Goal: Task Accomplishment & Management: Use online tool/utility

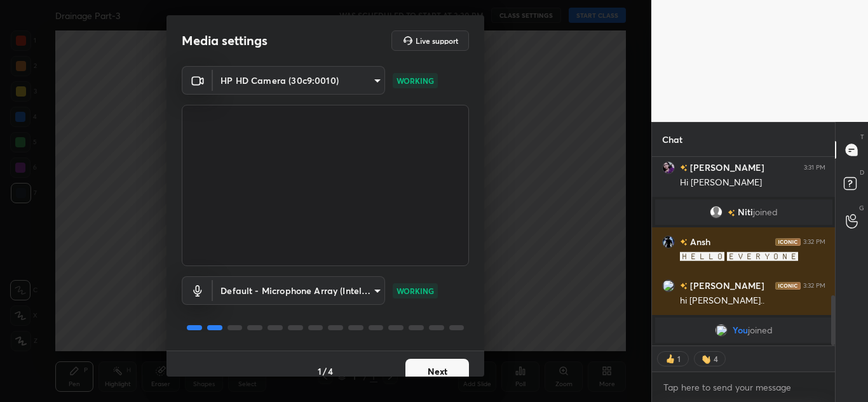
click at [433, 366] on button "Next" at bounding box center [437, 371] width 64 height 25
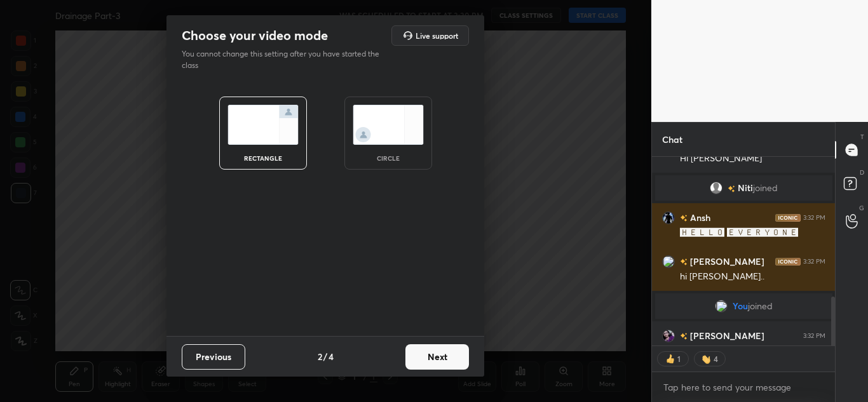
scroll to position [541, 0]
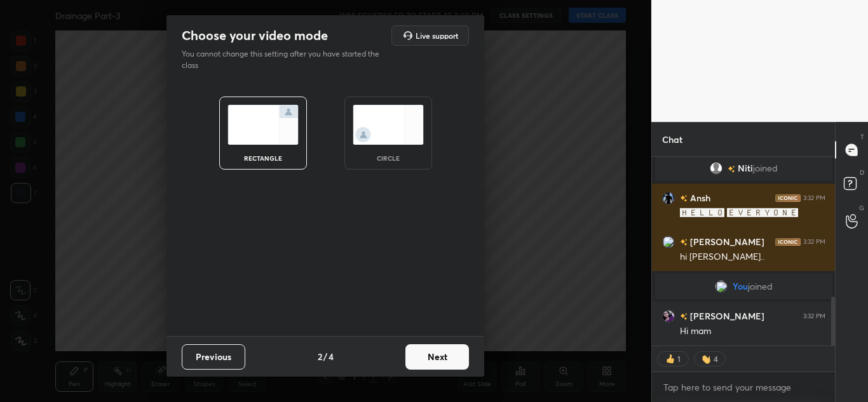
click at [401, 143] on img at bounding box center [388, 125] width 71 height 40
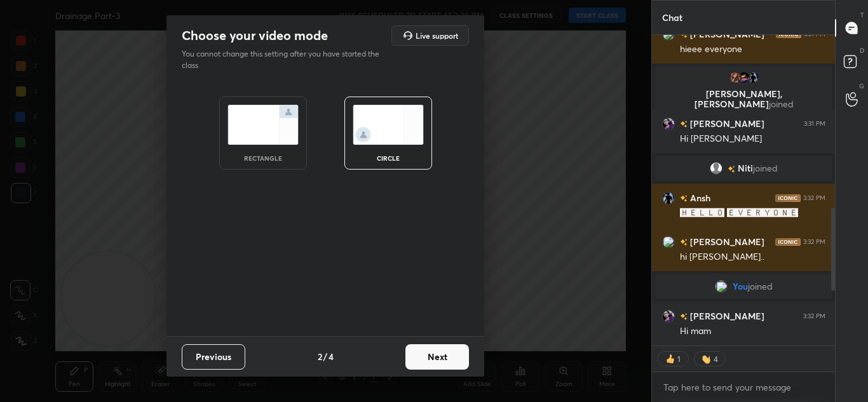
scroll to position [419, 0]
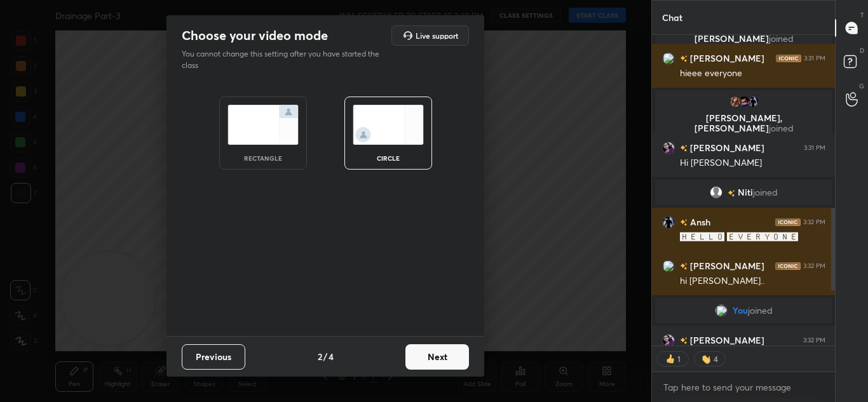
click at [432, 367] on button "Next" at bounding box center [437, 356] width 64 height 25
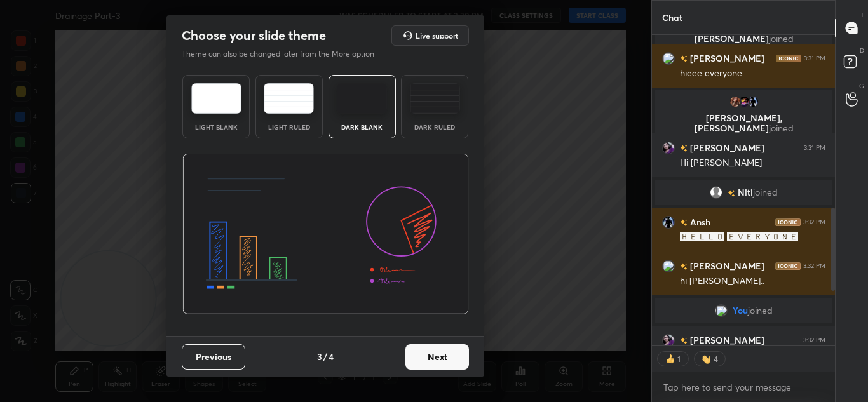
click at [430, 352] on button "Next" at bounding box center [437, 356] width 64 height 25
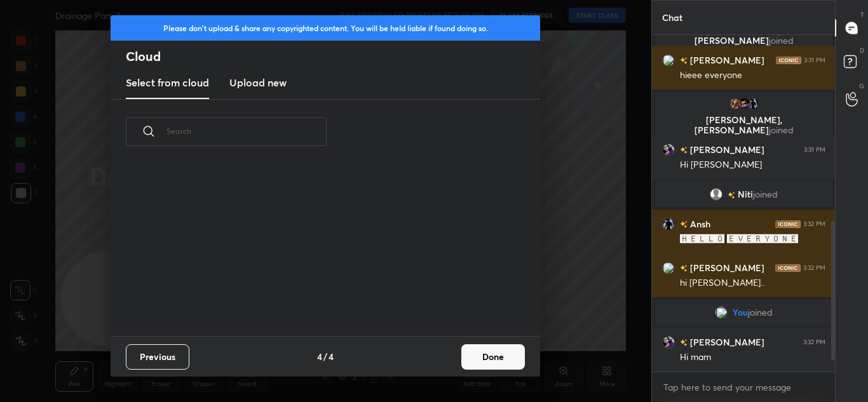
scroll to position [4, 7]
click at [271, 83] on h3 "Upload new" at bounding box center [257, 82] width 57 height 15
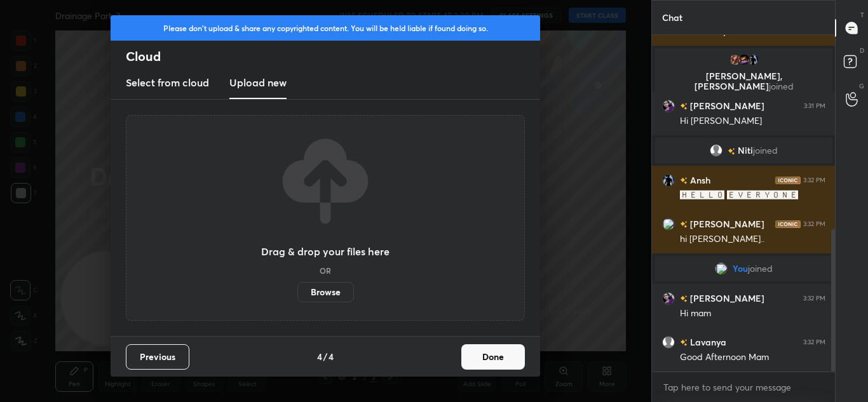
click at [321, 291] on label "Browse" at bounding box center [325, 292] width 57 height 20
click at [297, 291] on input "Browse" at bounding box center [297, 292] width 0 height 20
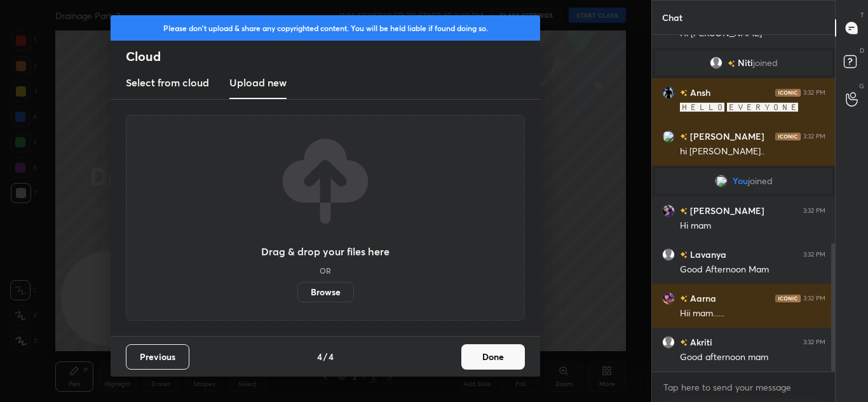
click at [327, 295] on label "Browse" at bounding box center [325, 292] width 57 height 20
click at [297, 295] on input "Browse" at bounding box center [297, 292] width 0 height 20
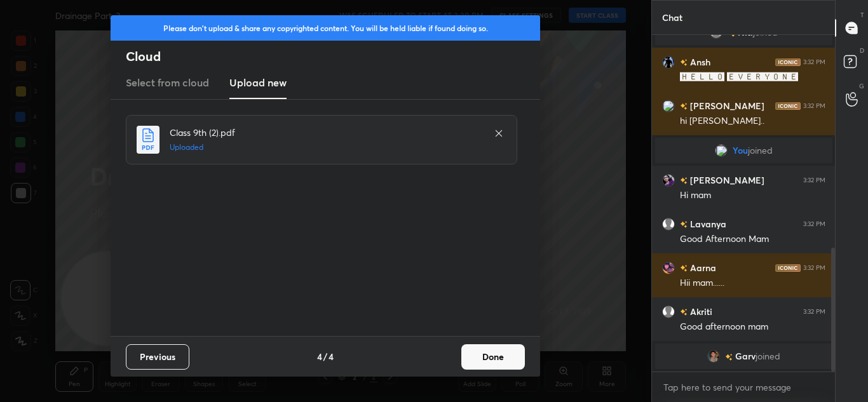
click at [494, 351] on button "Done" at bounding box center [493, 356] width 64 height 25
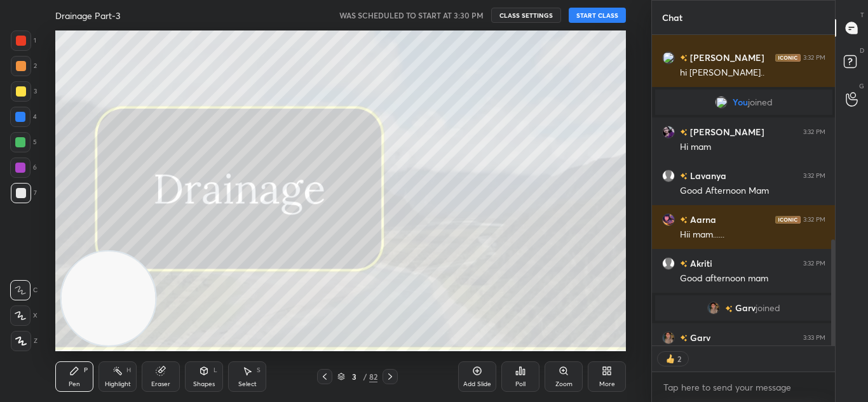
scroll to position [600, 0]
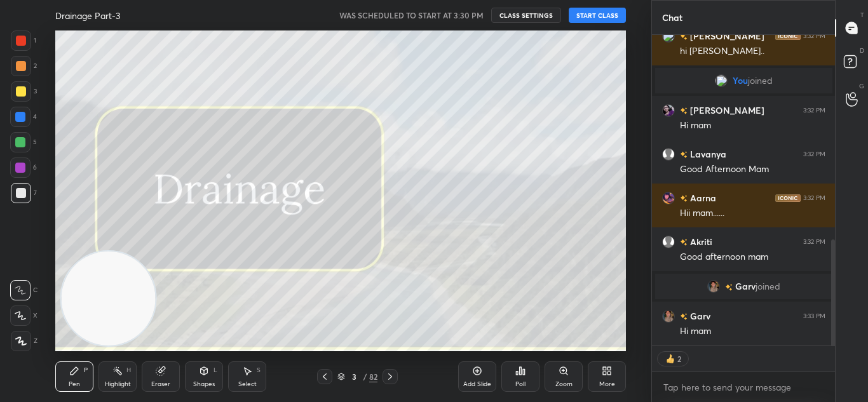
click at [602, 13] on button "START CLASS" at bounding box center [597, 15] width 57 height 15
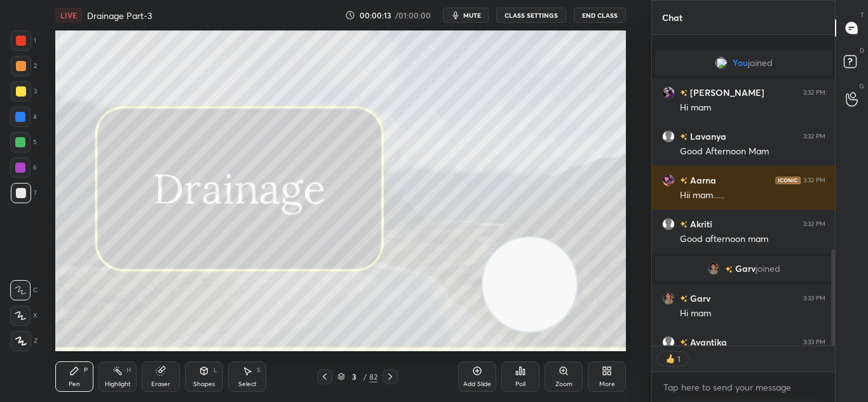
scroll to position [688, 0]
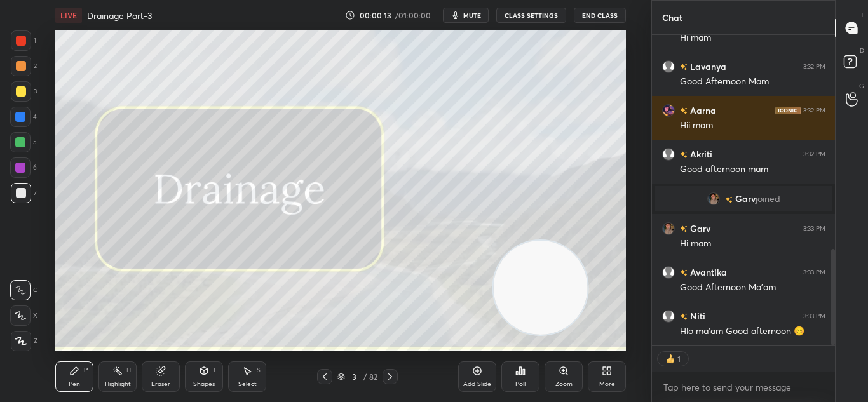
drag, startPoint x: 133, startPoint y: 290, endPoint x: 566, endPoint y: 280, distance: 432.7
click at [566, 280] on video at bounding box center [541, 288] width 94 height 94
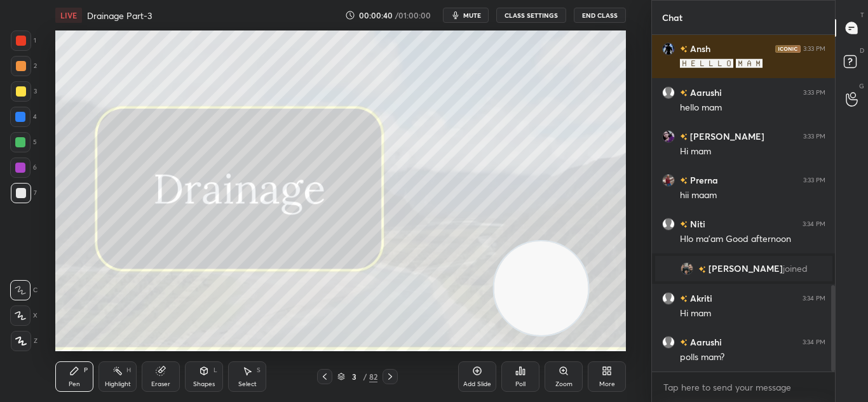
scroll to position [1004, 0]
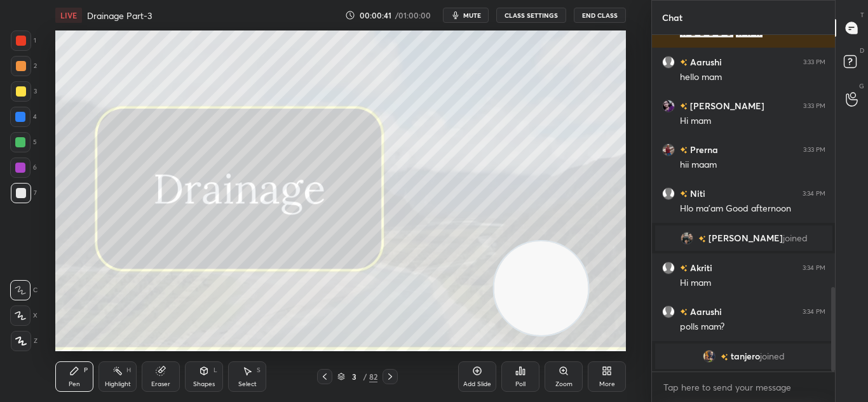
click at [337, 377] on icon at bounding box center [341, 377] width 8 height 8
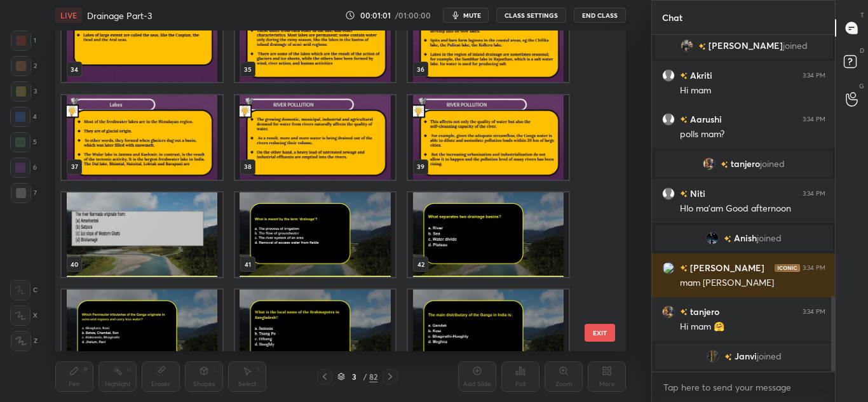
scroll to position [1171, 0]
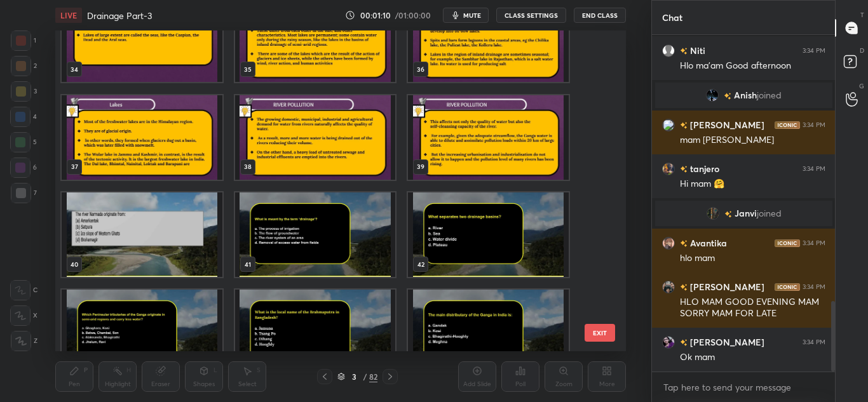
click at [173, 247] on img "grid" at bounding box center [142, 234] width 161 height 84
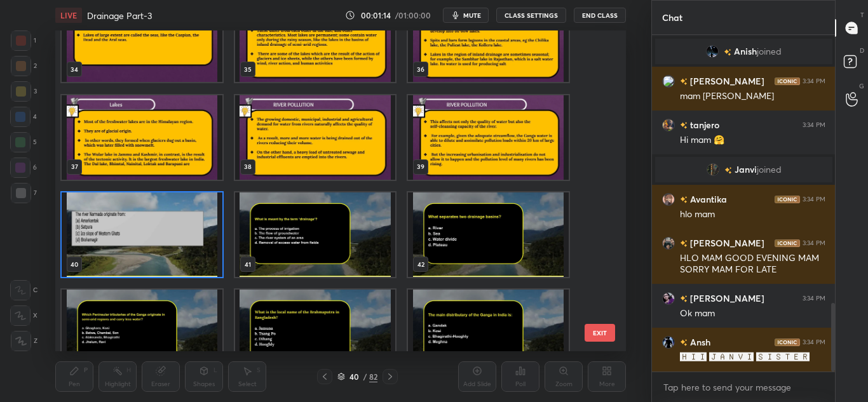
click at [591, 330] on button "EXIT" at bounding box center [599, 333] width 30 height 18
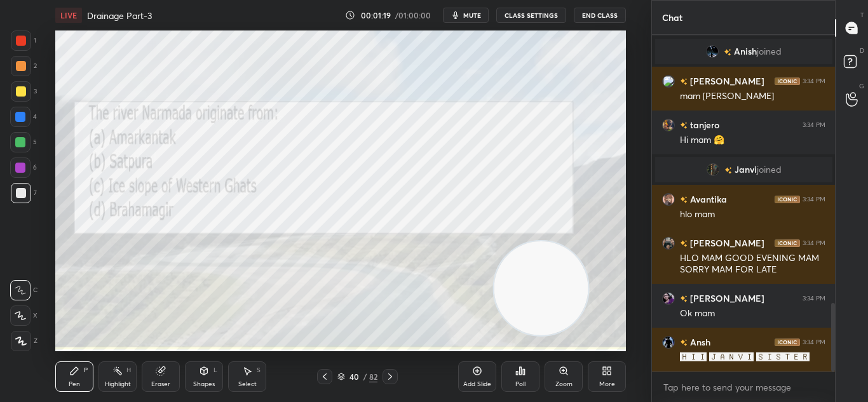
click at [520, 376] on div "Poll" at bounding box center [520, 376] width 38 height 30
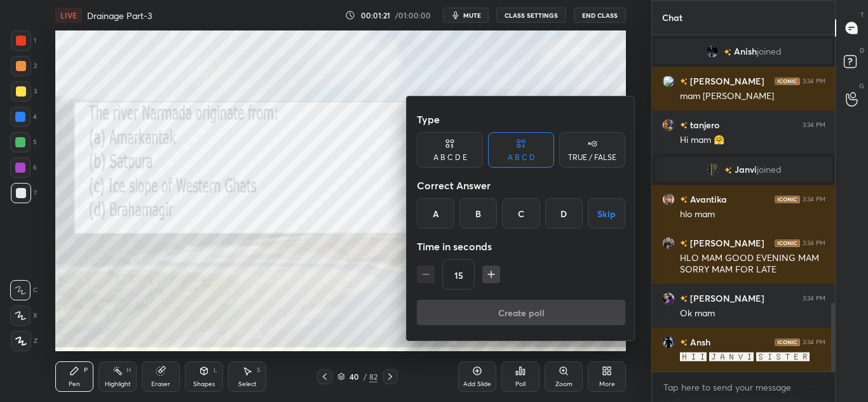
click at [436, 212] on div "A" at bounding box center [435, 213] width 37 height 30
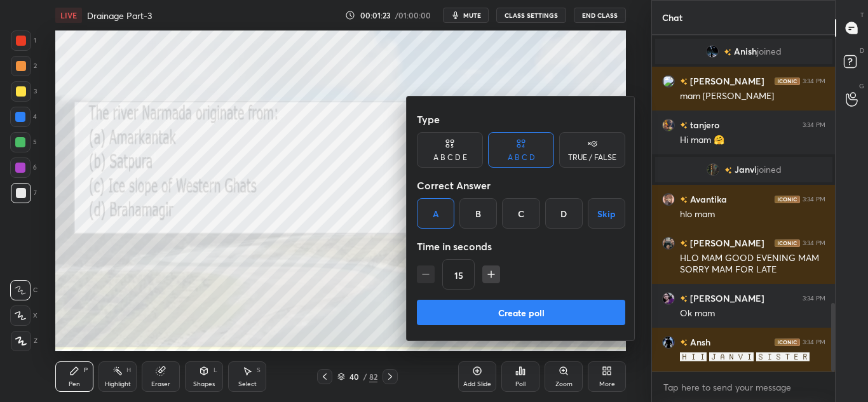
click at [501, 311] on button "Create poll" at bounding box center [521, 312] width 208 height 25
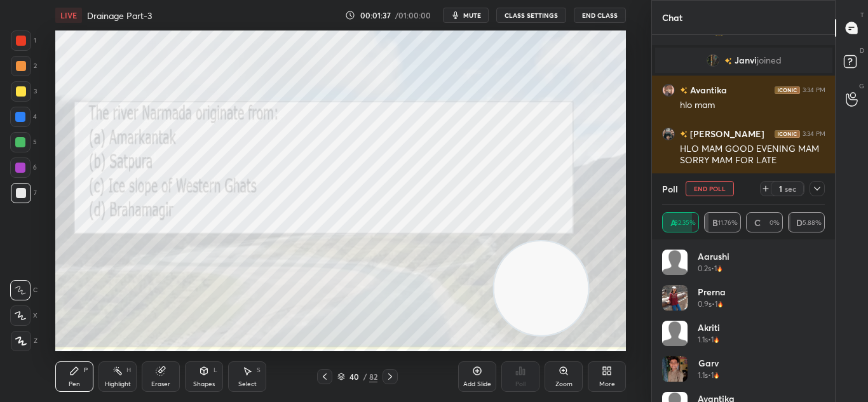
scroll to position [1467, 0]
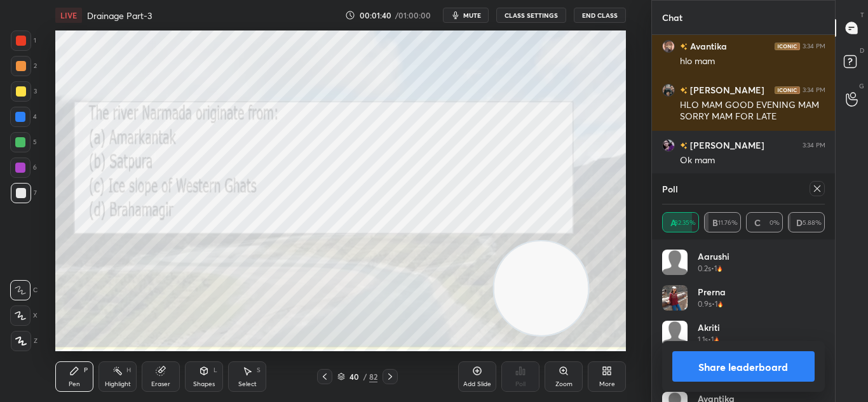
click at [719, 361] on button "Share leaderboard" at bounding box center [743, 366] width 143 height 30
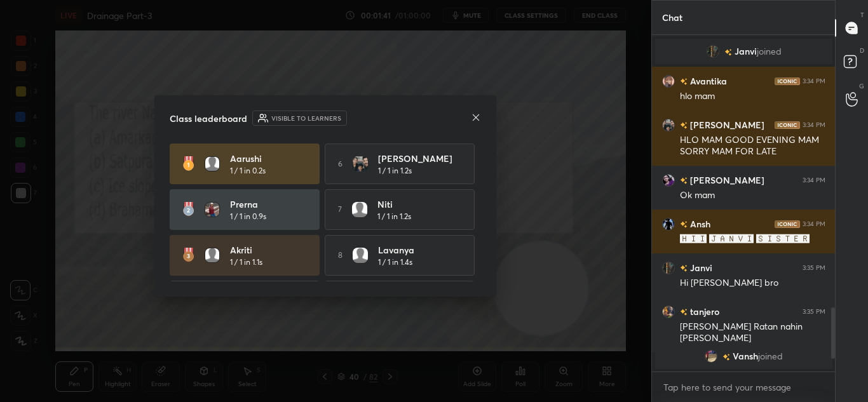
scroll to position [1447, 0]
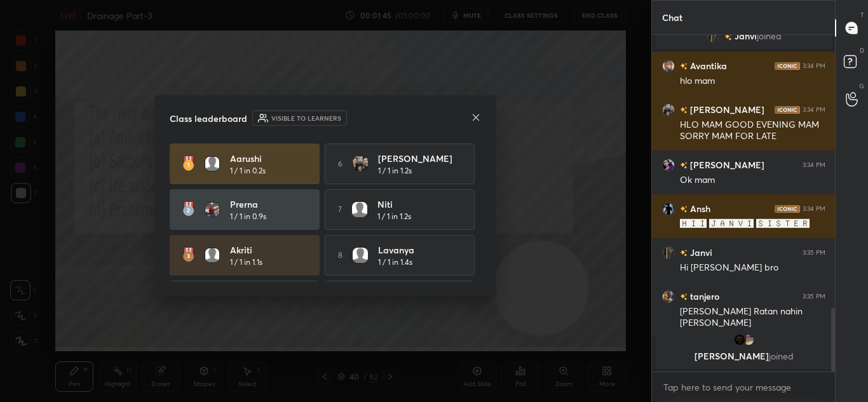
click at [475, 116] on icon at bounding box center [476, 117] width 6 height 6
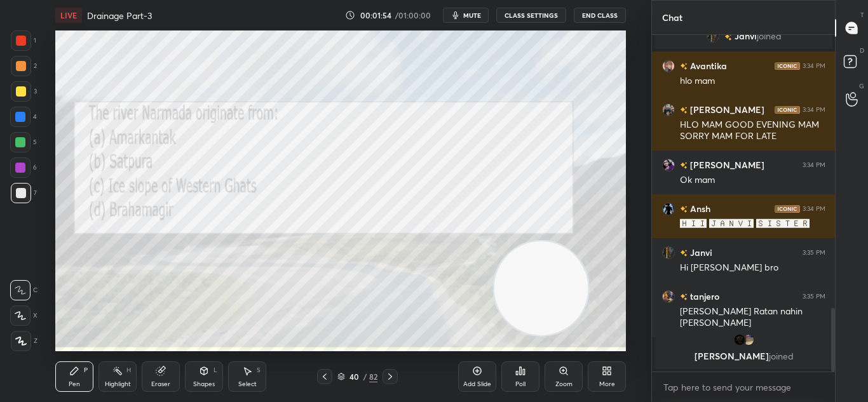
click at [26, 39] on div at bounding box center [21, 41] width 10 height 10
click at [22, 165] on div at bounding box center [20, 168] width 10 height 10
click at [21, 335] on div at bounding box center [21, 341] width 20 height 20
click at [18, 41] on div at bounding box center [21, 41] width 10 height 10
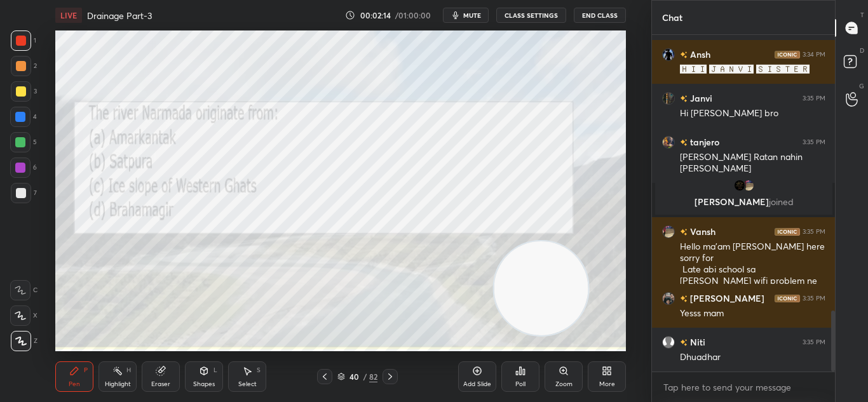
scroll to position [1575, 0]
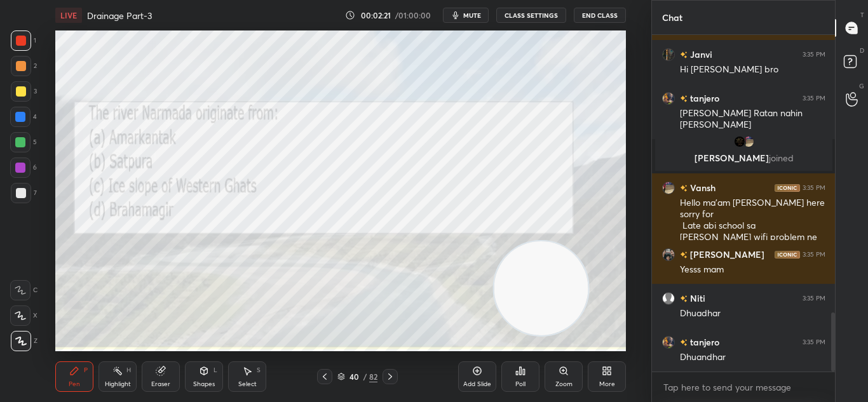
click at [339, 378] on icon at bounding box center [341, 377] width 8 height 8
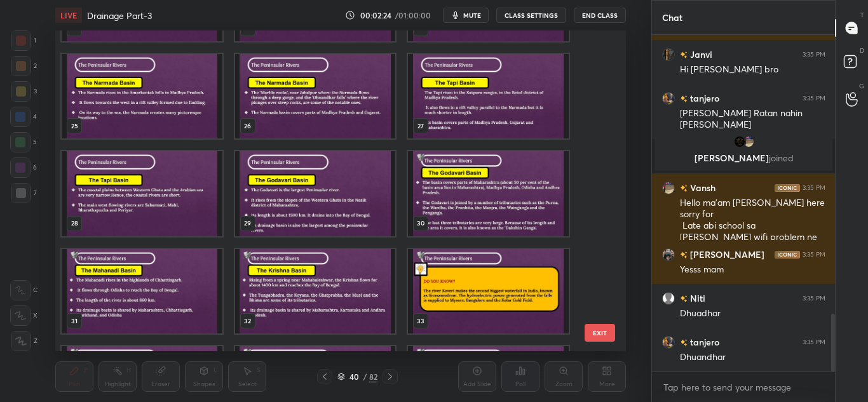
scroll to position [1619, 0]
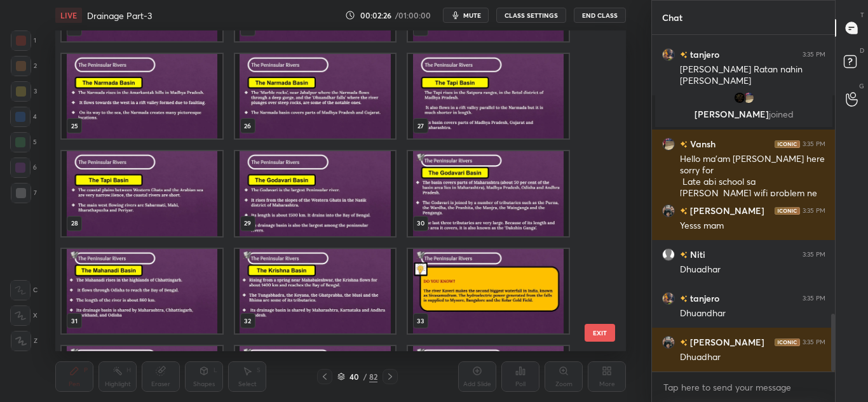
click at [184, 90] on img "grid" at bounding box center [142, 96] width 161 height 84
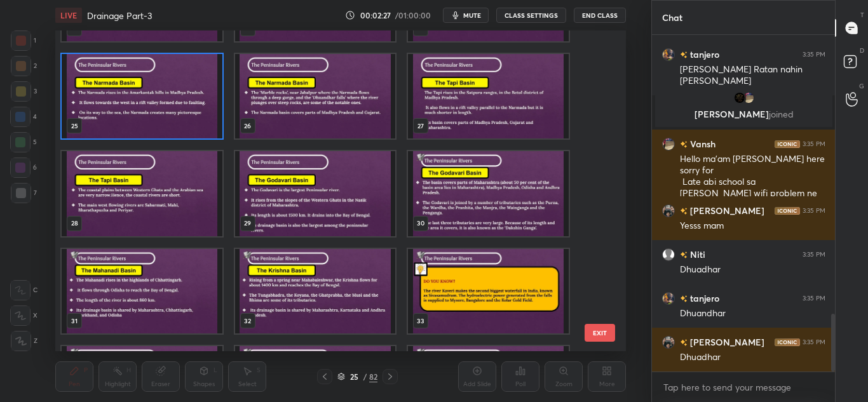
click at [184, 90] on img "grid" at bounding box center [142, 96] width 161 height 84
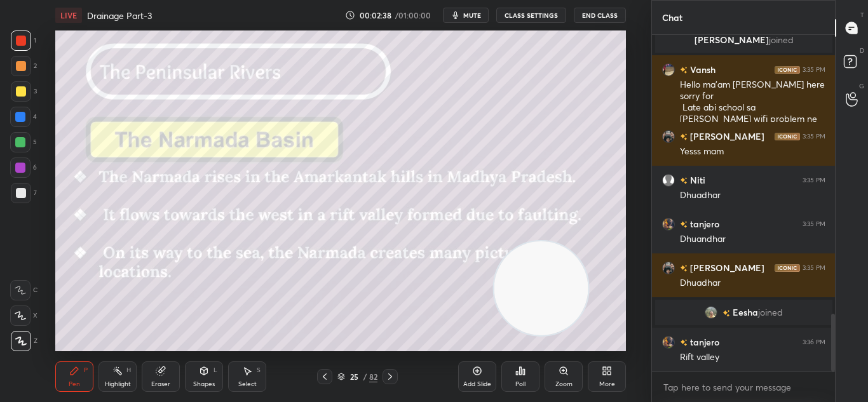
scroll to position [1635, 0]
click at [388, 376] on icon at bounding box center [390, 377] width 10 height 10
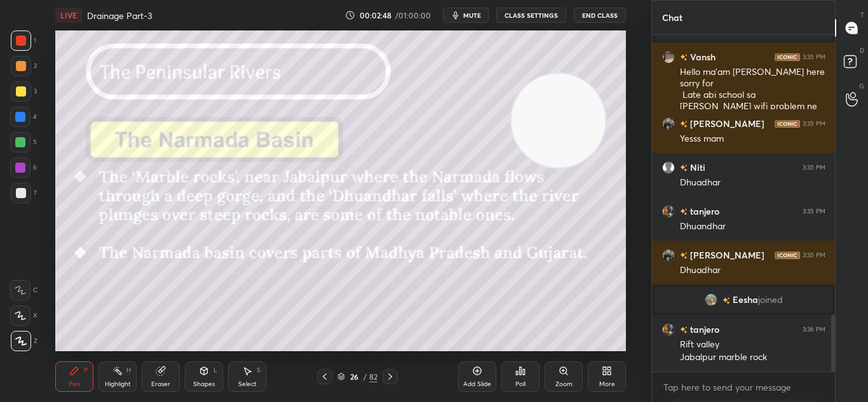
drag, startPoint x: 562, startPoint y: 261, endPoint x: 577, endPoint y: 76, distance: 185.5
click at [577, 76] on video at bounding box center [558, 120] width 94 height 93
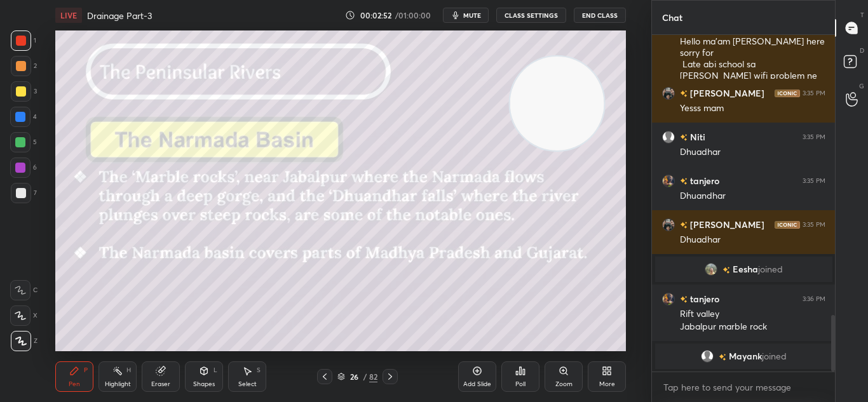
click at [339, 373] on icon at bounding box center [341, 377] width 8 height 8
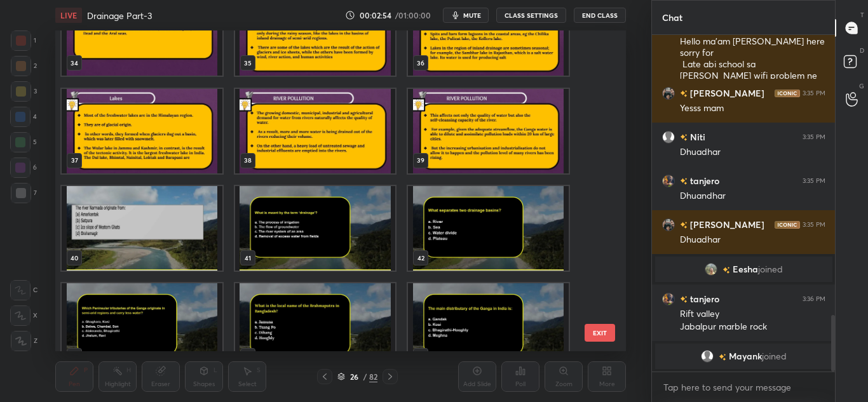
scroll to position [1711, 0]
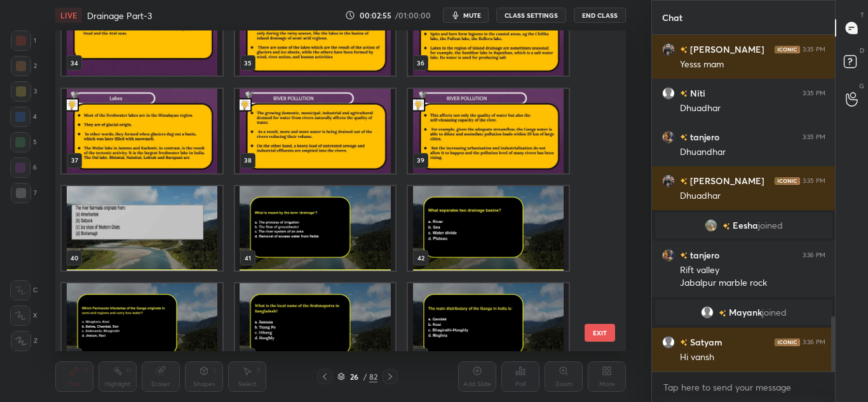
click at [306, 247] on img "grid" at bounding box center [315, 228] width 161 height 84
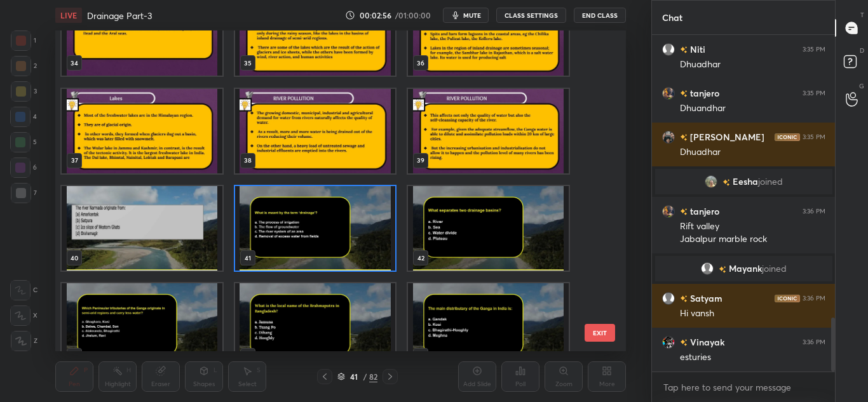
click at [306, 247] on img "grid" at bounding box center [315, 228] width 161 height 84
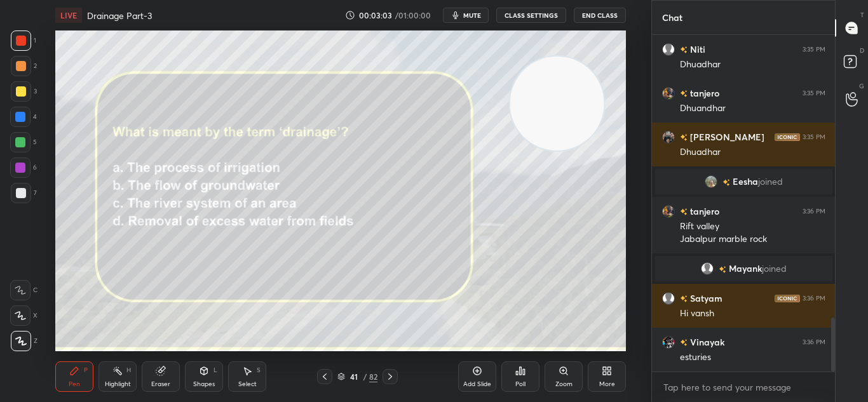
click at [527, 382] on div "Poll" at bounding box center [520, 376] width 38 height 30
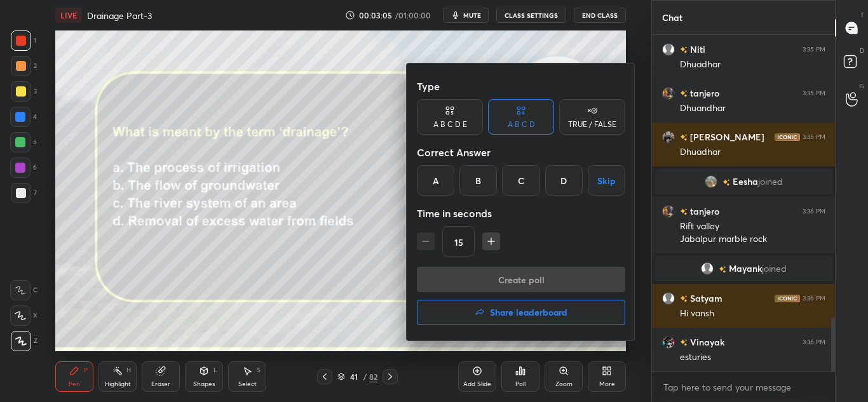
click at [521, 176] on div "C" at bounding box center [520, 180] width 37 height 30
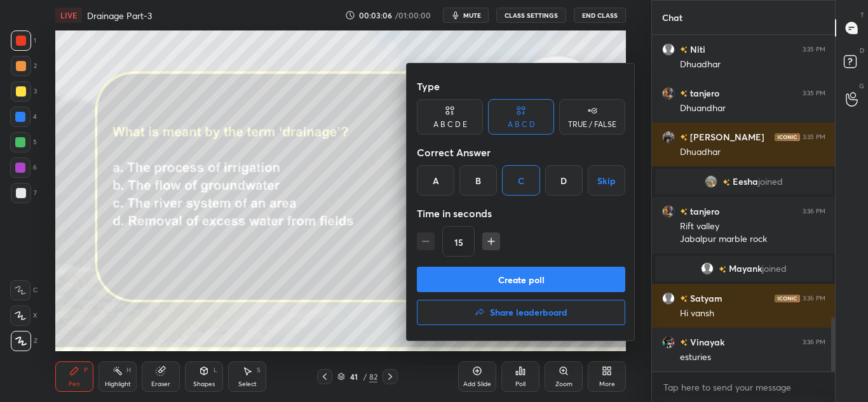
click at [525, 281] on button "Create poll" at bounding box center [521, 279] width 208 height 25
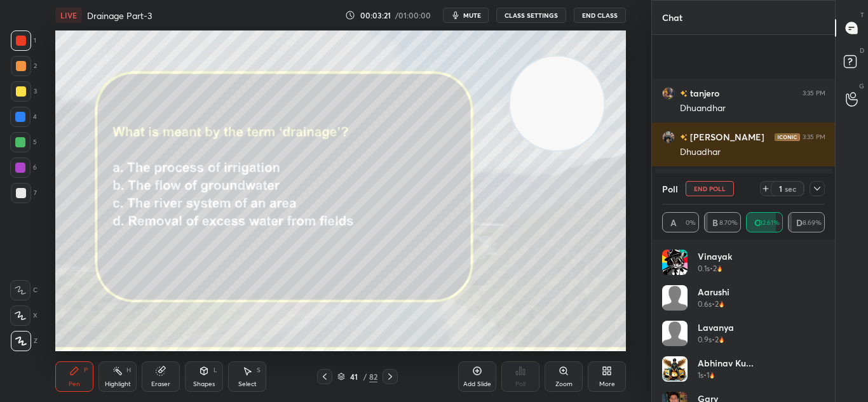
scroll to position [1851, 0]
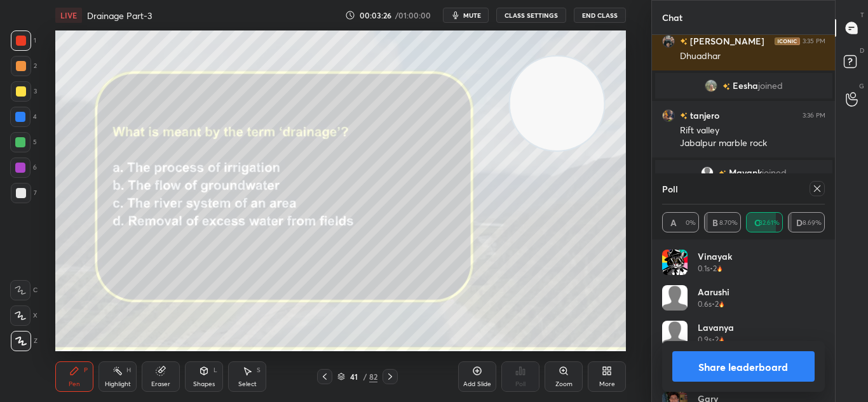
click at [690, 365] on button "Share leaderboard" at bounding box center [743, 366] width 143 height 30
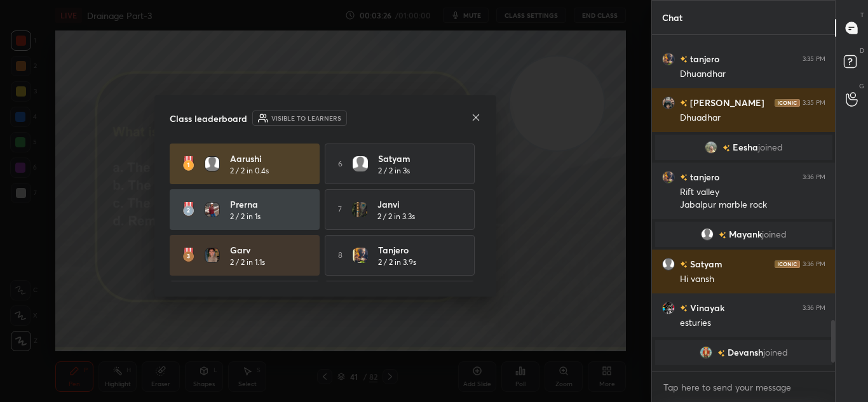
scroll to position [4, 4]
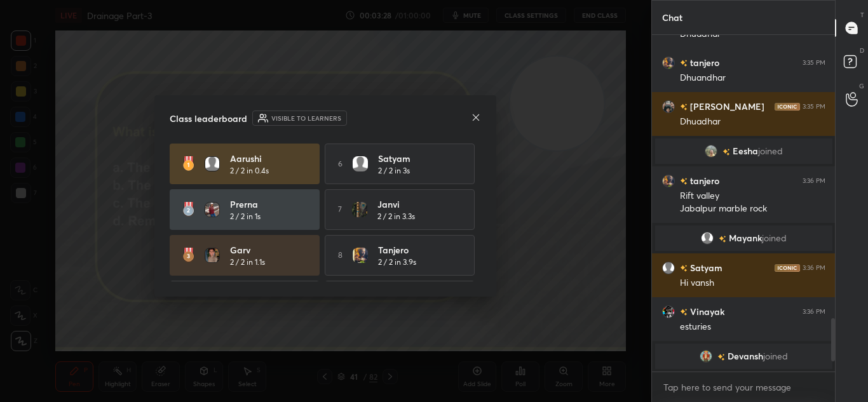
click at [474, 118] on icon at bounding box center [476, 117] width 10 height 10
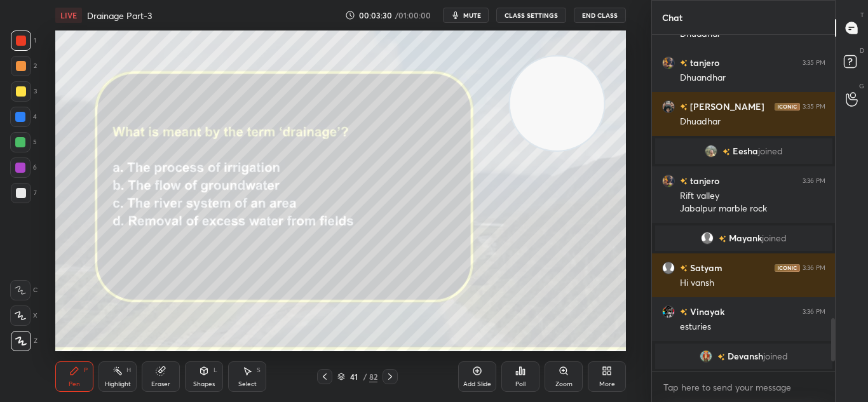
click at [394, 375] on icon at bounding box center [390, 377] width 10 height 10
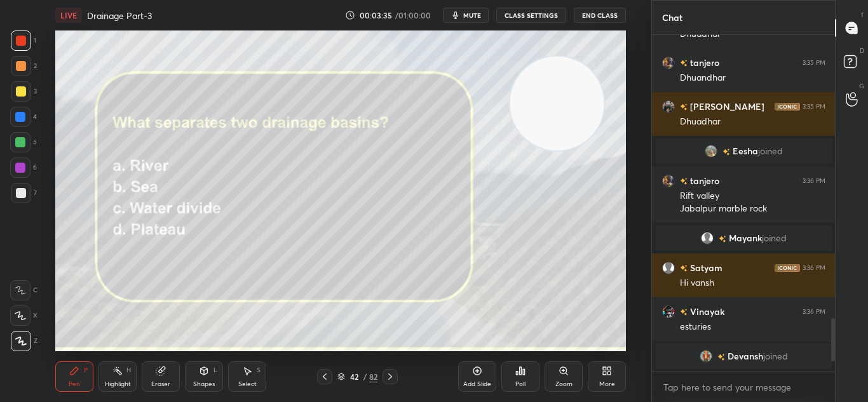
click at [515, 384] on div "Poll" at bounding box center [520, 384] width 10 height 6
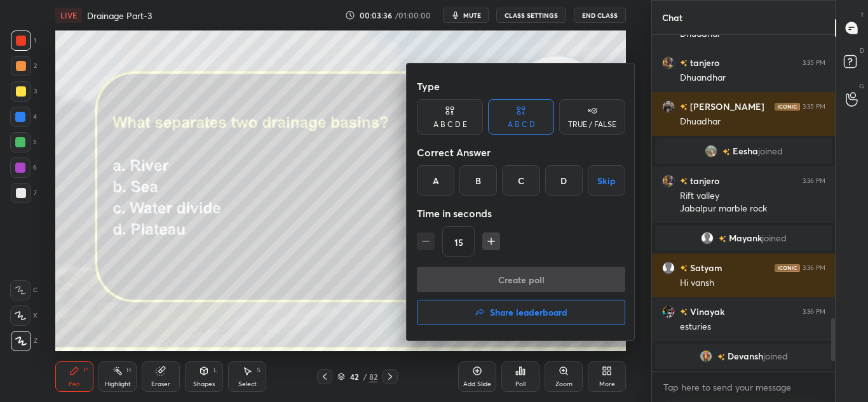
click at [520, 179] on div "C" at bounding box center [520, 180] width 37 height 30
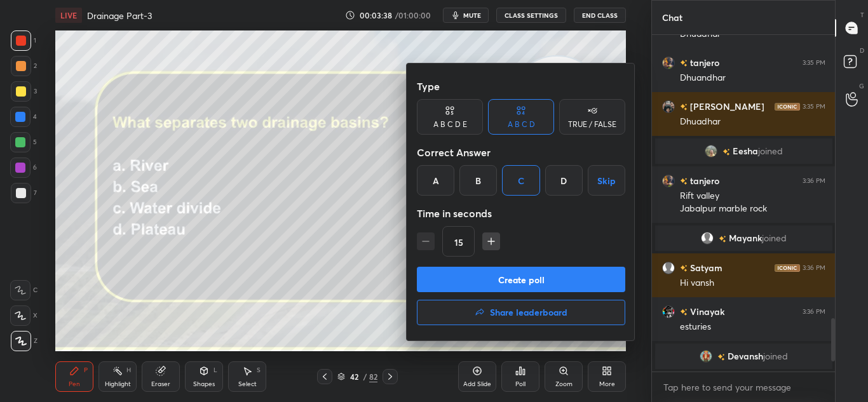
click at [529, 285] on button "Create poll" at bounding box center [521, 279] width 208 height 25
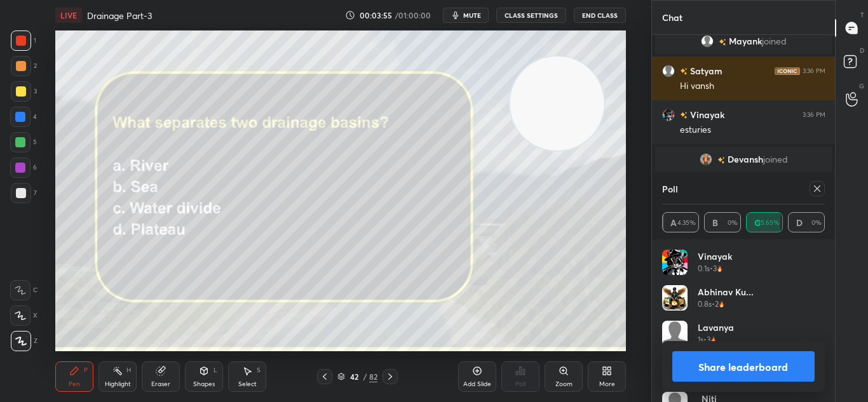
scroll to position [2003, 0]
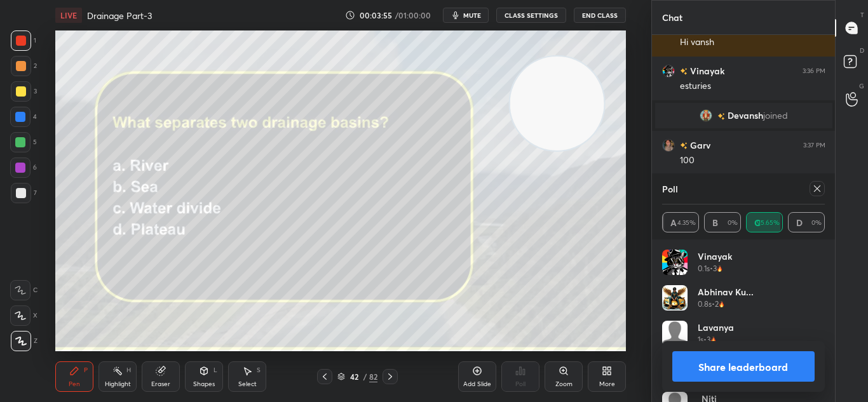
click at [775, 368] on button "Share leaderboard" at bounding box center [743, 366] width 143 height 30
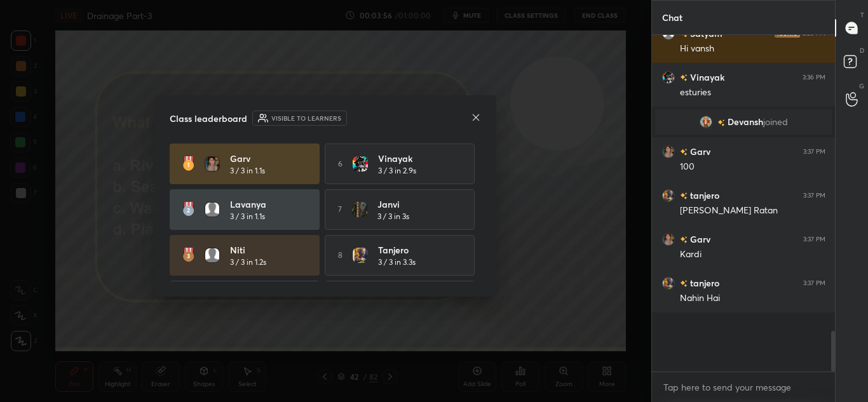
scroll to position [4, 4]
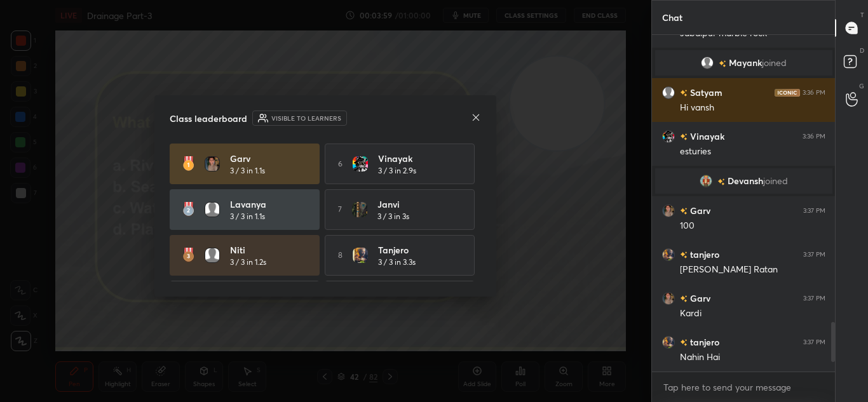
click at [473, 115] on icon at bounding box center [476, 117] width 10 height 10
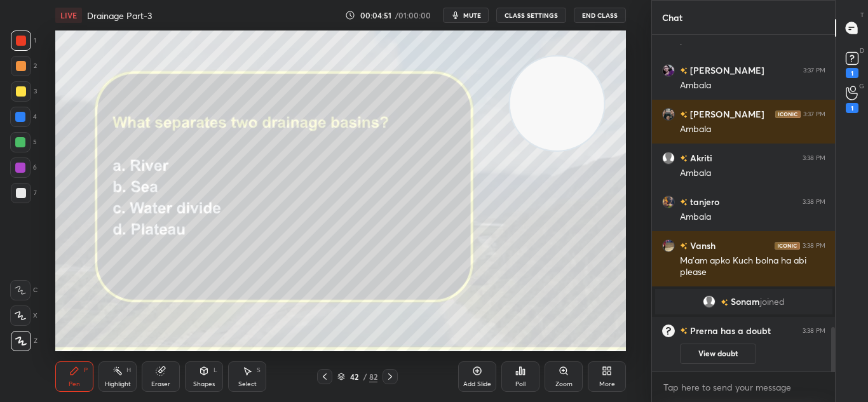
scroll to position [2205, 0]
click at [857, 59] on rect at bounding box center [852, 59] width 12 height 12
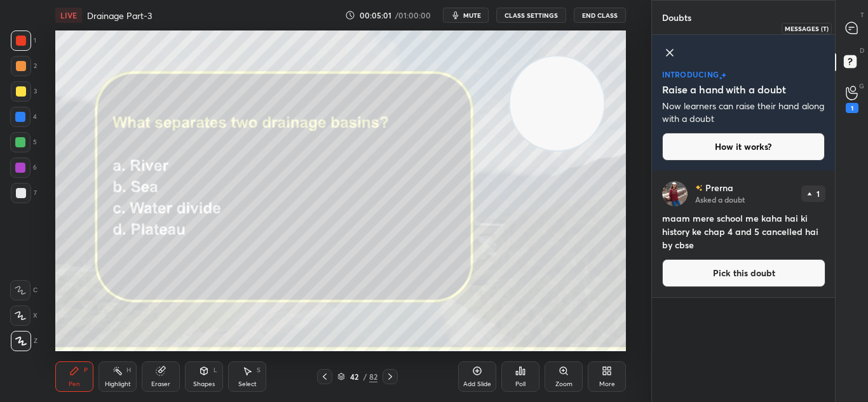
click at [849, 28] on icon at bounding box center [851, 27] width 11 height 11
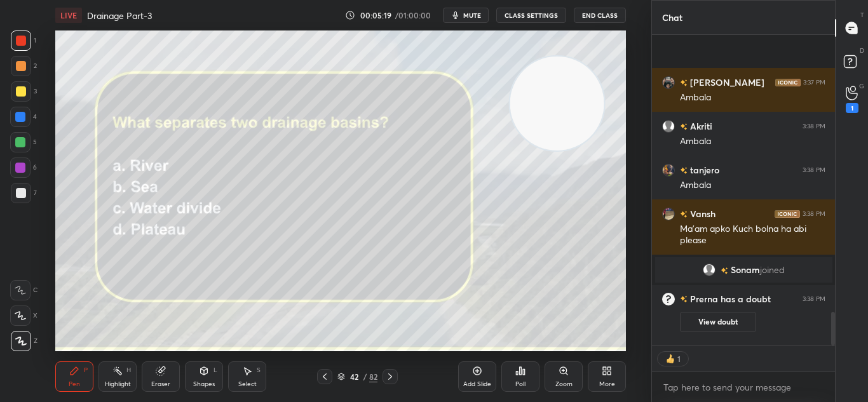
scroll to position [2537, 0]
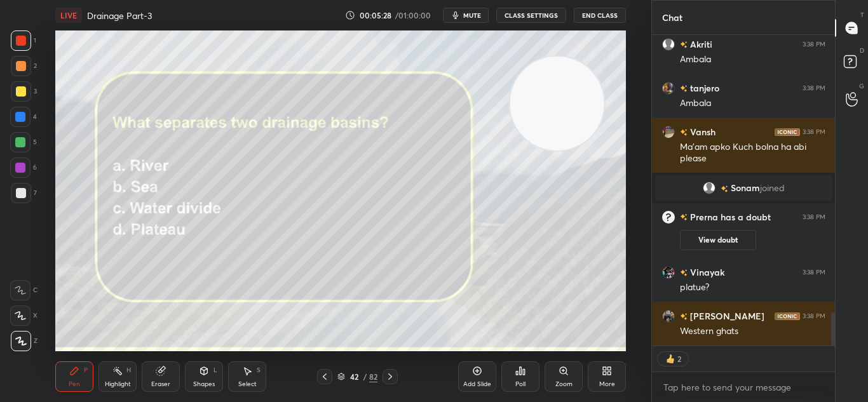
click at [393, 375] on icon at bounding box center [390, 377] width 10 height 10
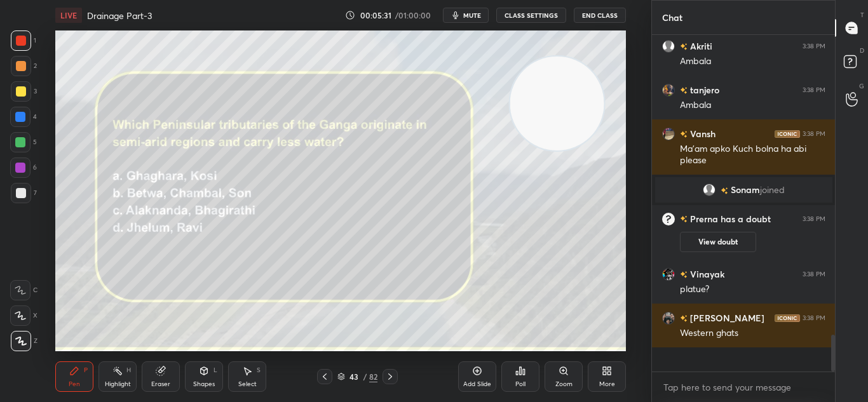
scroll to position [2511, 0]
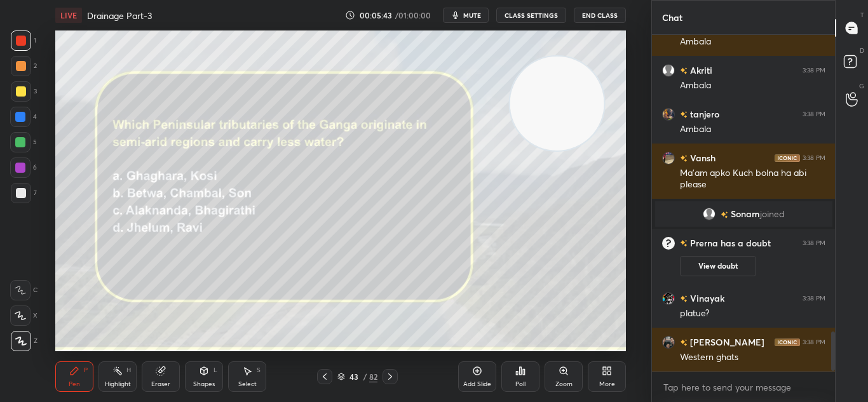
click at [513, 376] on div "Poll" at bounding box center [520, 376] width 38 height 30
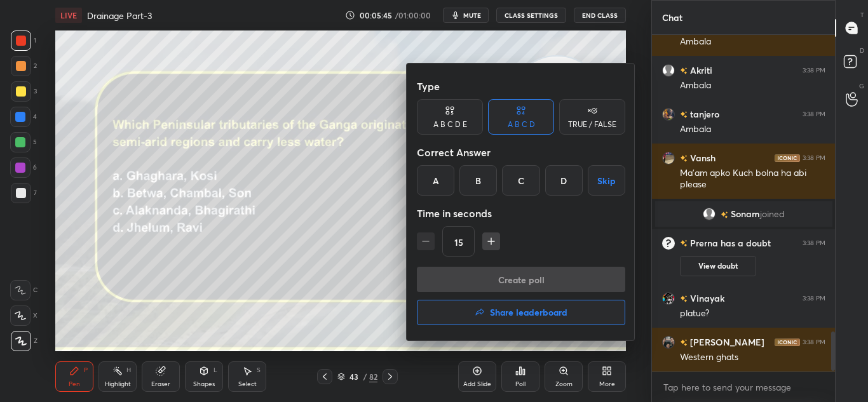
click at [470, 184] on div "B" at bounding box center [477, 180] width 37 height 30
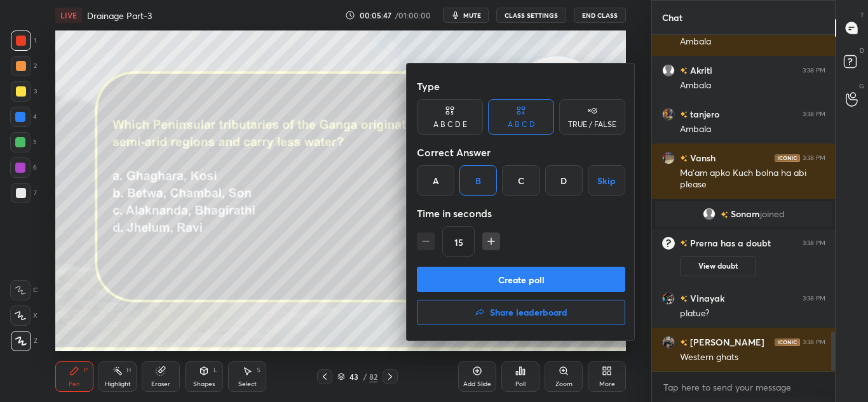
drag, startPoint x: 470, startPoint y: 184, endPoint x: 506, endPoint y: 285, distance: 106.5
click at [506, 285] on div "Type A B C D E A B C D TRUE / FALSE Correct Answer A B C D Skip Time in seconds…" at bounding box center [521, 202] width 229 height 277
click at [506, 285] on button "Create poll" at bounding box center [521, 279] width 208 height 25
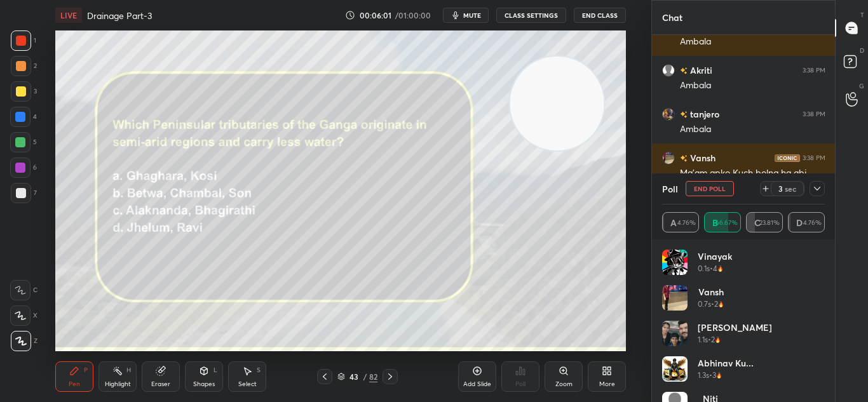
scroll to position [2620, 0]
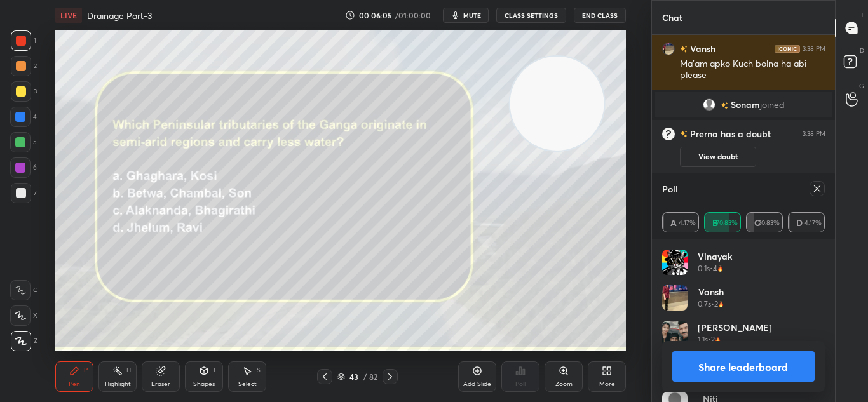
click at [740, 366] on button "Share leaderboard" at bounding box center [743, 366] width 143 height 30
type textarea "x"
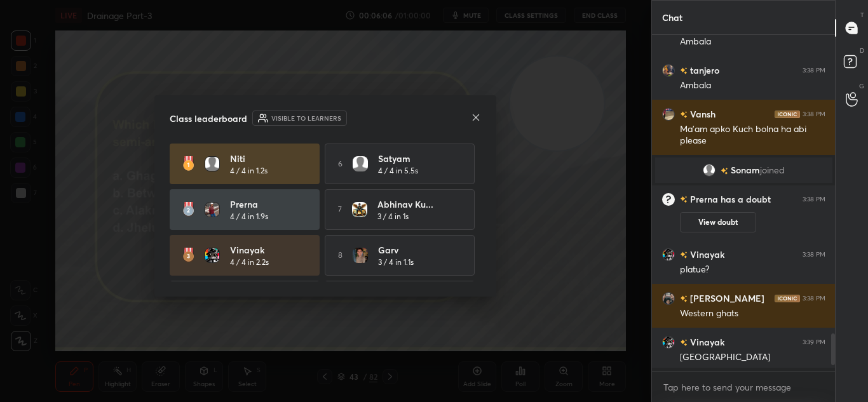
scroll to position [4, 4]
click at [476, 115] on icon at bounding box center [476, 117] width 10 height 10
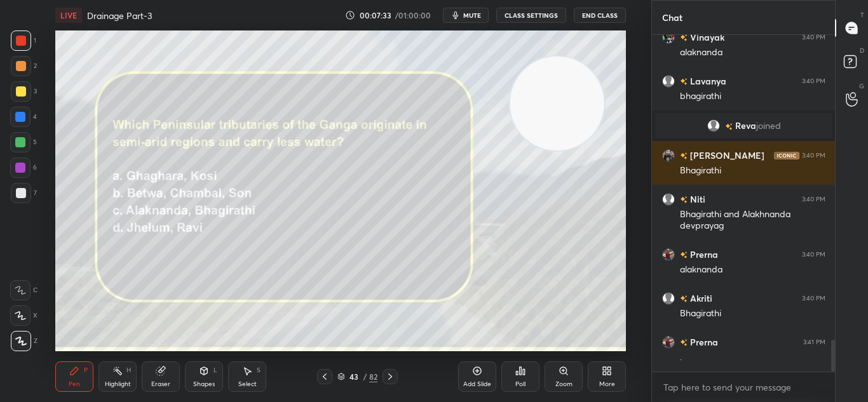
scroll to position [3215, 0]
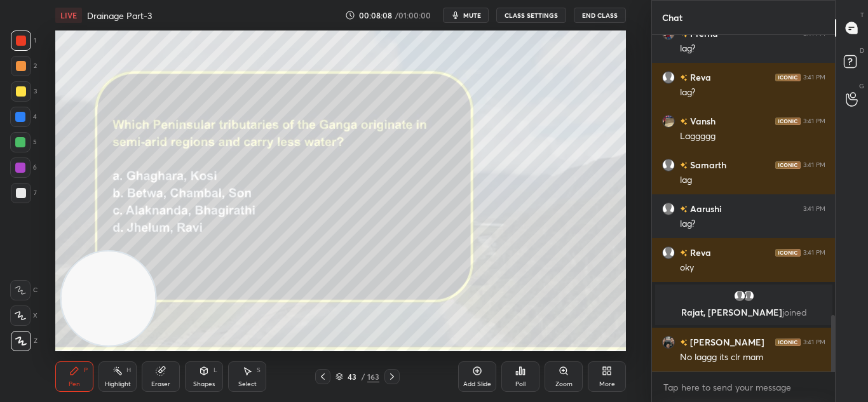
scroll to position [1676, 0]
click at [102, 16] on h4 "Drainage Part-3" at bounding box center [119, 16] width 65 height 12
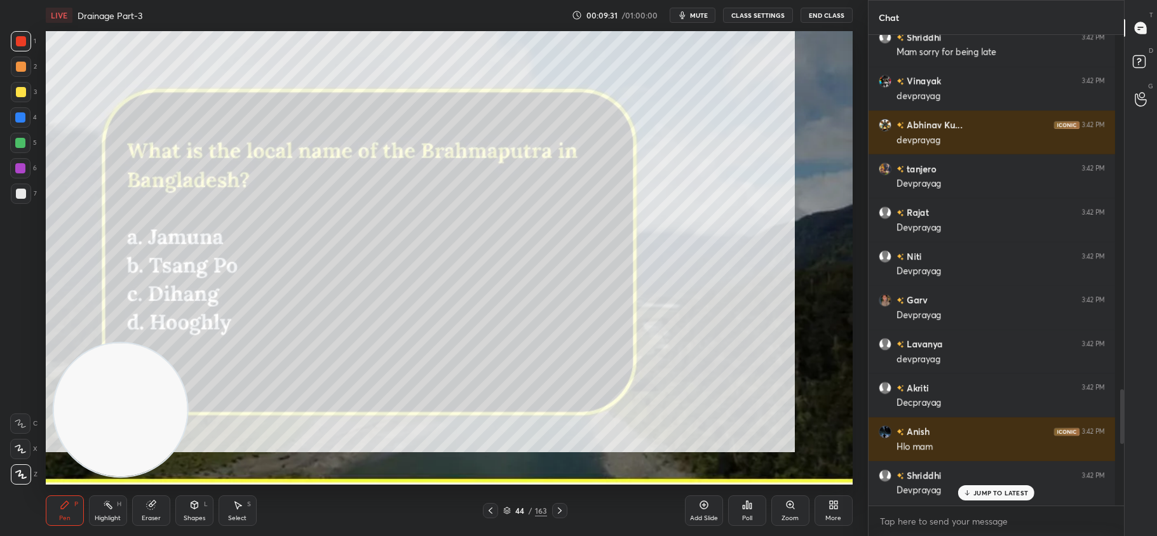
scroll to position [1913, 0]
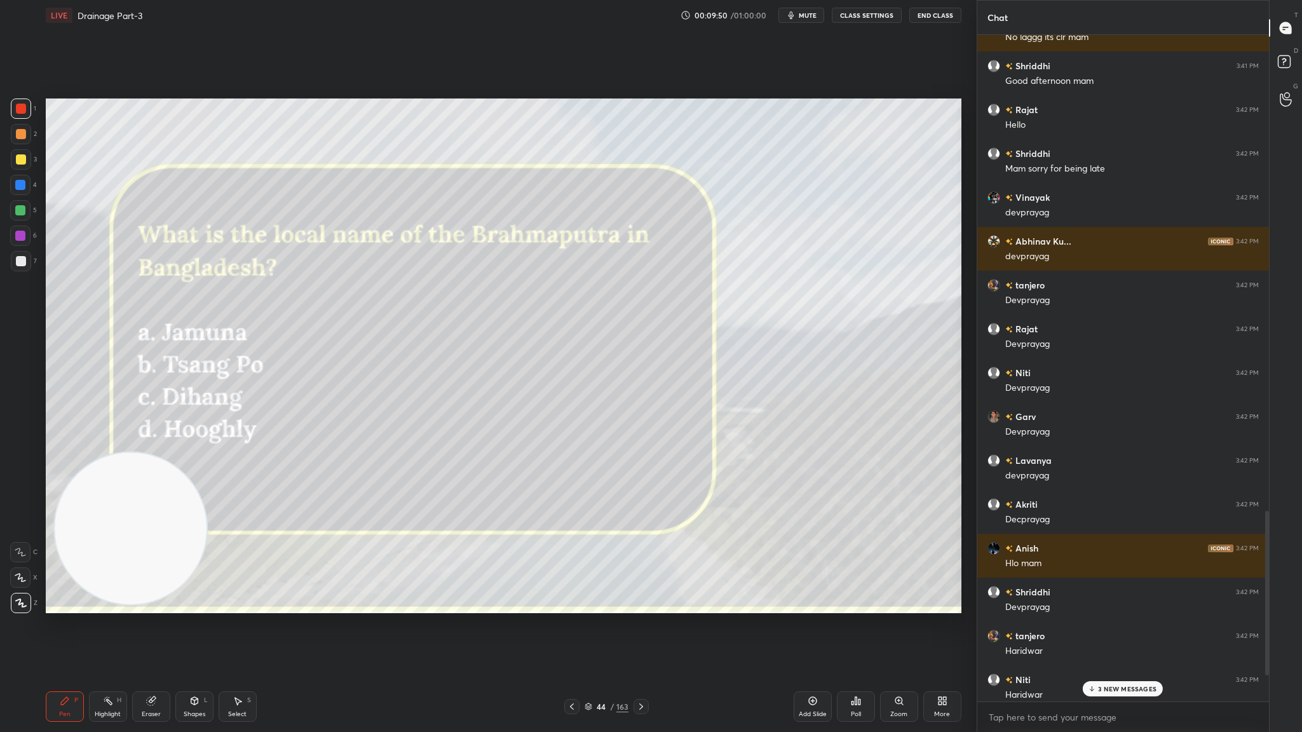
click at [867, 0] on div "1 2 3 4 5 6 7 C X Z C X Z E E Erase all H H LIVE Drainage Part-3 00:09:50 / 01:…" at bounding box center [651, 366] width 1302 height 732
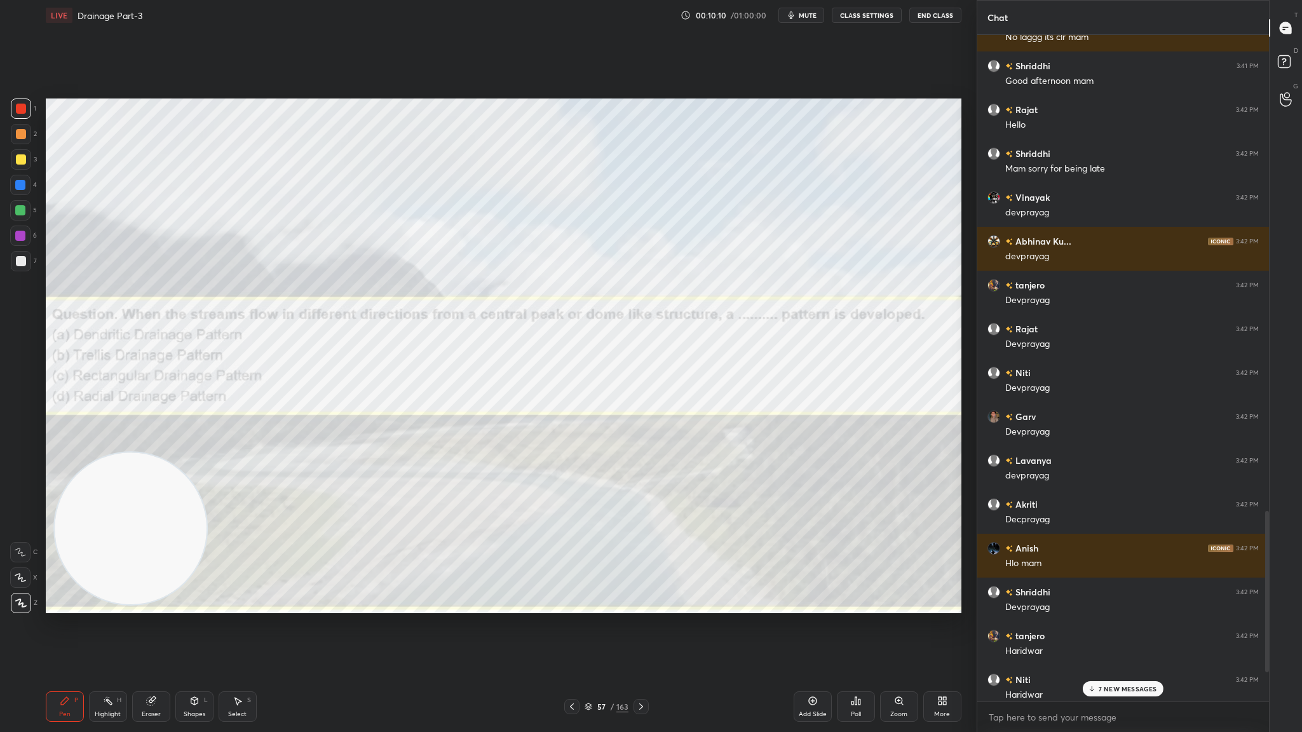
click at [567, 401] on icon at bounding box center [572, 706] width 10 height 10
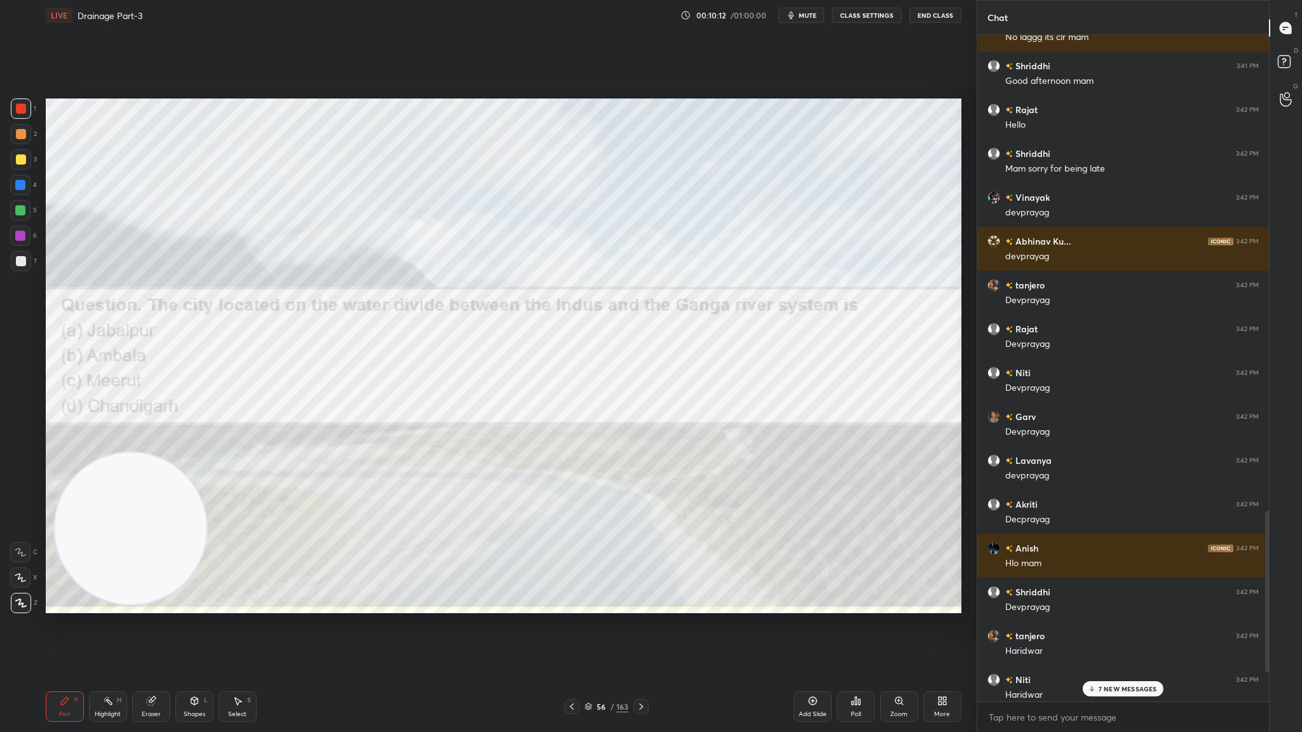
click at [567, 401] on icon at bounding box center [572, 706] width 10 height 10
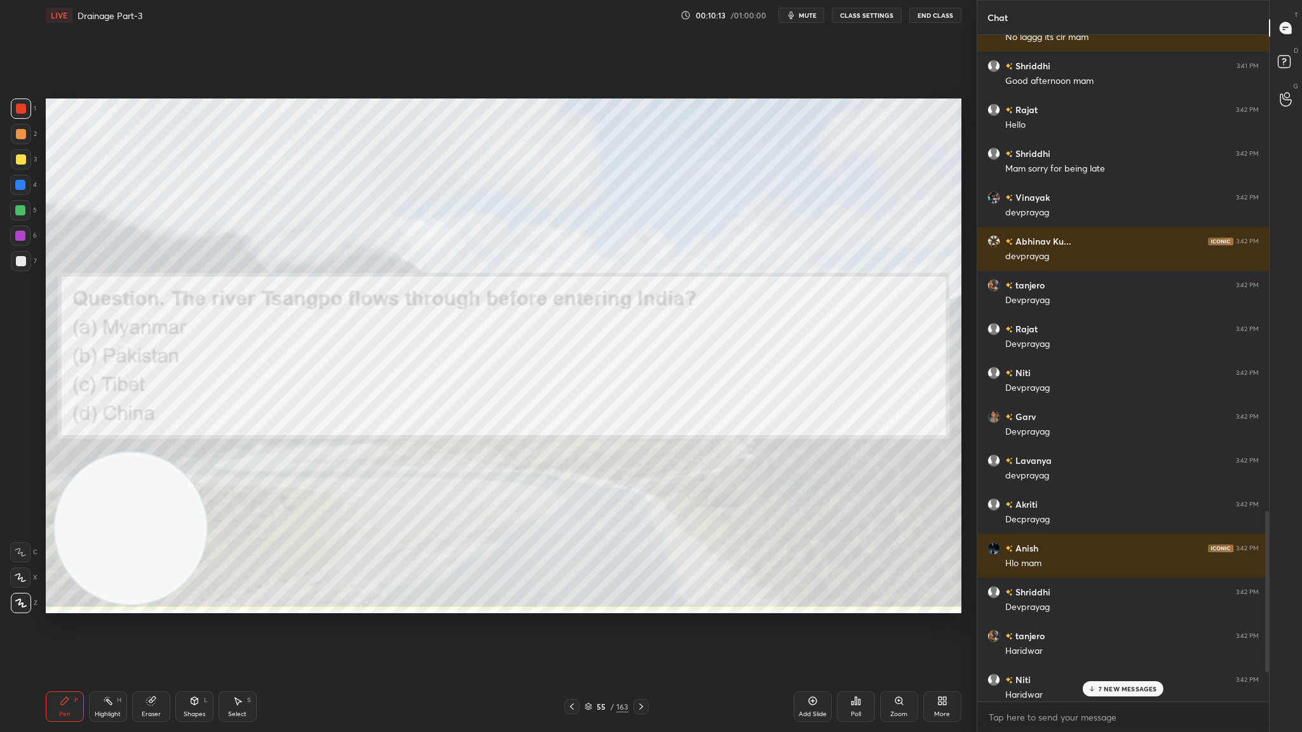
click at [567, 401] on icon at bounding box center [572, 706] width 10 height 10
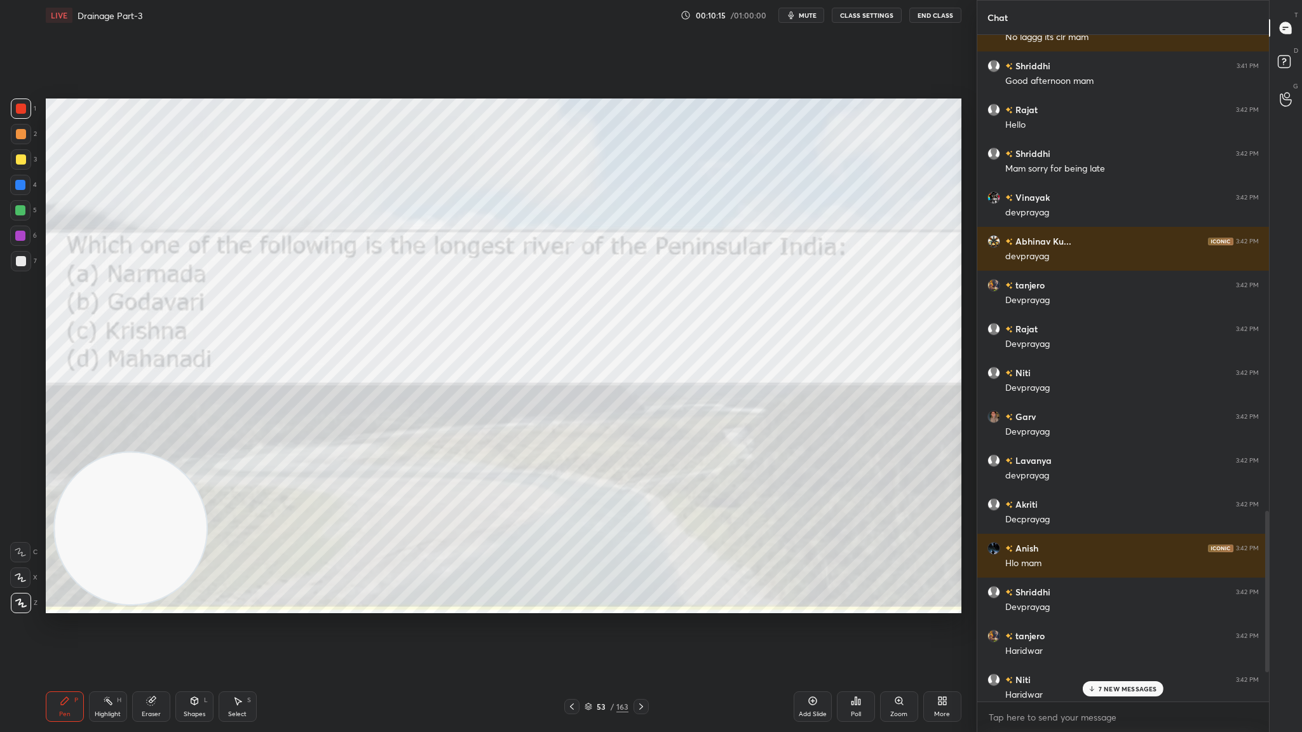
click at [567, 401] on icon at bounding box center [572, 706] width 10 height 10
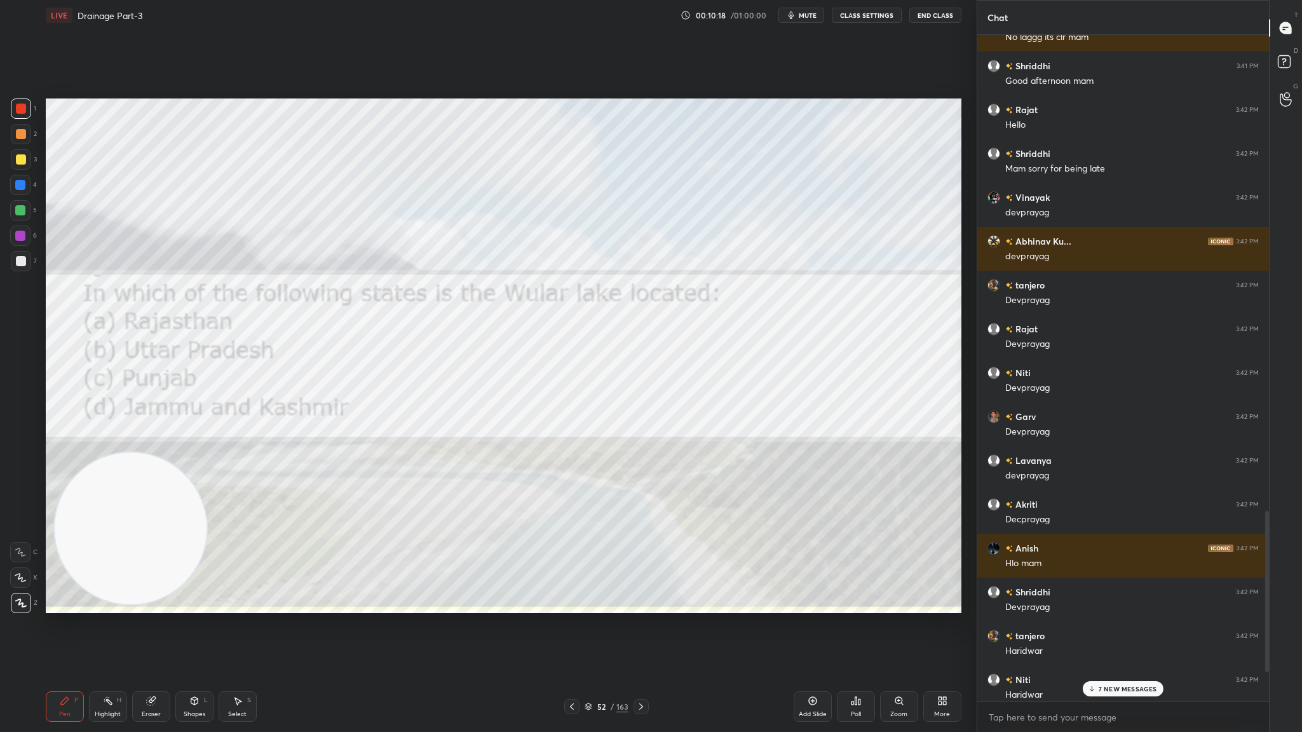
click at [567, 401] on icon at bounding box center [572, 706] width 10 height 10
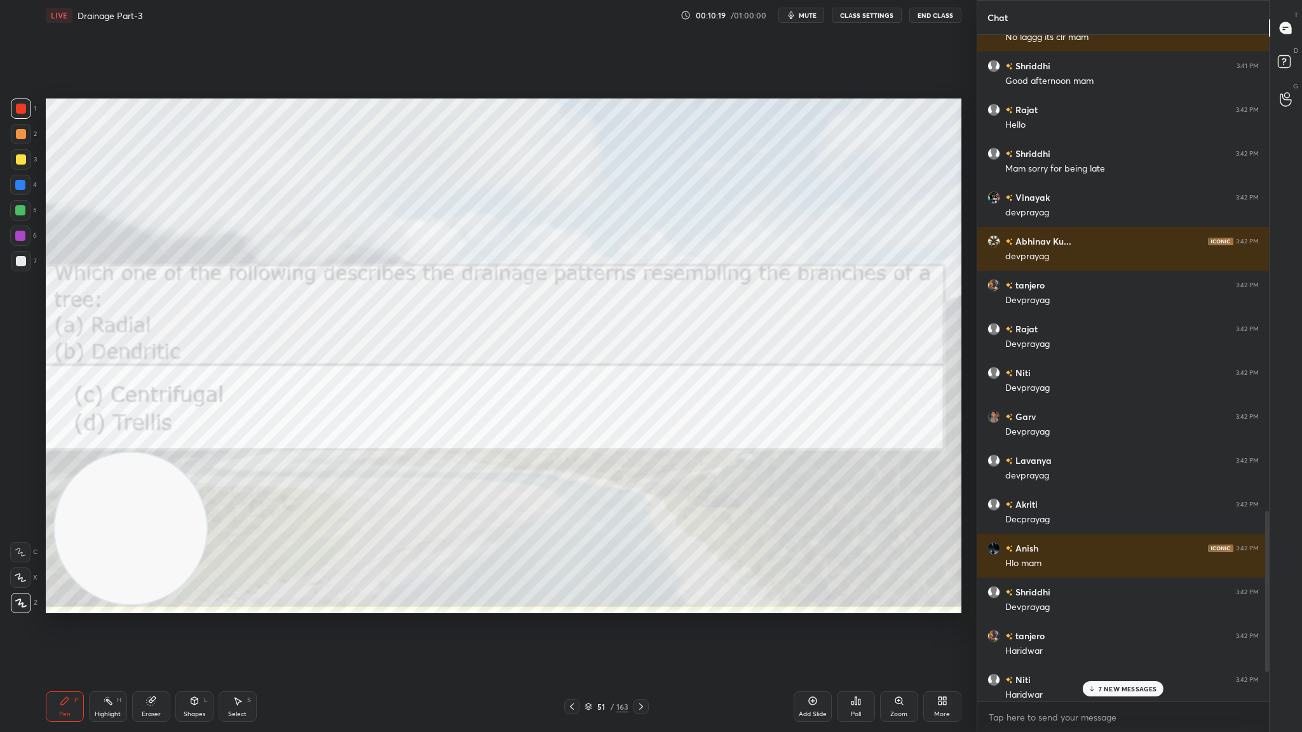
click at [567, 401] on icon at bounding box center [572, 706] width 10 height 10
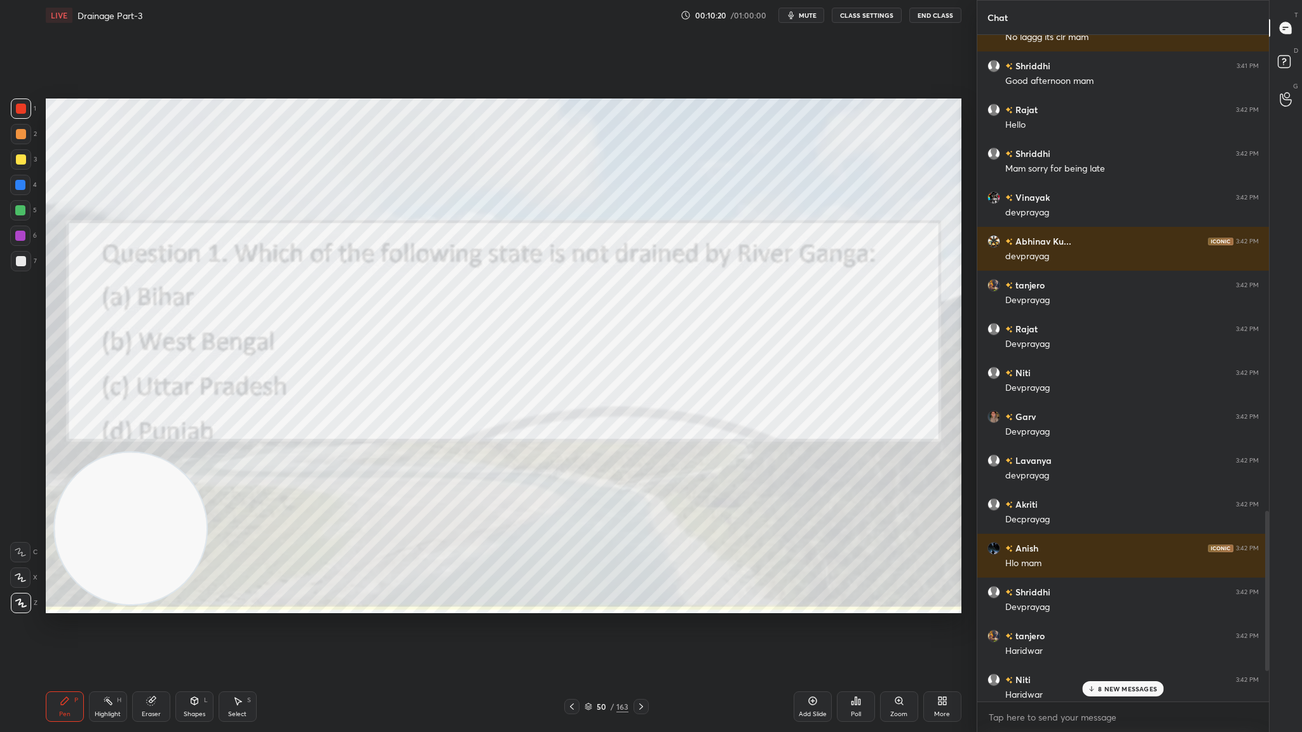
click at [567, 401] on icon at bounding box center [572, 706] width 10 height 10
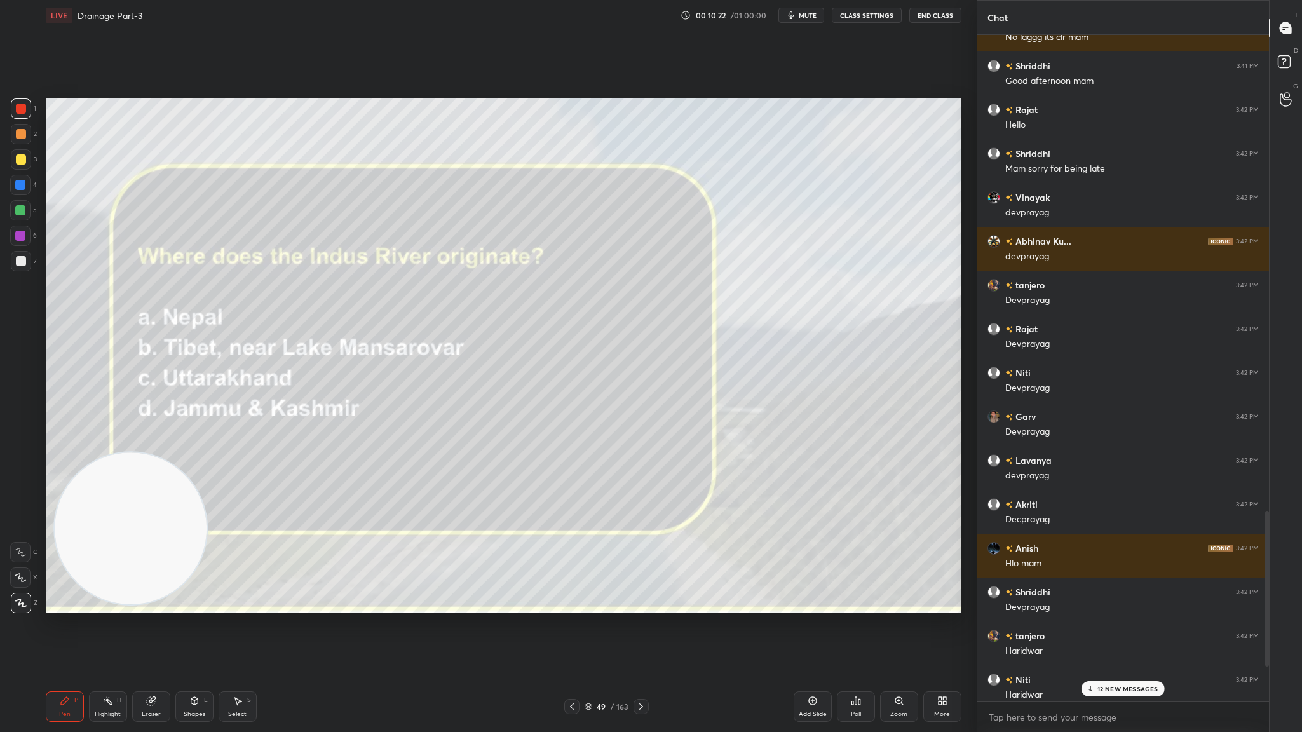
click at [567, 401] on icon at bounding box center [572, 706] width 10 height 10
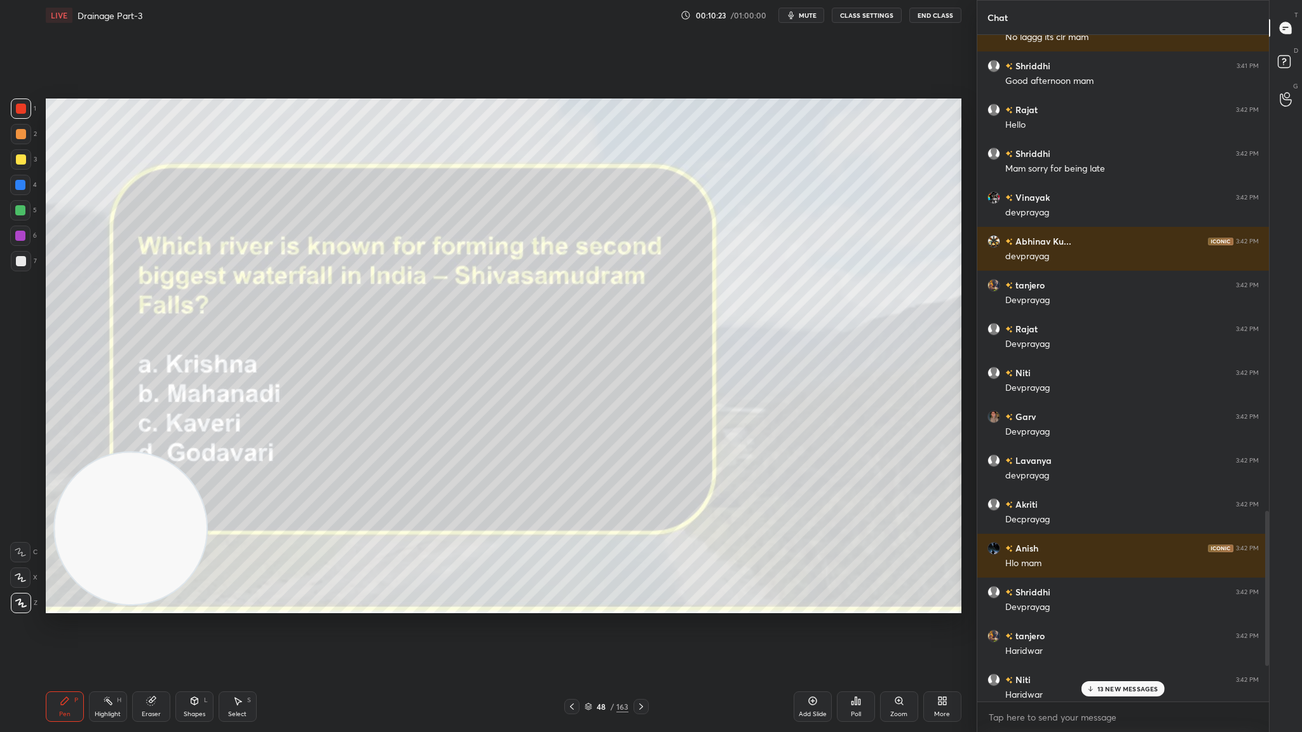
click at [567, 401] on icon at bounding box center [572, 706] width 10 height 10
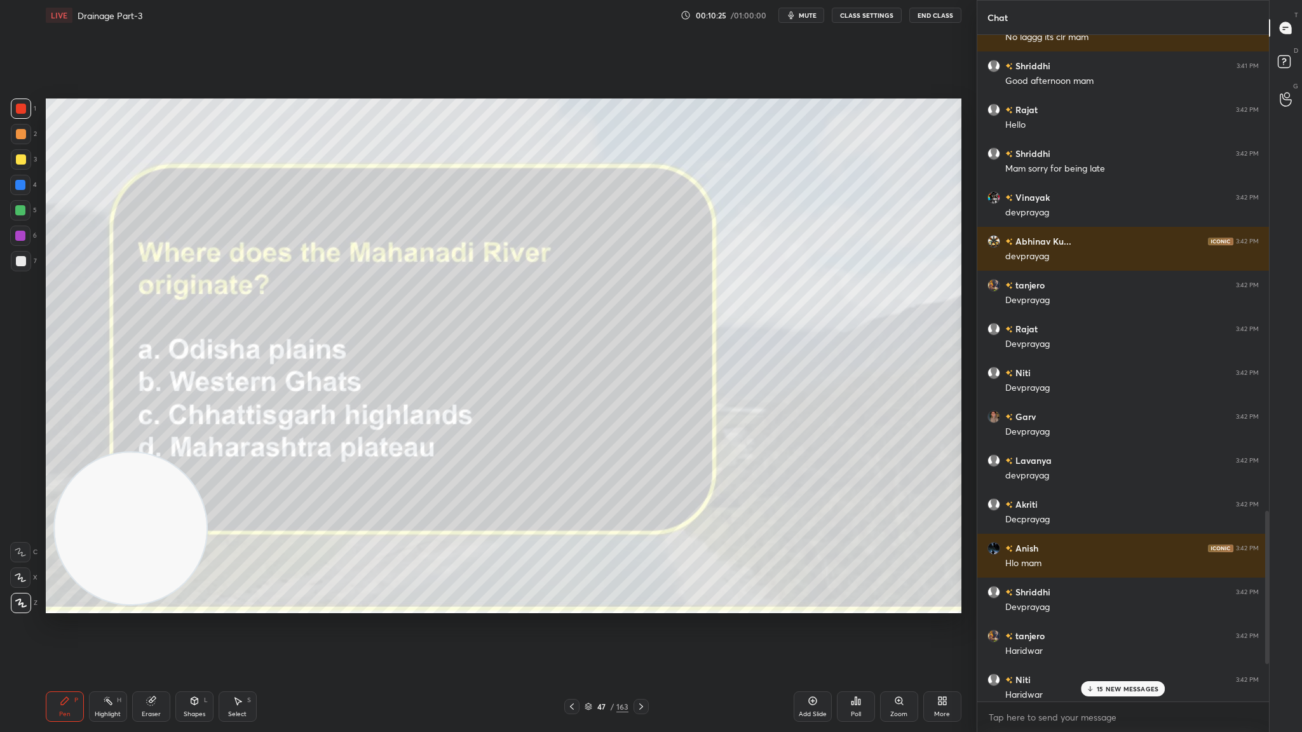
click at [567, 401] on icon at bounding box center [572, 706] width 10 height 10
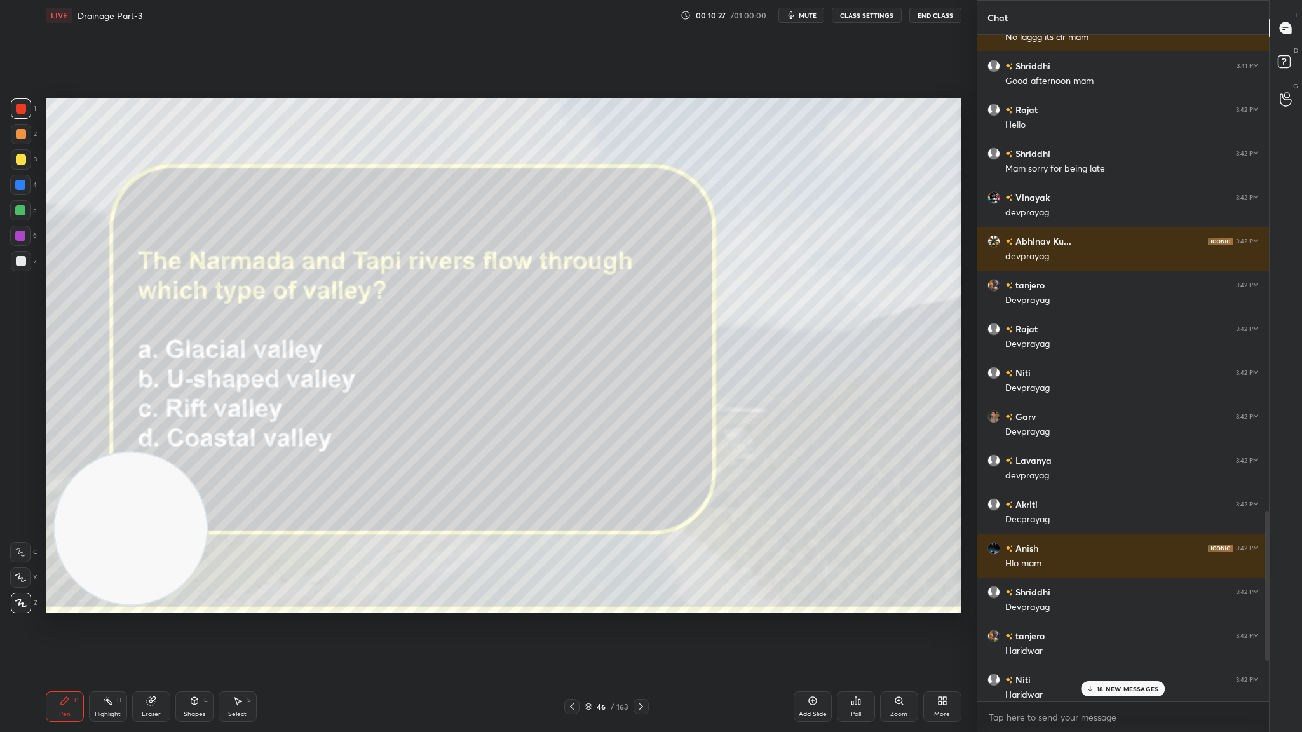
click at [867, 401] on div "18 NEW MESSAGES" at bounding box center [1123, 688] width 84 height 15
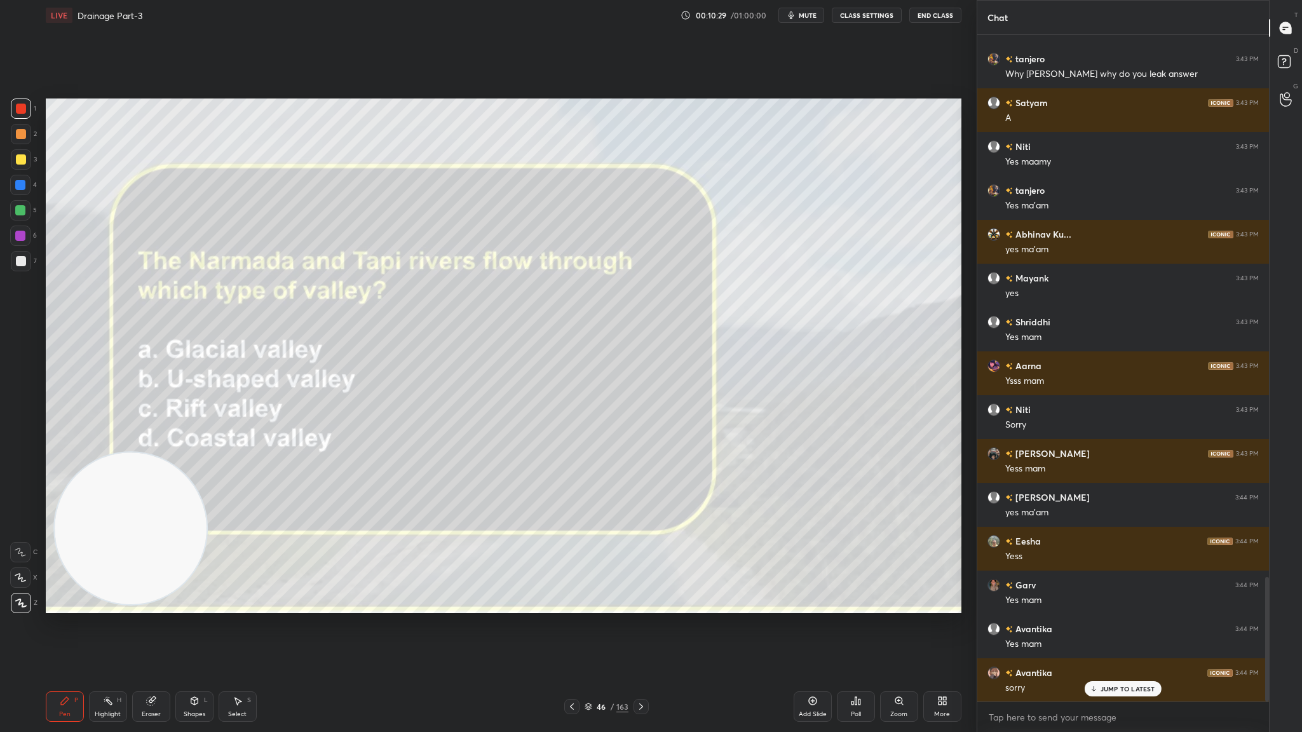
click at [572, 401] on icon at bounding box center [572, 706] width 10 height 10
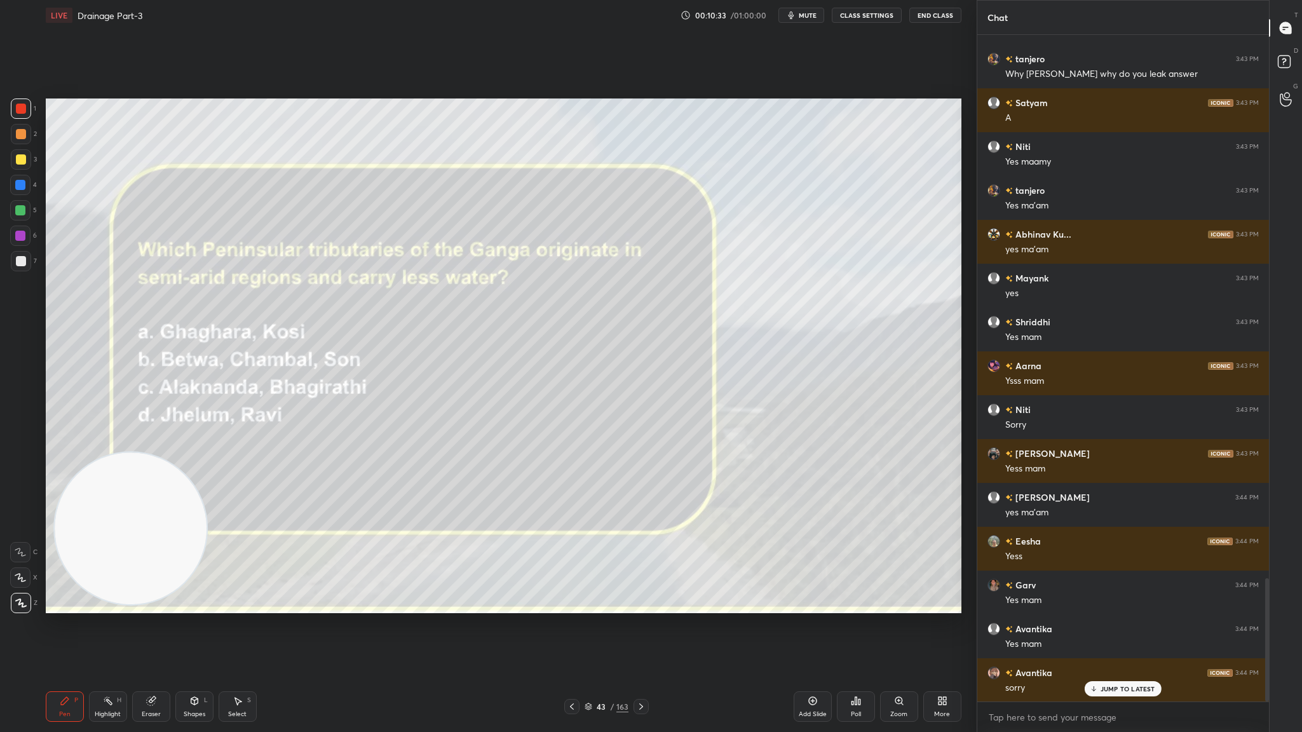
scroll to position [2947, 0]
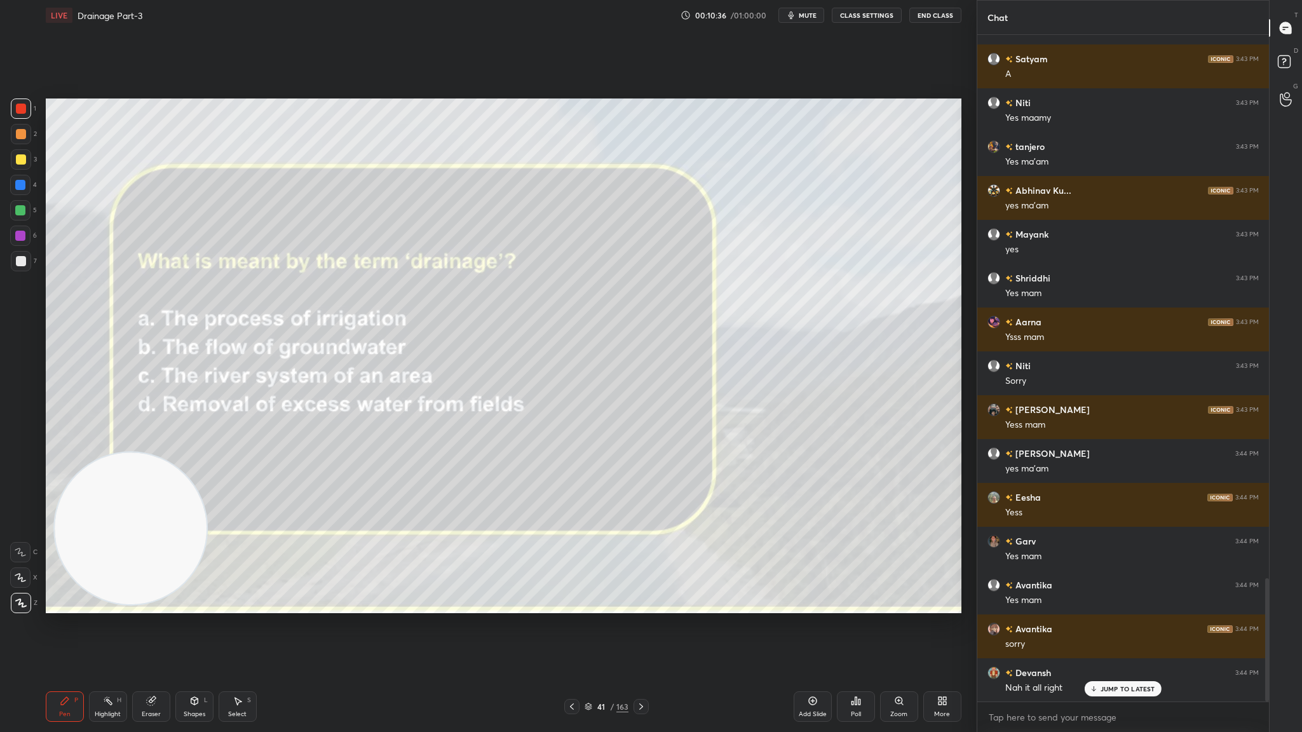
click at [570, 401] on icon at bounding box center [572, 706] width 10 height 10
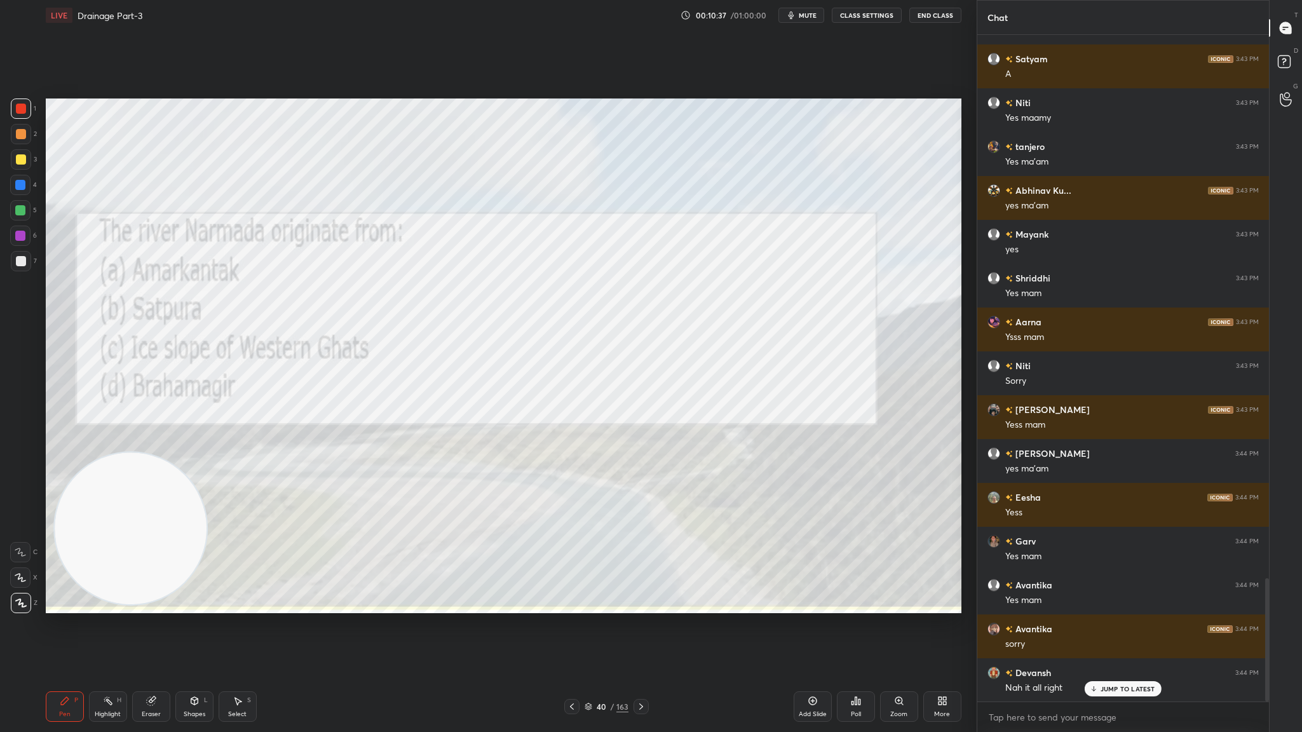
click at [638, 401] on div at bounding box center [640, 706] width 15 height 15
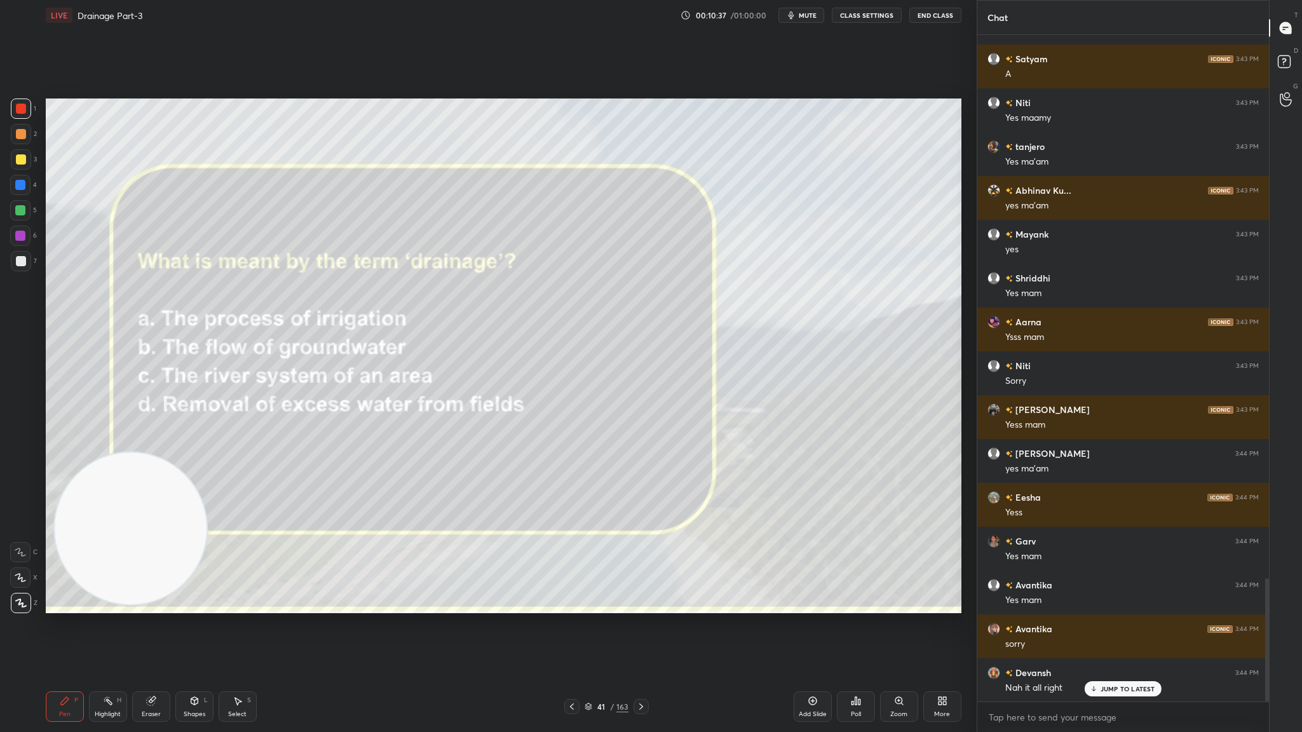
click at [638, 401] on div at bounding box center [640, 706] width 15 height 15
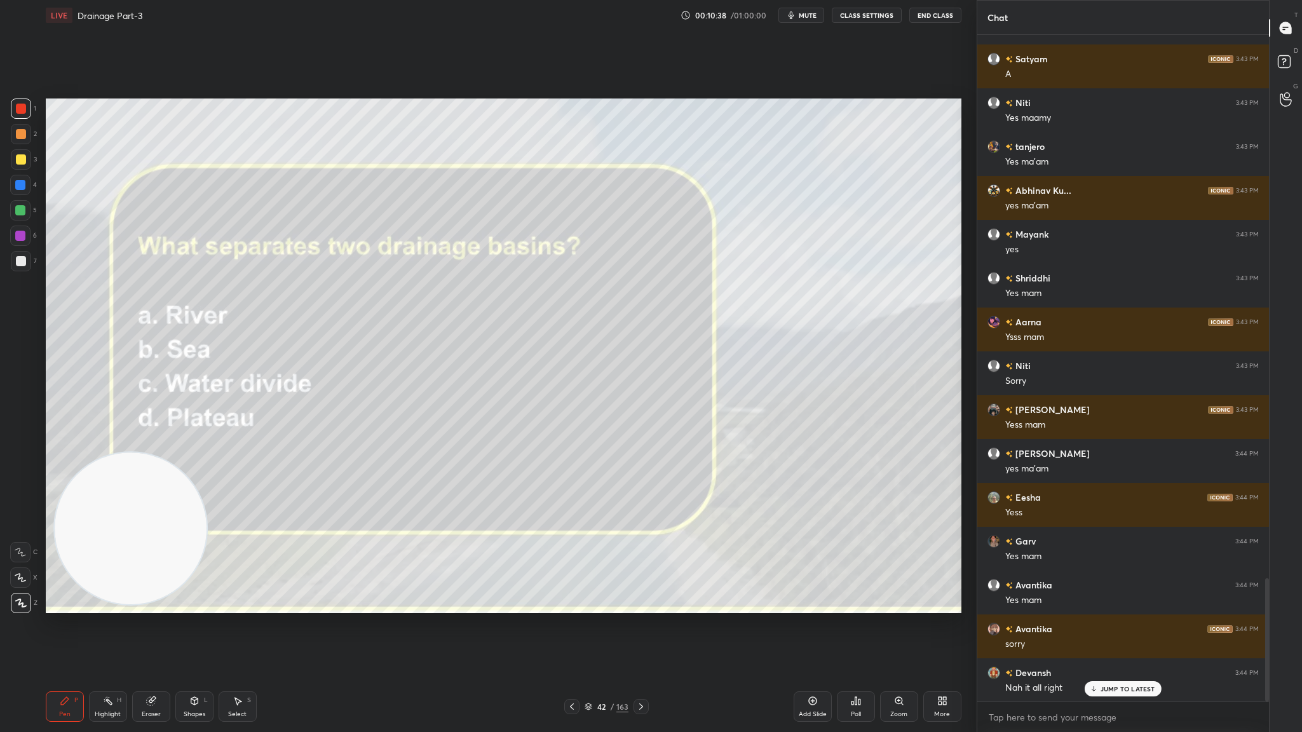
click at [638, 401] on div at bounding box center [640, 706] width 15 height 15
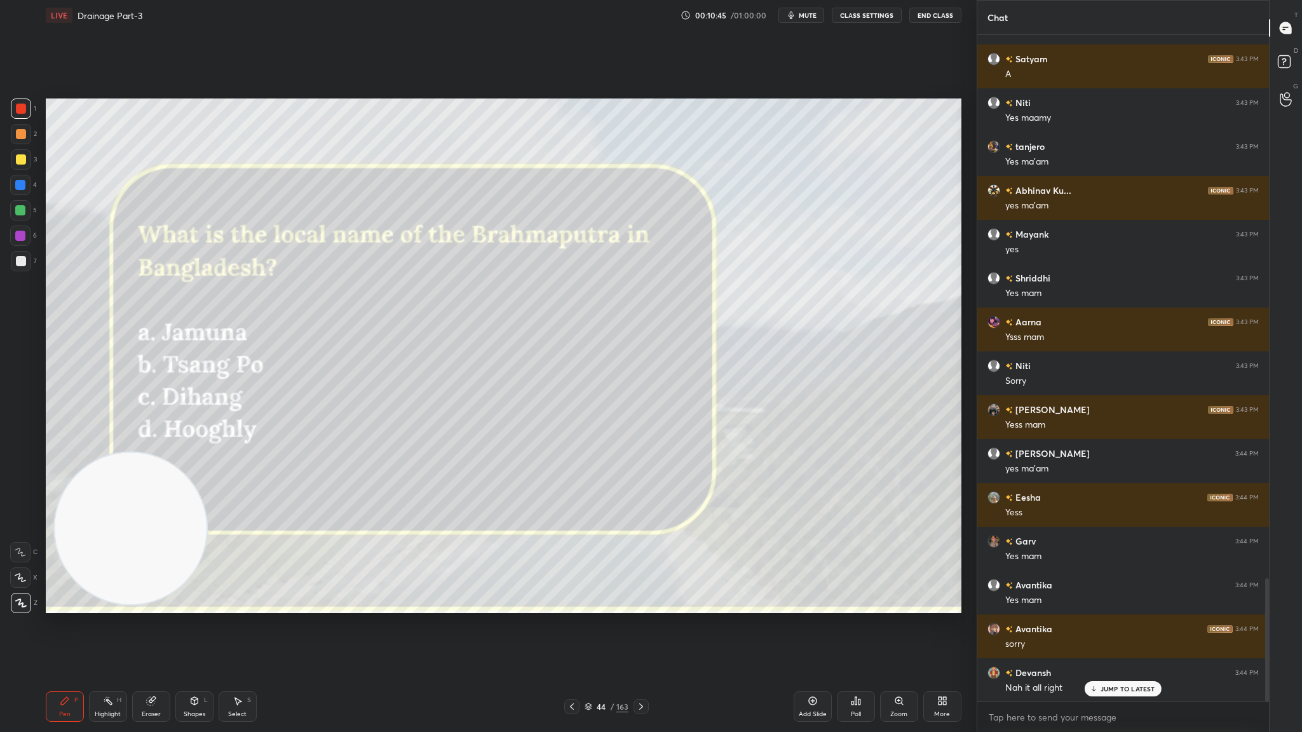
click at [856, 401] on div "Poll" at bounding box center [856, 714] width 10 height 6
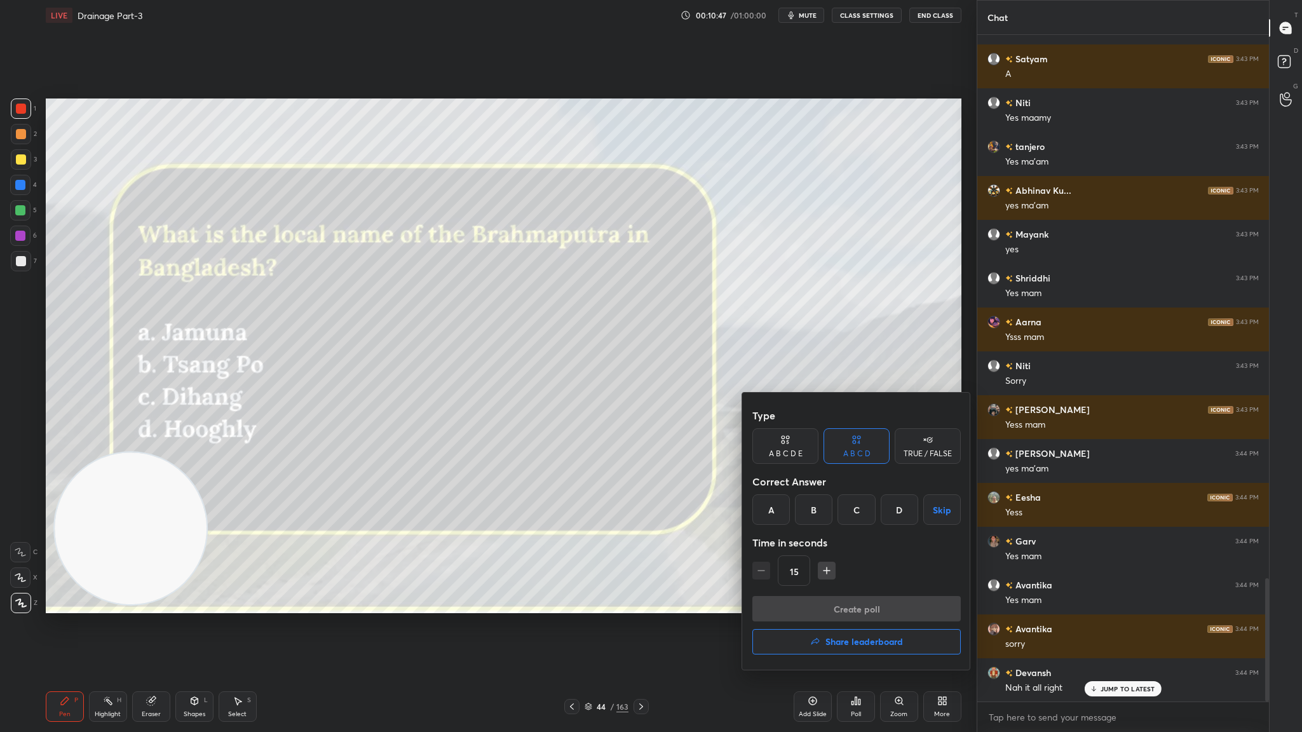
click at [769, 401] on div "A" at bounding box center [770, 509] width 37 height 30
click at [844, 401] on button "Create poll" at bounding box center [856, 608] width 208 height 25
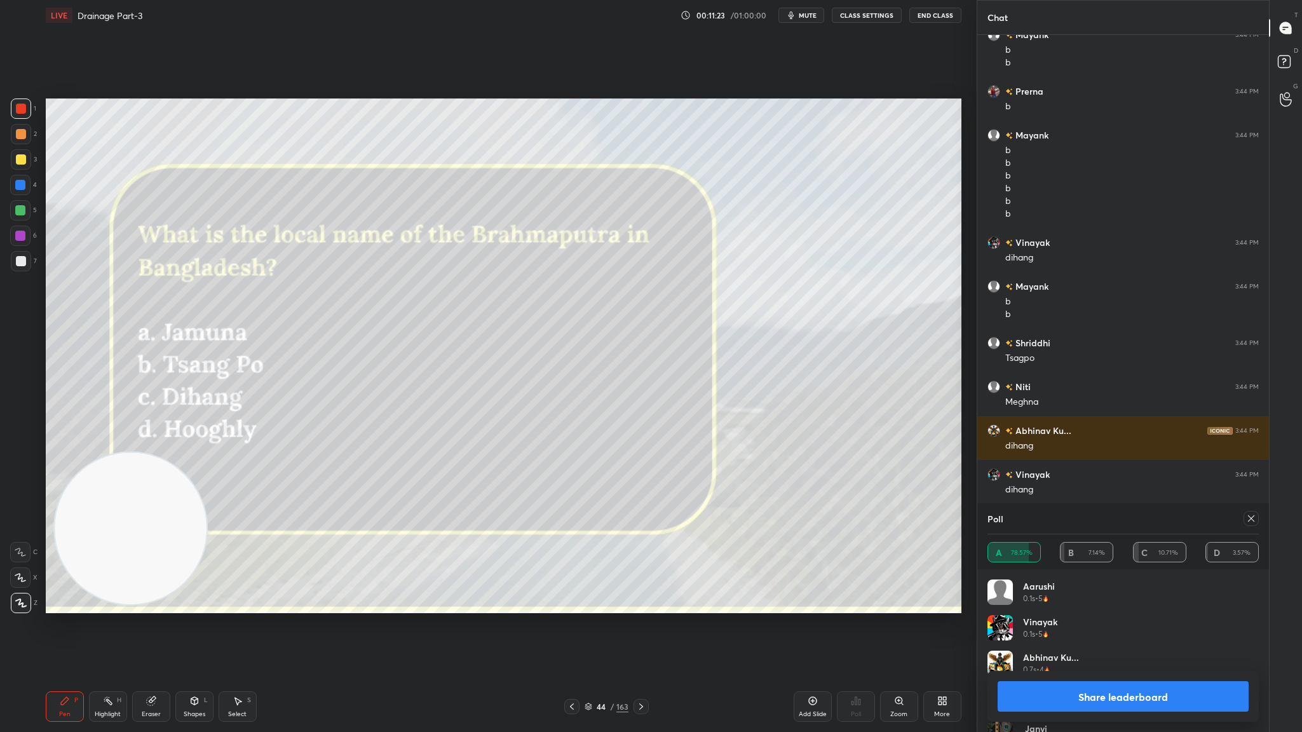
scroll to position [3979, 0]
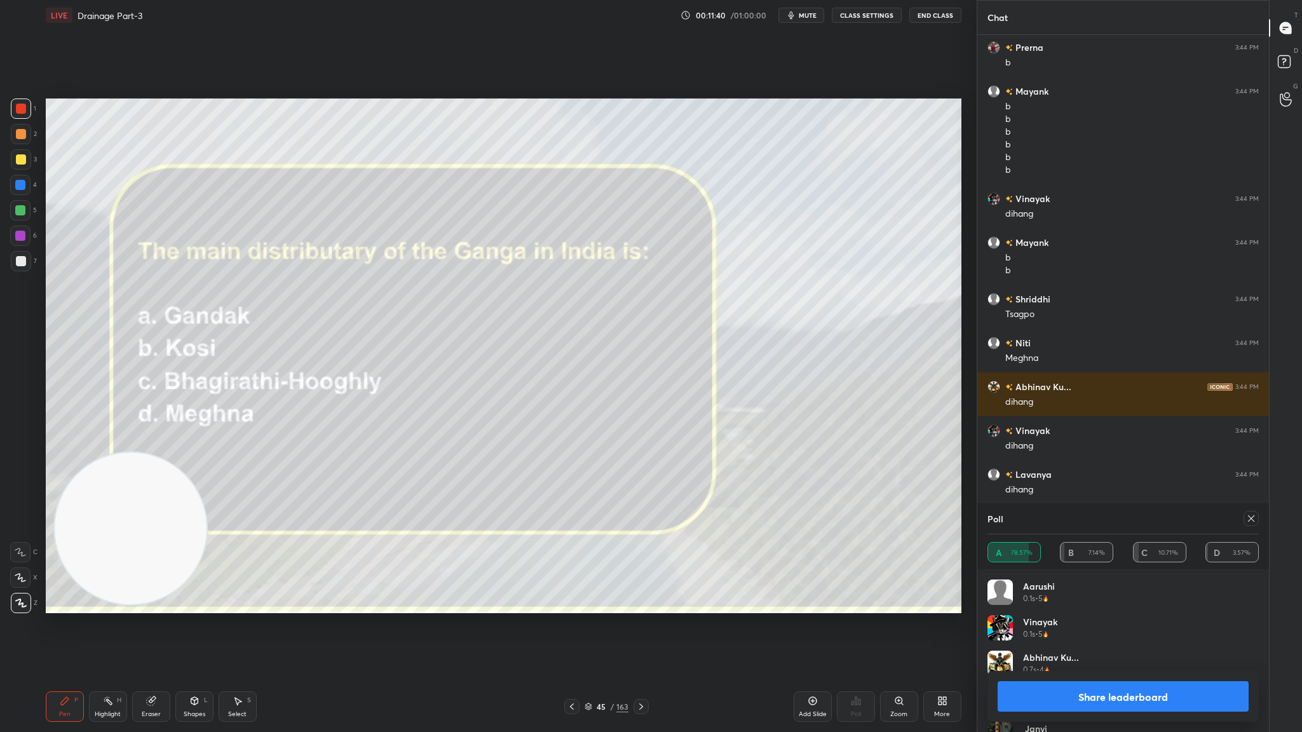
click at [640, 401] on icon at bounding box center [641, 706] width 10 height 10
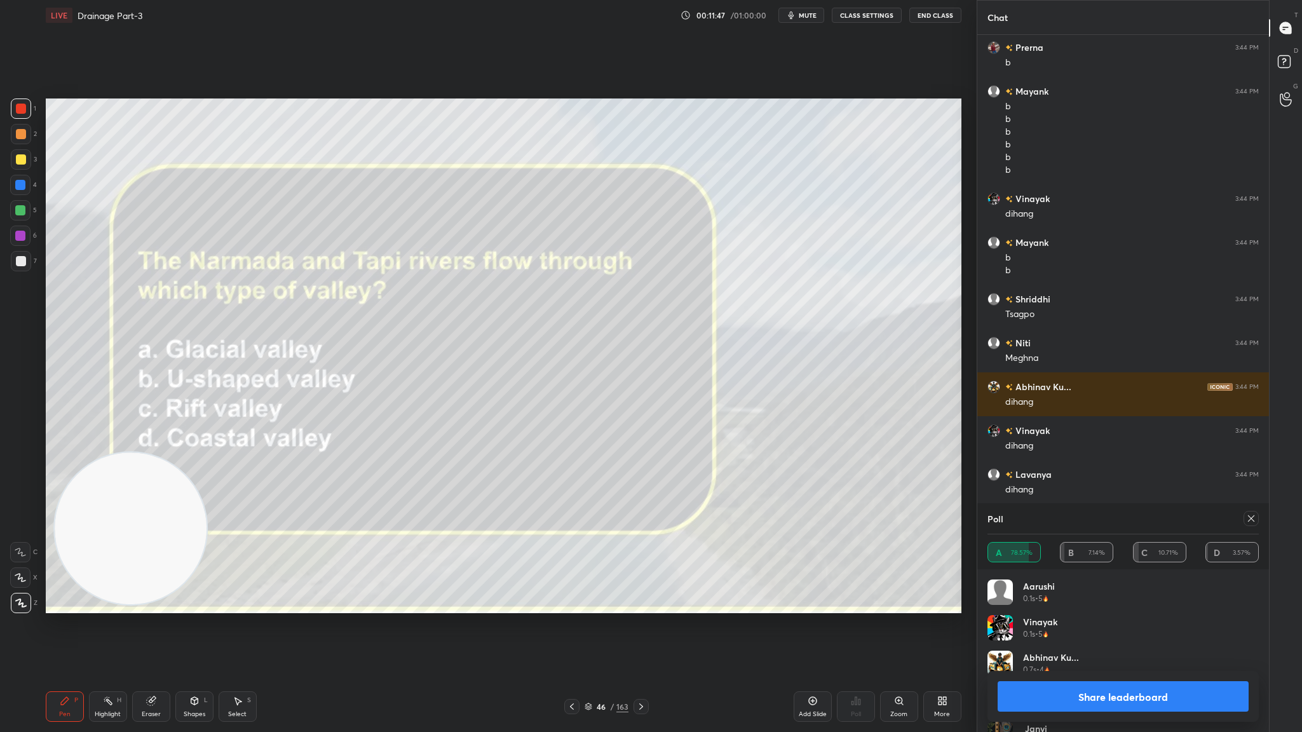
click at [867, 401] on button "Share leaderboard" at bounding box center [1122, 696] width 251 height 30
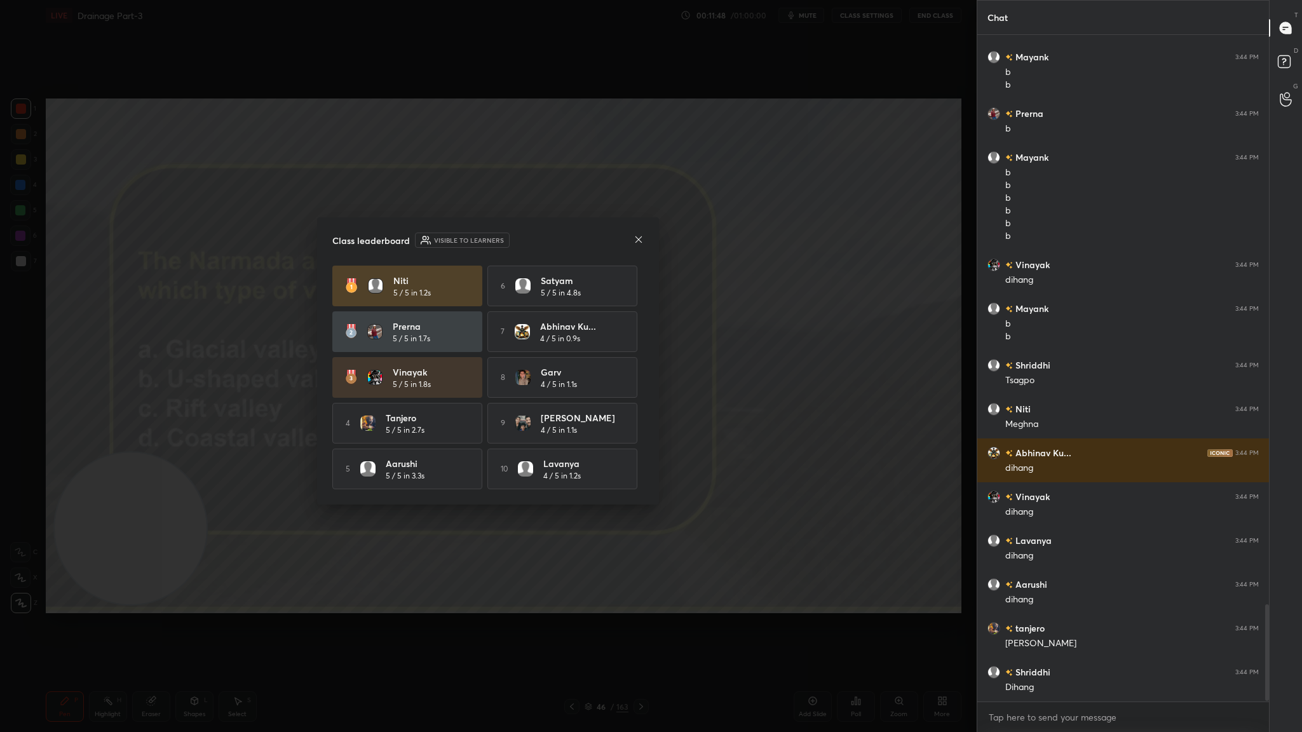
scroll to position [662, 288]
click at [638, 237] on icon at bounding box center [638, 239] width 6 height 6
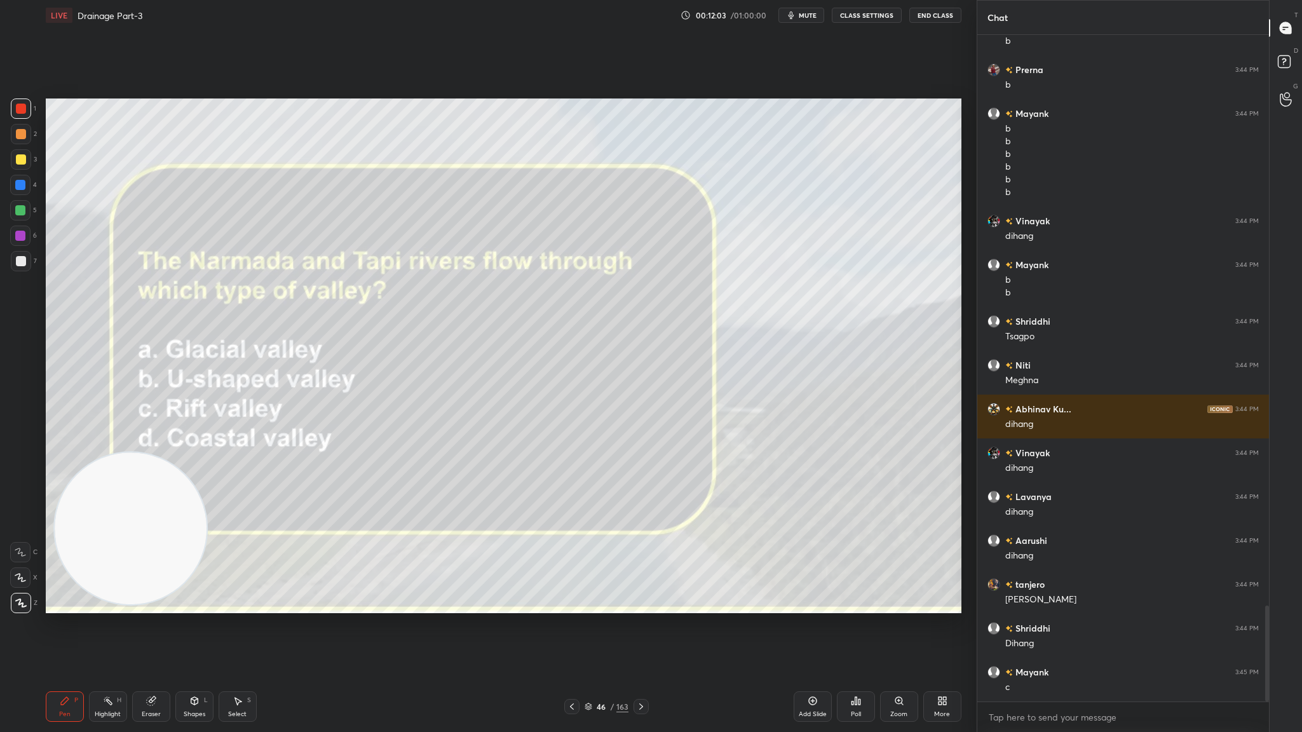
scroll to position [3970, 0]
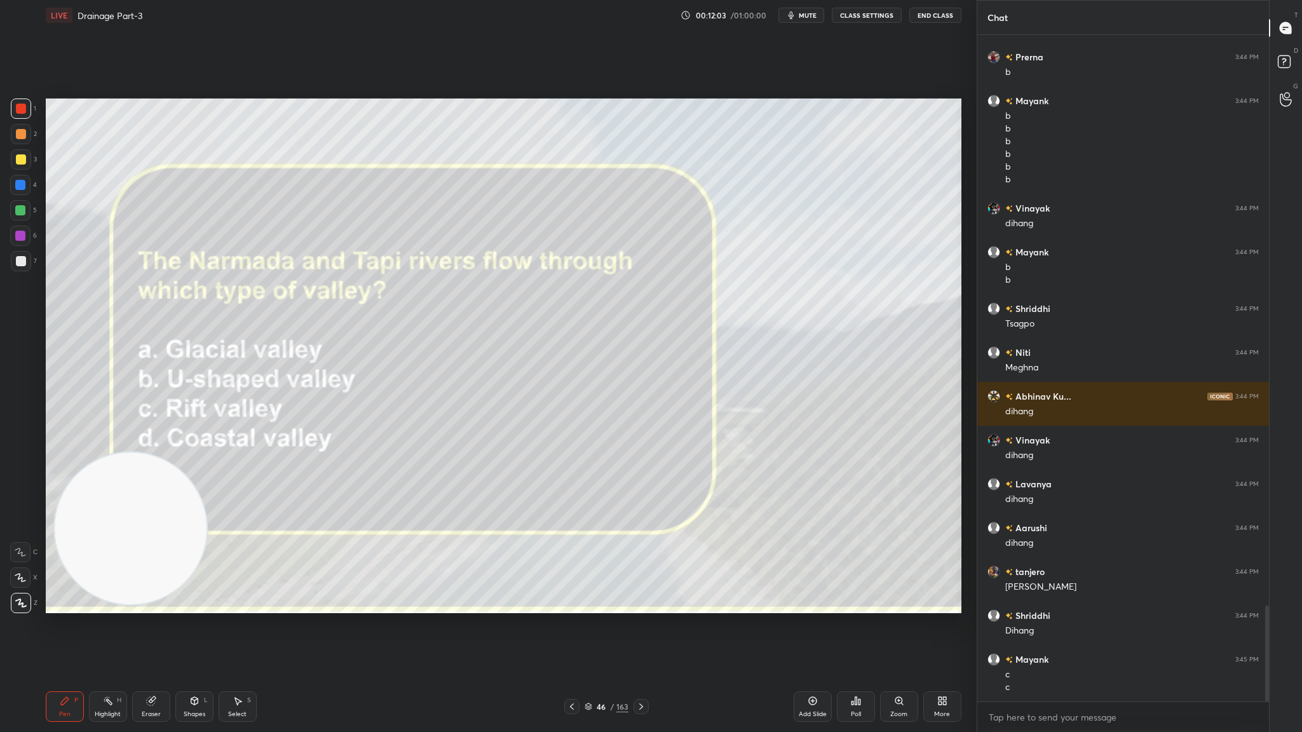
click at [849, 401] on div "Poll" at bounding box center [856, 706] width 38 height 30
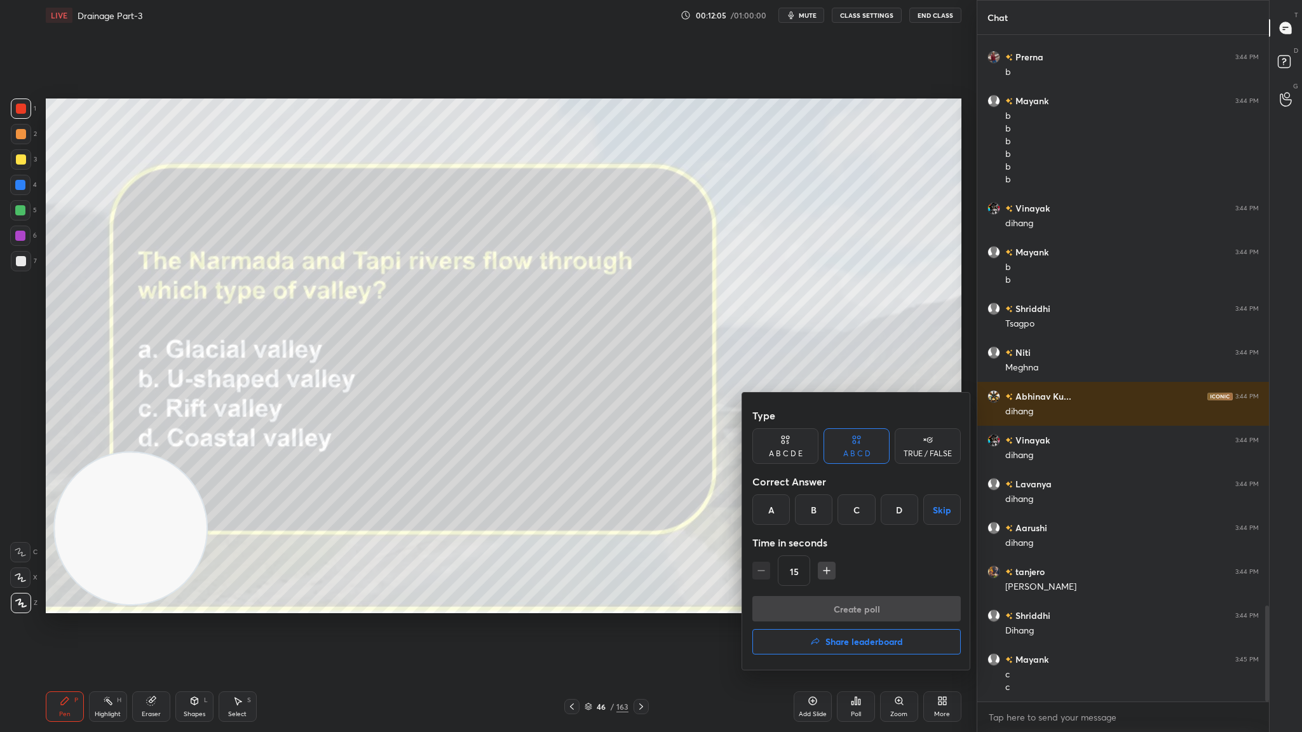
click at [854, 401] on div "C" at bounding box center [855, 509] width 37 height 30
click at [867, 401] on button "Create poll" at bounding box center [856, 608] width 208 height 25
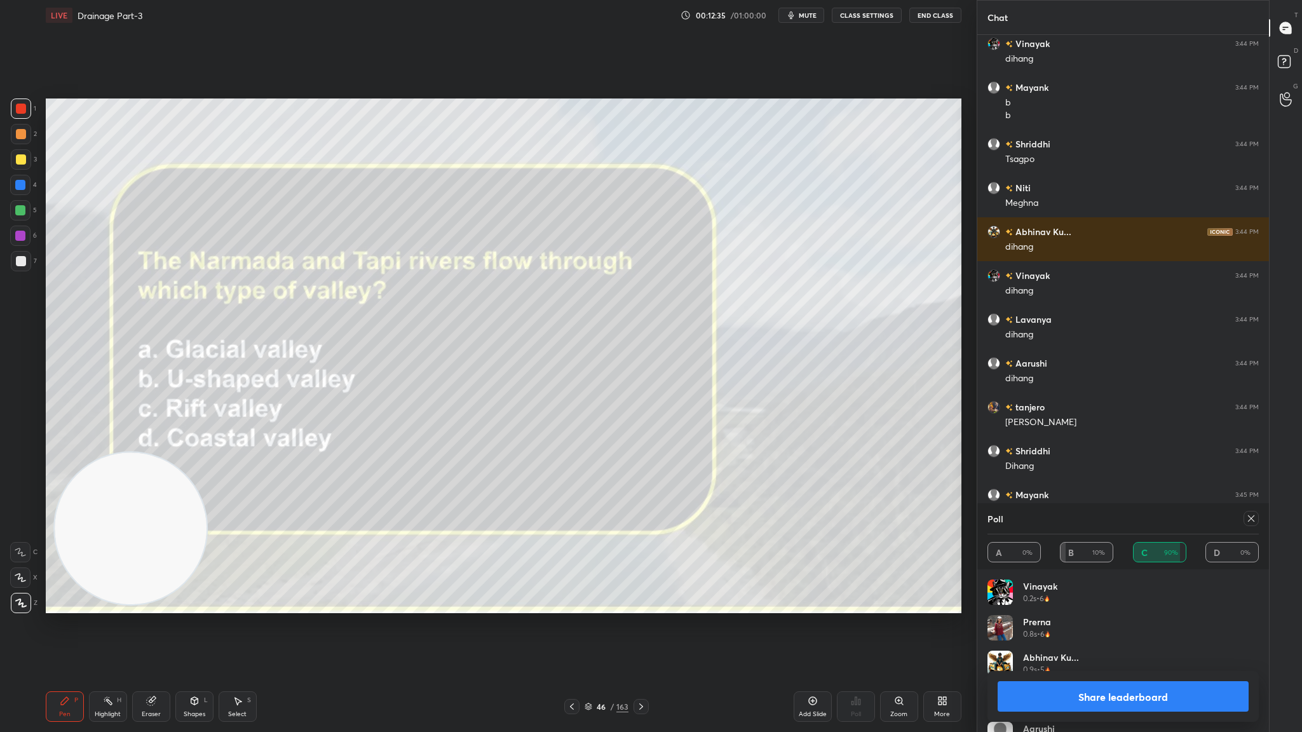
scroll to position [4178, 0]
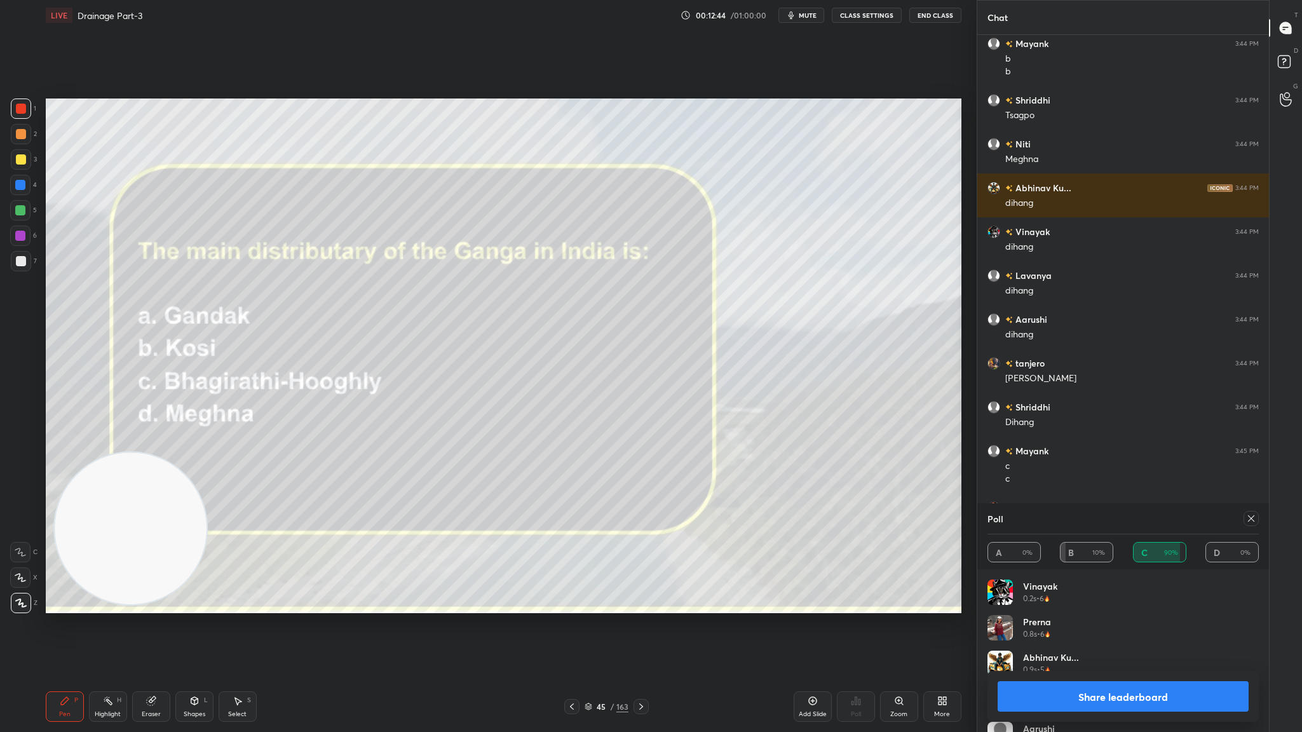
click at [641, 401] on div at bounding box center [640, 706] width 15 height 15
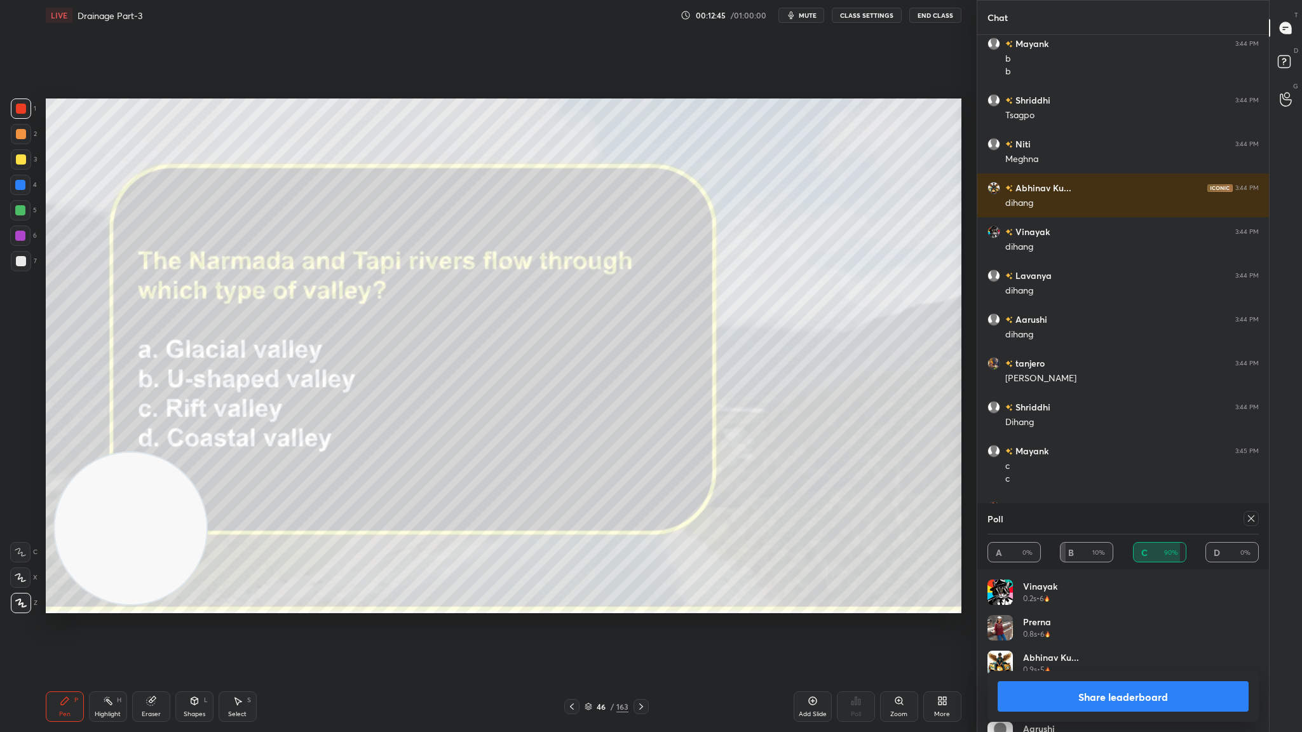
scroll to position [4222, 0]
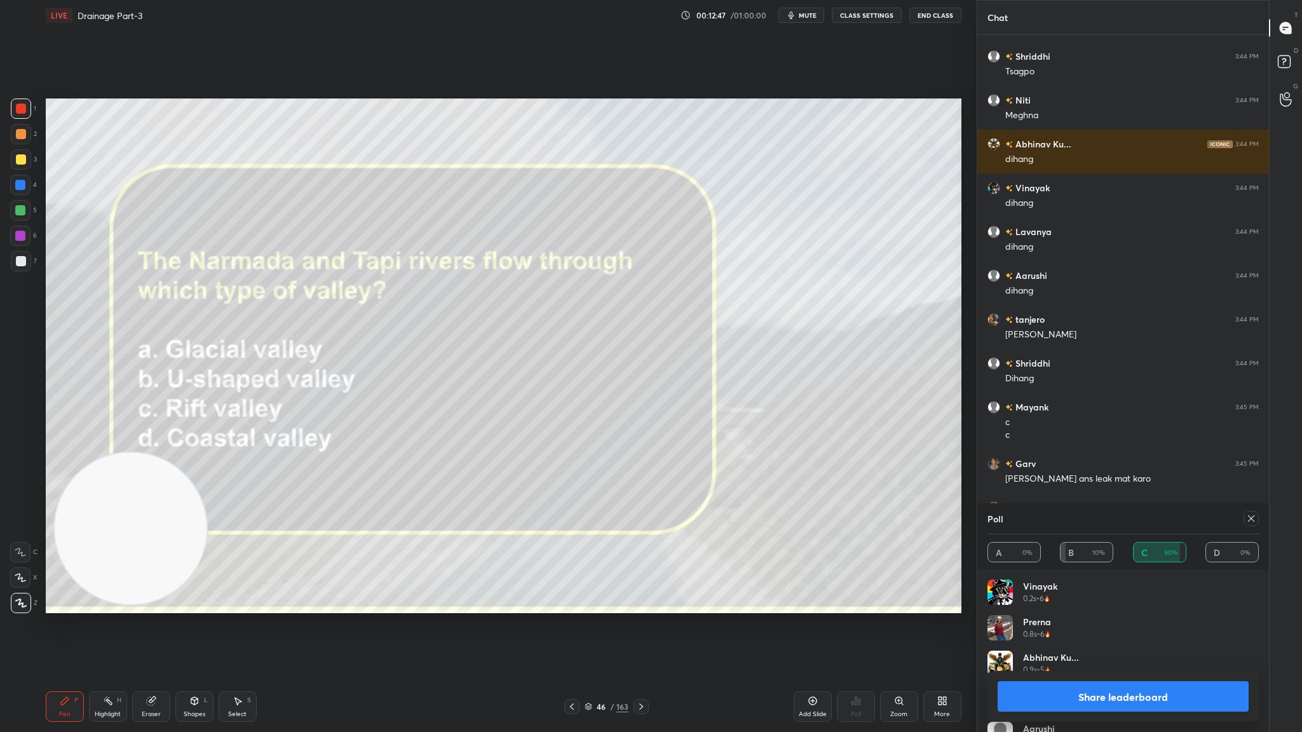
click at [640, 401] on icon at bounding box center [641, 706] width 10 height 10
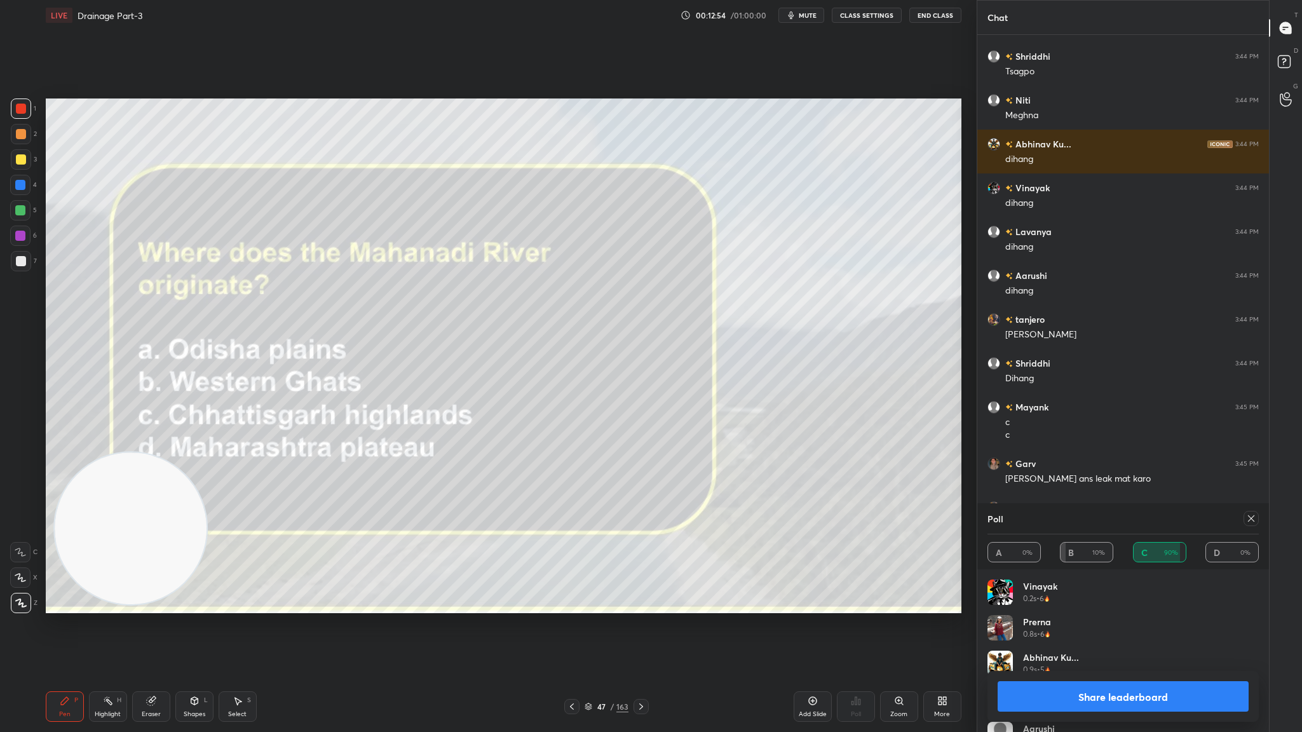
click at [867, 401] on button "Share leaderboard" at bounding box center [1122, 696] width 251 height 30
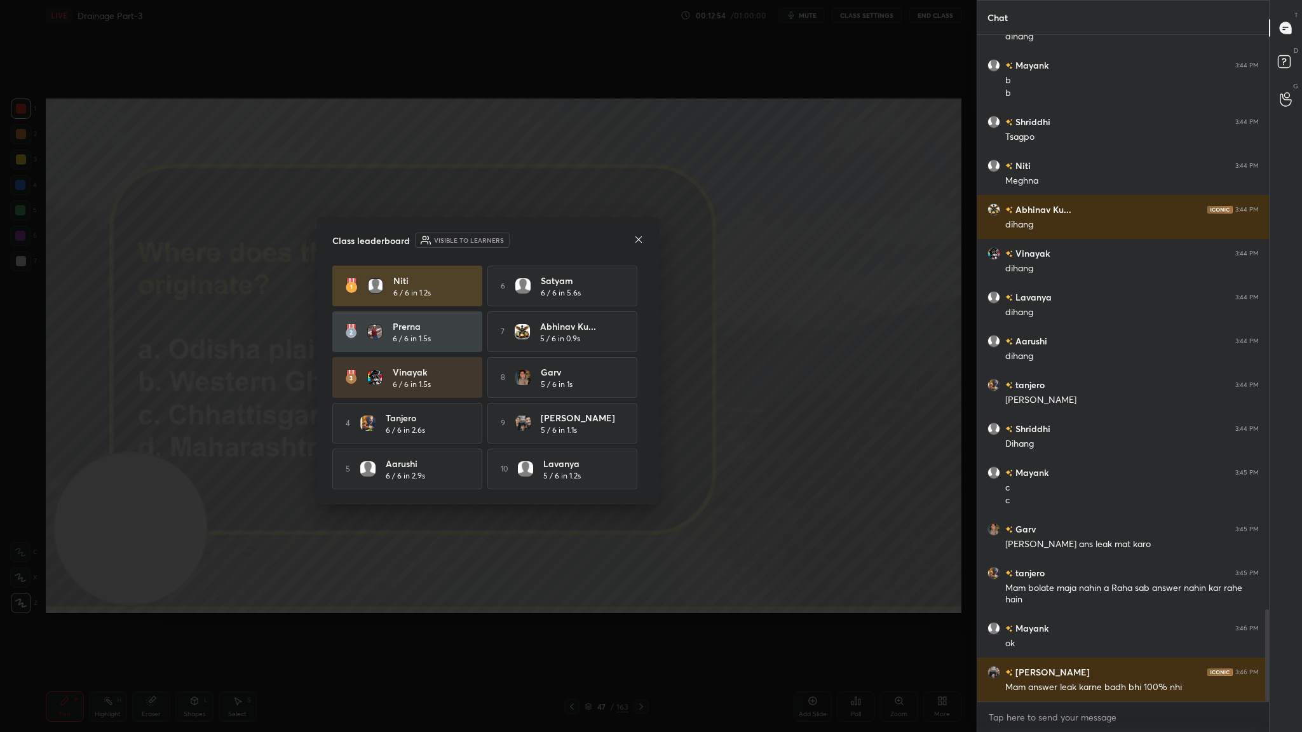
scroll to position [4157, 0]
click at [642, 234] on div at bounding box center [638, 240] width 10 height 13
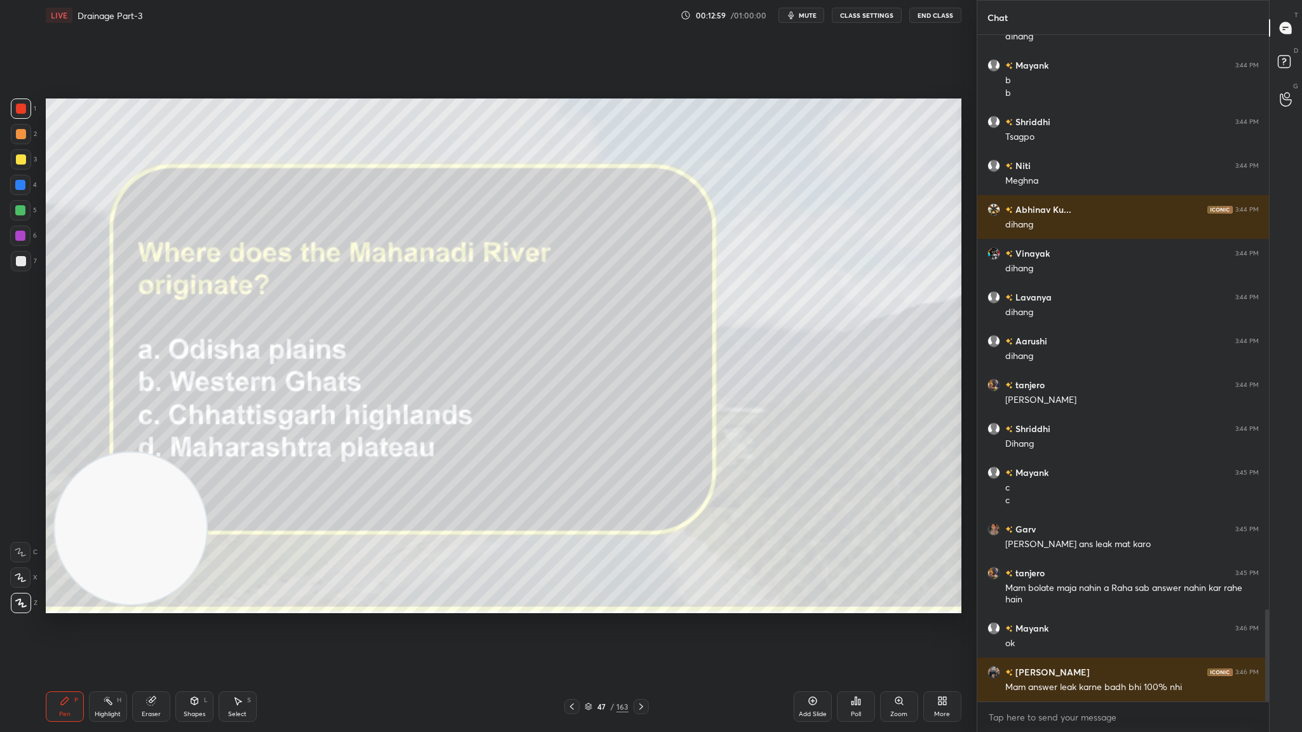
click at [856, 401] on div "Poll" at bounding box center [856, 706] width 38 height 30
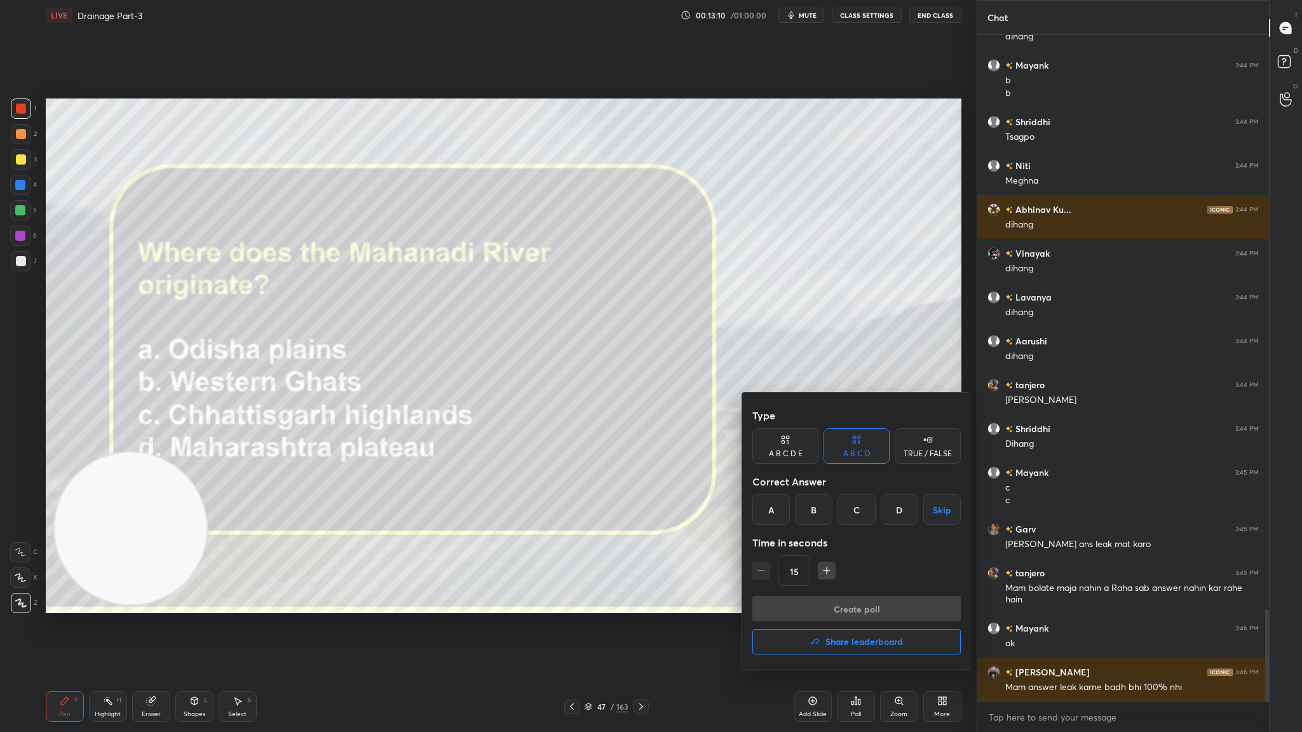
click at [842, 401] on div "C" at bounding box center [855, 509] width 37 height 30
click at [851, 401] on button "Create poll" at bounding box center [856, 608] width 208 height 25
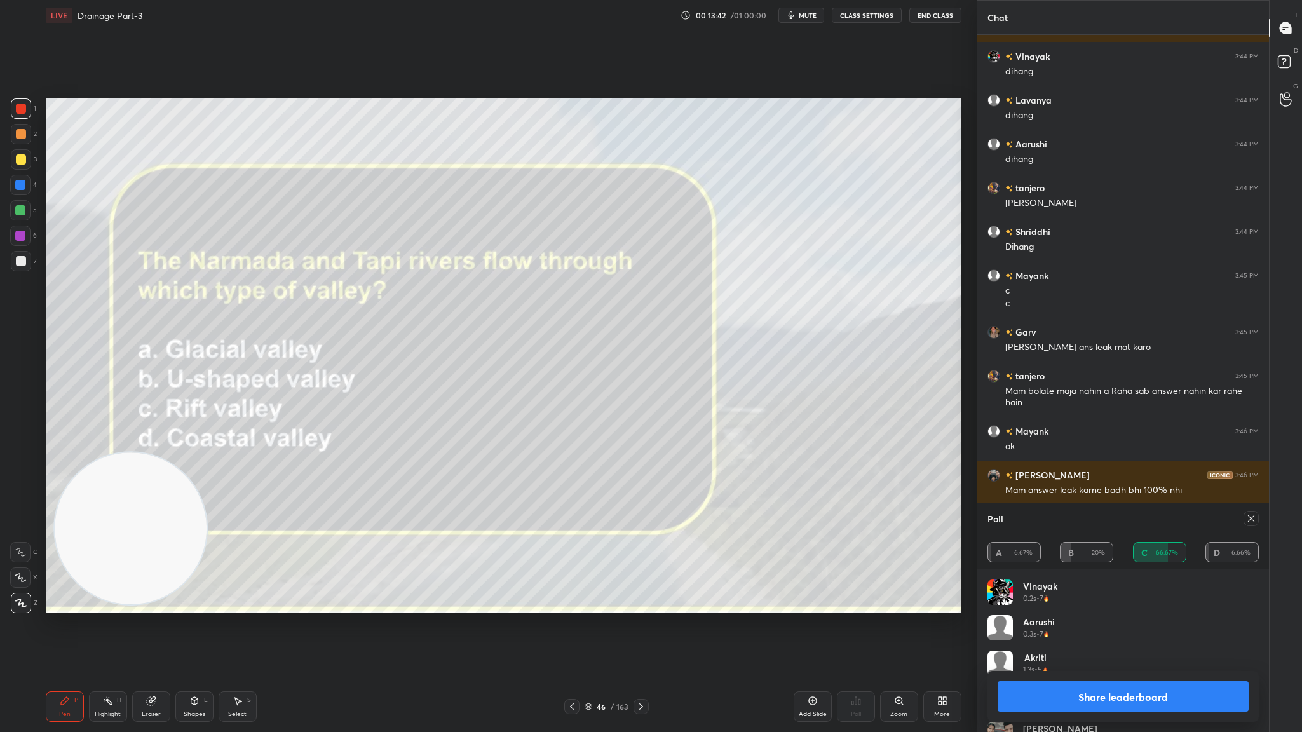
scroll to position [4379, 0]
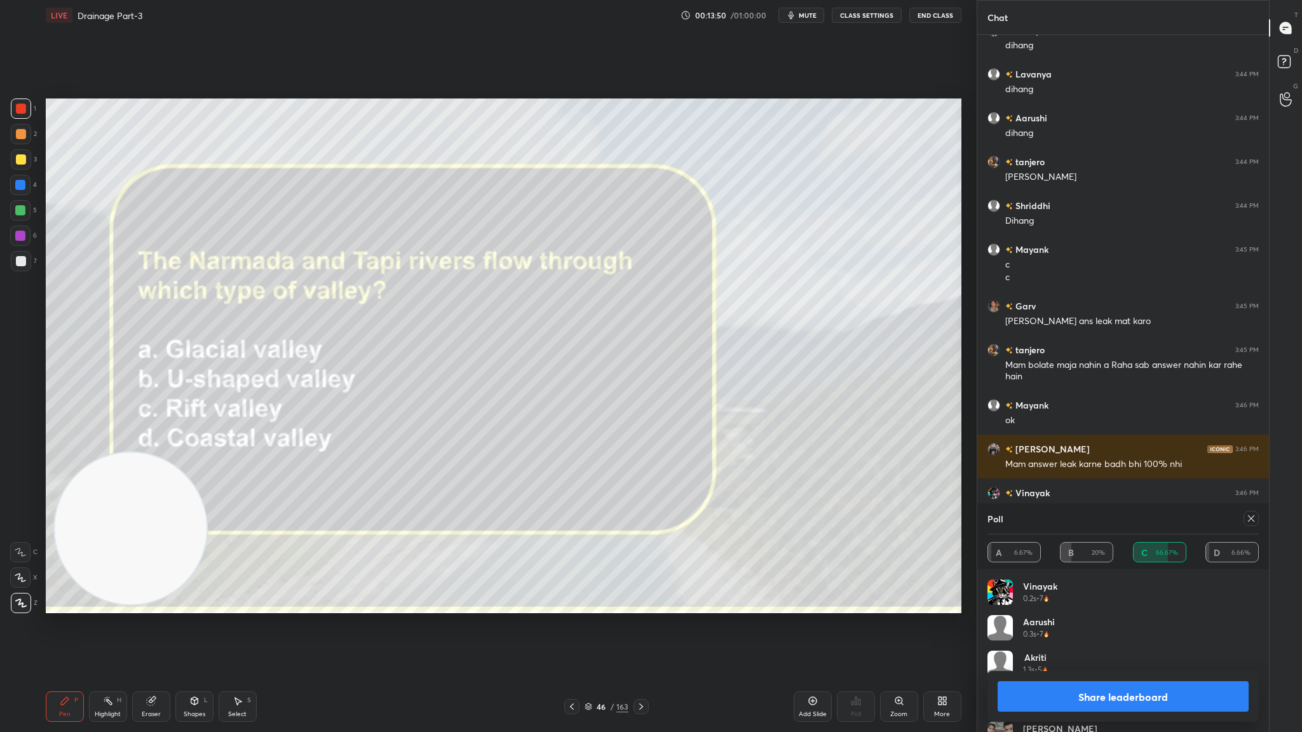
click at [583, 401] on div "46 / 163" at bounding box center [606, 706] width 84 height 15
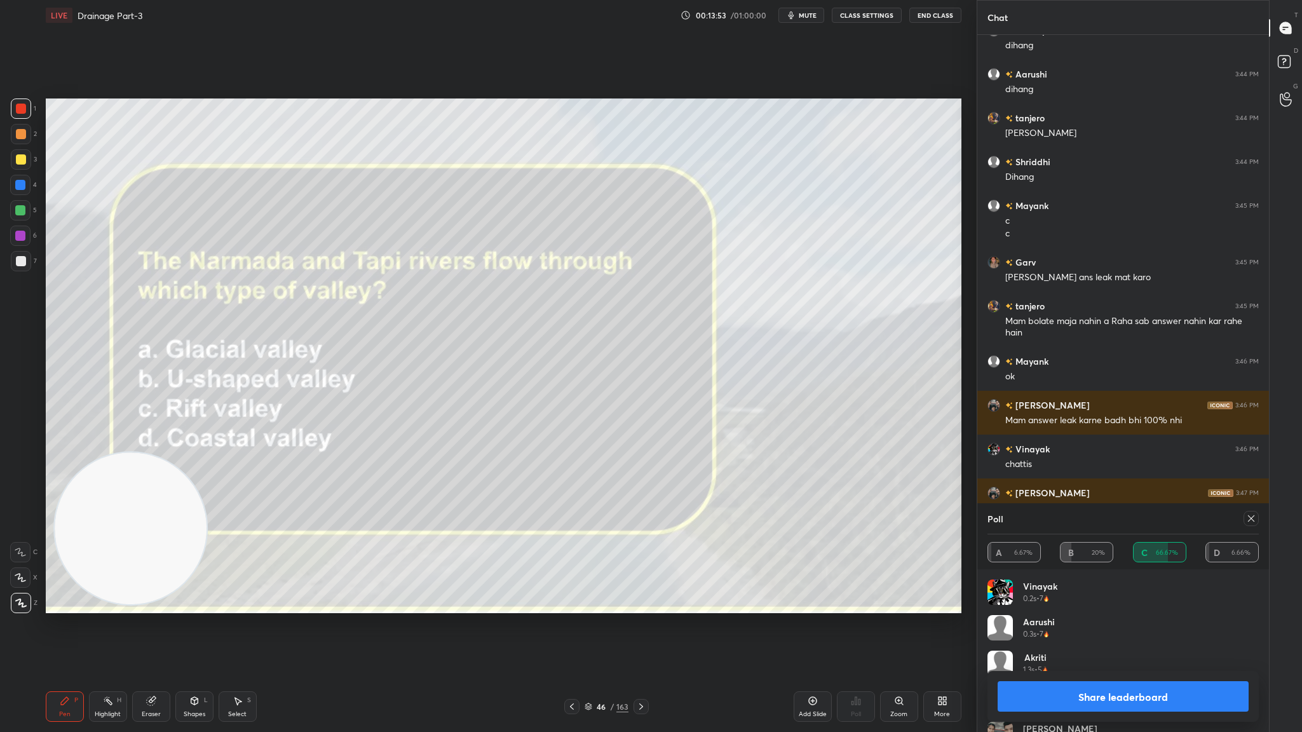
click at [585, 401] on icon at bounding box center [588, 704] width 6 height 3
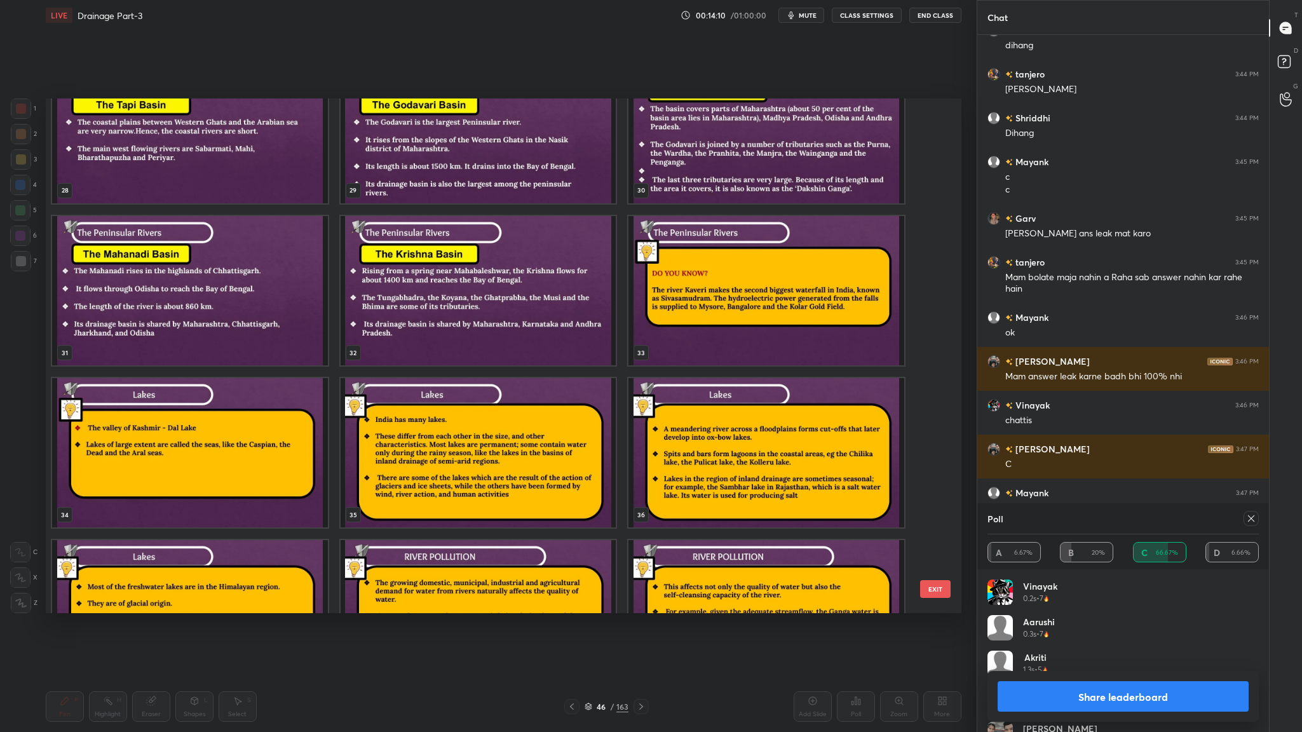
scroll to position [1584, 0]
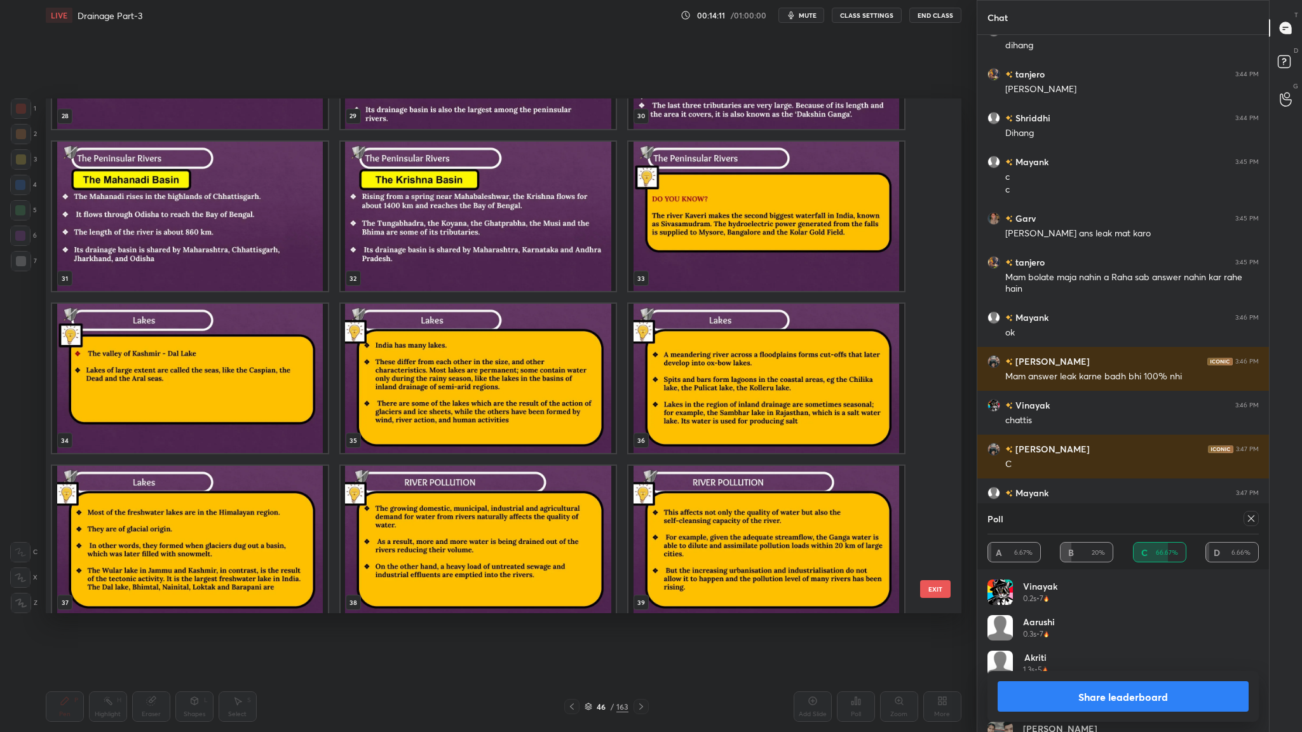
click at [213, 254] on img "grid" at bounding box center [190, 216] width 276 height 149
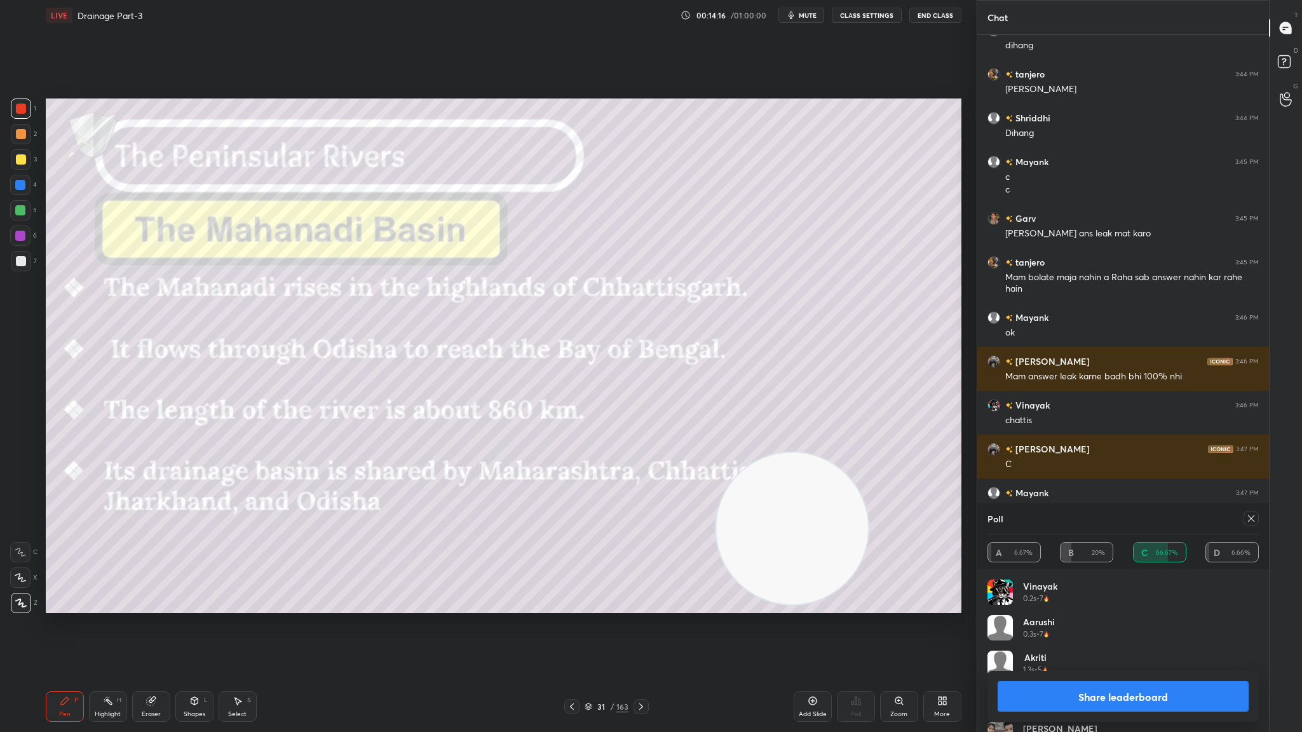
drag, startPoint x: 109, startPoint y: 516, endPoint x: 771, endPoint y: 516, distance: 661.3
click at [771, 401] on video at bounding box center [792, 528] width 152 height 152
click at [867, 401] on button "Share leaderboard" at bounding box center [1122, 696] width 251 height 30
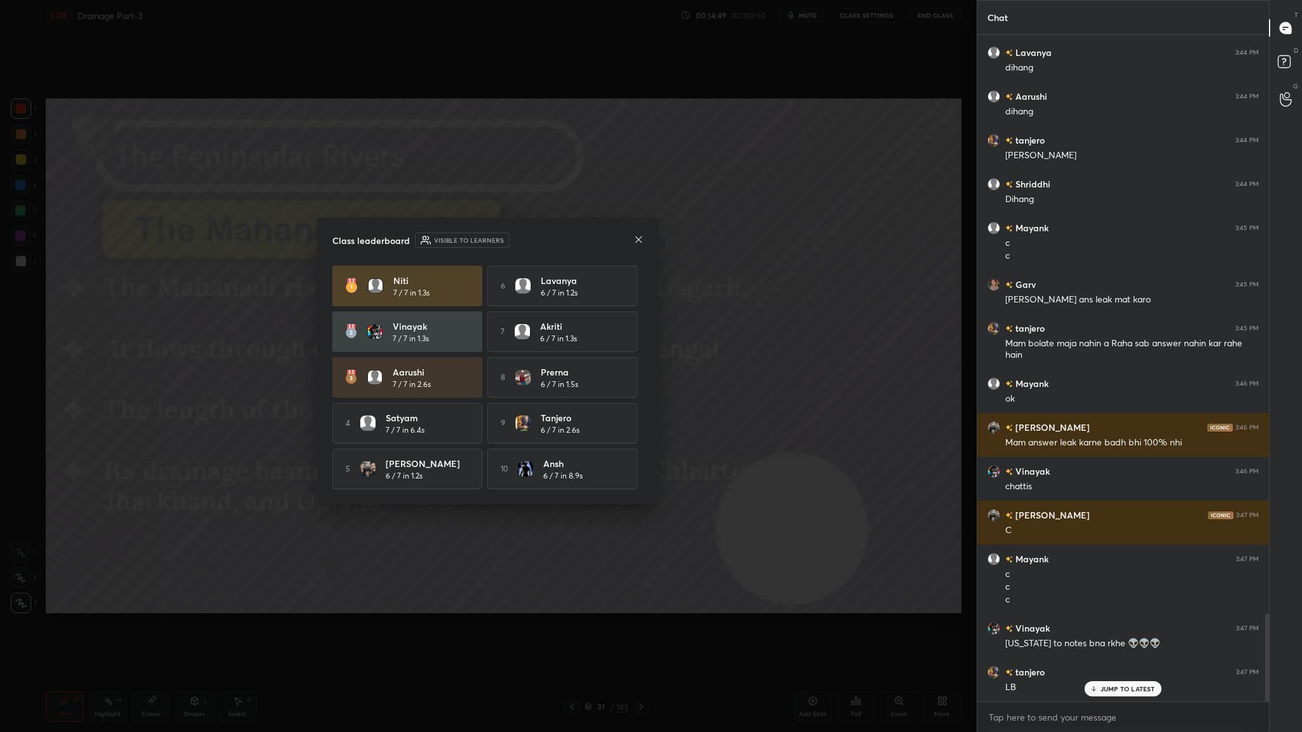
scroll to position [662, 288]
click at [632, 242] on div "Class leaderboard Visible to learners" at bounding box center [487, 240] width 311 height 15
click at [637, 239] on icon at bounding box center [638, 239] width 10 height 10
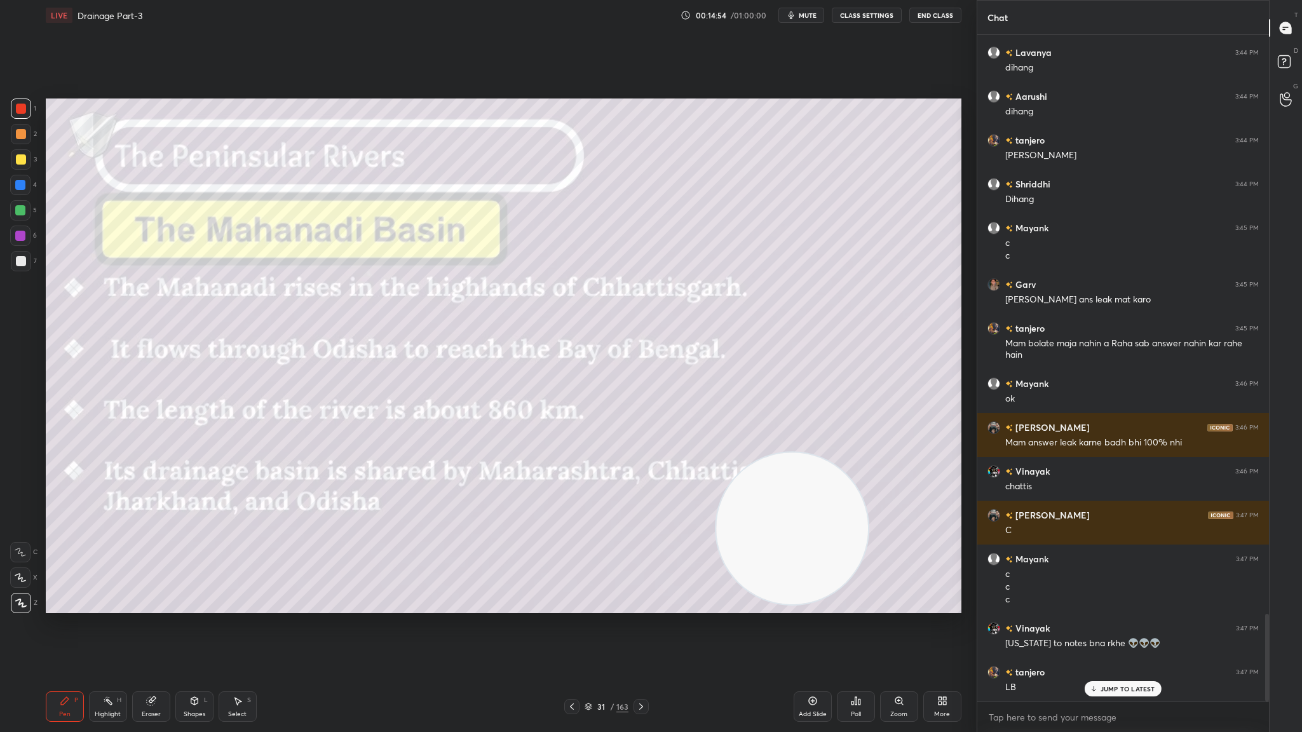
click at [640, 401] on icon at bounding box center [641, 706] width 10 height 10
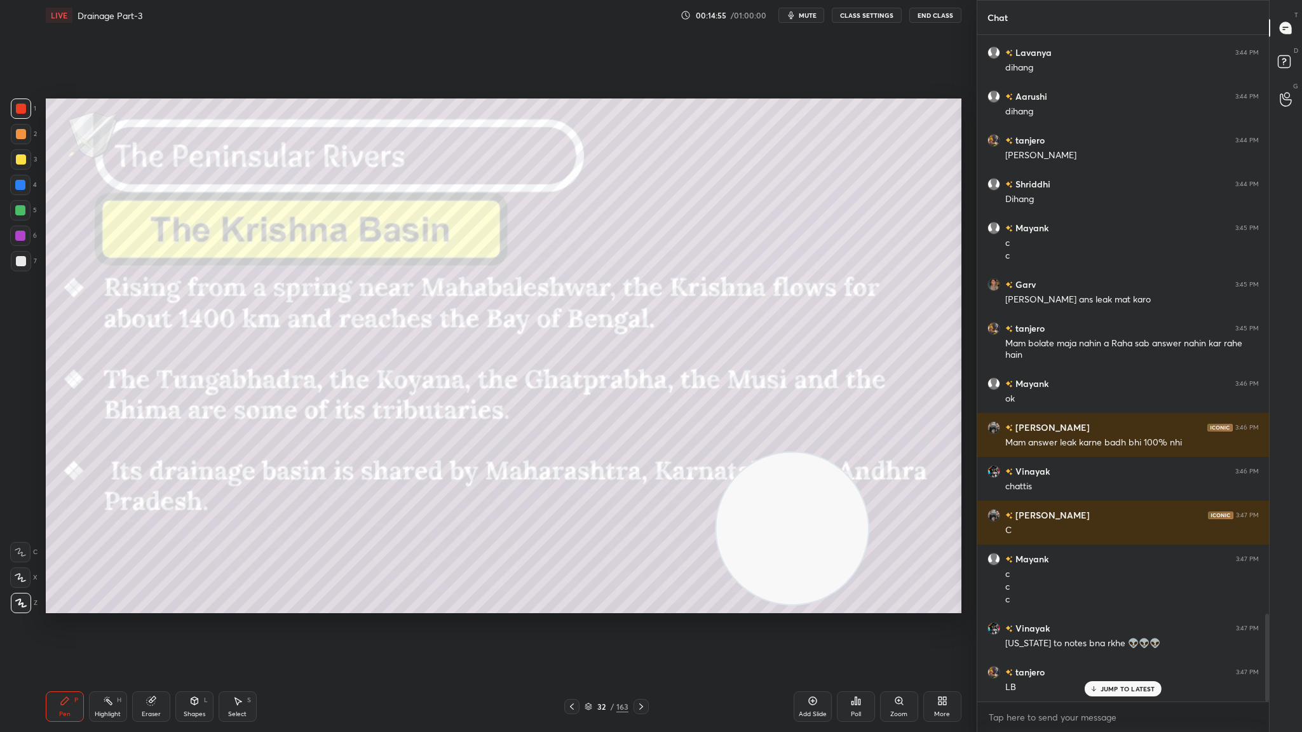
click at [640, 401] on icon at bounding box center [641, 706] width 10 height 10
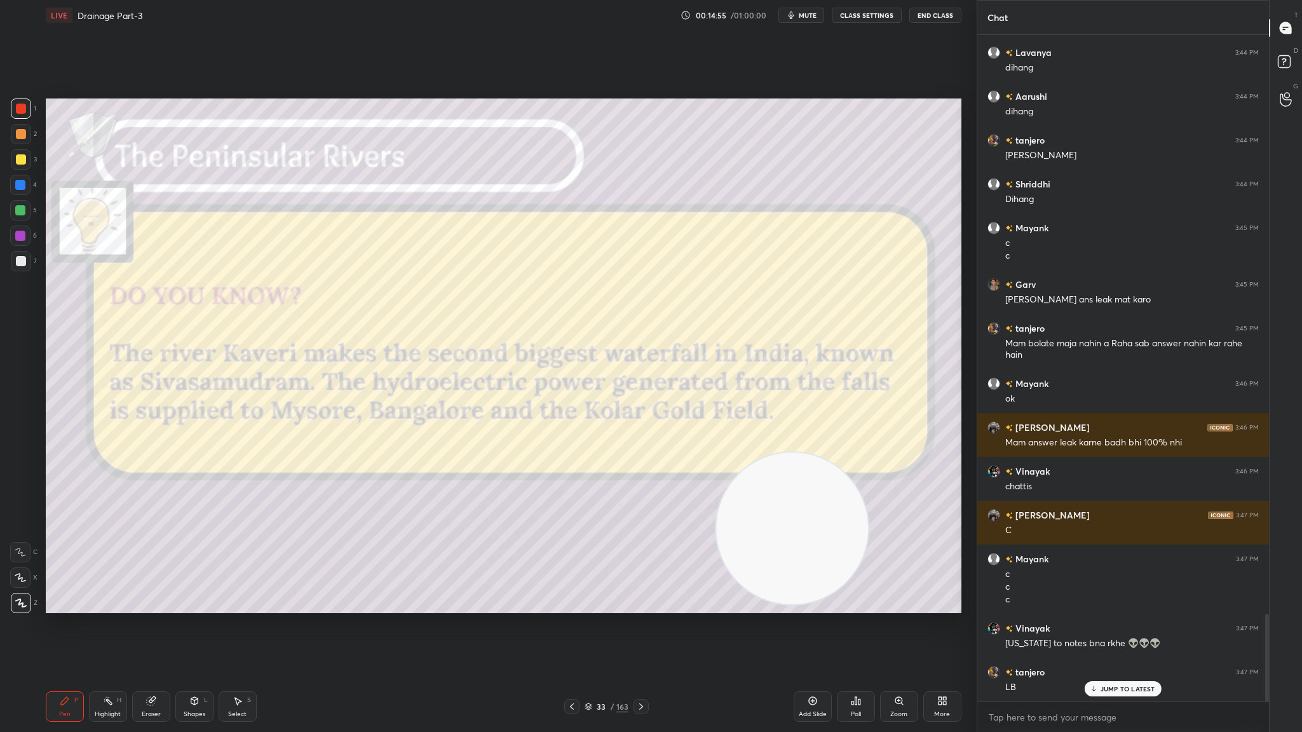
click at [640, 401] on icon at bounding box center [641, 706] width 10 height 10
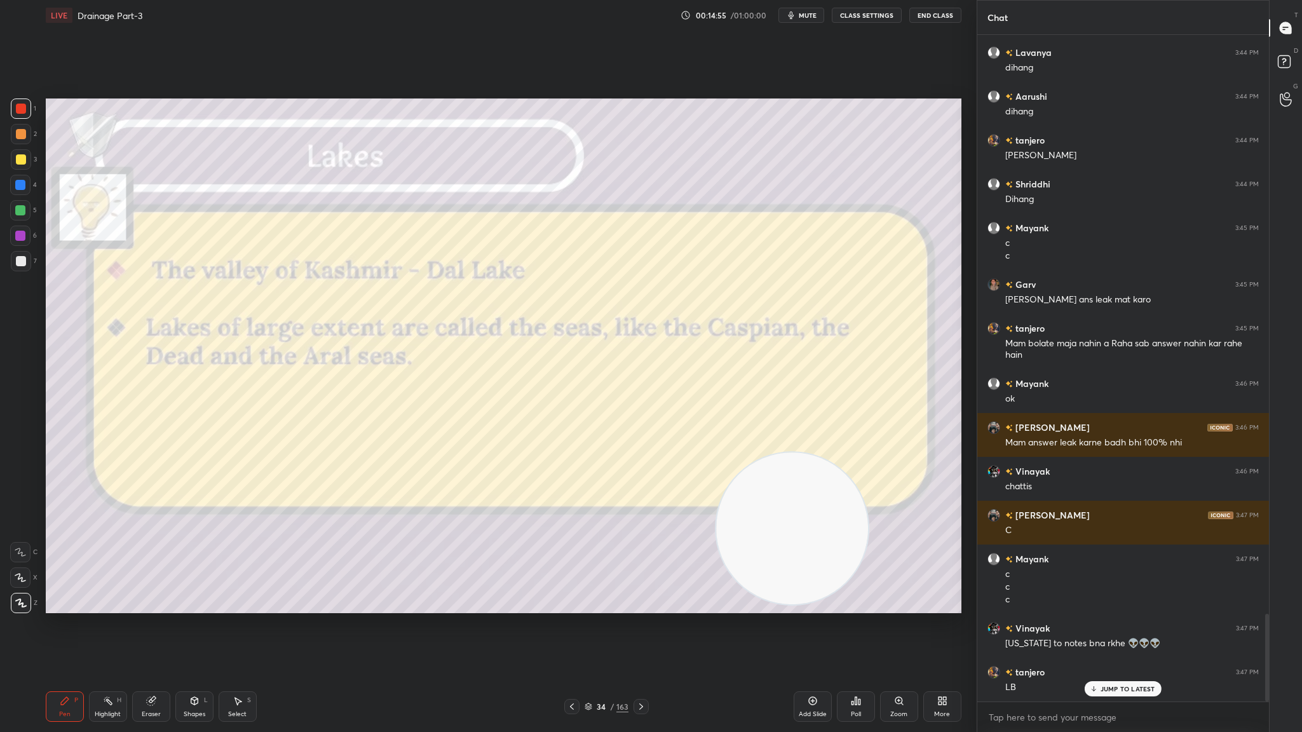
click at [640, 401] on icon at bounding box center [641, 706] width 10 height 10
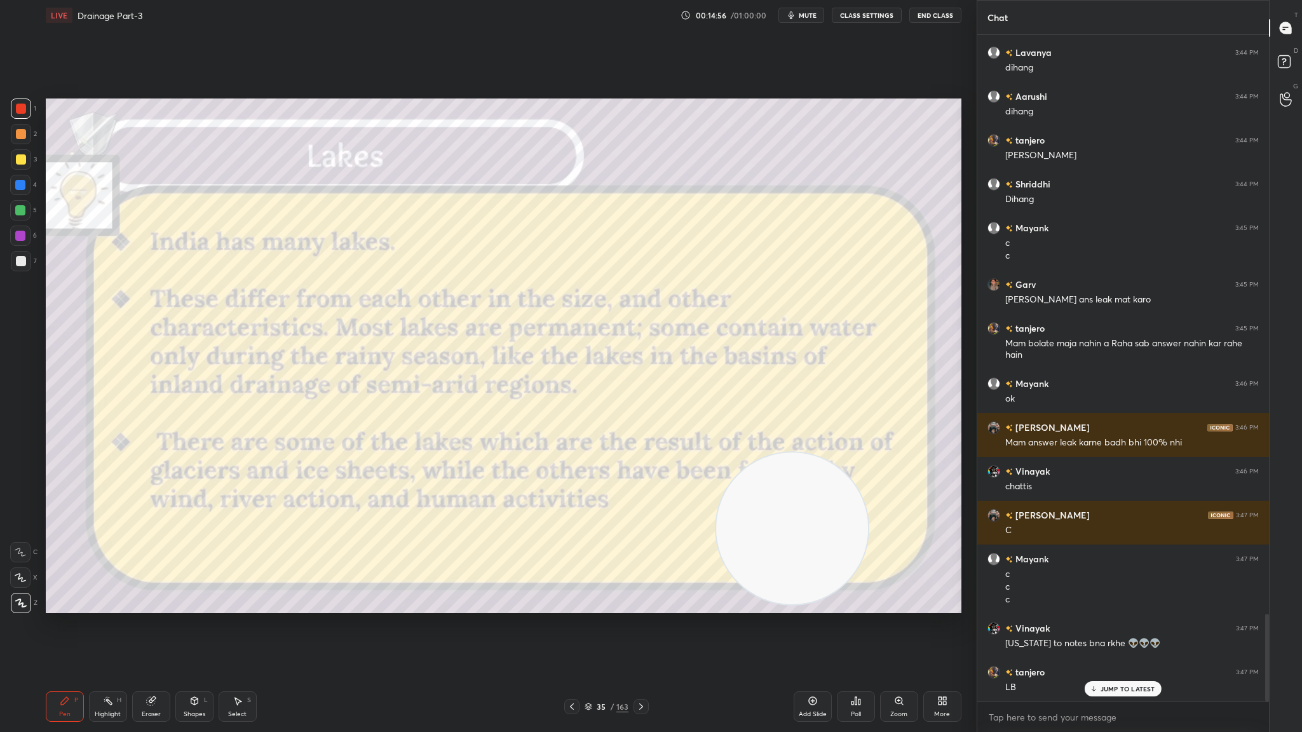
click at [640, 401] on icon at bounding box center [641, 706] width 10 height 10
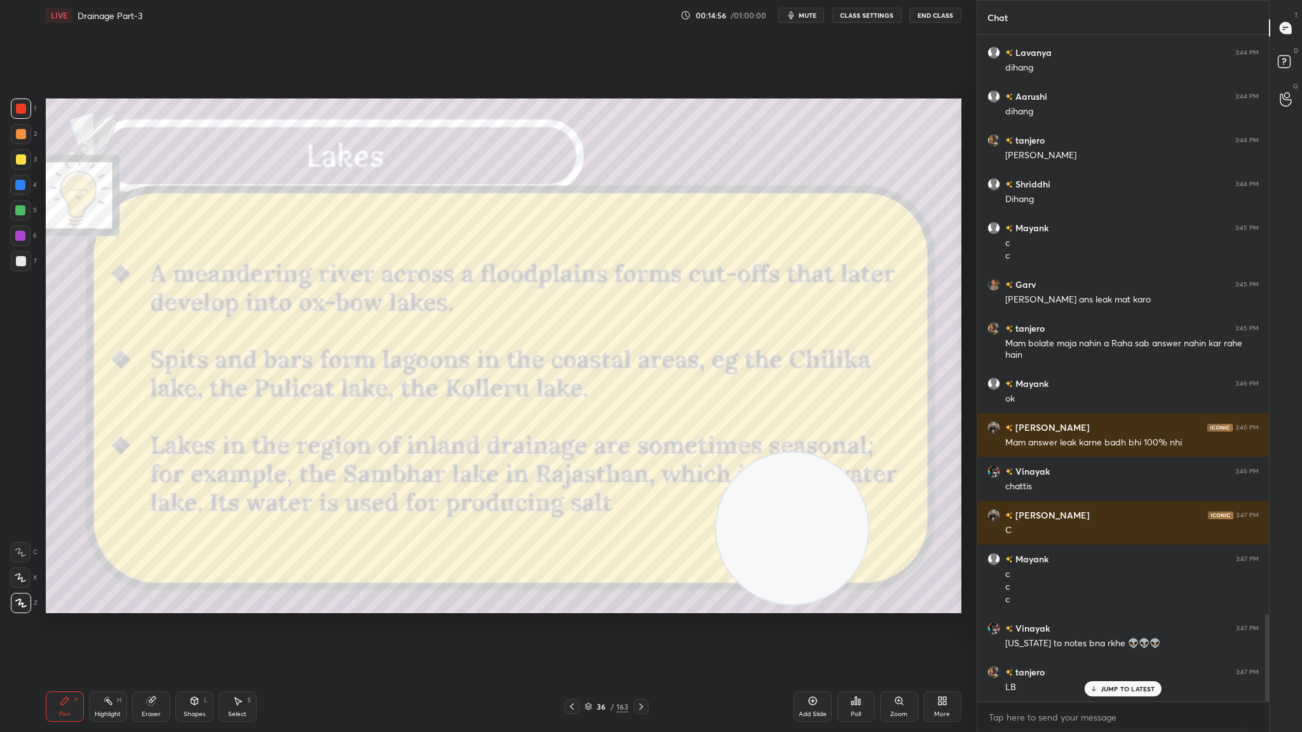
click at [586, 401] on icon at bounding box center [588, 707] width 8 height 8
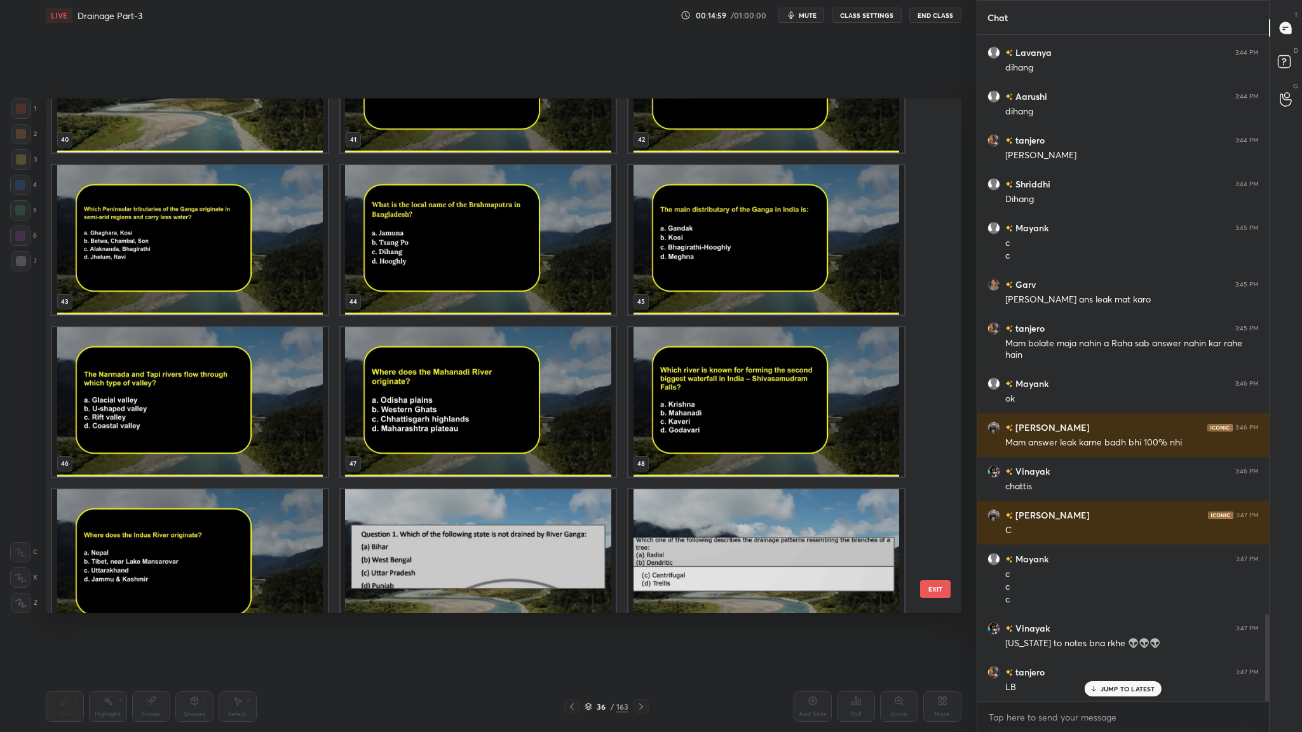
scroll to position [2234, 0]
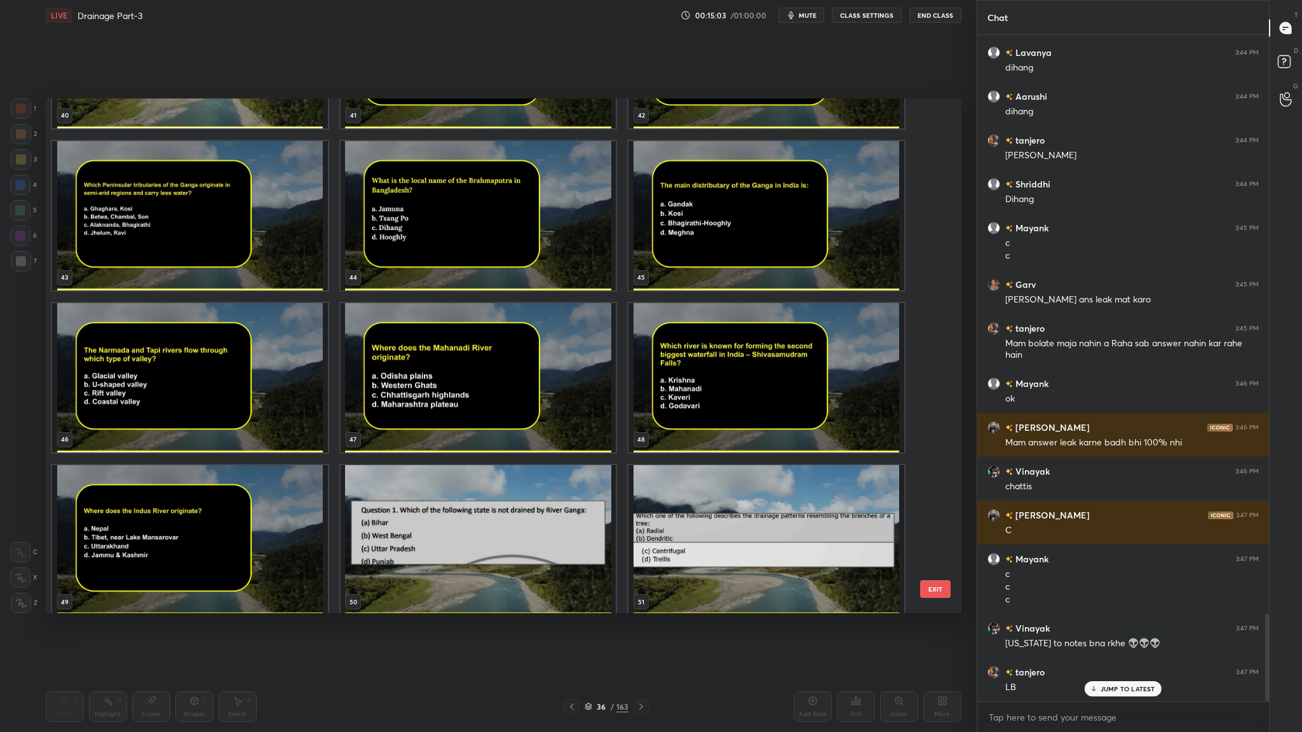
click at [457, 386] on img "grid" at bounding box center [478, 377] width 276 height 149
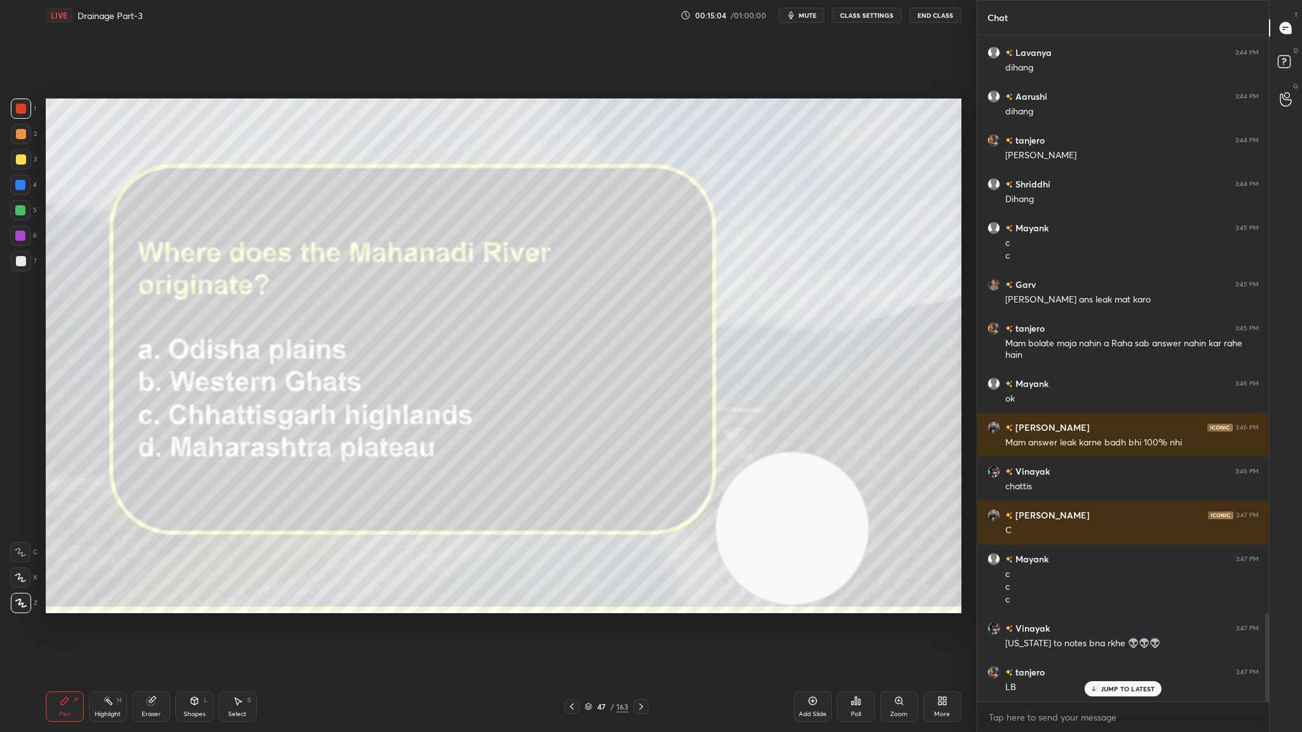
click at [457, 386] on img "grid" at bounding box center [478, 377] width 276 height 149
click at [643, 401] on div at bounding box center [640, 706] width 15 height 15
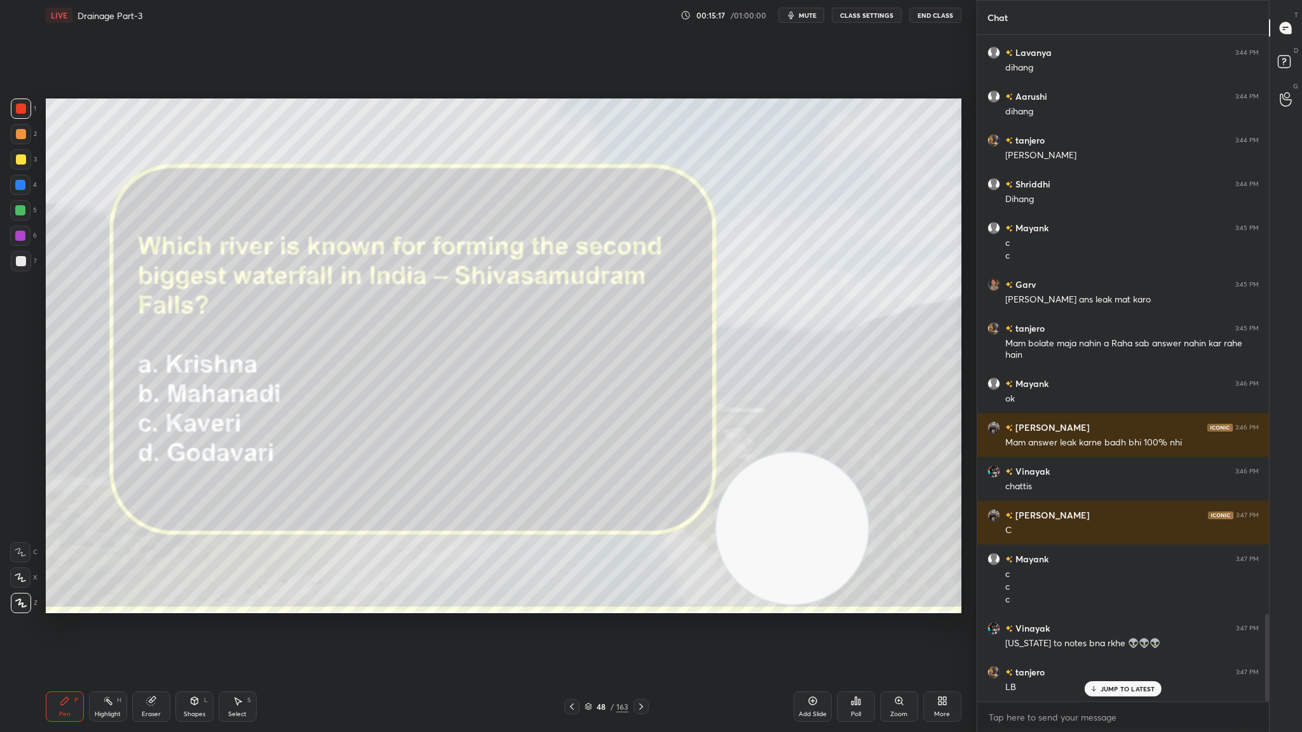
click at [861, 401] on div "Poll" at bounding box center [856, 706] width 38 height 30
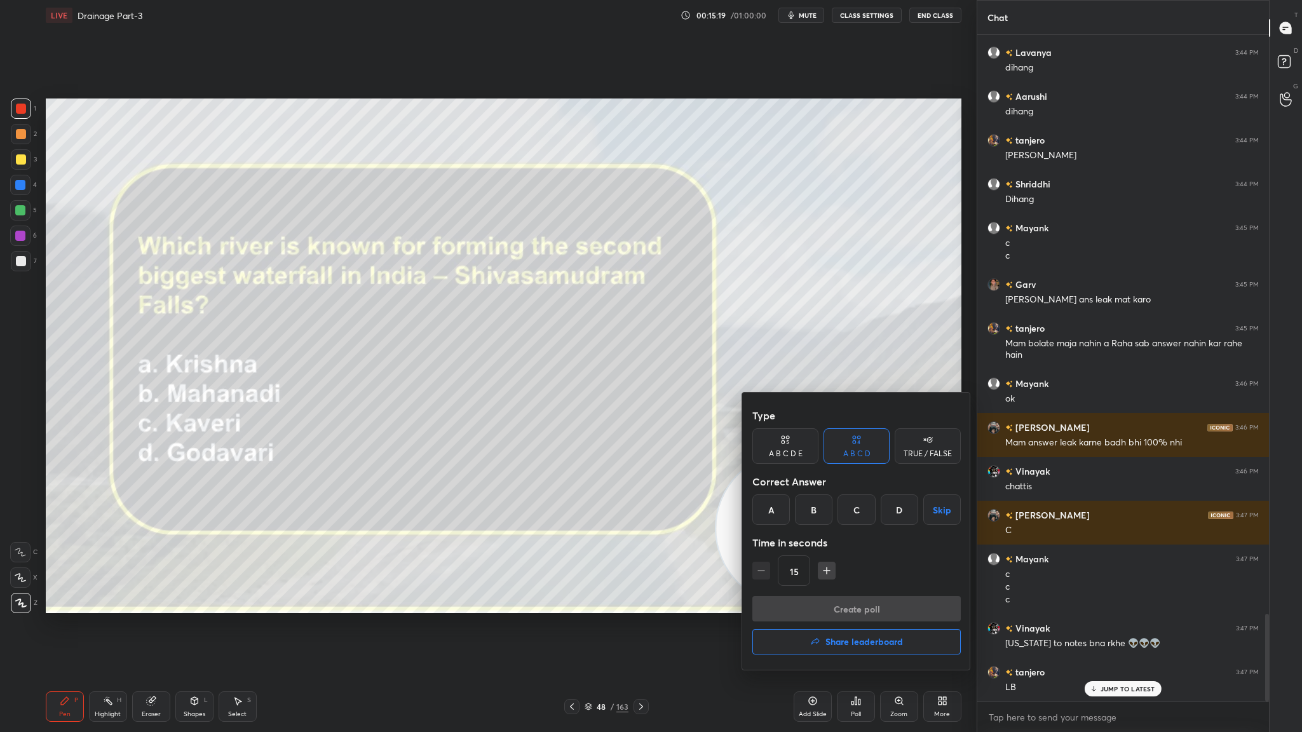
click at [862, 401] on div "C" at bounding box center [855, 509] width 37 height 30
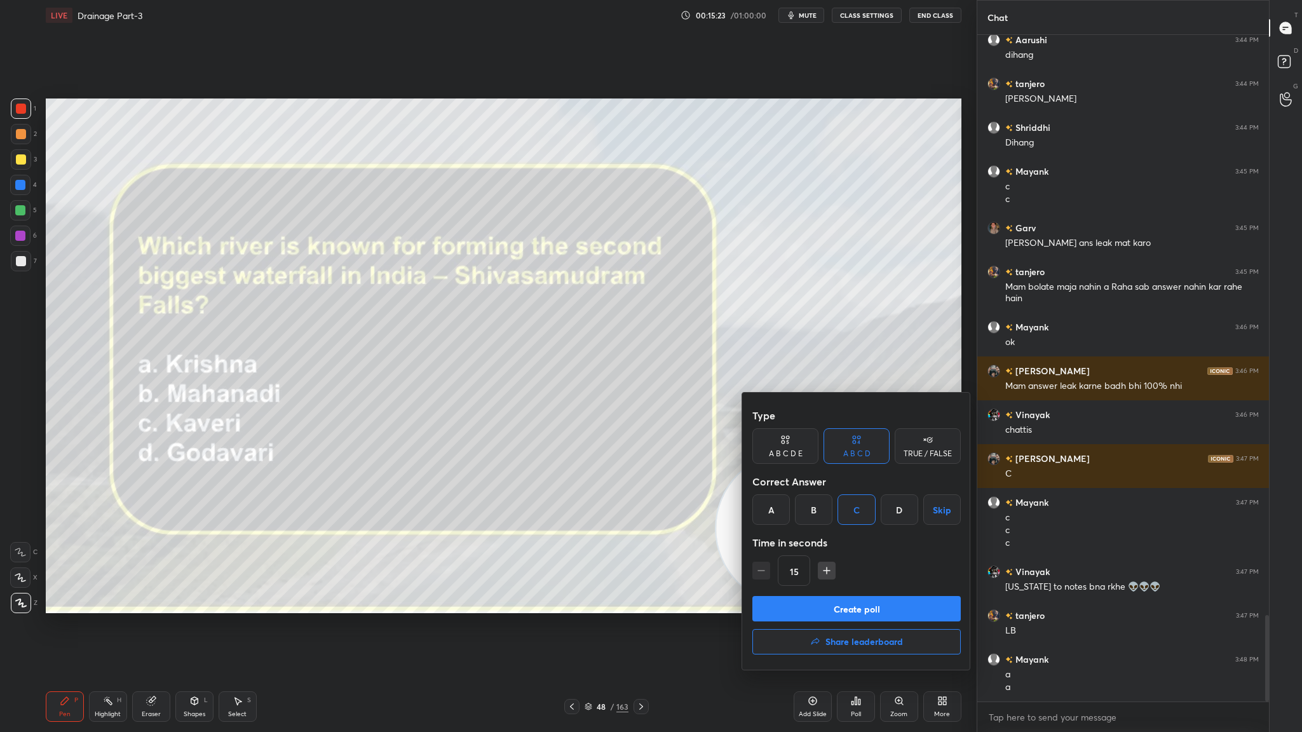
scroll to position [4470, 0]
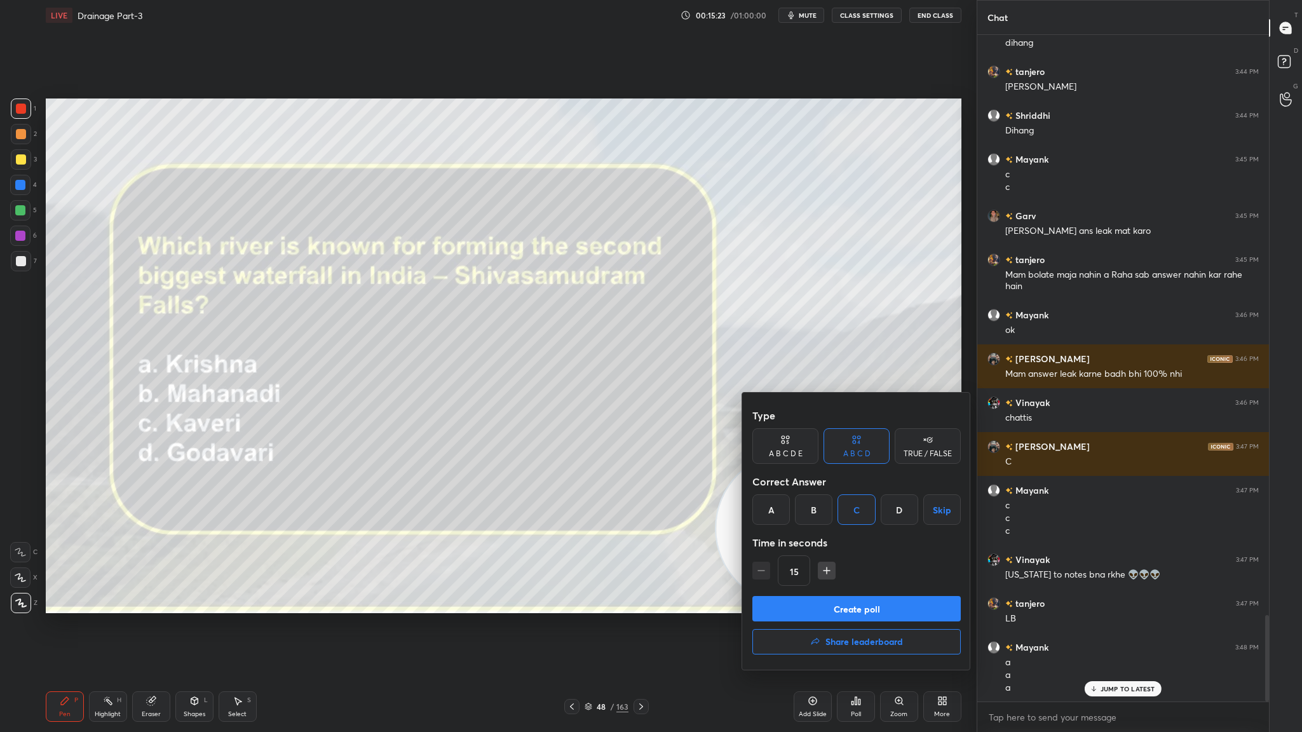
click at [867, 401] on button "Create poll" at bounding box center [856, 608] width 208 height 25
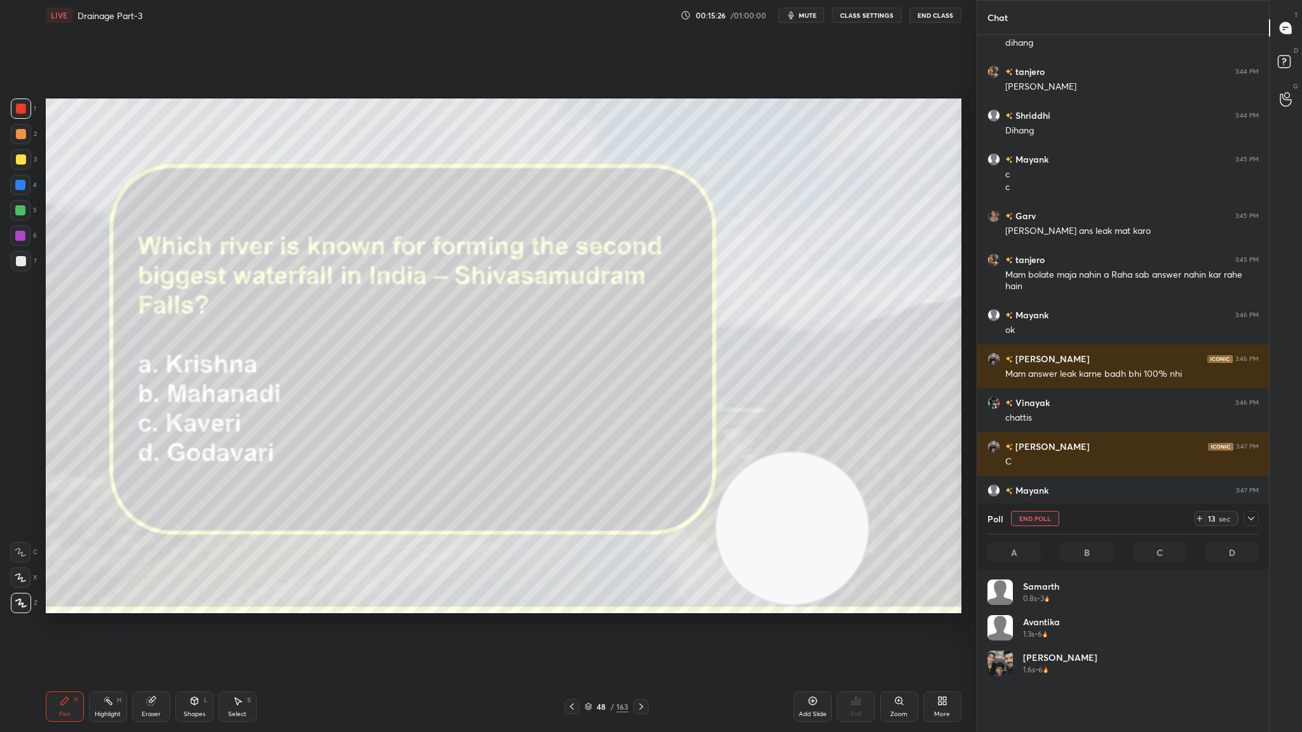
scroll to position [149, 267]
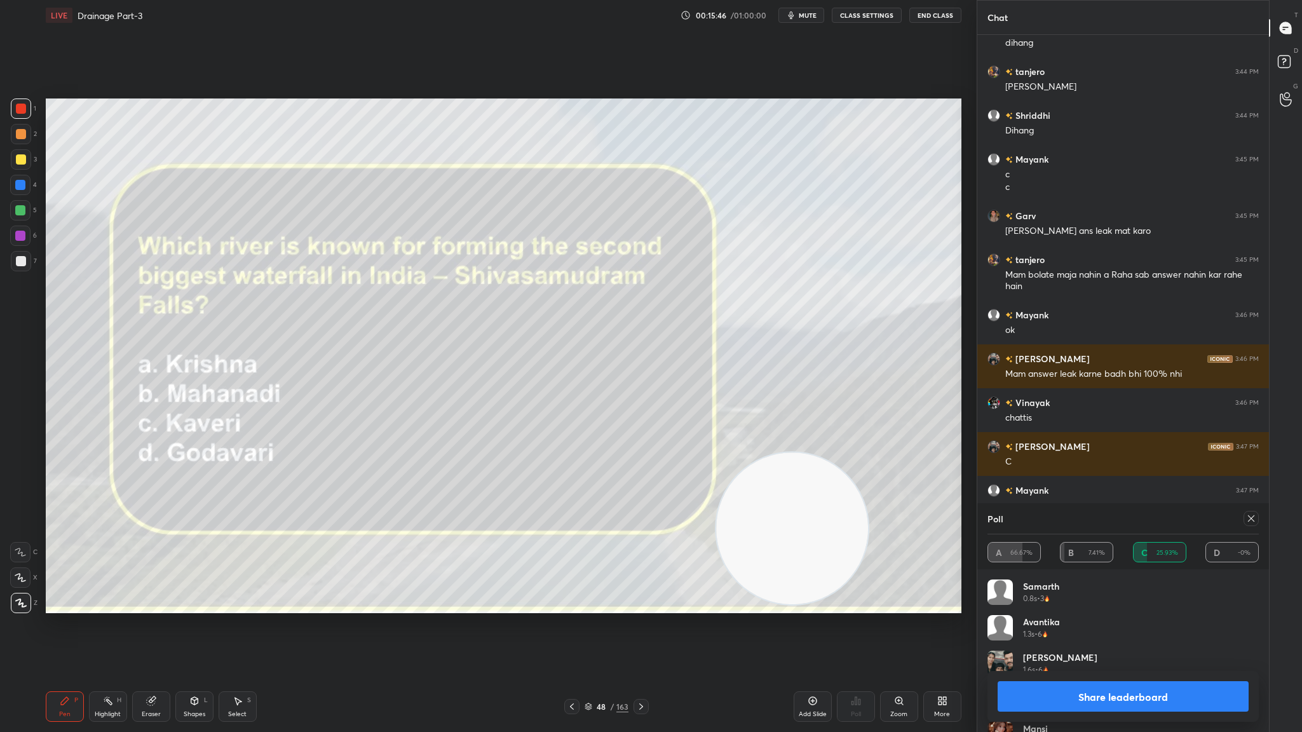
click at [645, 401] on div at bounding box center [640, 706] width 15 height 15
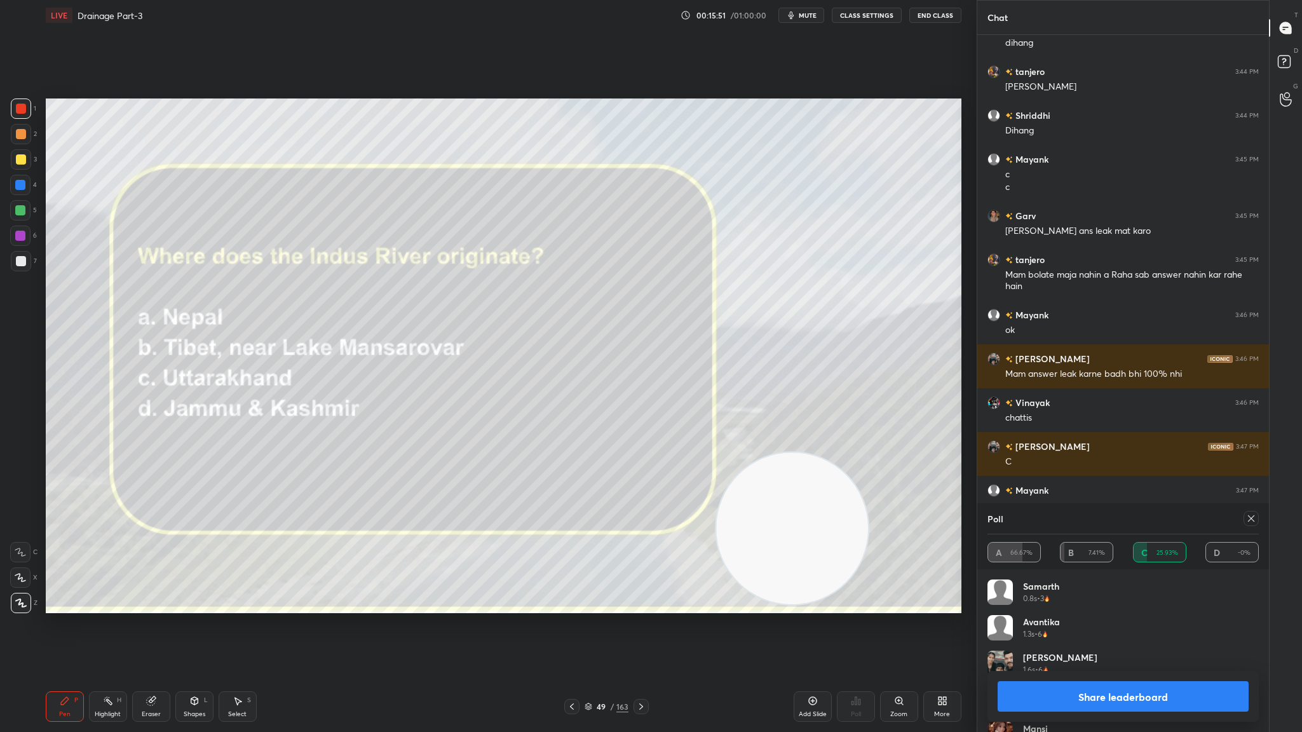
click at [867, 401] on button "Share leaderboard" at bounding box center [1122, 696] width 251 height 30
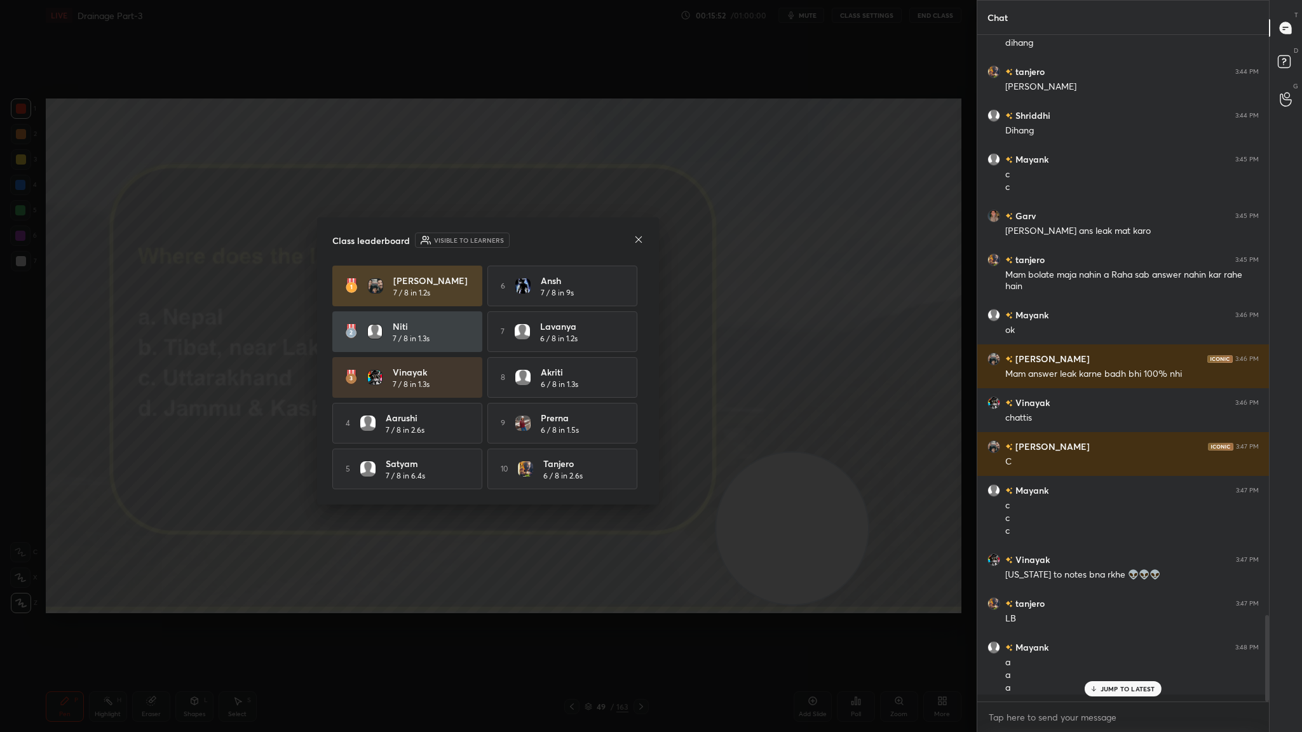
scroll to position [568, 288]
click at [634, 234] on icon at bounding box center [638, 239] width 10 height 10
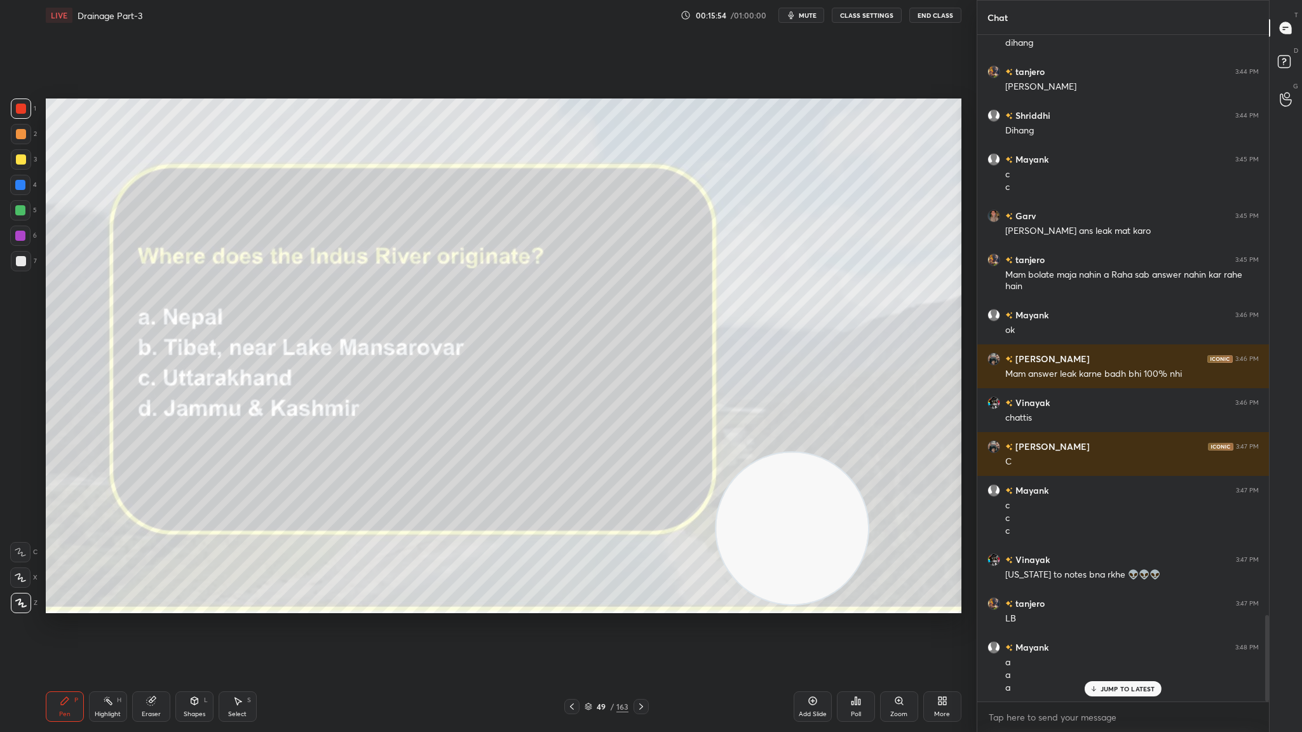
click at [855, 401] on icon at bounding box center [855, 701] width 2 height 8
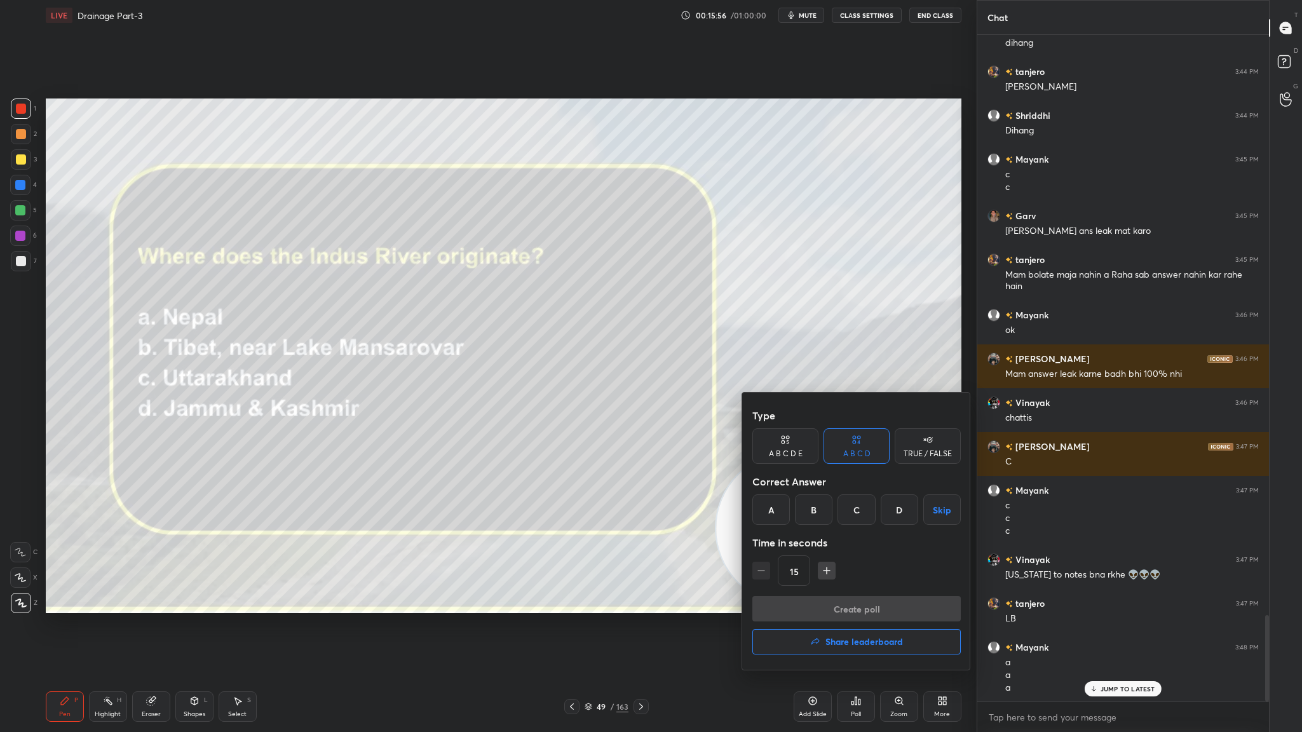
click at [812, 401] on div "B" at bounding box center [813, 509] width 37 height 30
click at [850, 401] on button "Create poll" at bounding box center [856, 608] width 208 height 25
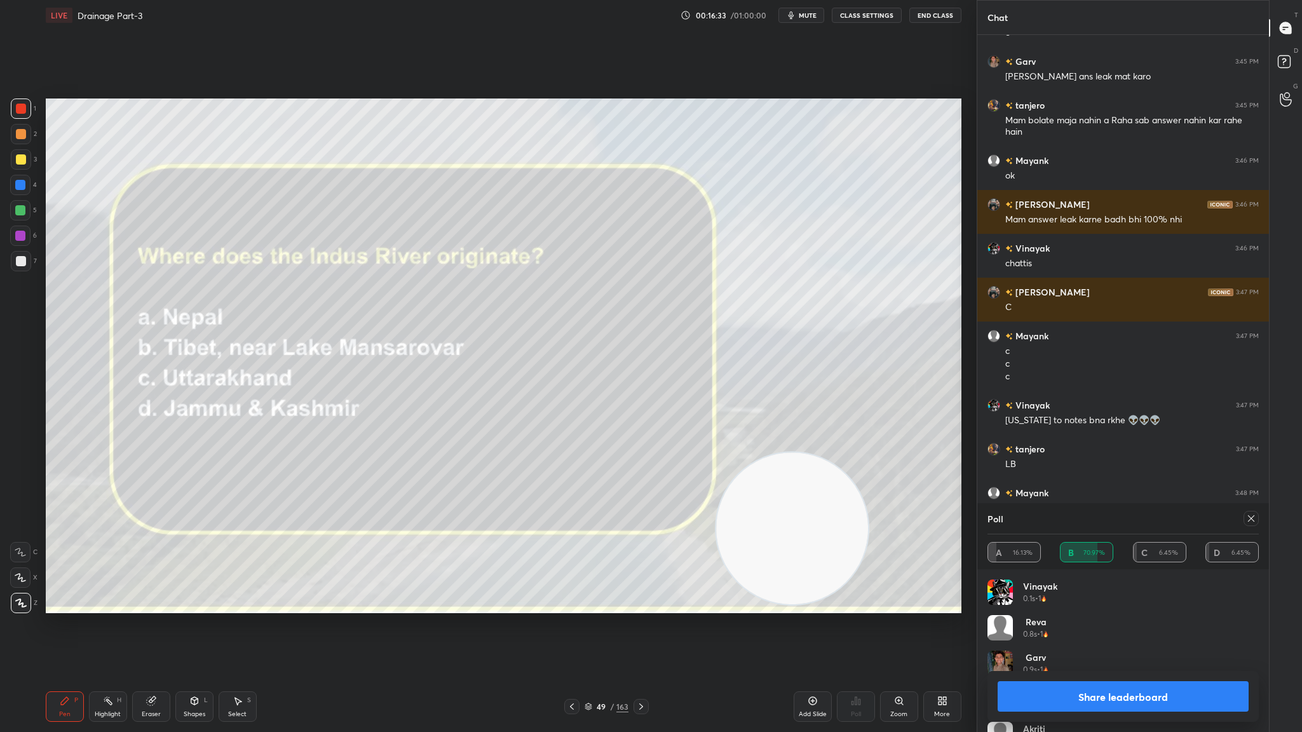
scroll to position [4668, 0]
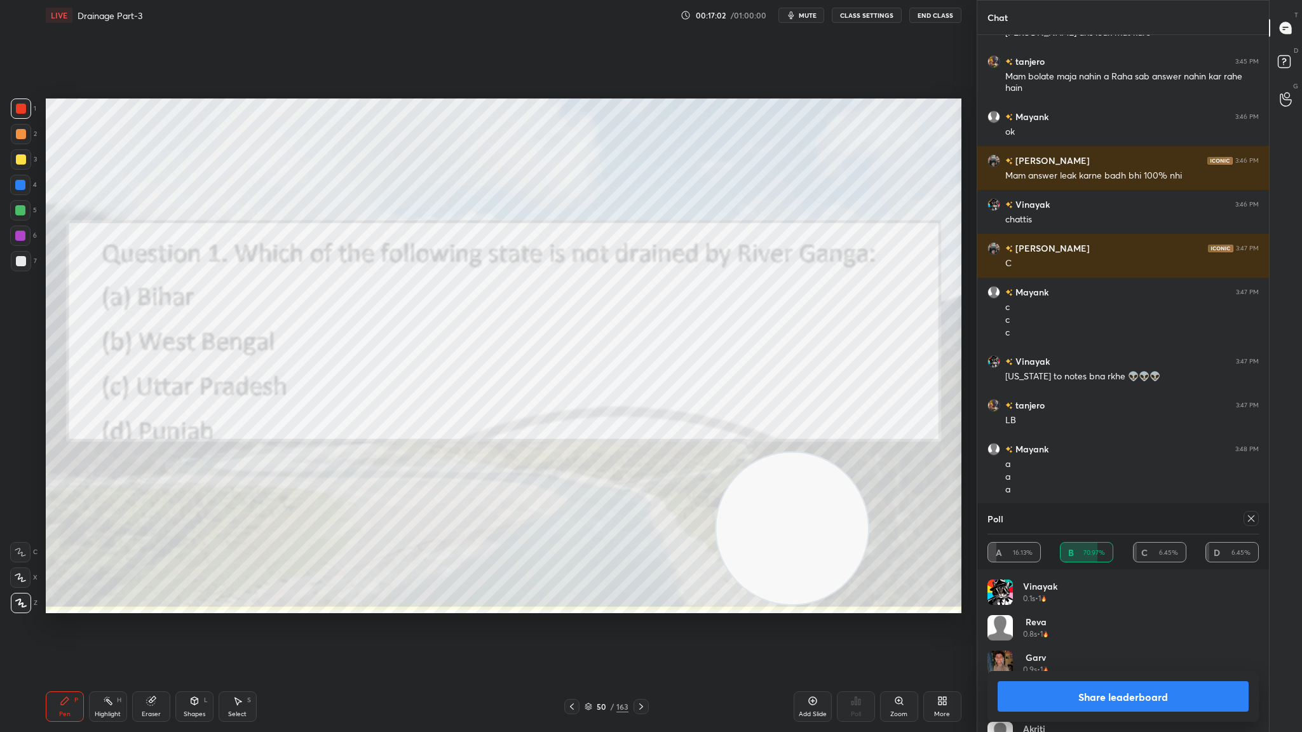
click at [739, 401] on div "Setting up your live class Poll for secs No correct answer Start poll" at bounding box center [504, 355] width 926 height 651
click at [867, 401] on button "Share leaderboard" at bounding box center [1122, 696] width 251 height 30
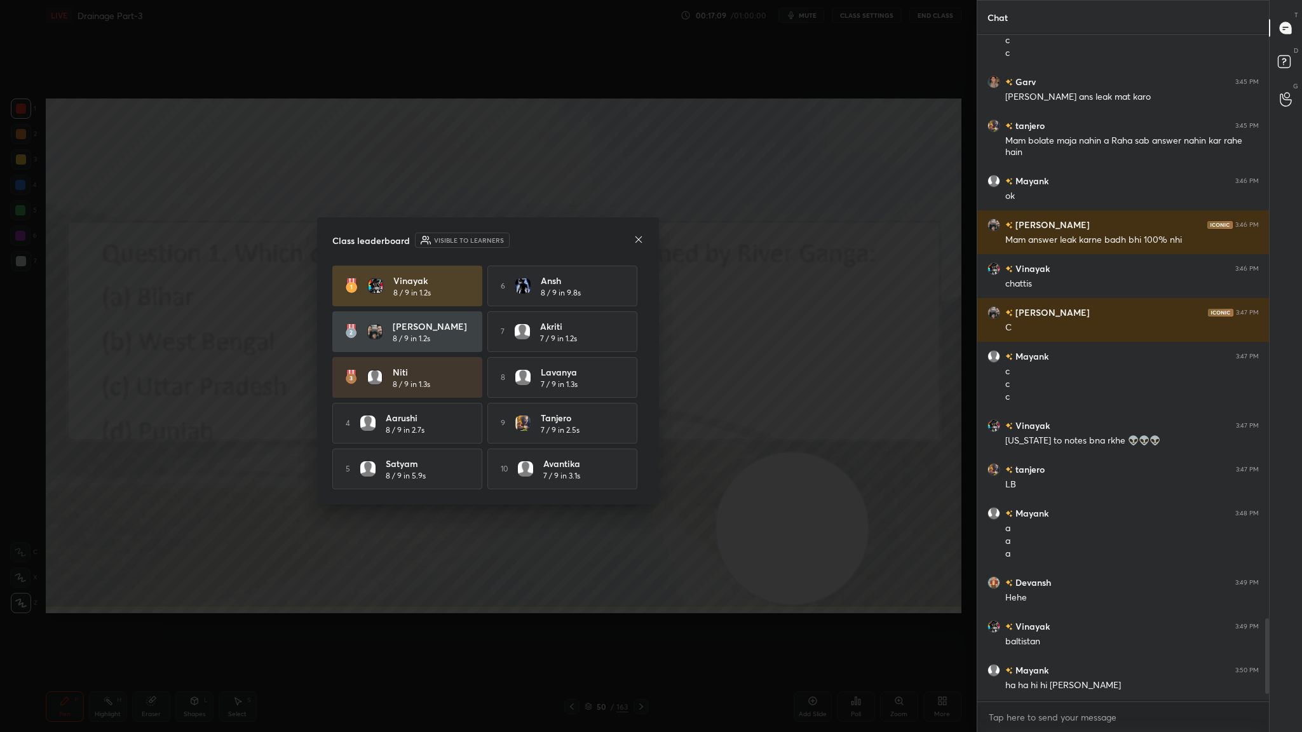
scroll to position [4, 4]
click at [639, 234] on icon at bounding box center [638, 239] width 10 height 10
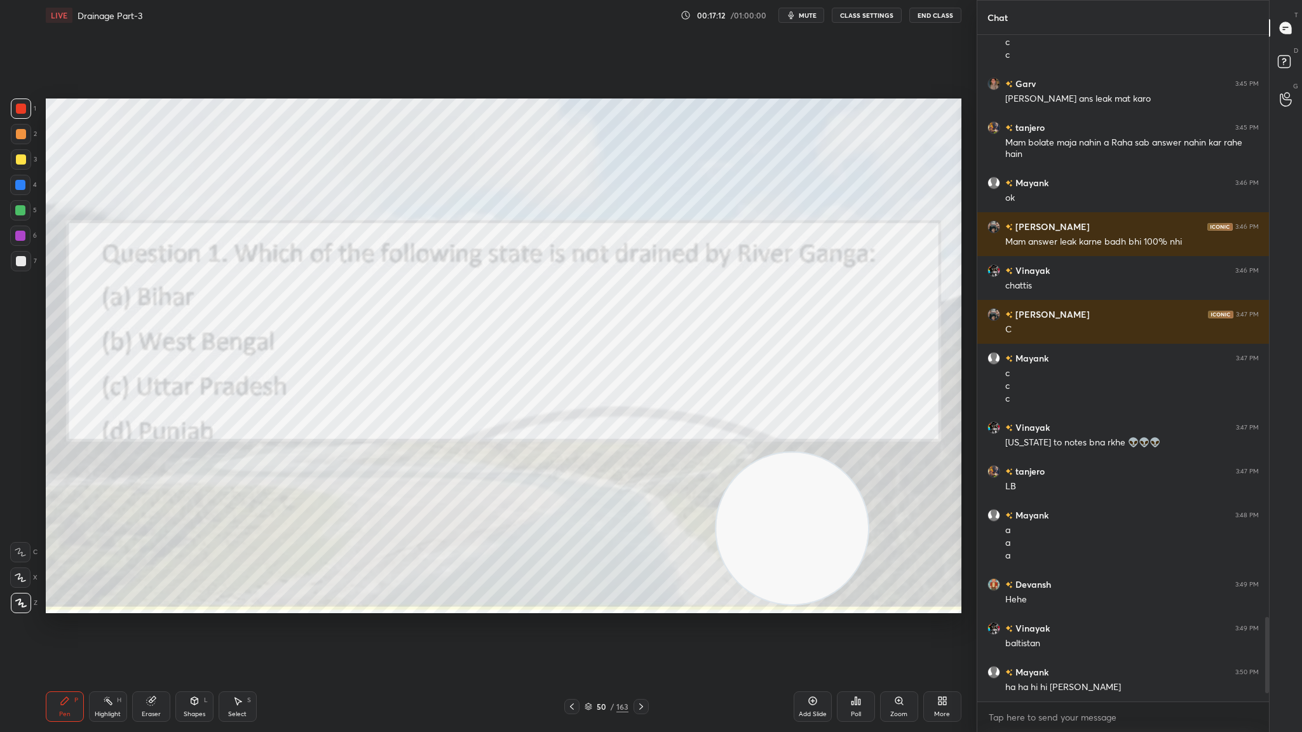
click at [851, 401] on icon at bounding box center [856, 701] width 10 height 10
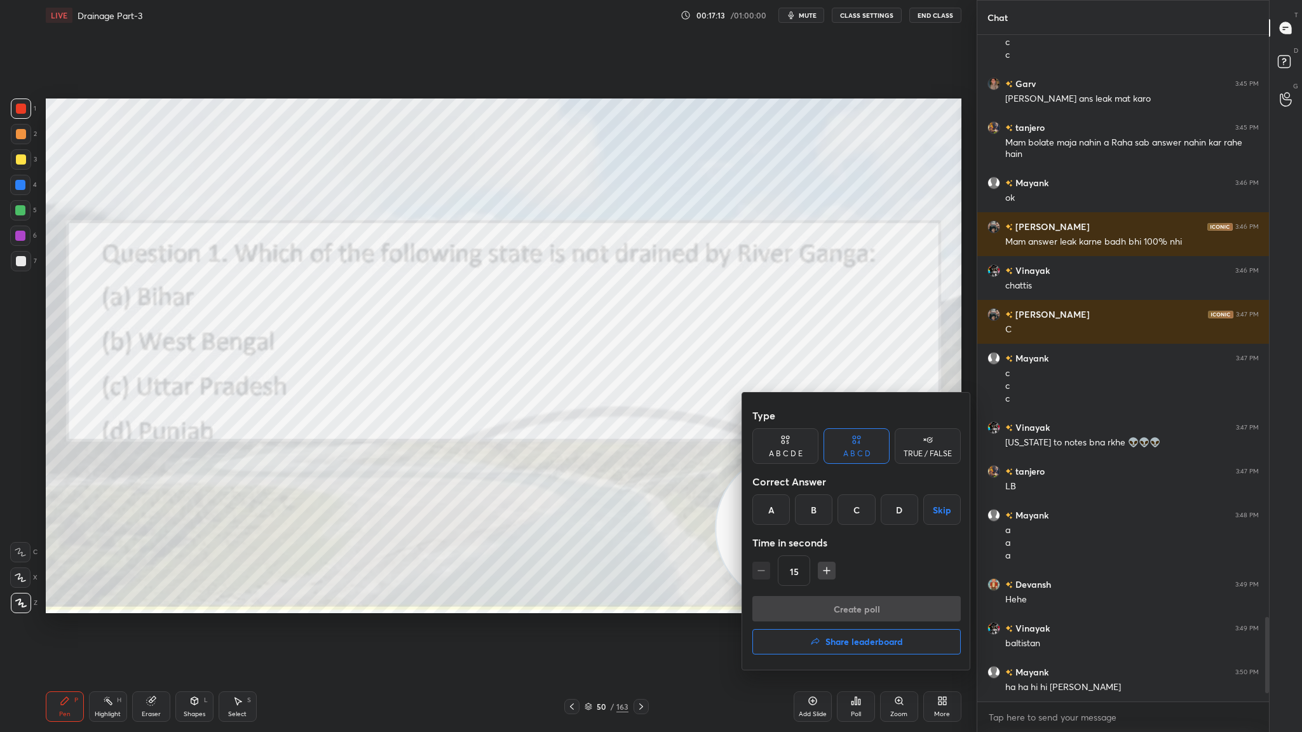
scroll to position [4645, 0]
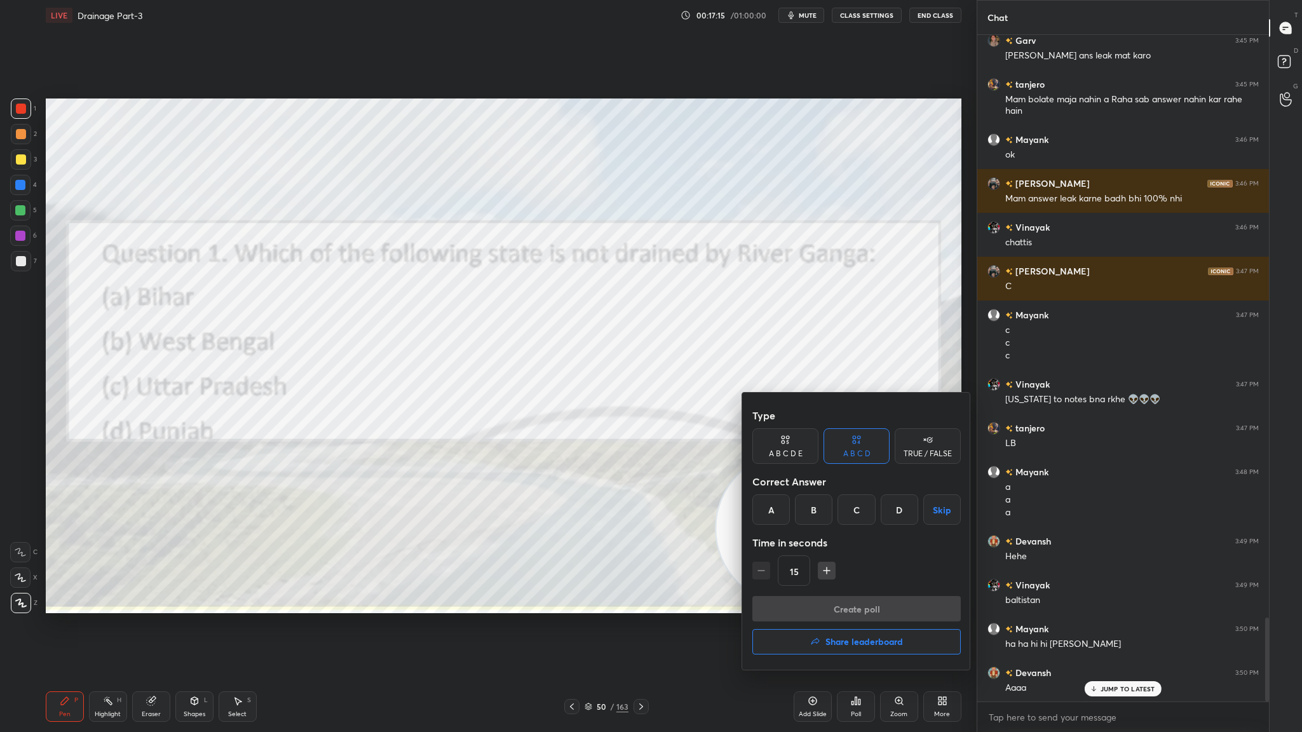
click at [867, 401] on div "D" at bounding box center [898, 509] width 37 height 30
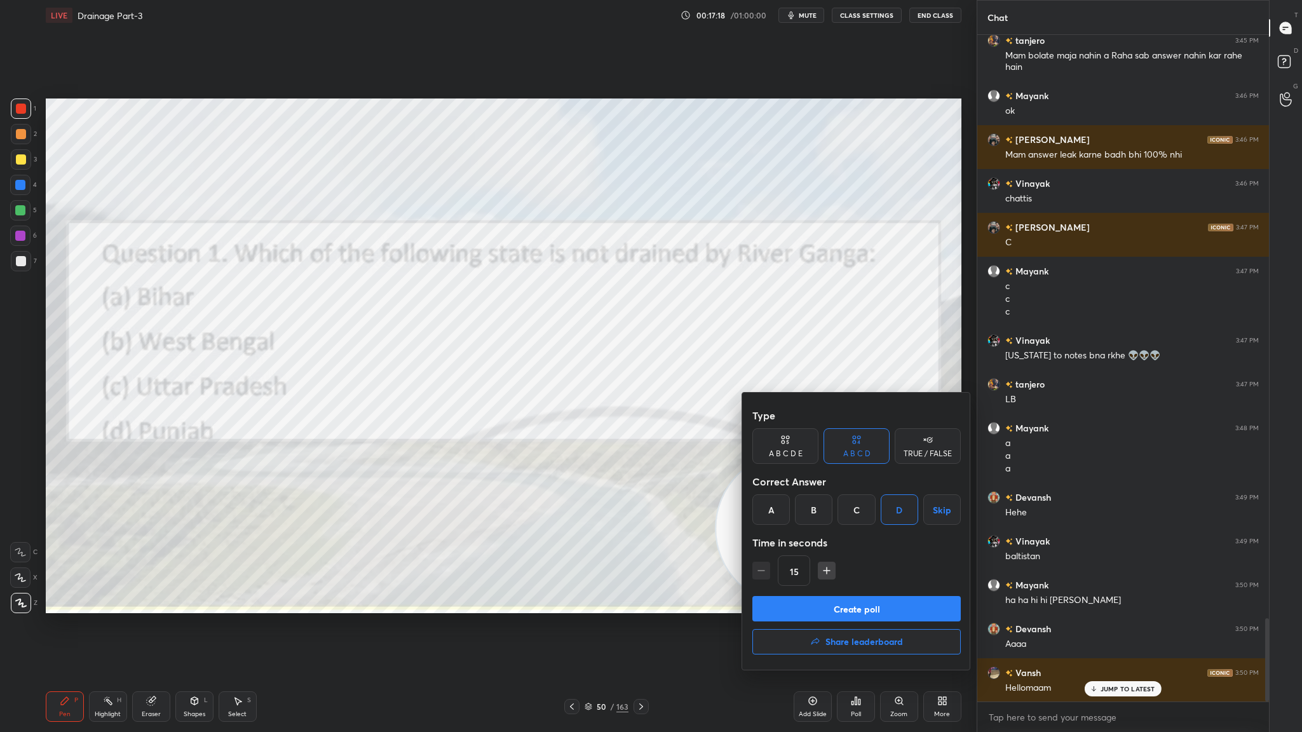
click at [853, 401] on button "Create poll" at bounding box center [856, 608] width 208 height 25
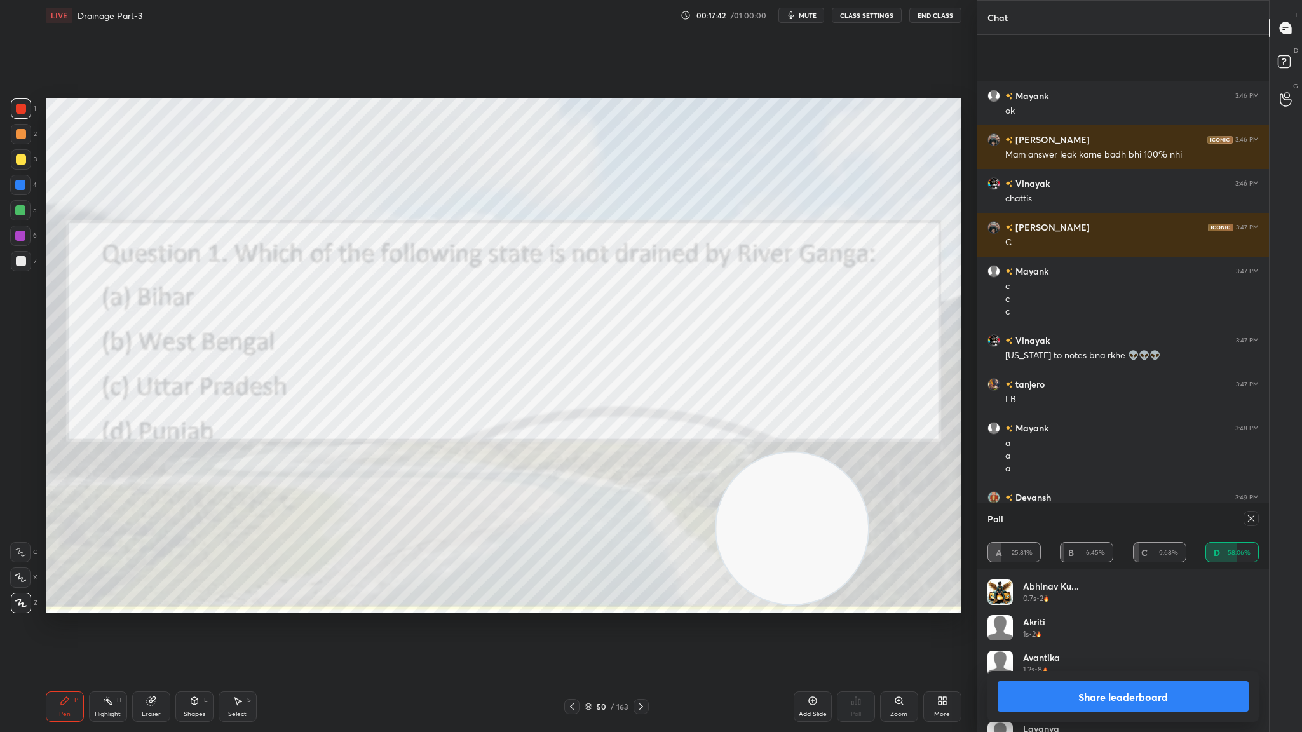
scroll to position [4799, 0]
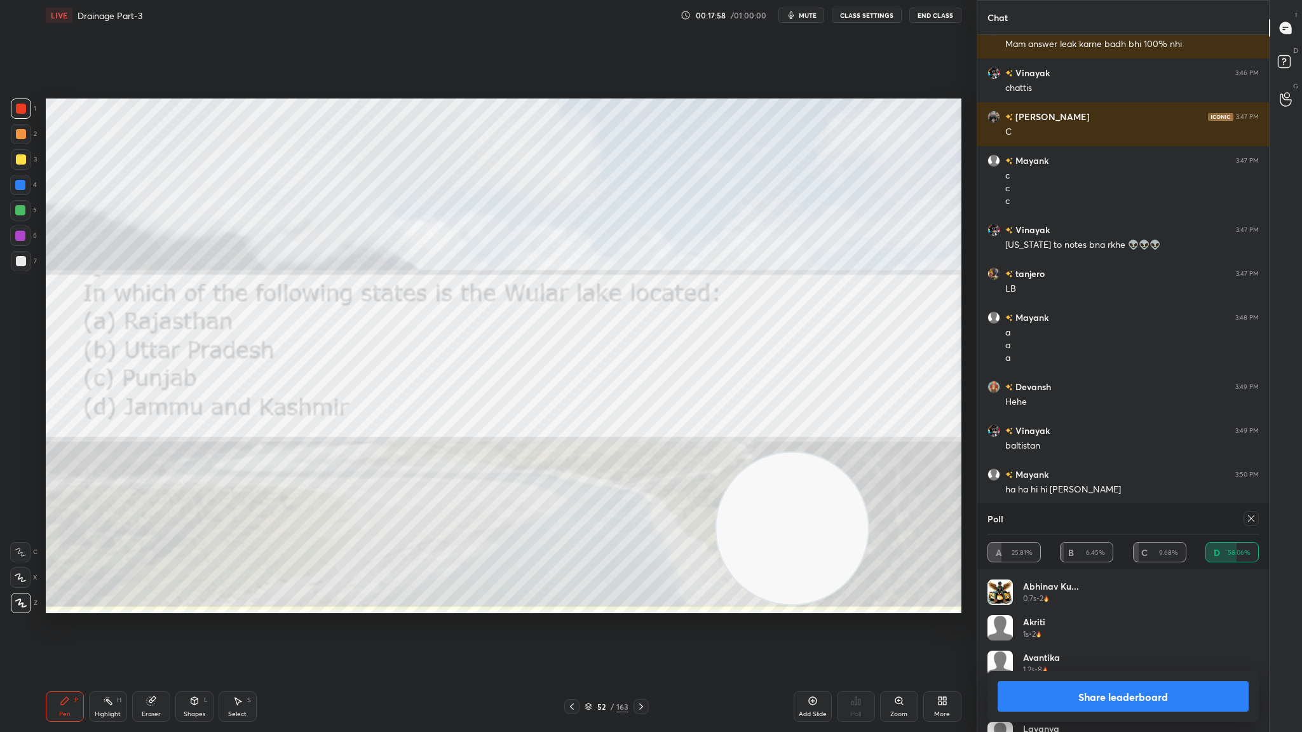
click at [867, 401] on icon at bounding box center [1251, 518] width 10 height 10
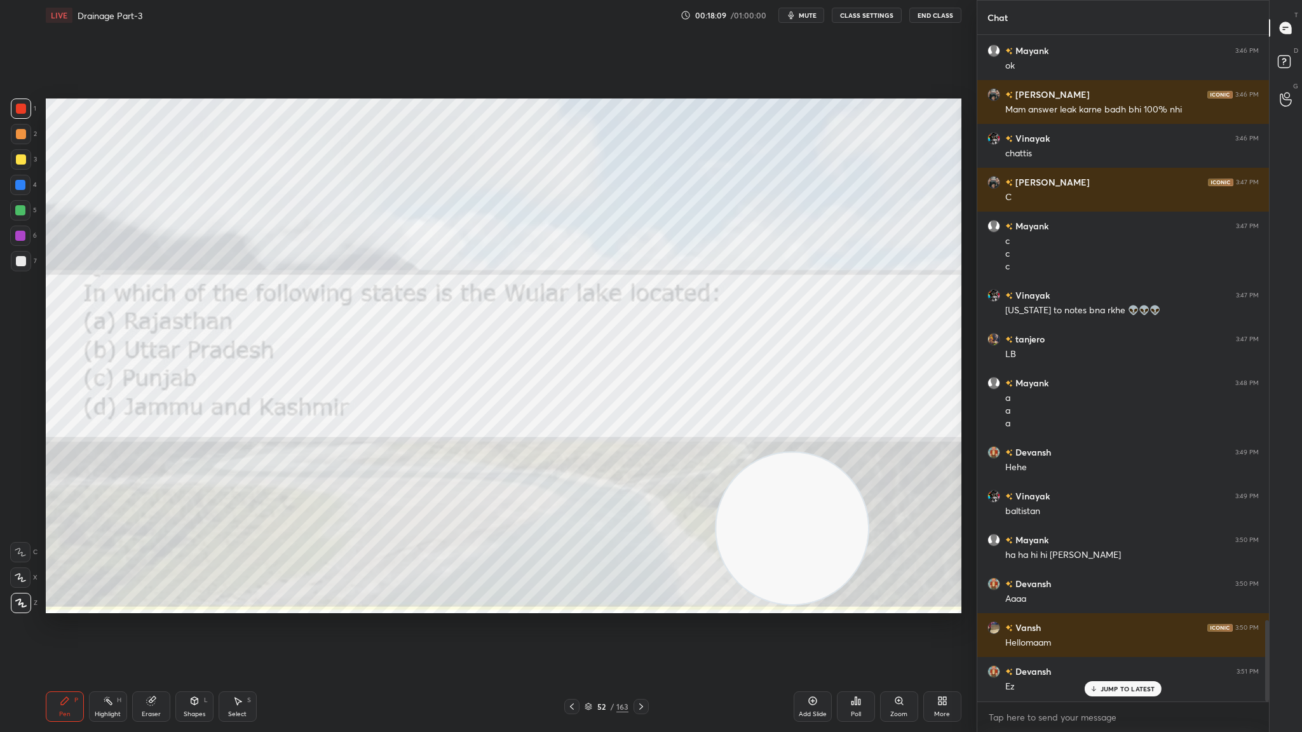
scroll to position [4777, 0]
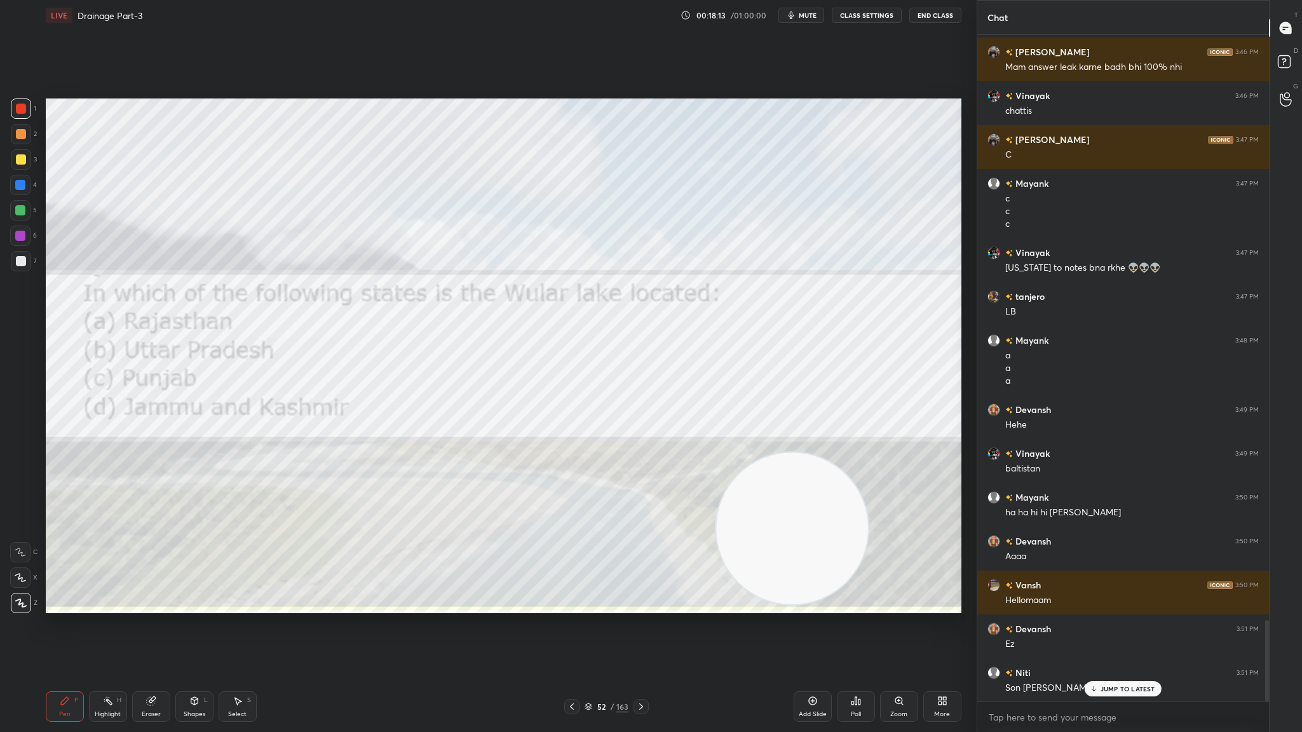
click at [717, 401] on video at bounding box center [792, 528] width 152 height 152
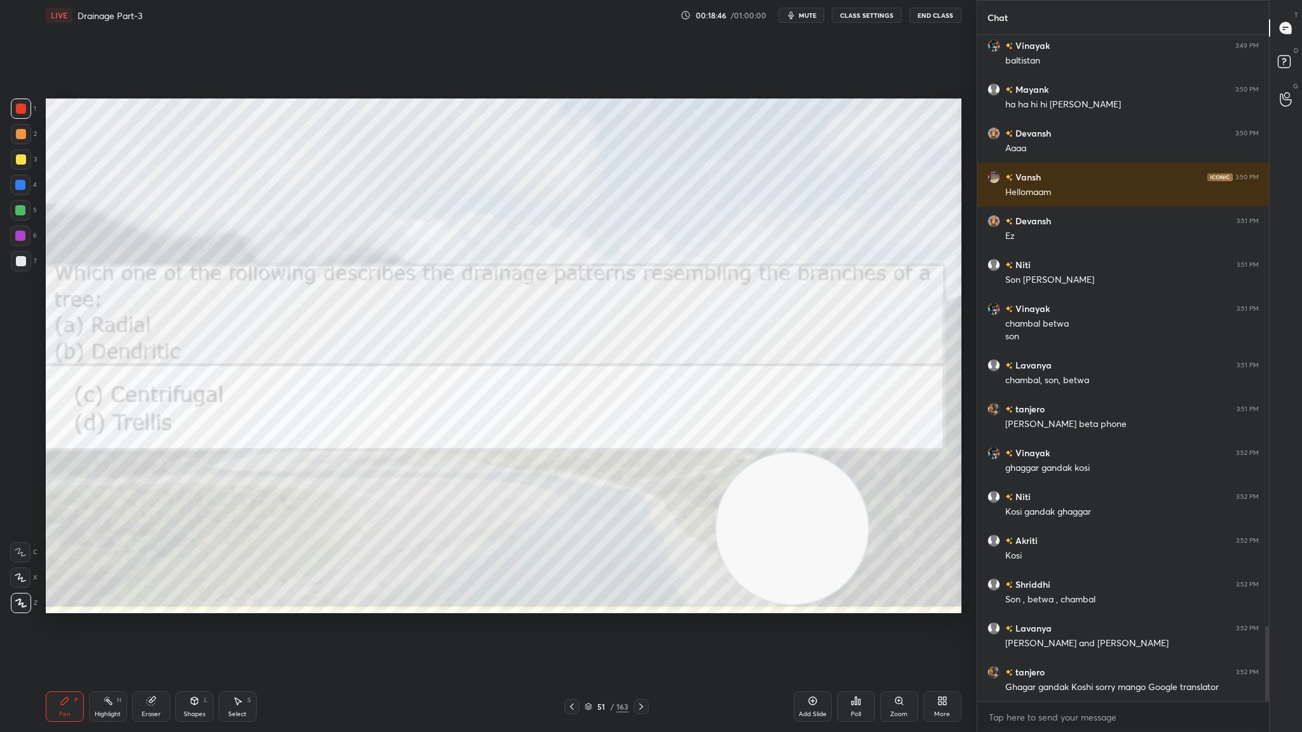
scroll to position [5228, 0]
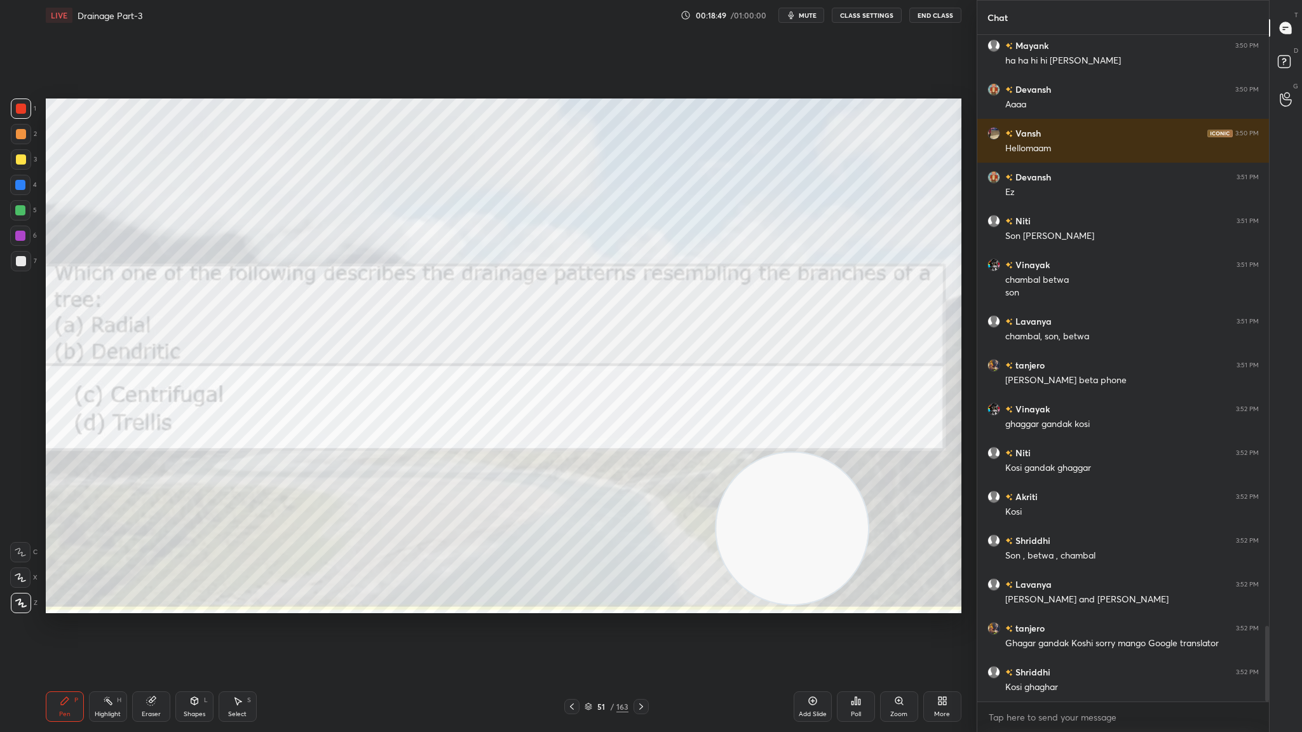
click at [857, 401] on icon at bounding box center [856, 701] width 10 height 10
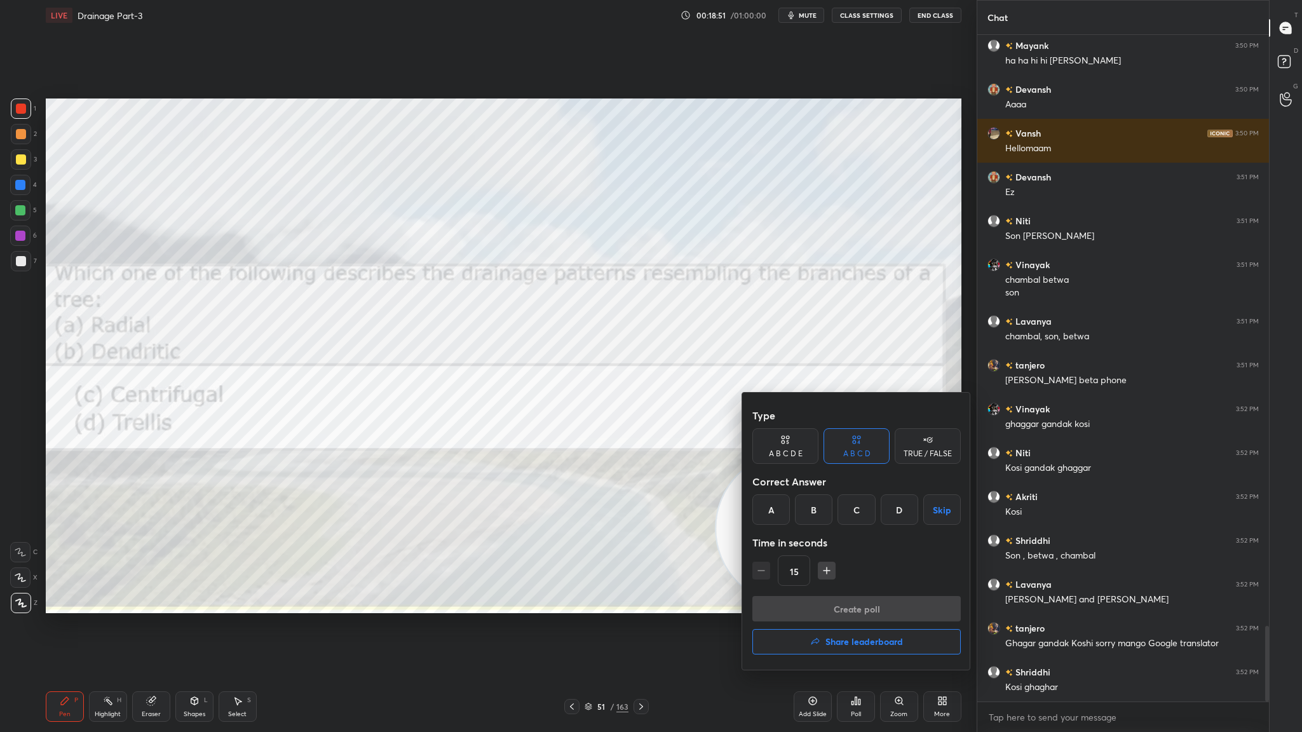
click at [808, 401] on div "B" at bounding box center [813, 509] width 37 height 30
click at [825, 401] on button "Create poll" at bounding box center [856, 608] width 208 height 25
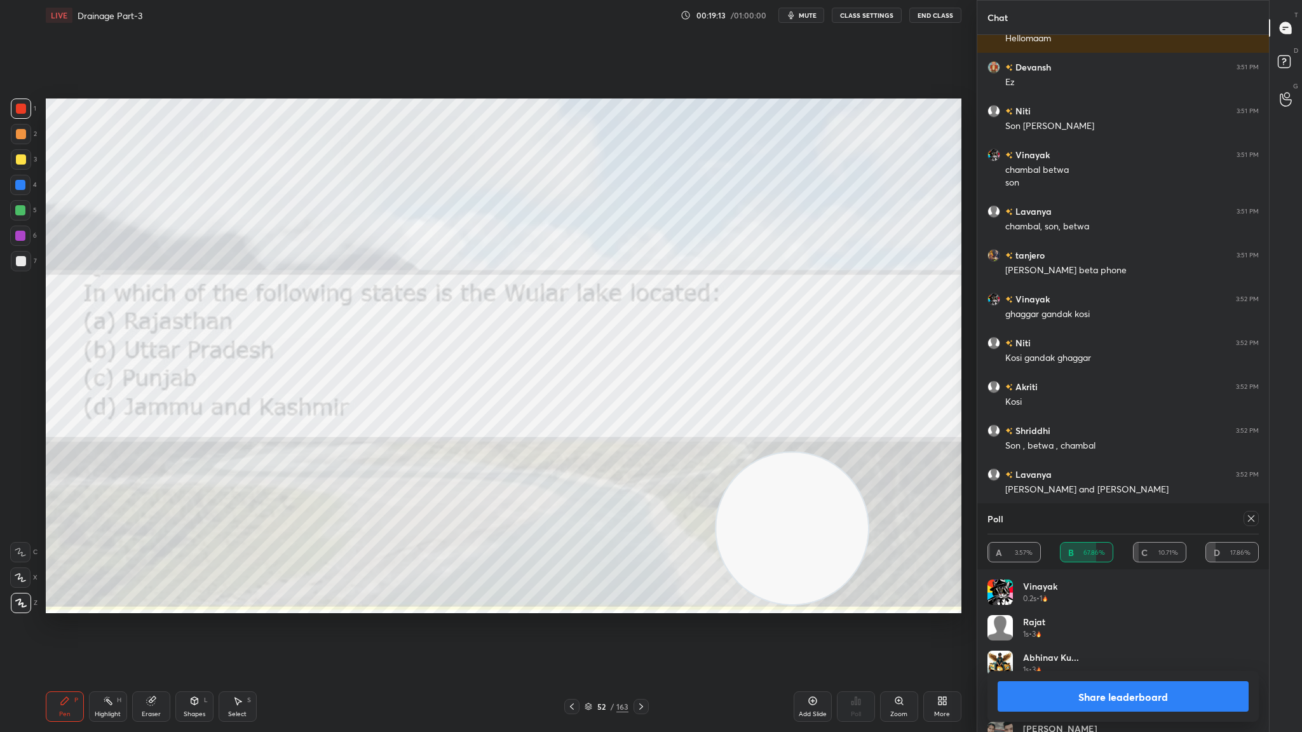
scroll to position [5350, 0]
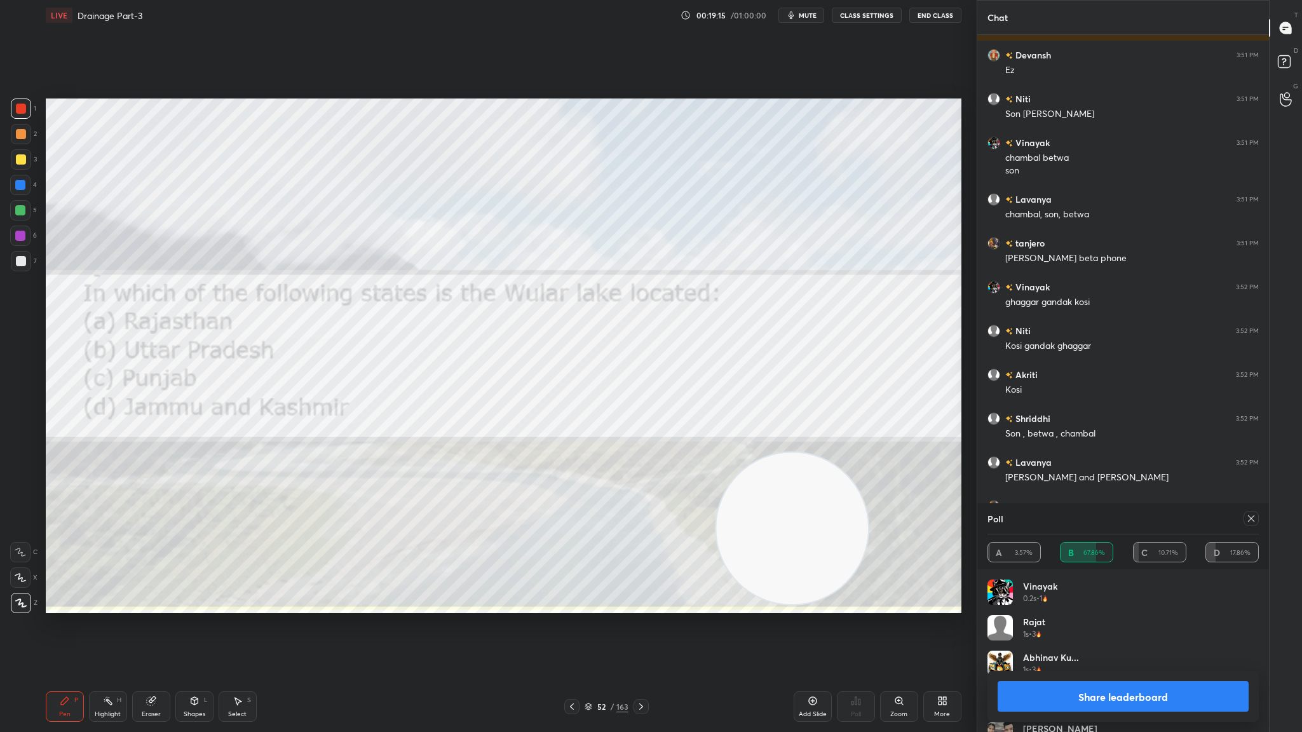
click at [867, 401] on button "Share leaderboard" at bounding box center [1122, 696] width 251 height 30
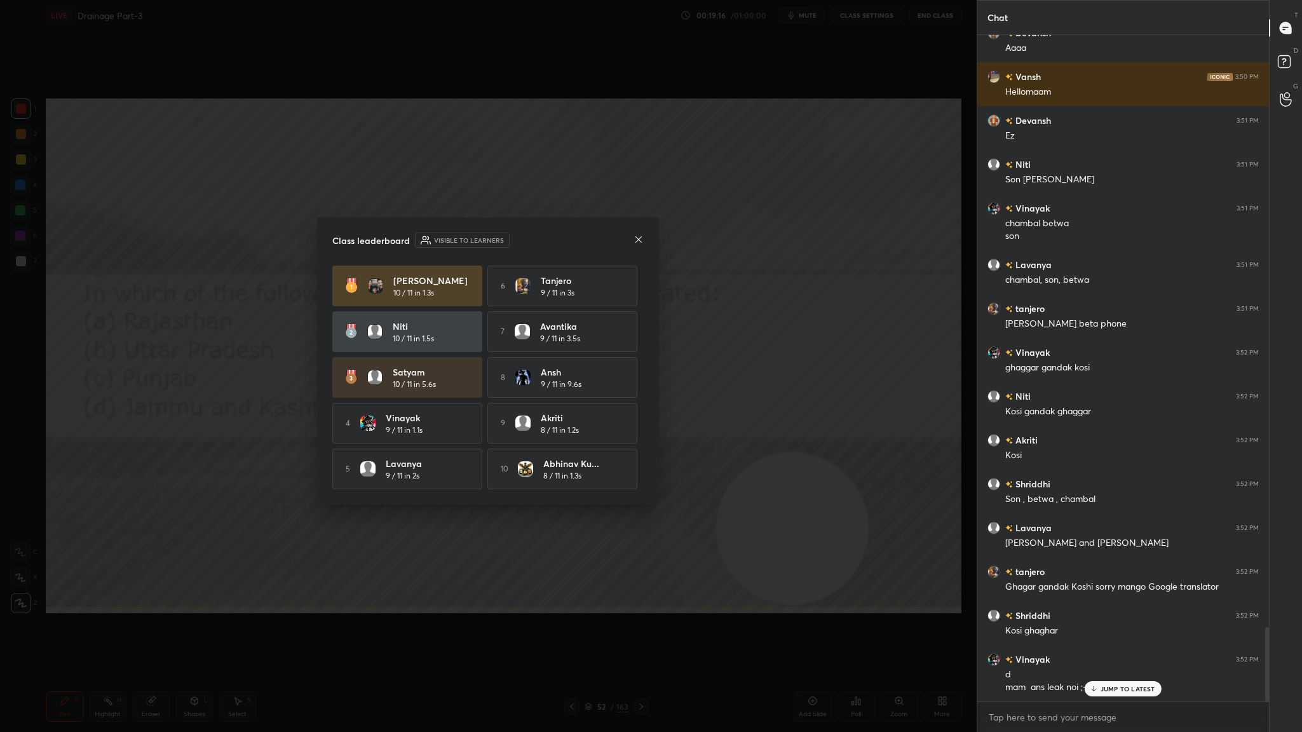
scroll to position [5285, 0]
click at [626, 243] on div "Class leaderboard Visible to learners" at bounding box center [487, 240] width 311 height 15
click at [638, 236] on icon at bounding box center [638, 239] width 10 height 10
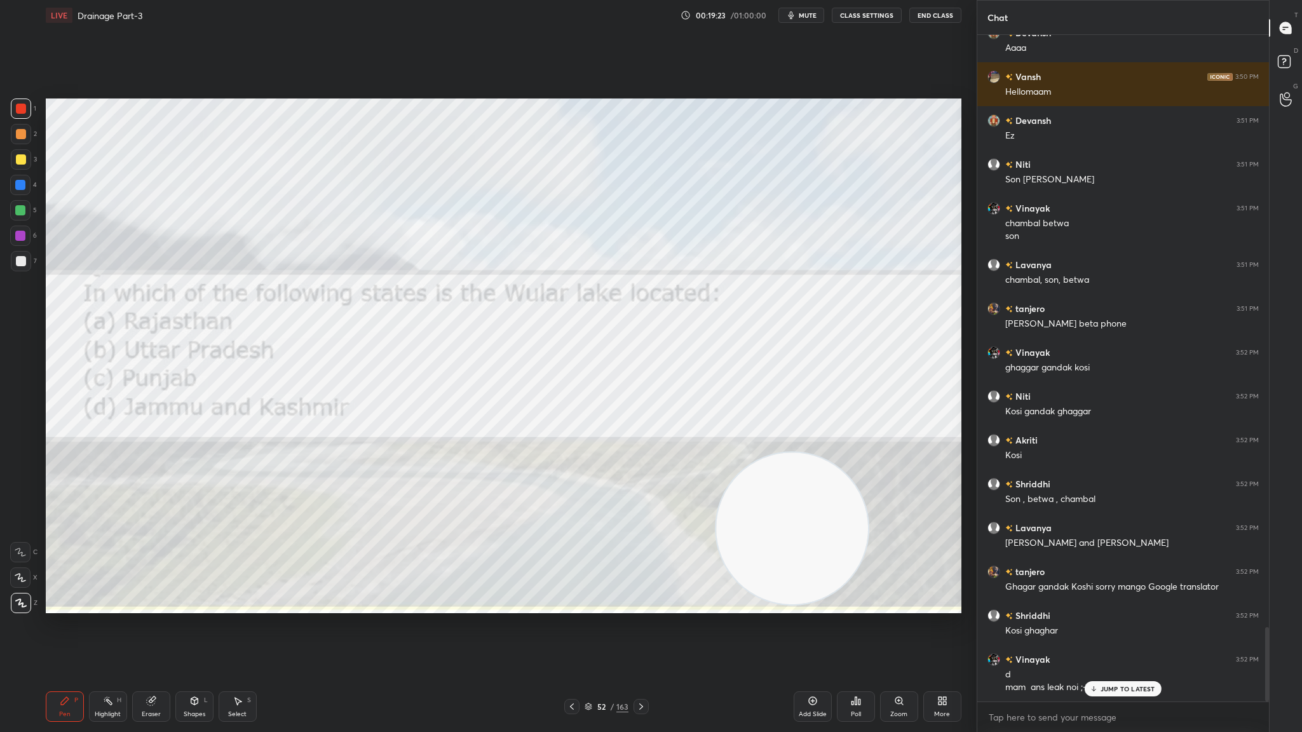
click at [846, 401] on div "Poll" at bounding box center [856, 706] width 38 height 30
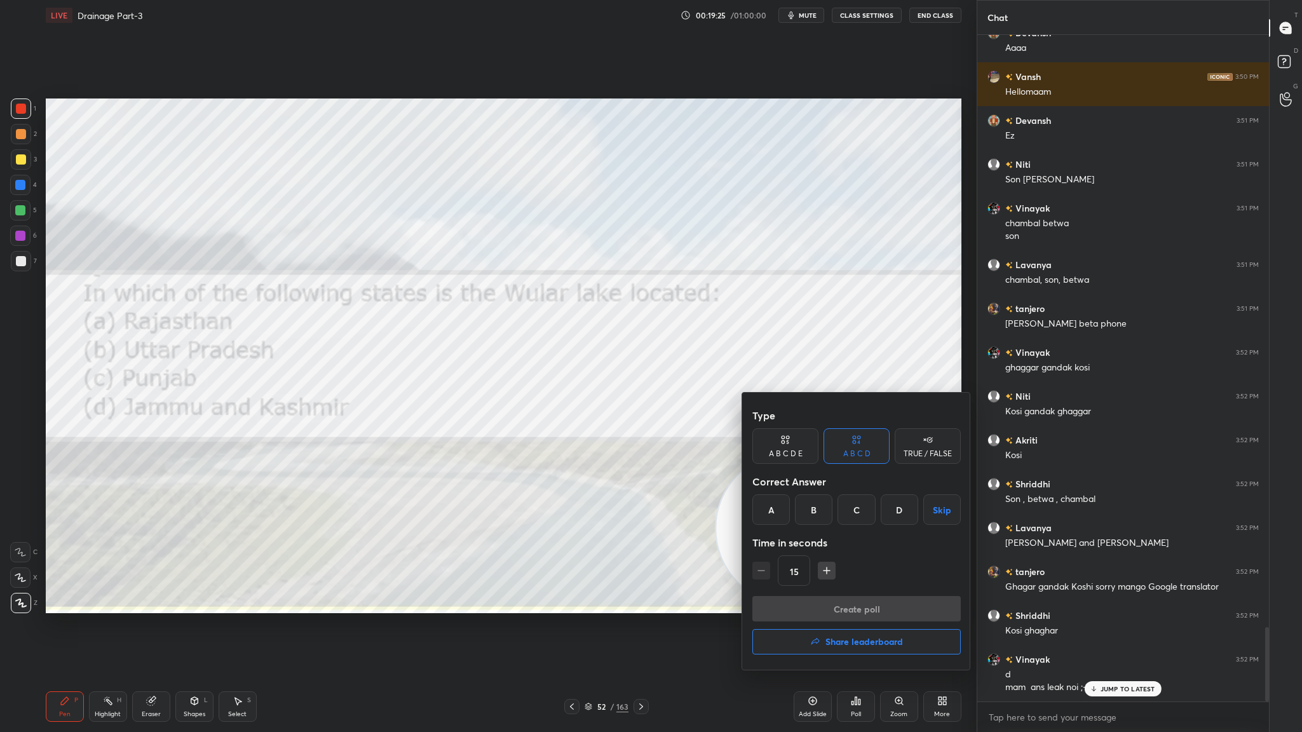
click at [867, 401] on div "D" at bounding box center [898, 509] width 37 height 30
click at [867, 401] on button "Create poll" at bounding box center [856, 608] width 208 height 25
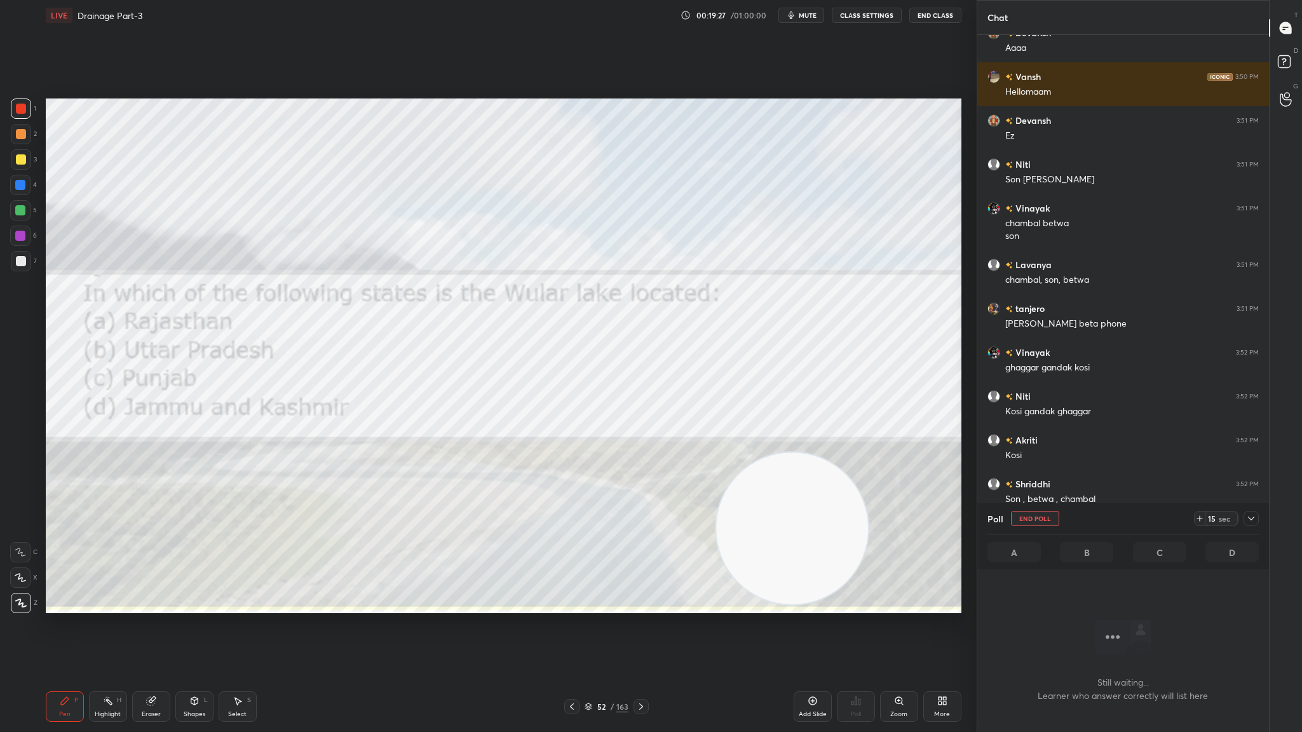
scroll to position [4, 4]
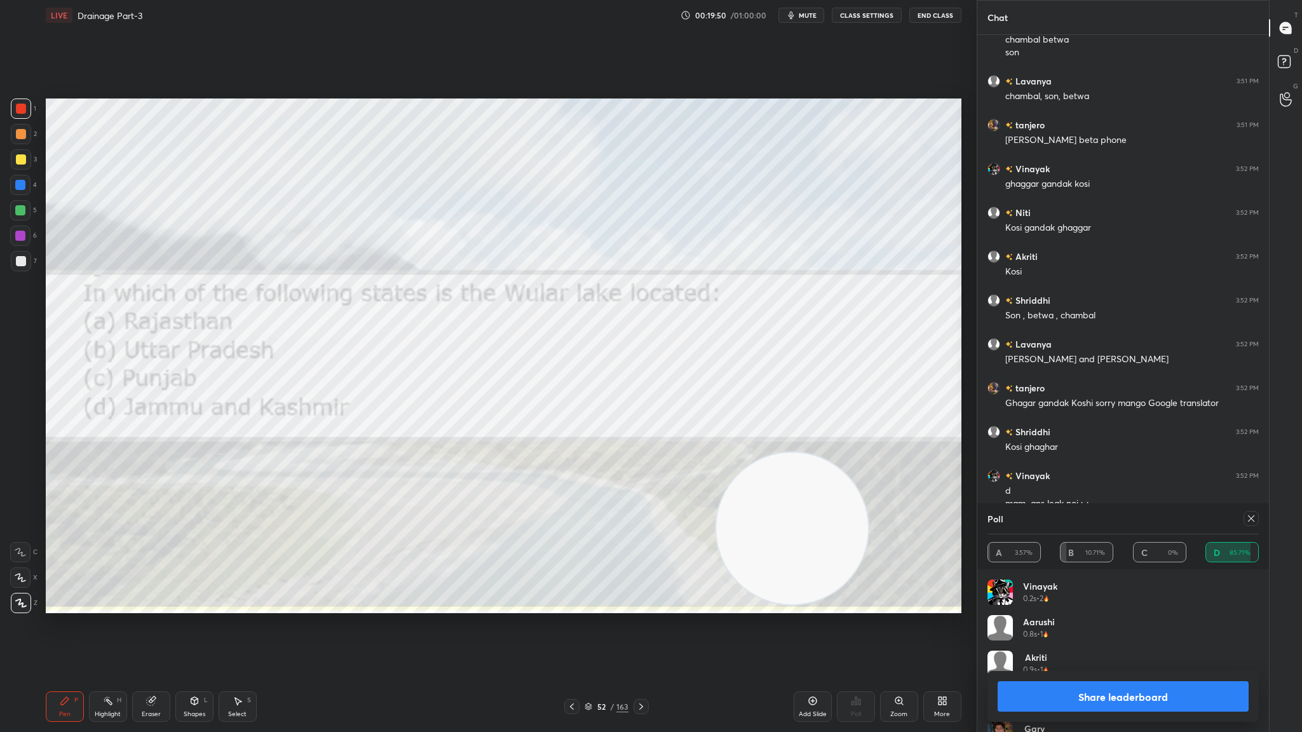
click at [867, 401] on icon at bounding box center [1251, 518] width 6 height 6
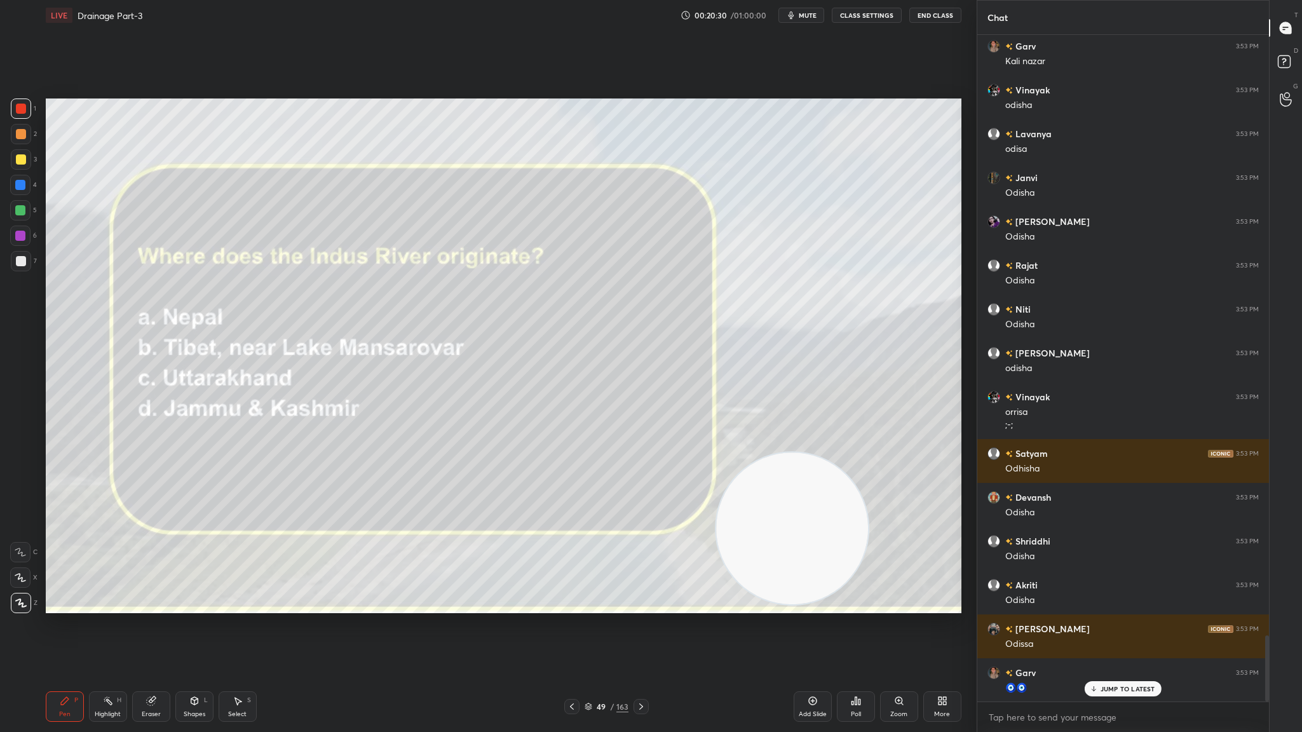
click at [635, 401] on div at bounding box center [640, 706] width 15 height 15
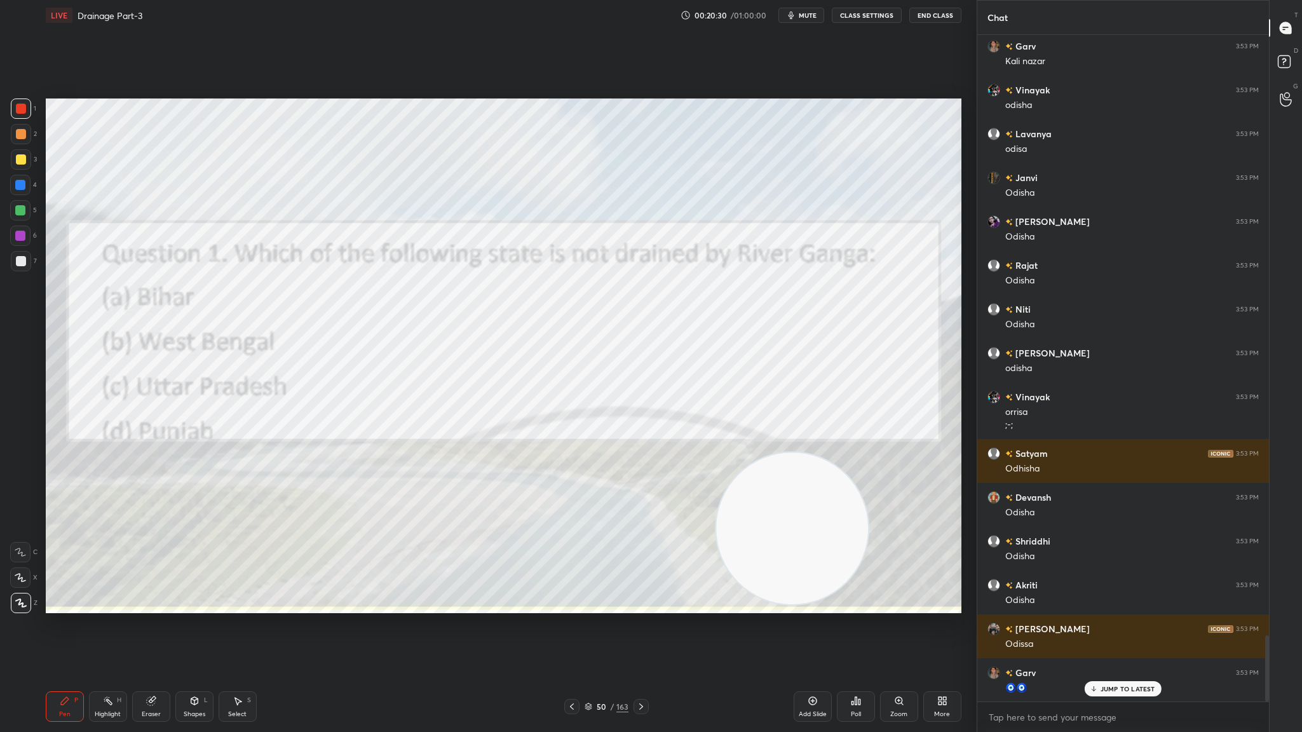
click at [635, 401] on div at bounding box center [640, 706] width 15 height 15
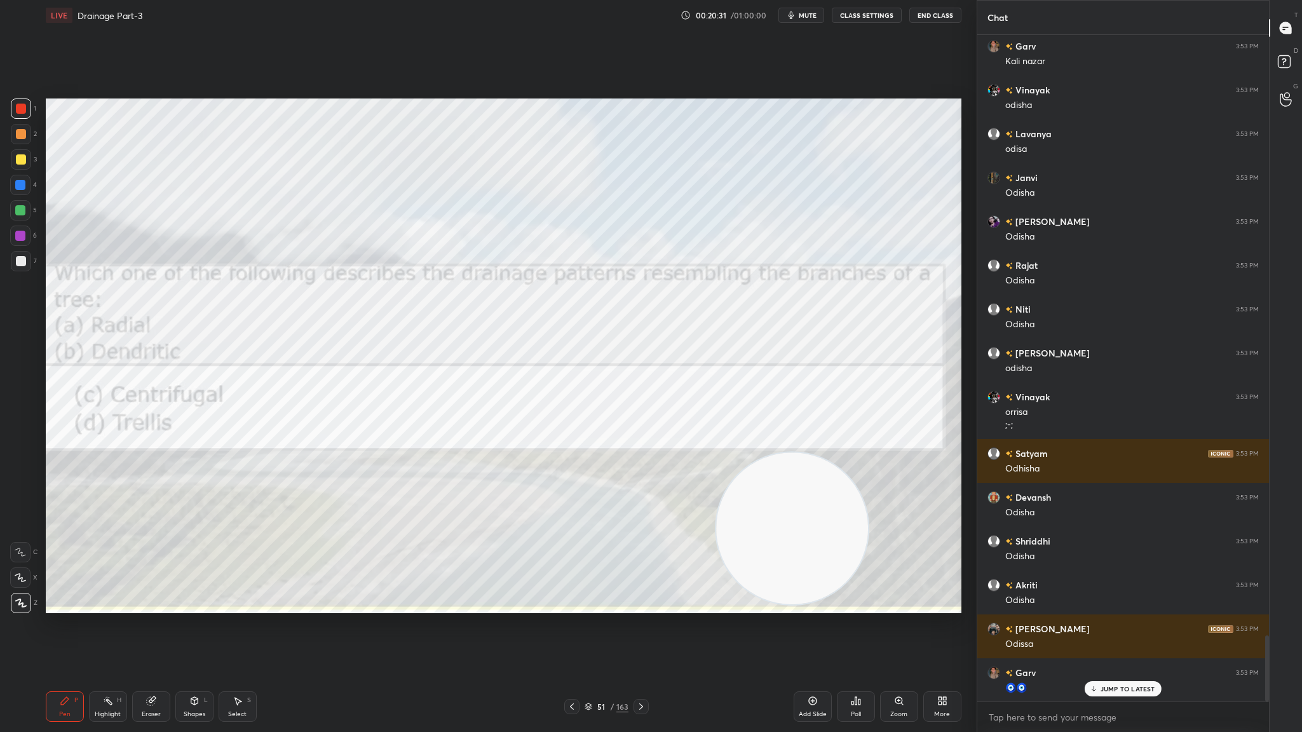
click at [635, 401] on div at bounding box center [640, 706] width 15 height 15
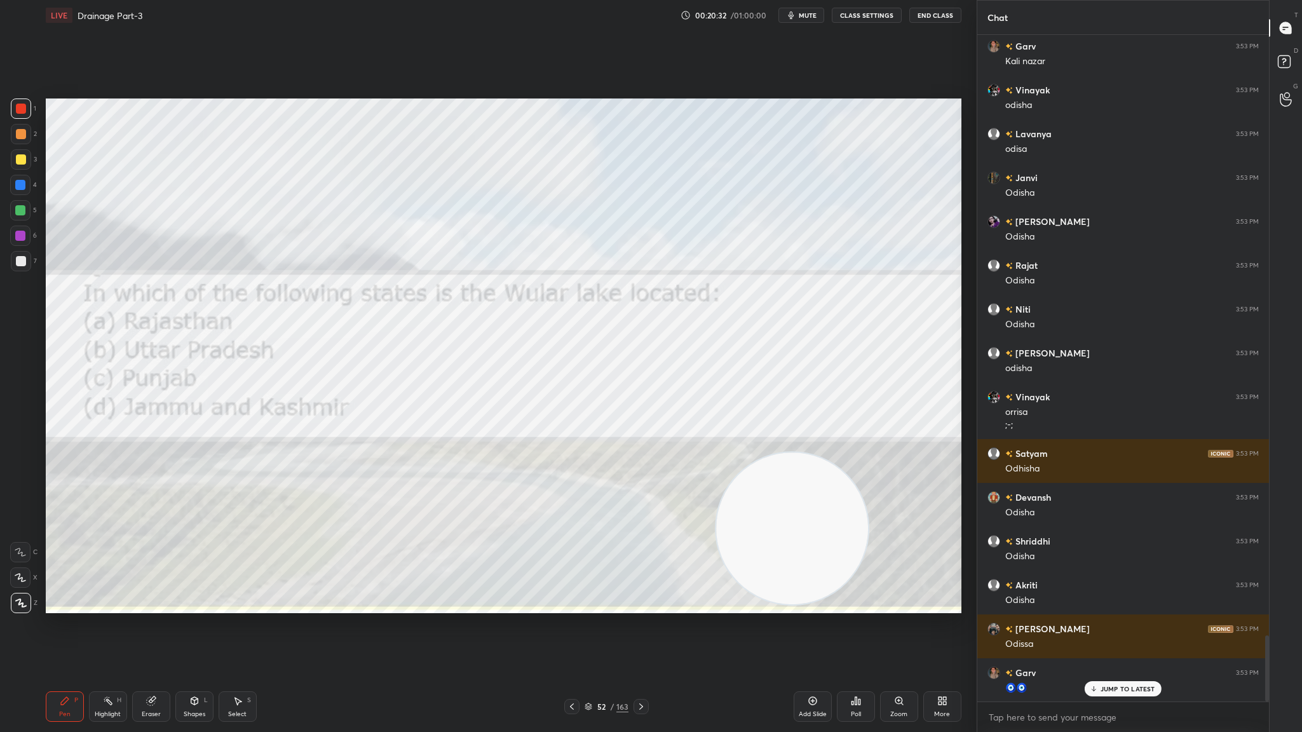
click at [635, 401] on div at bounding box center [640, 706] width 15 height 15
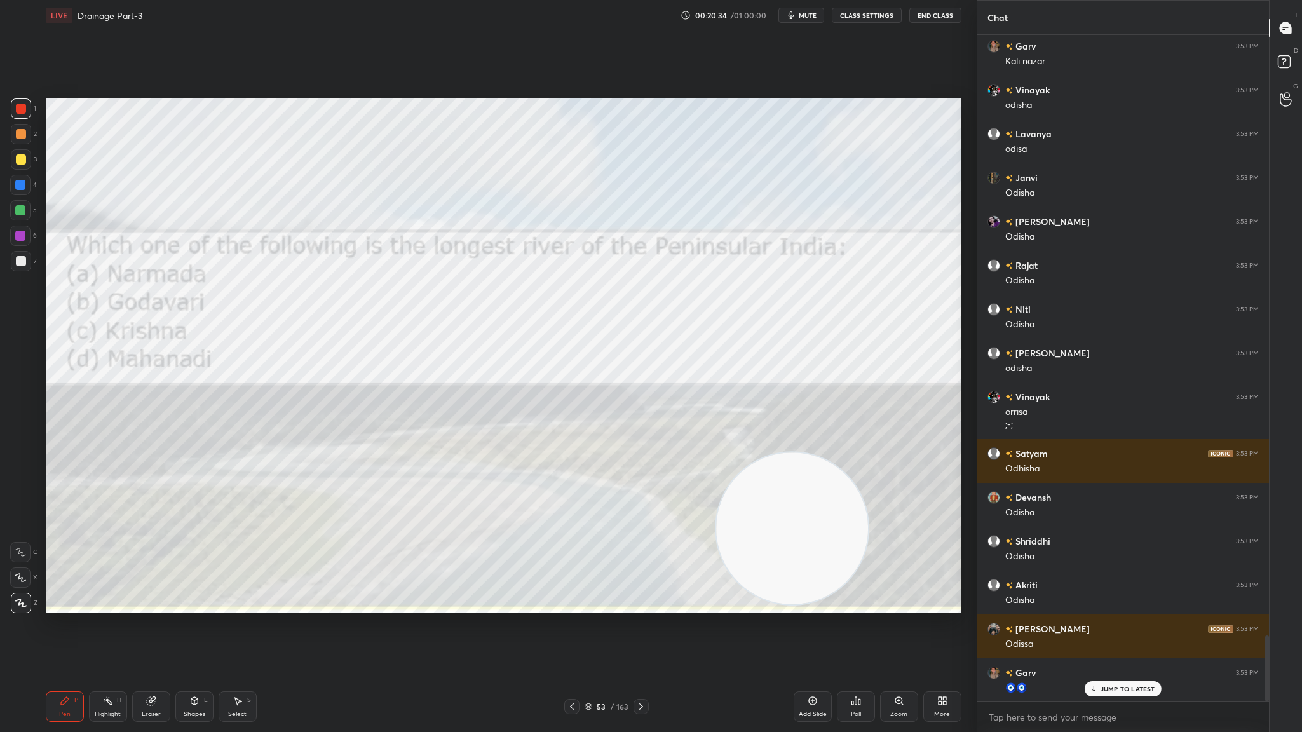
click at [856, 401] on div "Poll" at bounding box center [856, 714] width 10 height 6
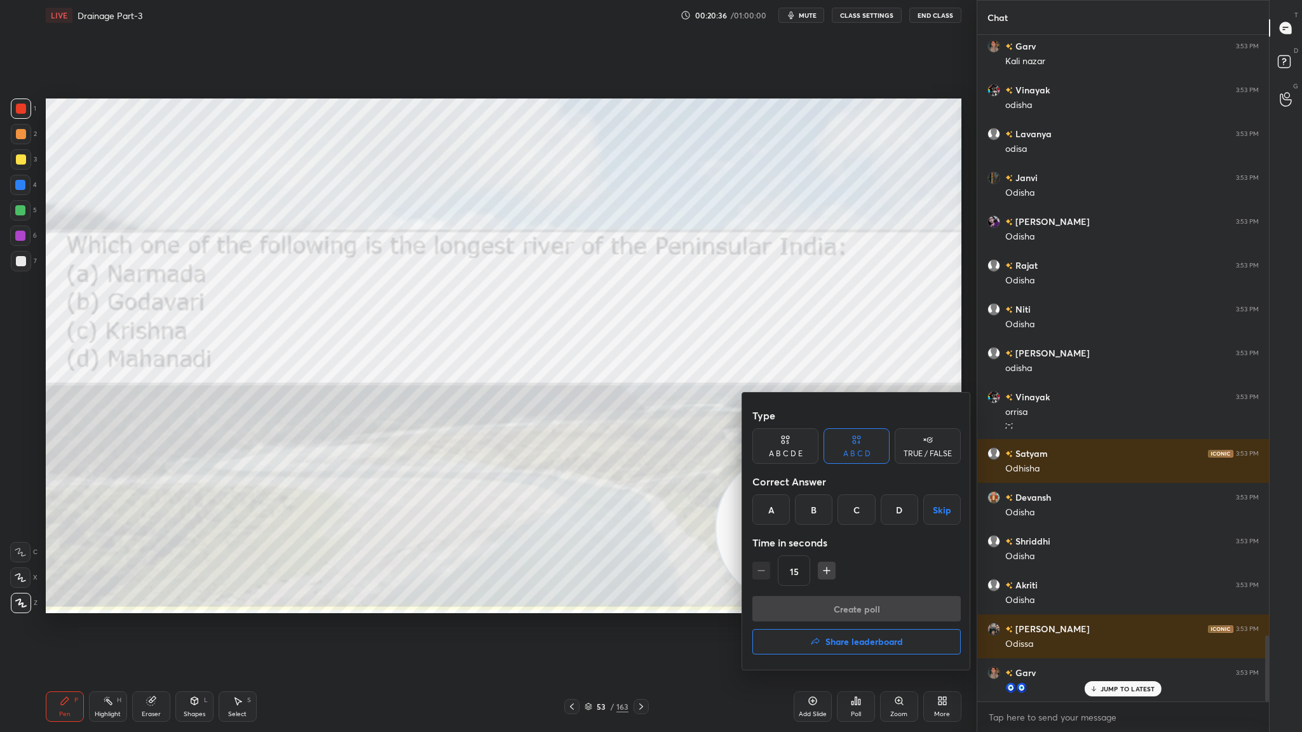
click at [811, 401] on div "B" at bounding box center [813, 509] width 37 height 30
click at [834, 401] on button "Create poll" at bounding box center [856, 608] width 208 height 25
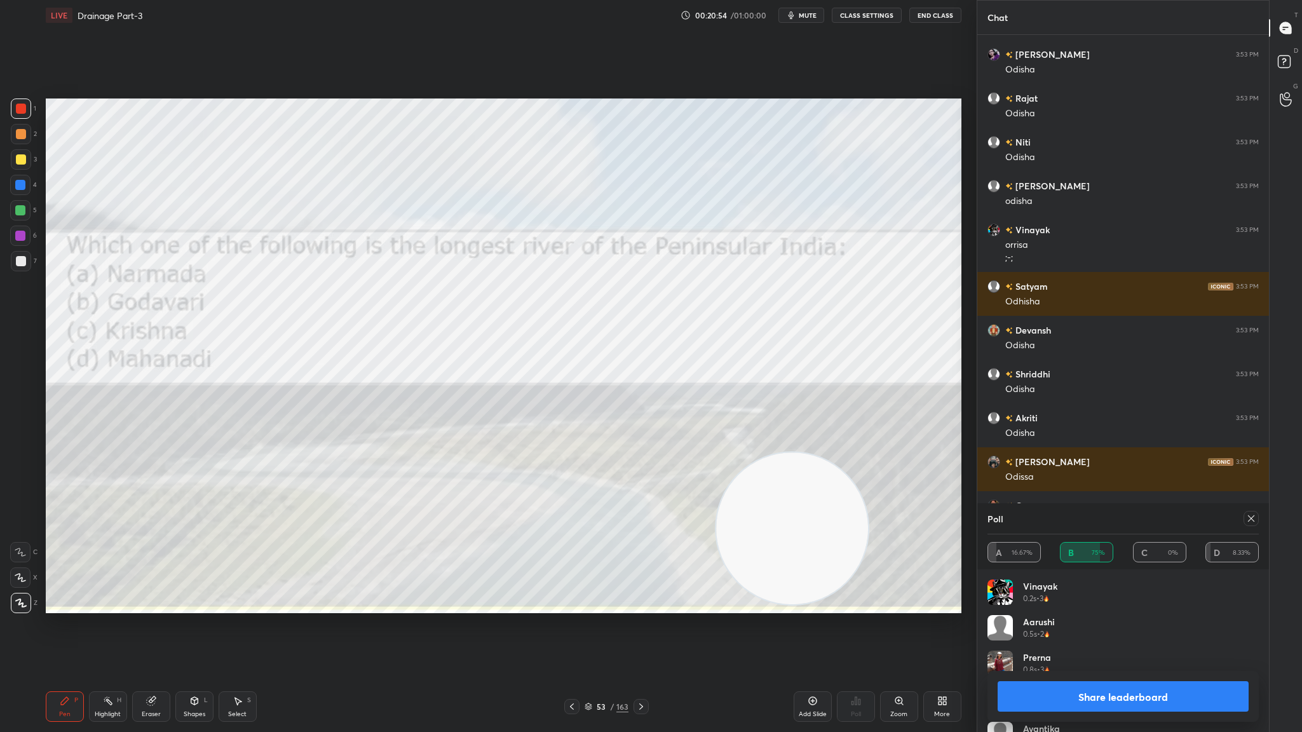
scroll to position [6240, 0]
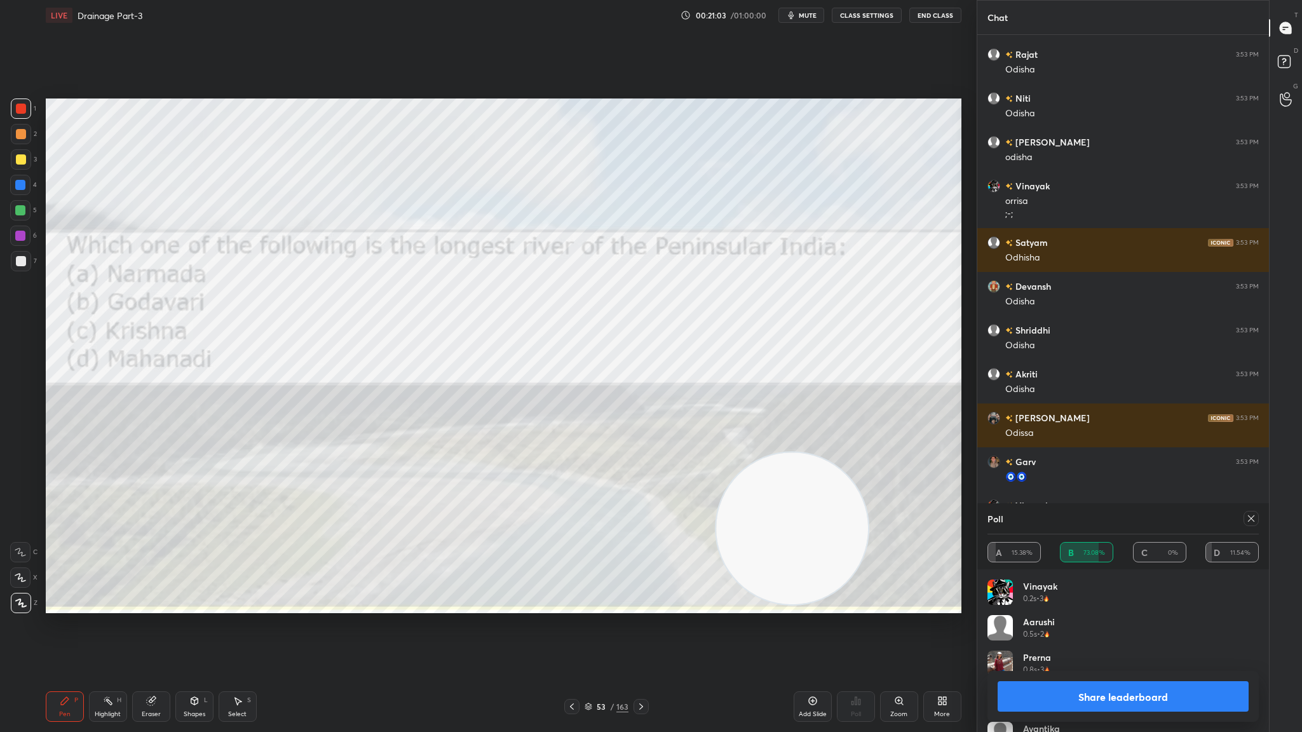
click at [867, 401] on div "Poll" at bounding box center [1122, 518] width 271 height 30
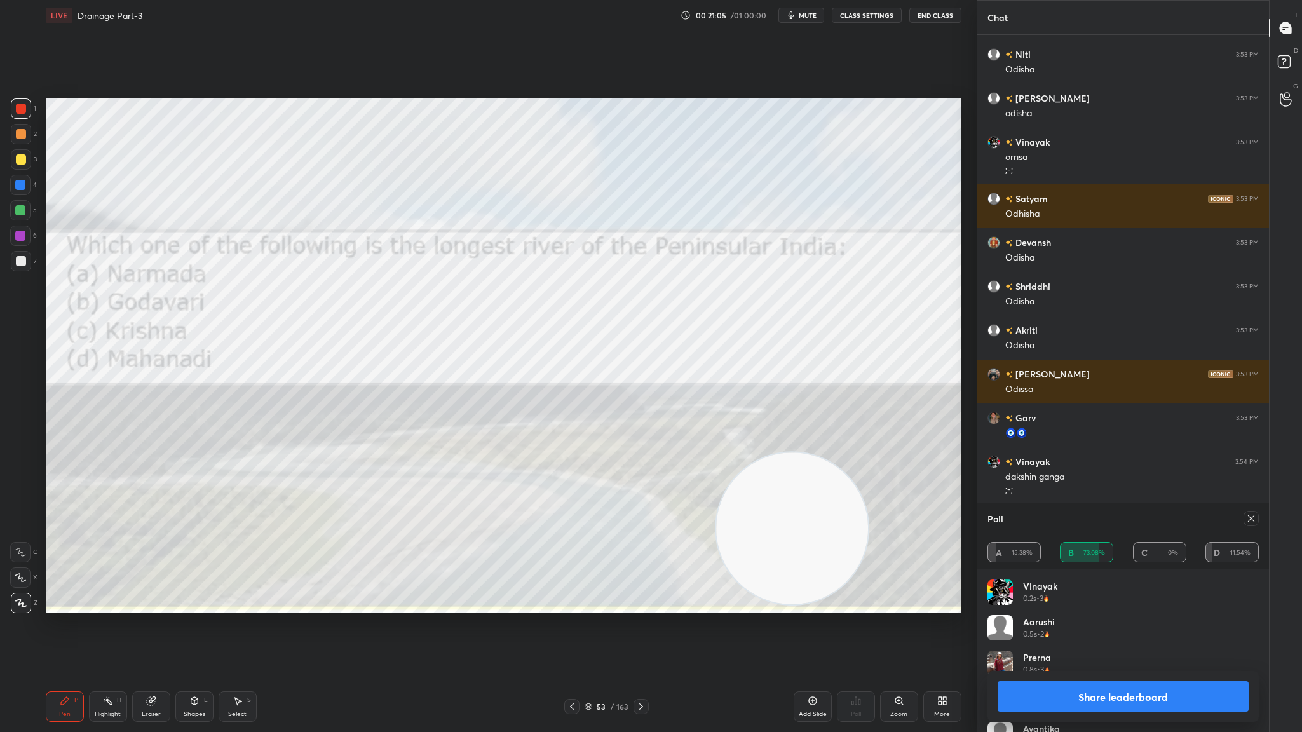
scroll to position [6327, 0]
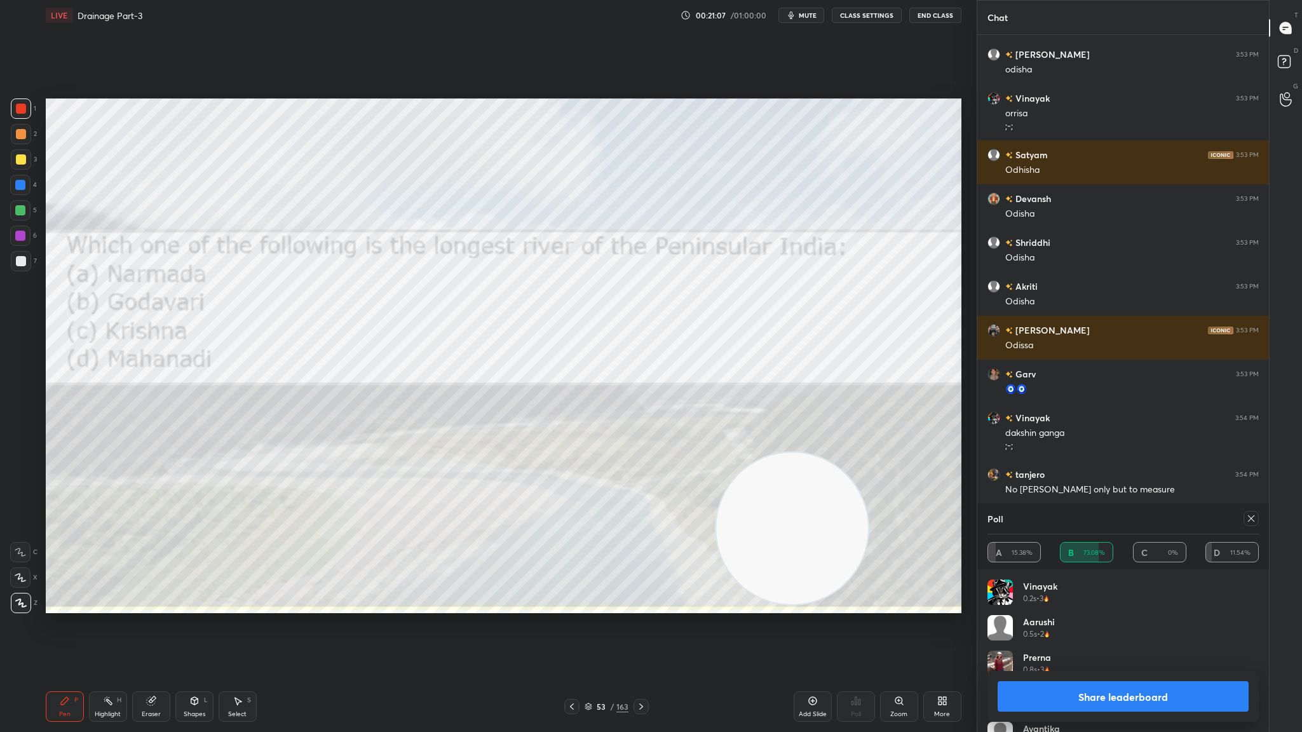
click at [867, 401] on button "Share leaderboard" at bounding box center [1122, 696] width 251 height 30
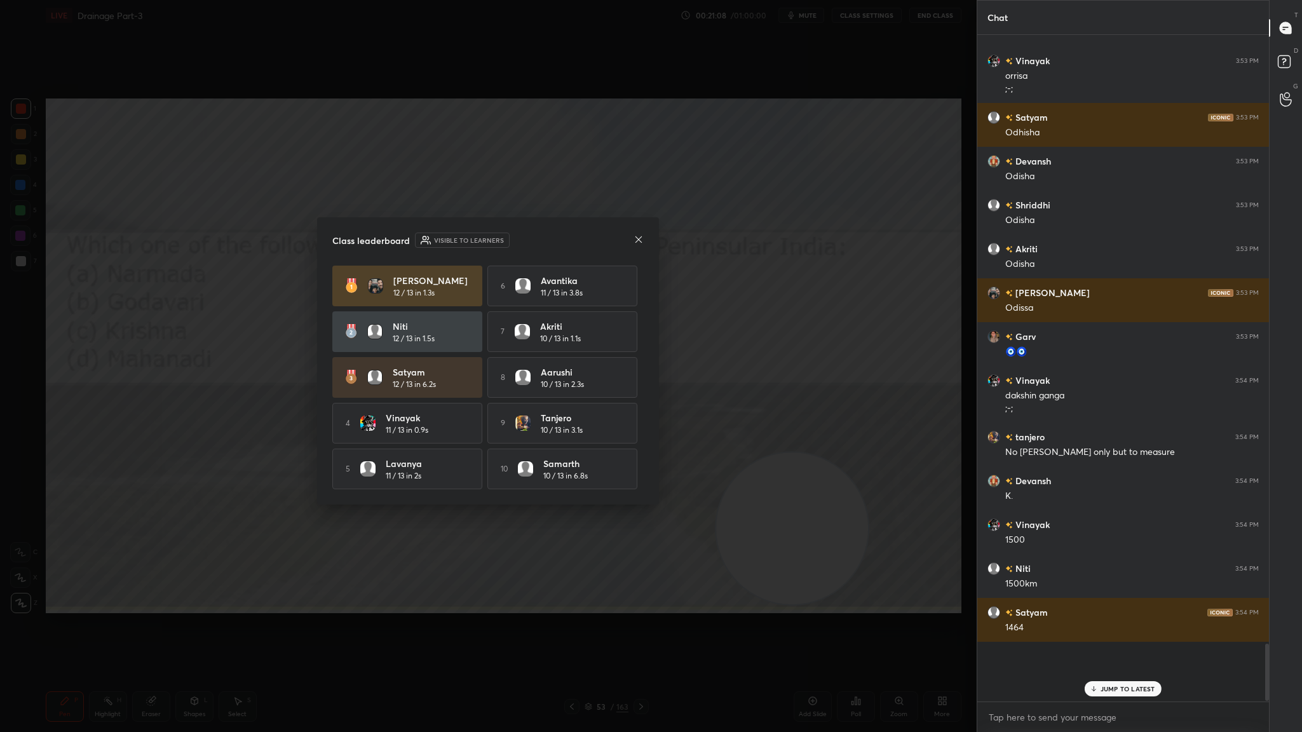
scroll to position [4, 4]
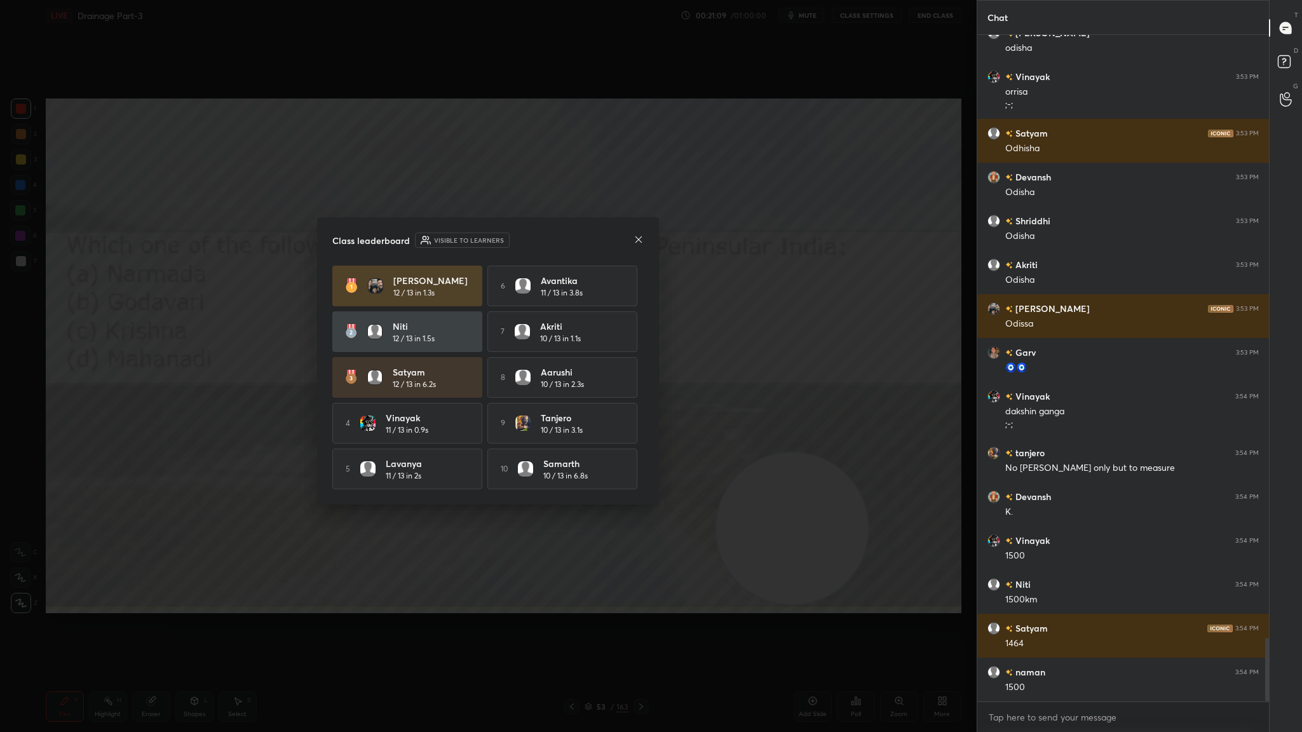
click at [642, 242] on div at bounding box center [638, 240] width 10 height 13
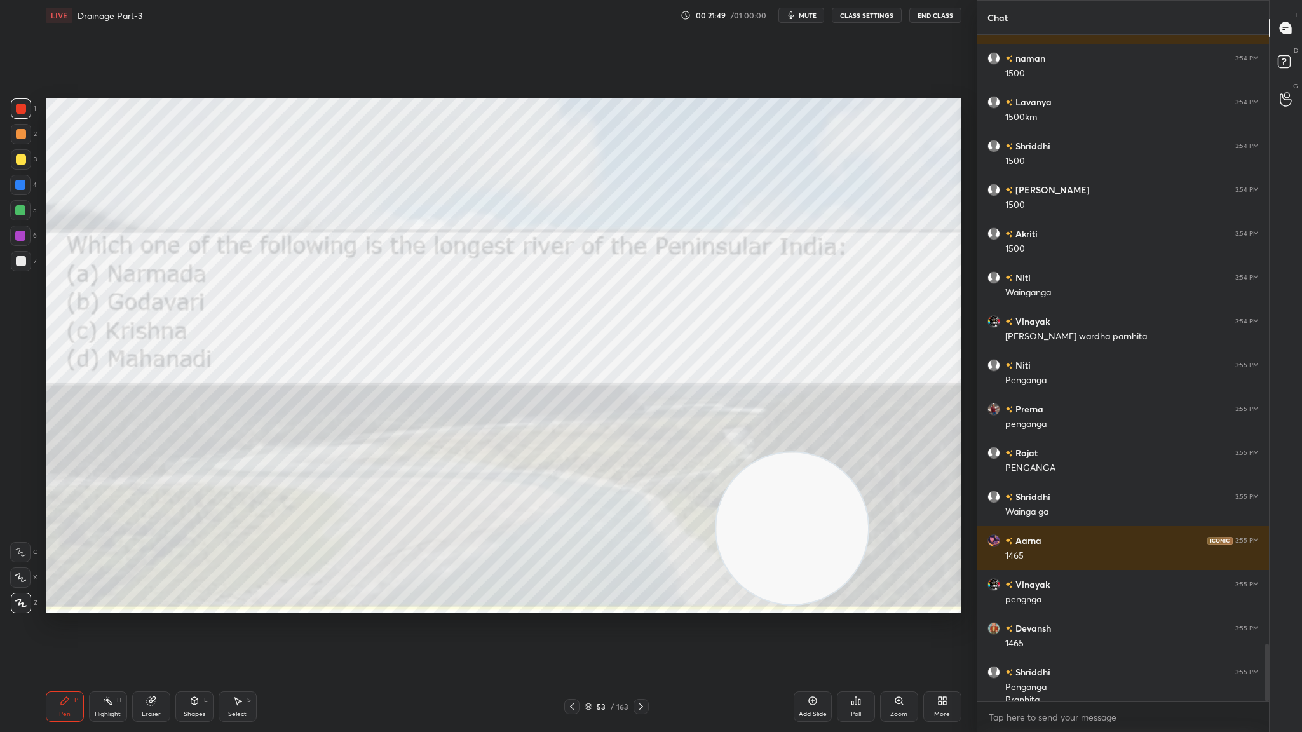
scroll to position [6975, 0]
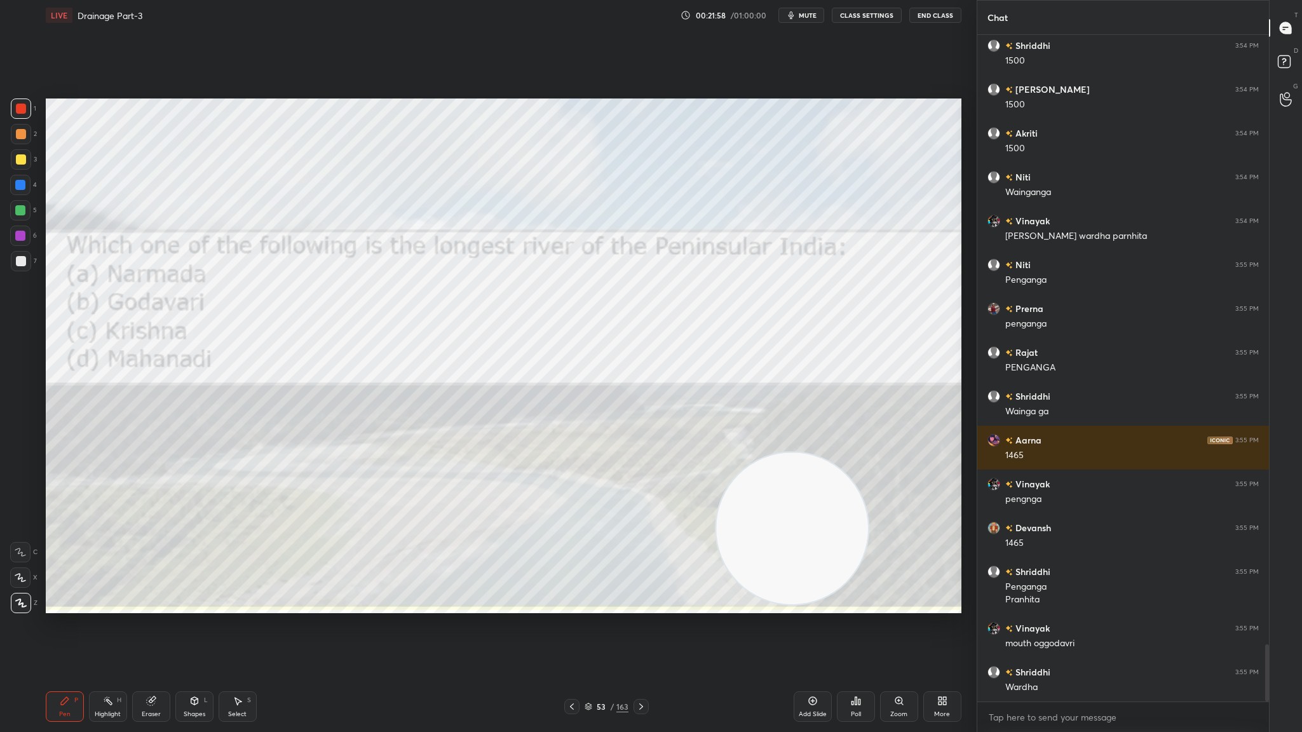
click at [584, 401] on icon at bounding box center [588, 707] width 8 height 8
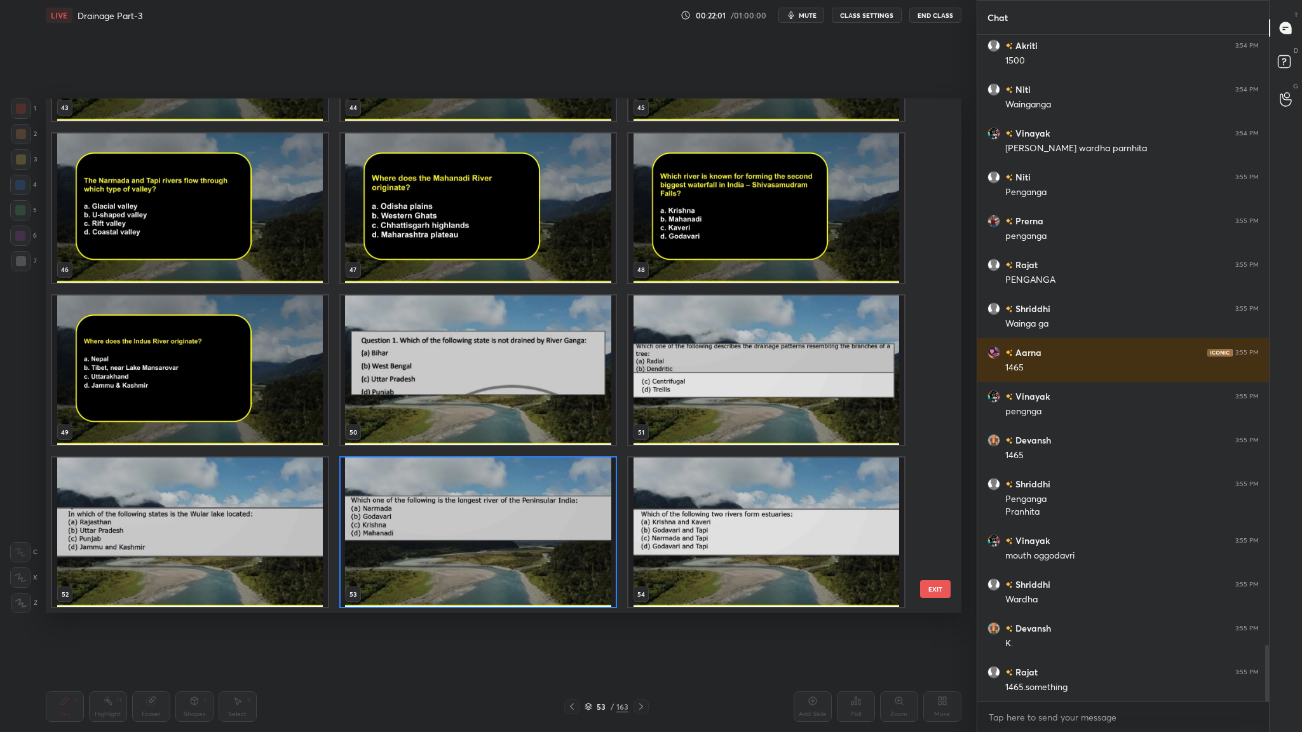
click at [867, 206] on div "40 41 42 43 44 45 46 47 48 49 50 51 52 53 54" at bounding box center [492, 355] width 893 height 515
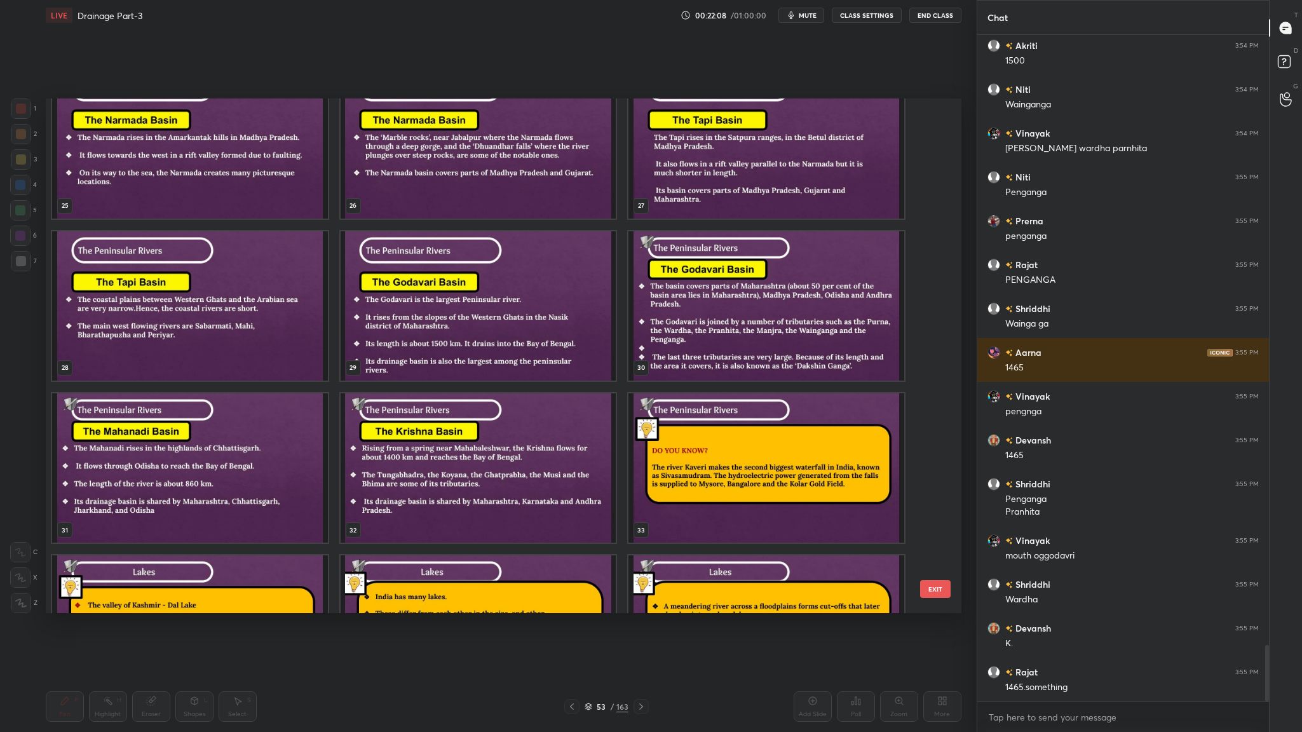
click at [454, 327] on img "grid" at bounding box center [478, 305] width 276 height 149
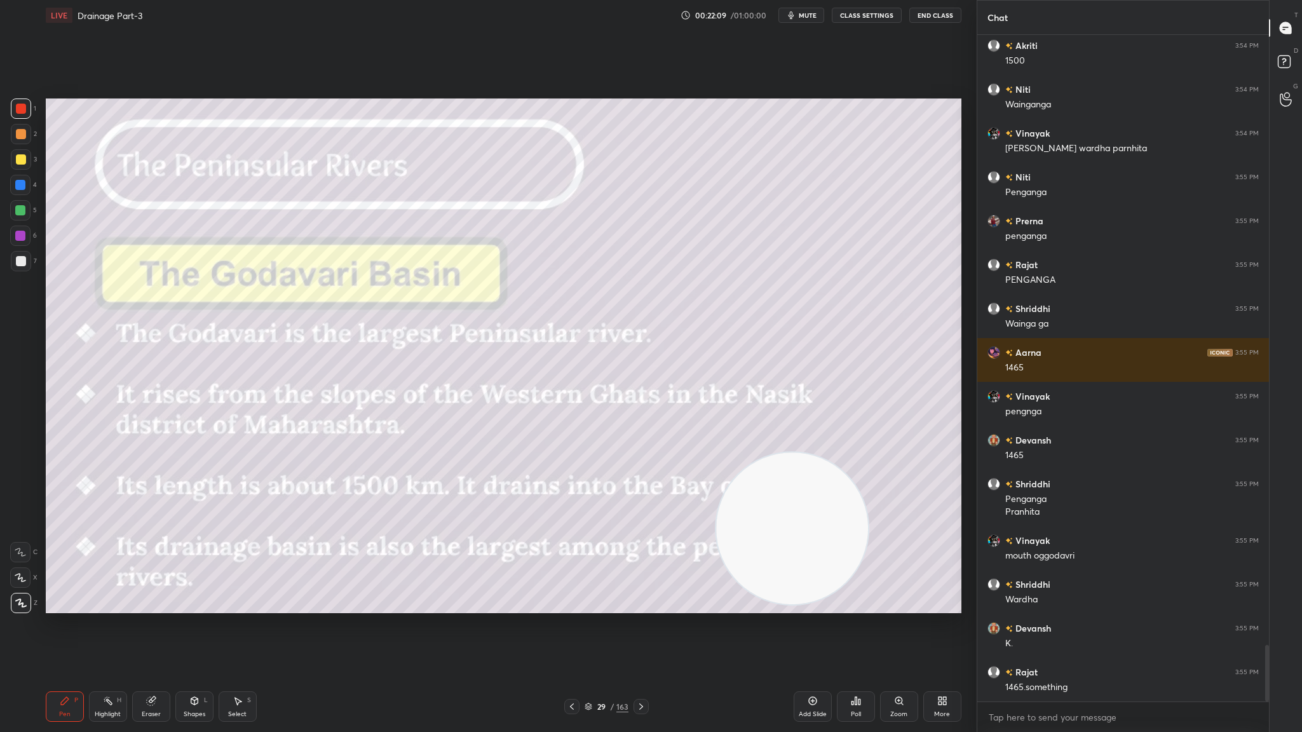
click at [454, 327] on img "grid" at bounding box center [478, 305] width 276 height 149
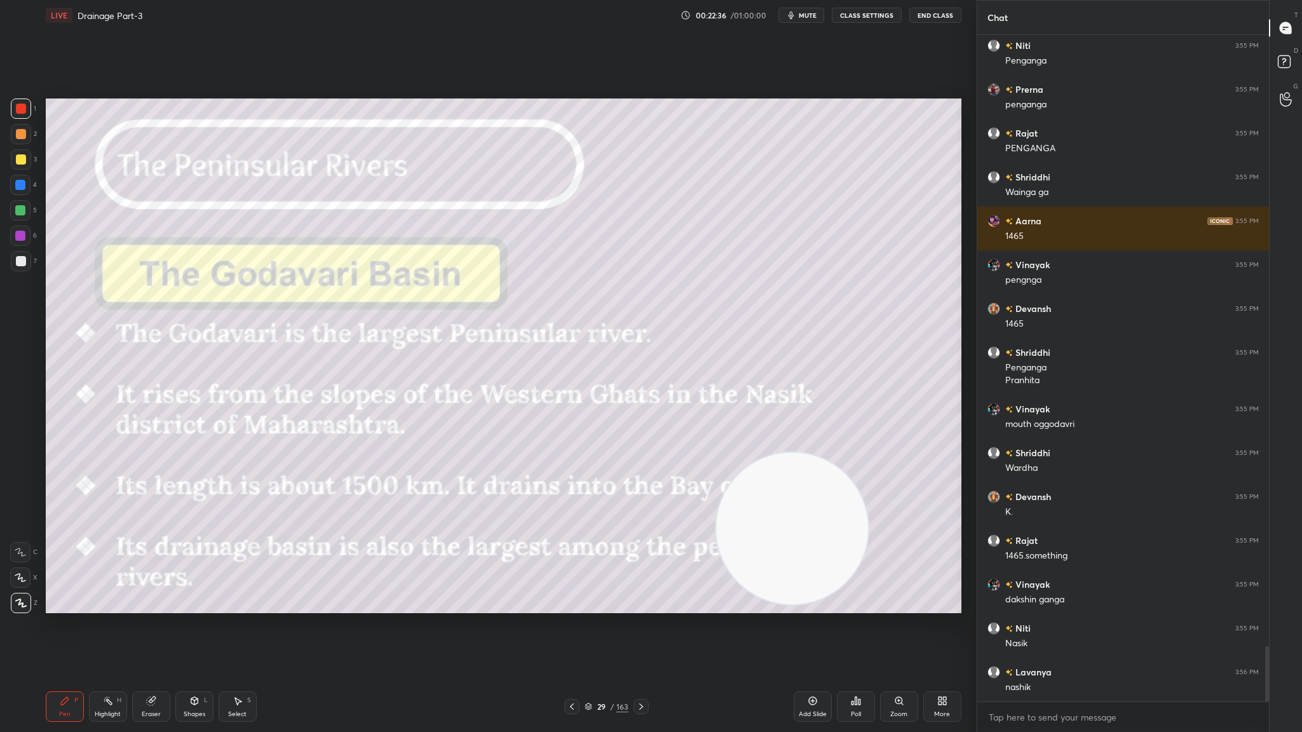
scroll to position [7326, 0]
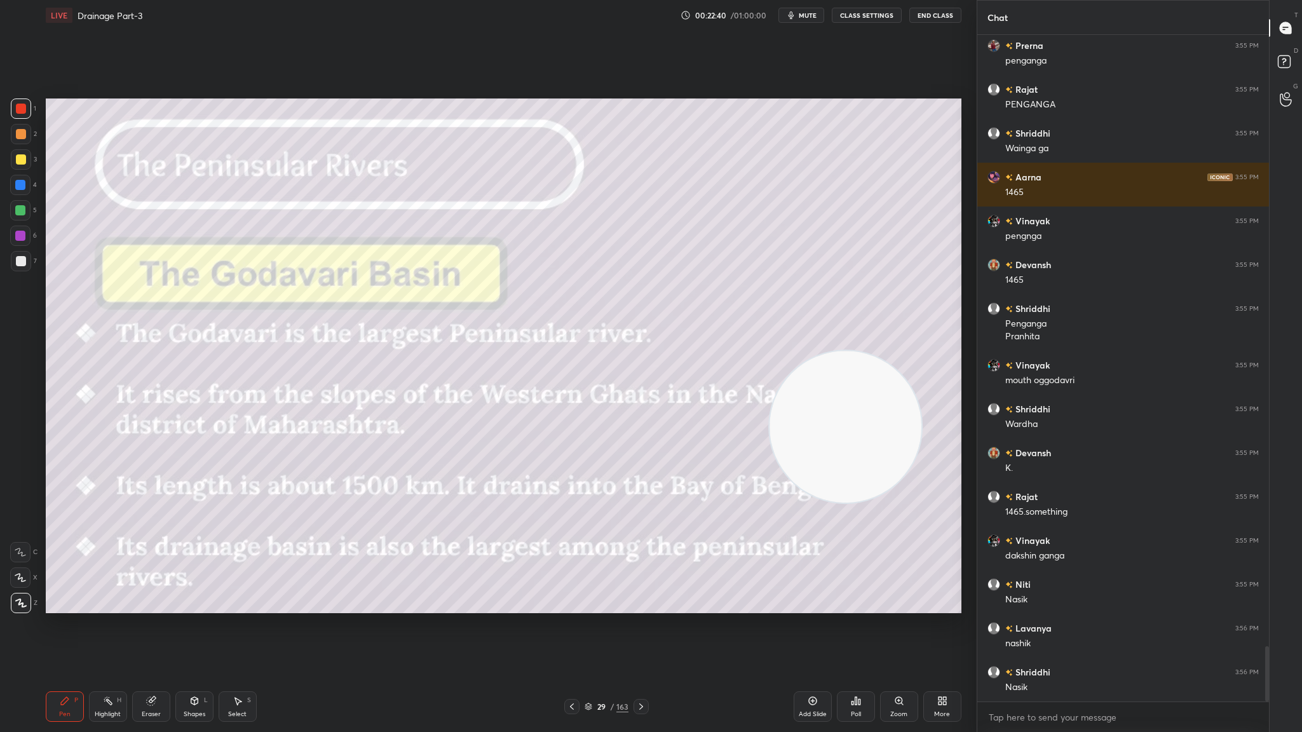
drag, startPoint x: 761, startPoint y: 536, endPoint x: 814, endPoint y: 434, distance: 114.8
click at [814, 401] on video at bounding box center [845, 427] width 152 height 152
click at [638, 401] on icon at bounding box center [641, 706] width 10 height 10
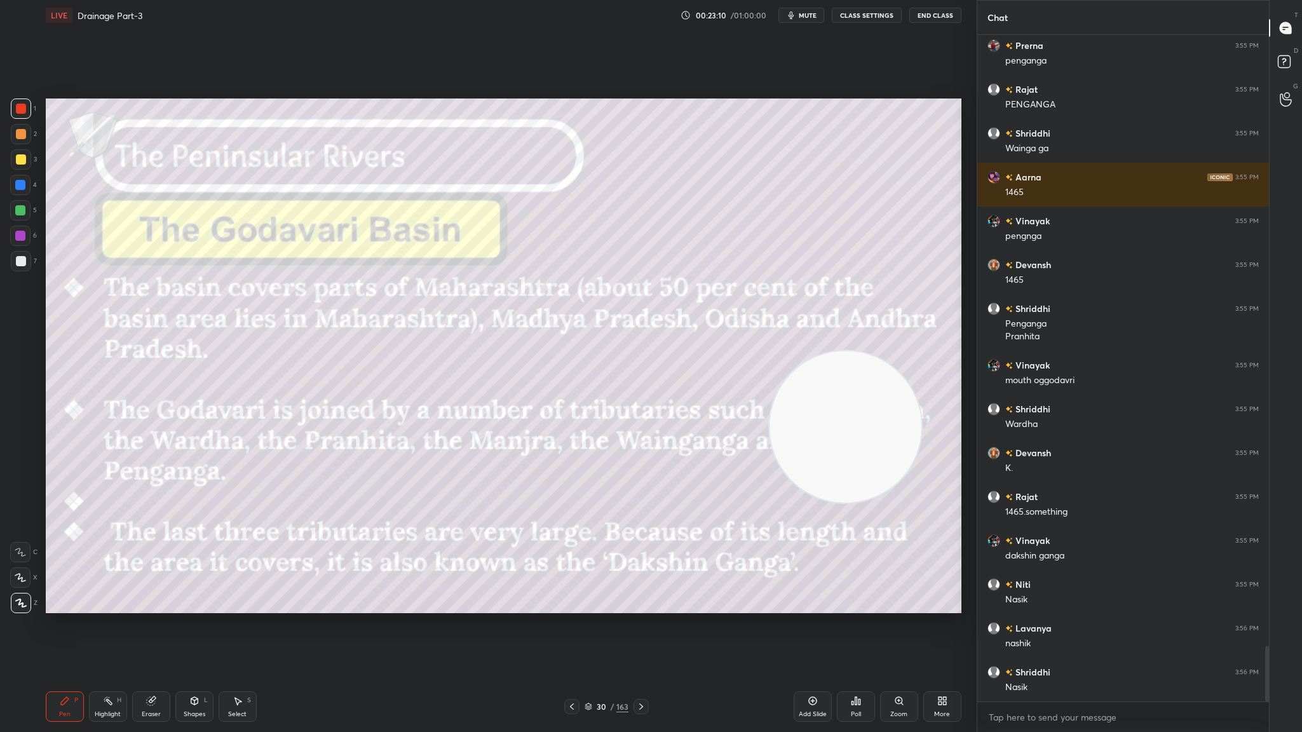
click at [645, 401] on div at bounding box center [640, 706] width 15 height 15
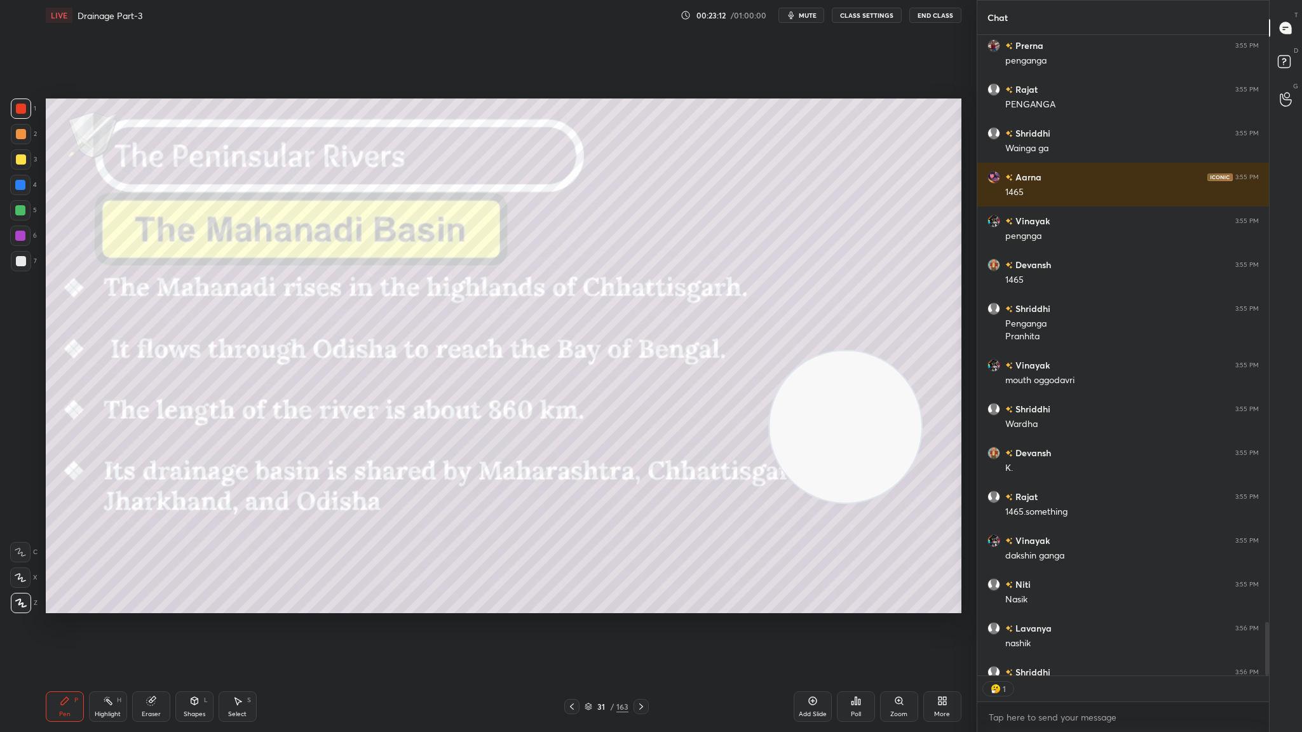
scroll to position [4, 4]
click at [590, 401] on icon at bounding box center [588, 707] width 8 height 8
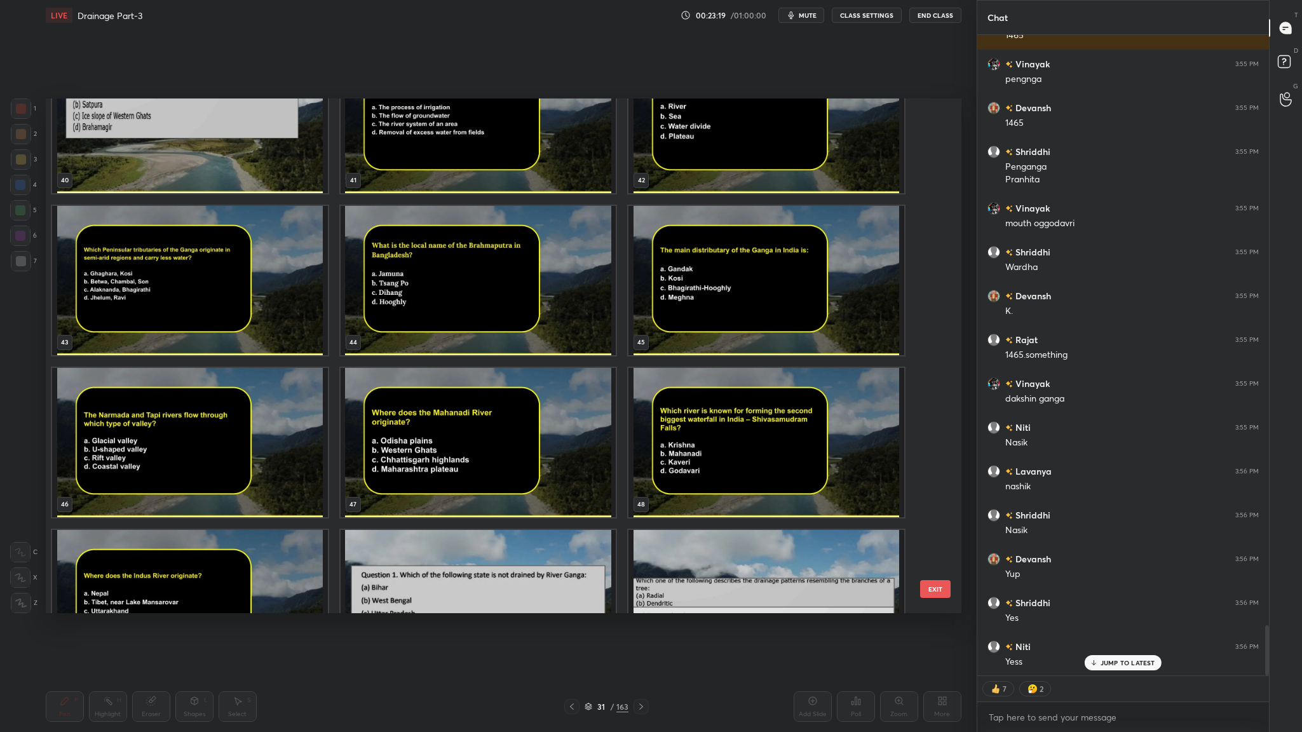
scroll to position [2619, 0]
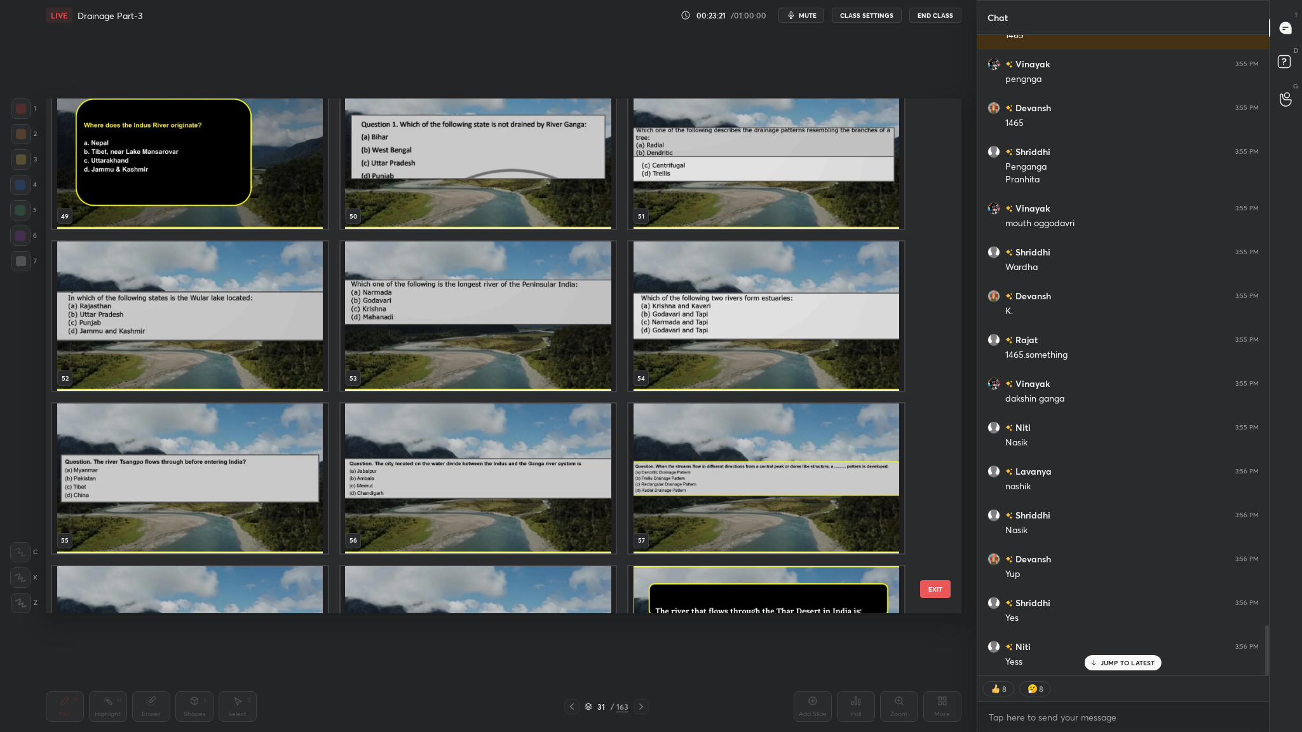
click at [196, 165] on img "grid" at bounding box center [190, 153] width 276 height 149
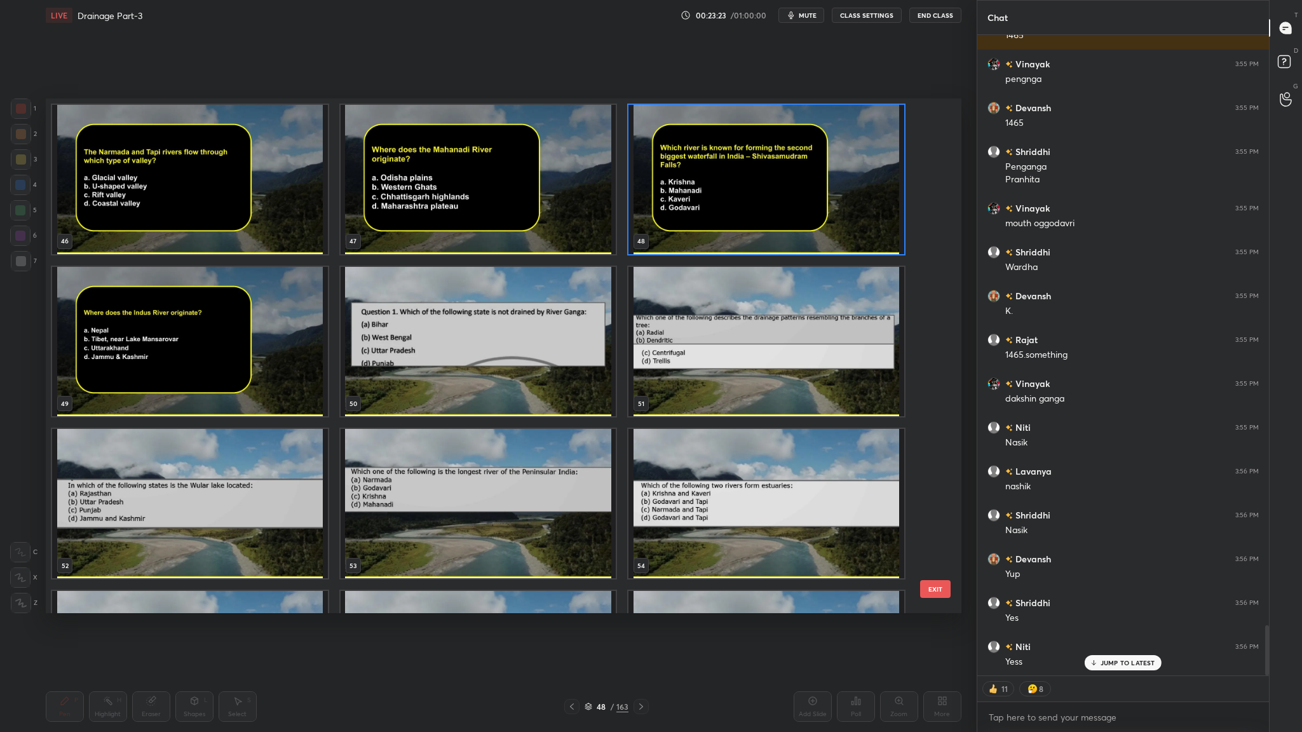
scroll to position [7527, 0]
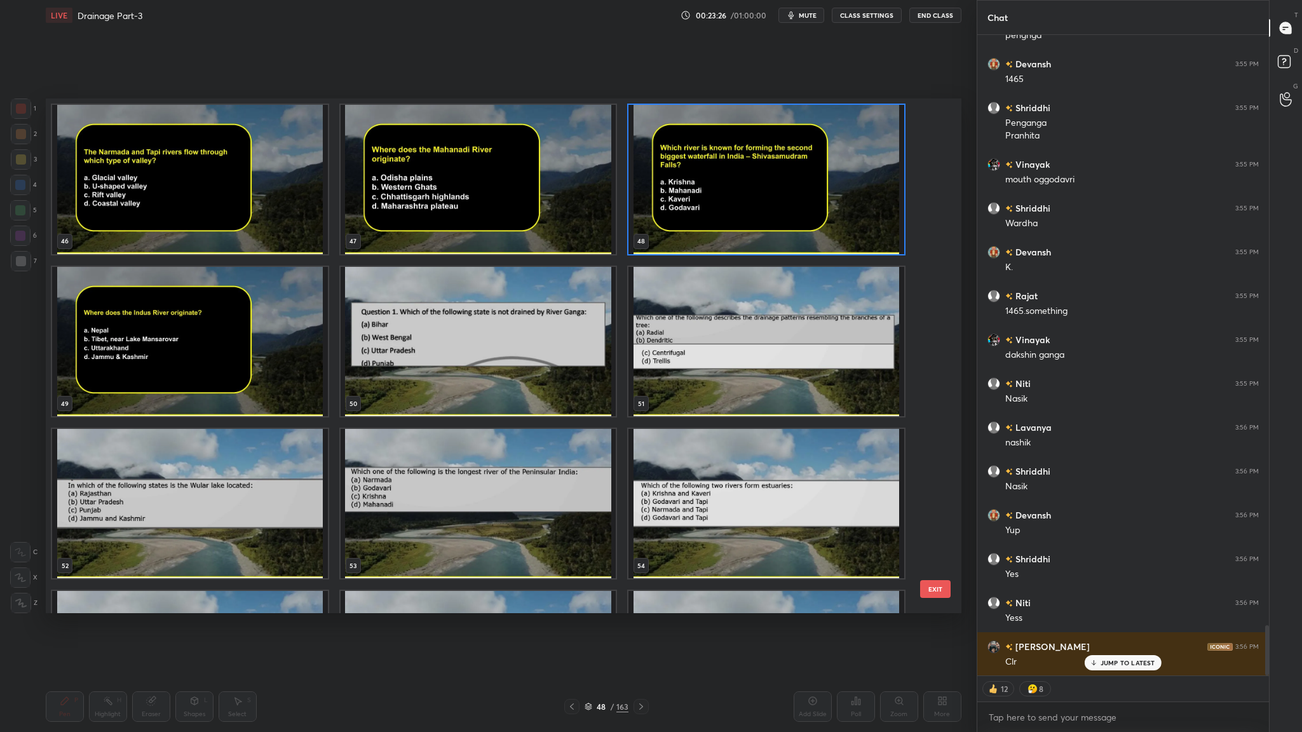
click at [196, 358] on img "grid" at bounding box center [190, 341] width 276 height 149
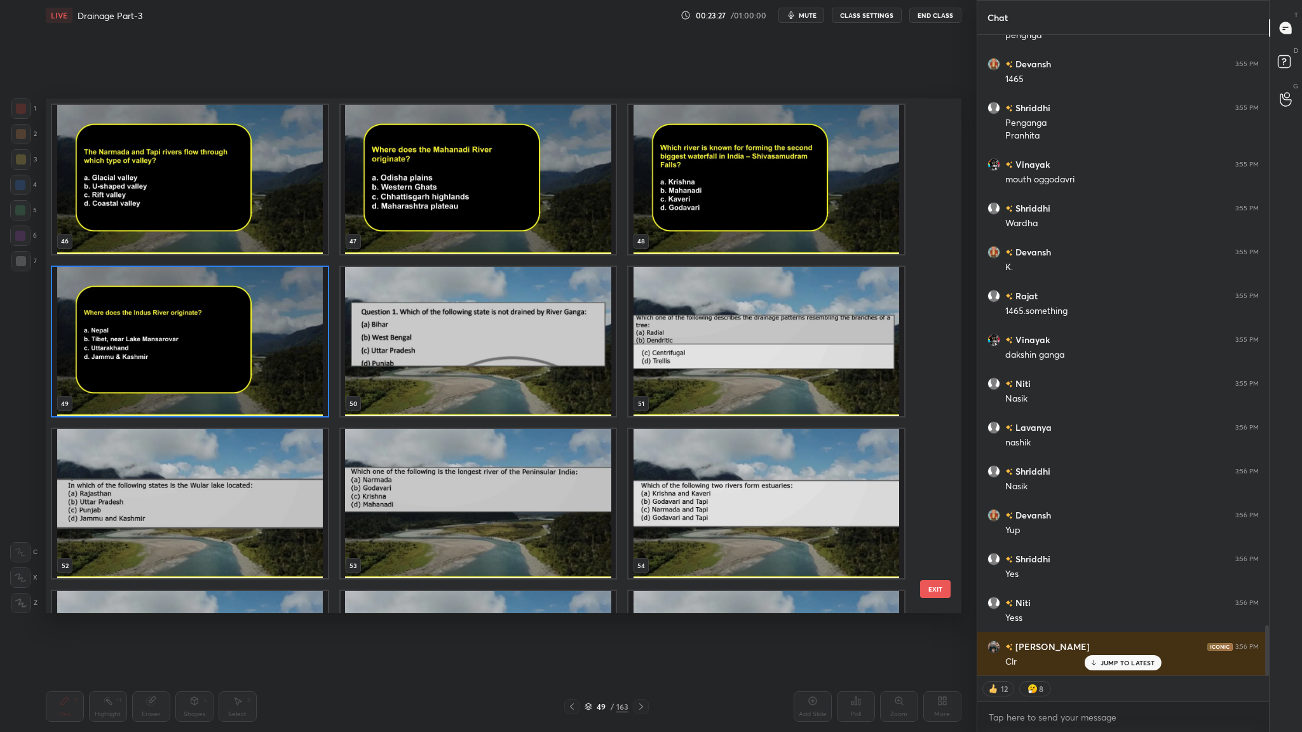
click at [196, 358] on img "grid" at bounding box center [190, 341] width 276 height 149
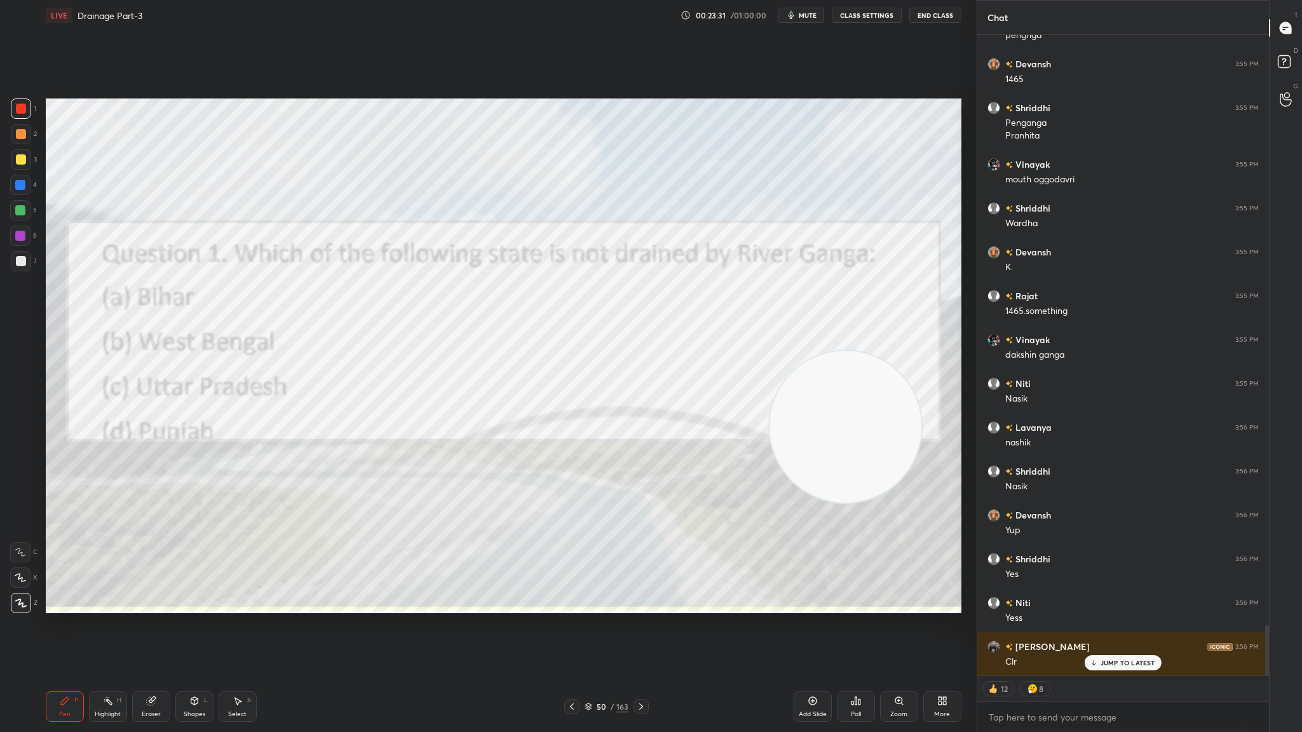
click at [636, 401] on div at bounding box center [640, 706] width 15 height 15
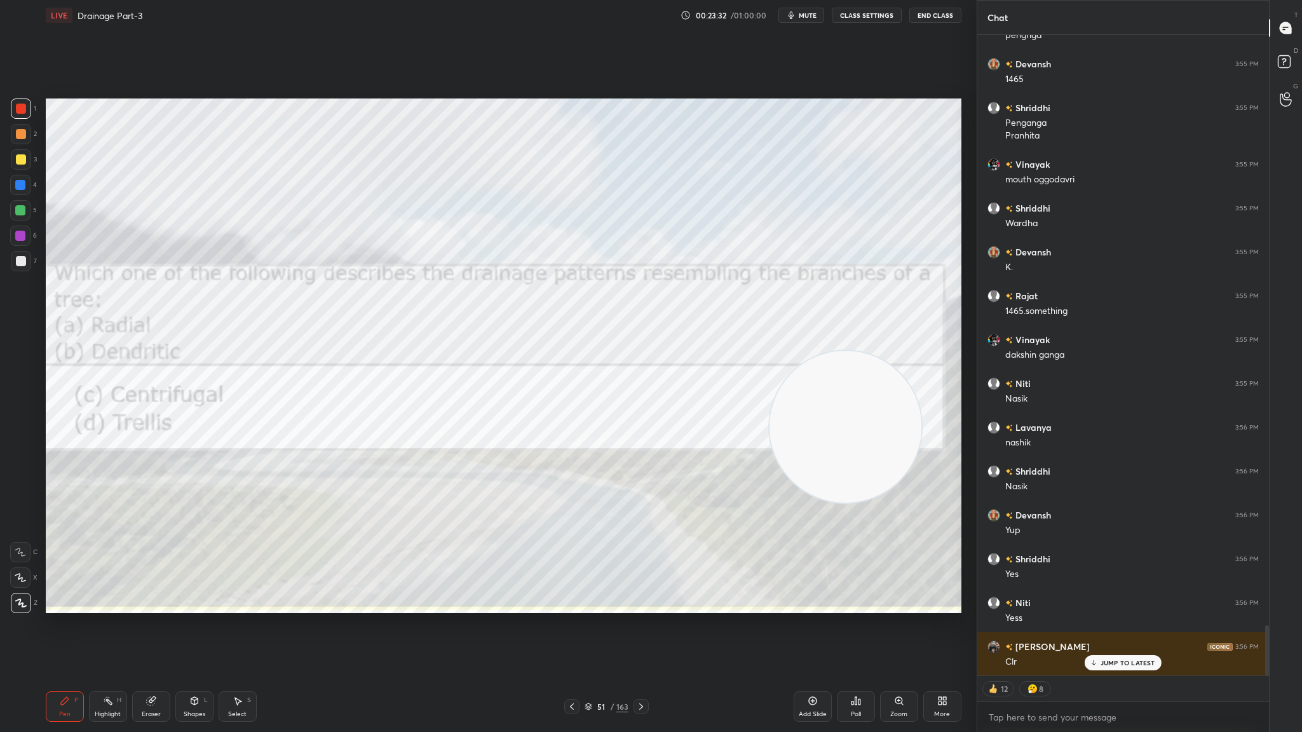
click at [636, 401] on div at bounding box center [640, 706] width 15 height 15
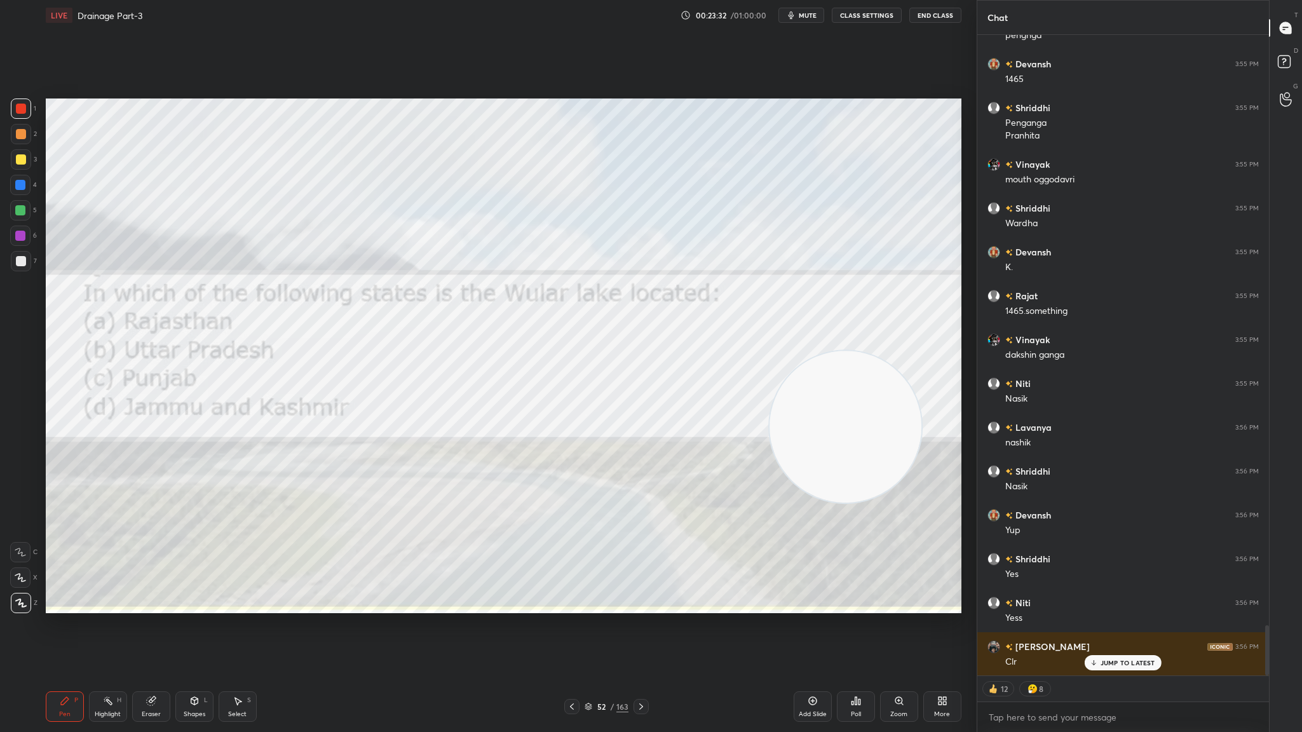
click at [636, 401] on div at bounding box center [640, 706] width 15 height 15
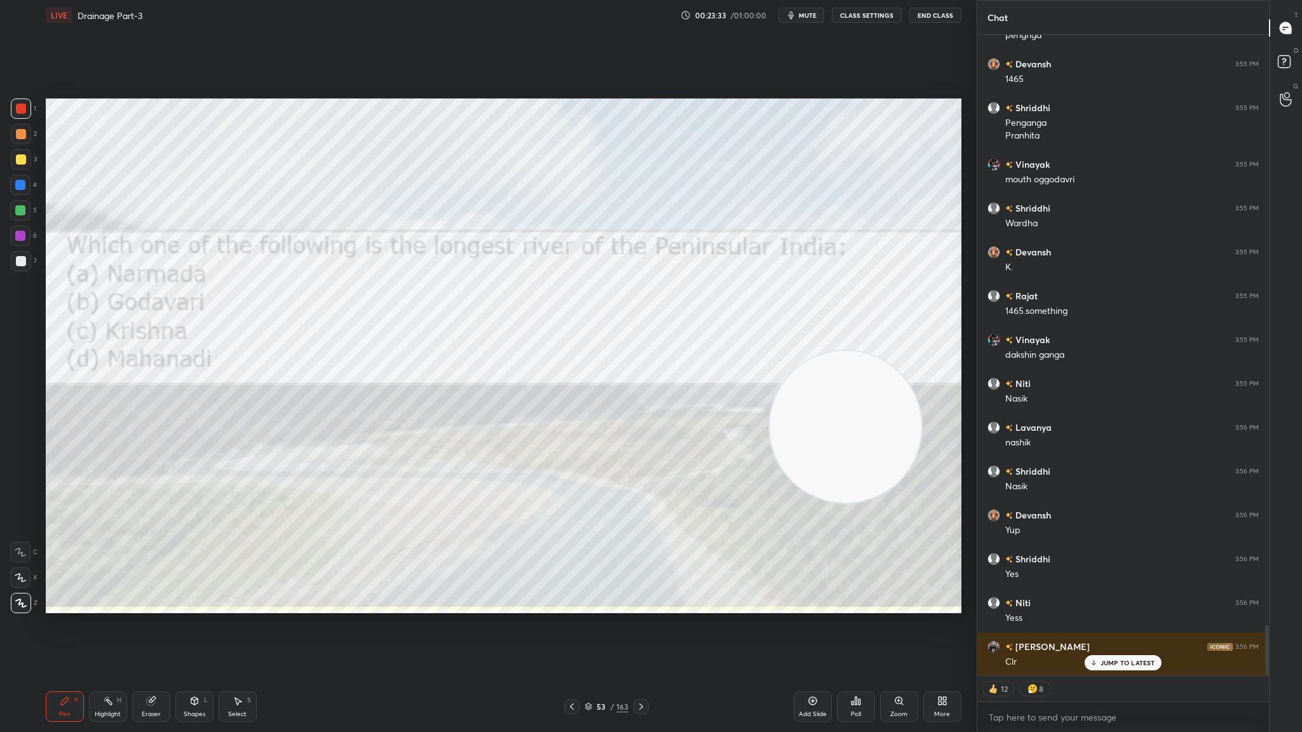
click at [636, 401] on div at bounding box center [640, 706] width 15 height 15
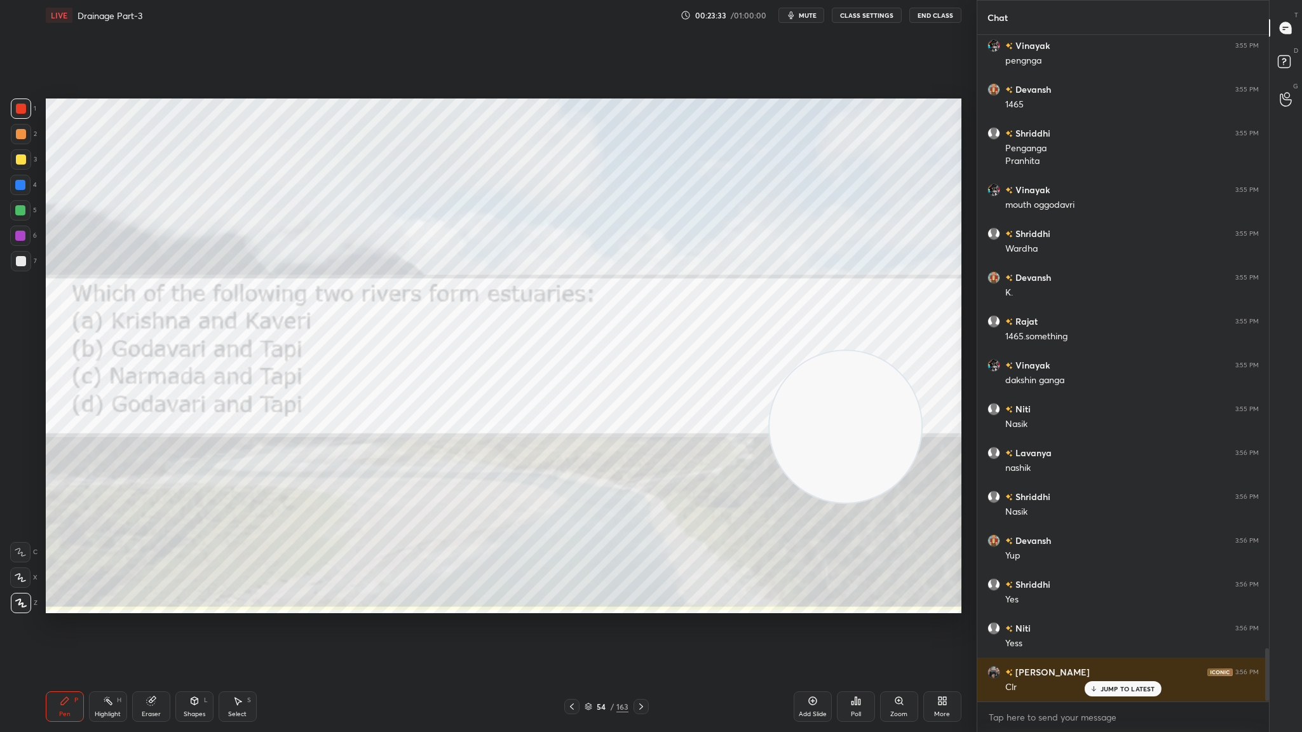
scroll to position [4, 4]
click at [854, 401] on div "Poll" at bounding box center [856, 714] width 10 height 6
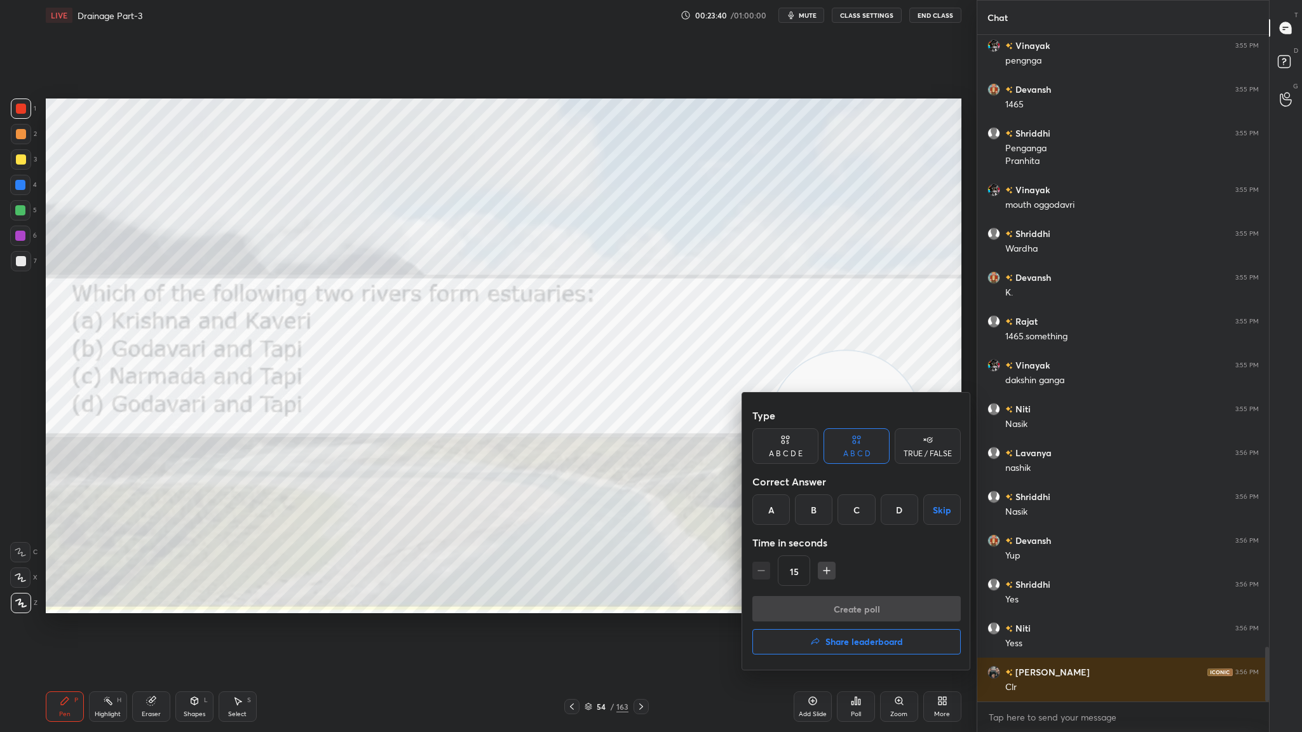
click at [849, 401] on div "C" at bounding box center [855, 509] width 37 height 30
click at [861, 401] on button "Create poll" at bounding box center [856, 608] width 208 height 25
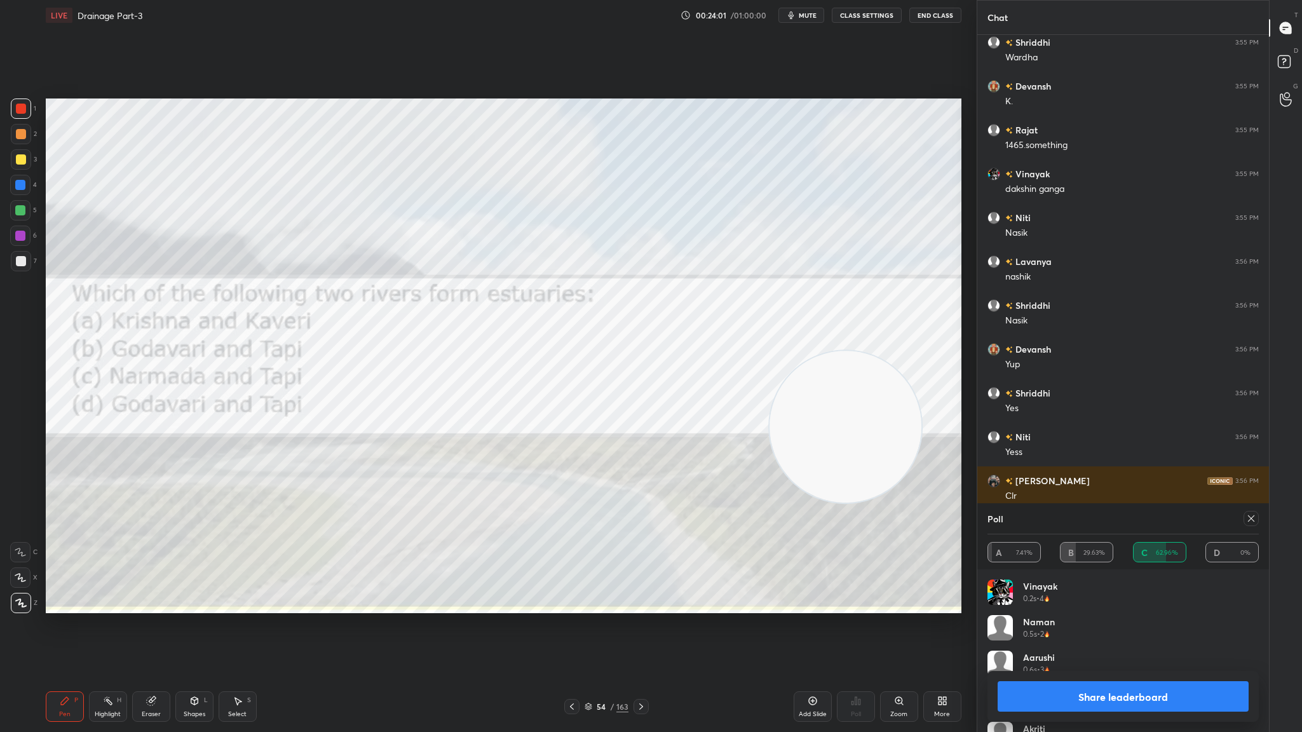
scroll to position [7736, 0]
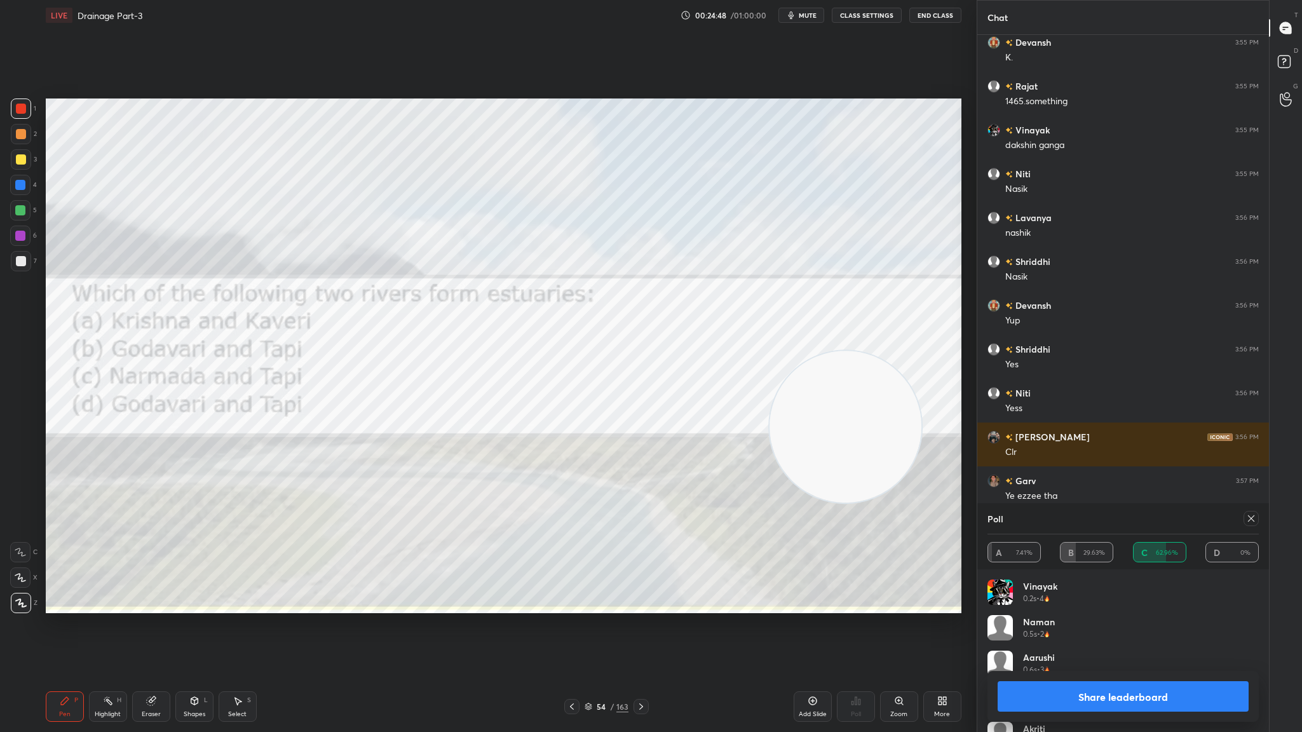
click at [867, 401] on button "Share leaderboard" at bounding box center [1122, 696] width 251 height 30
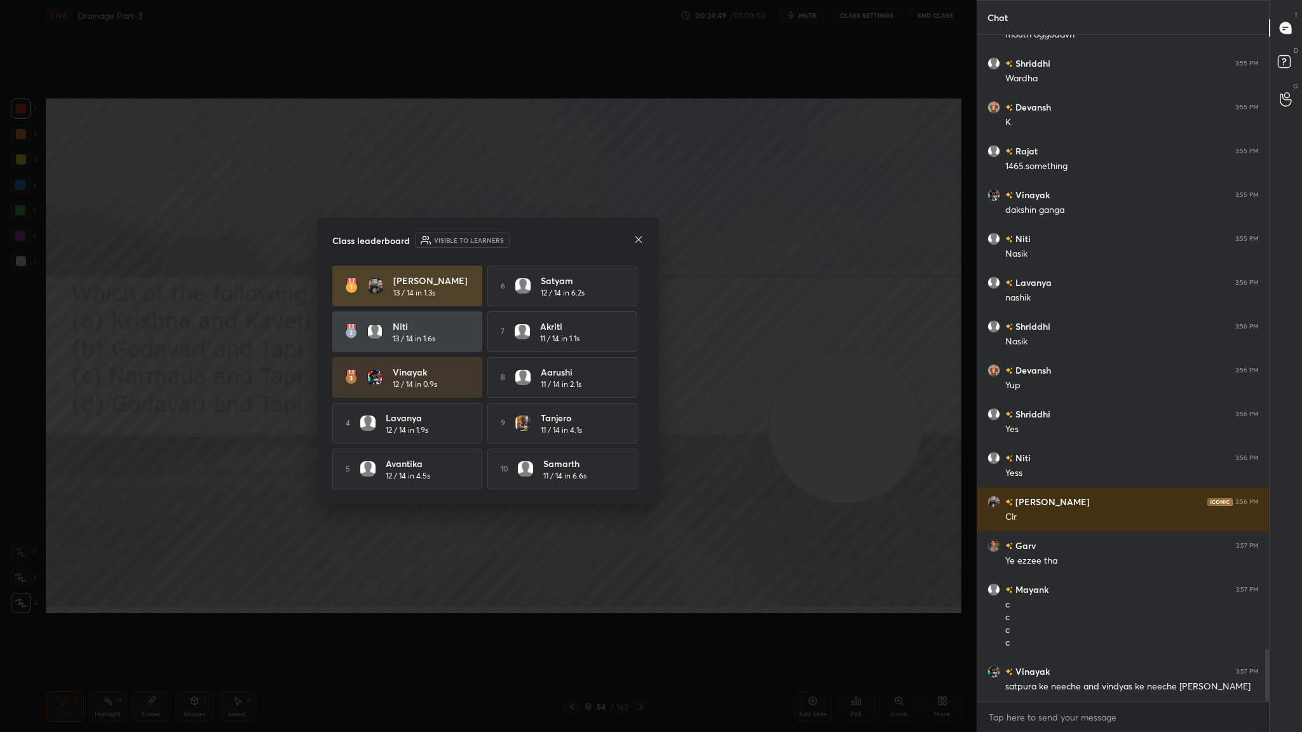
scroll to position [7671, 0]
click at [638, 234] on icon at bounding box center [638, 239] width 10 height 10
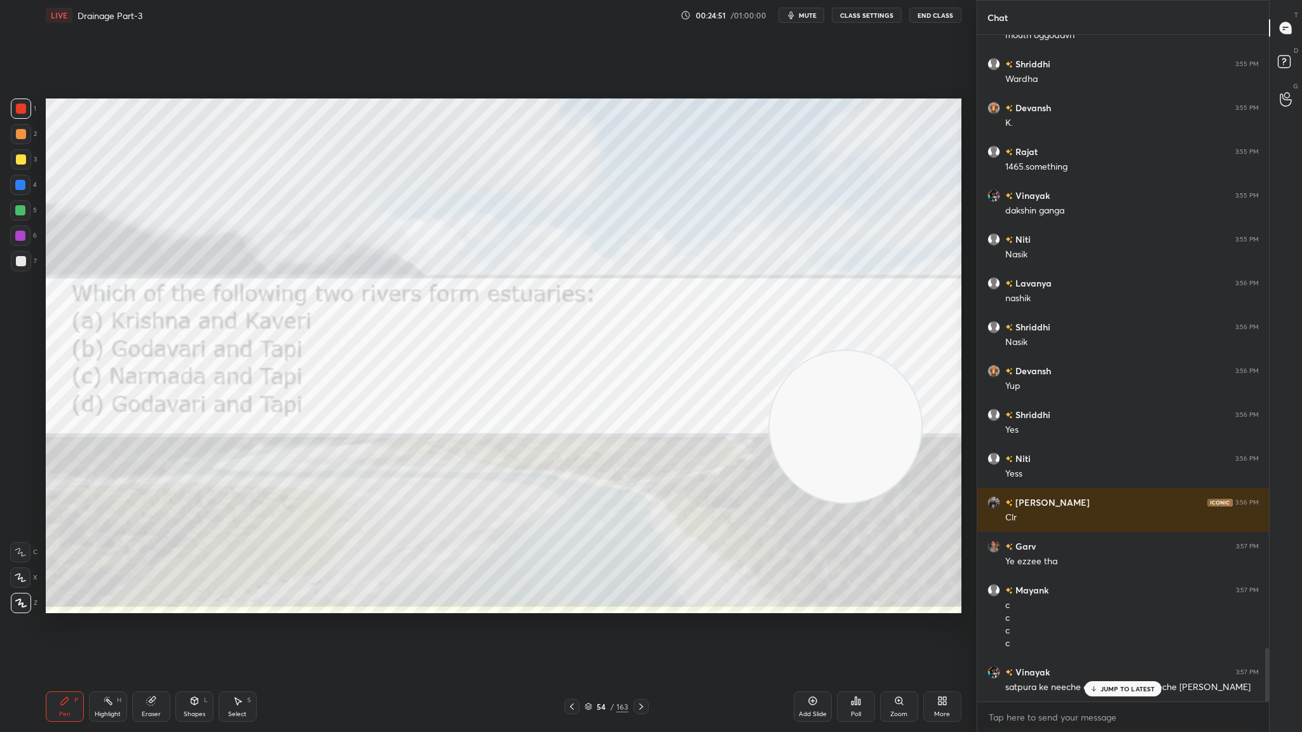
click at [642, 401] on div at bounding box center [640, 706] width 15 height 15
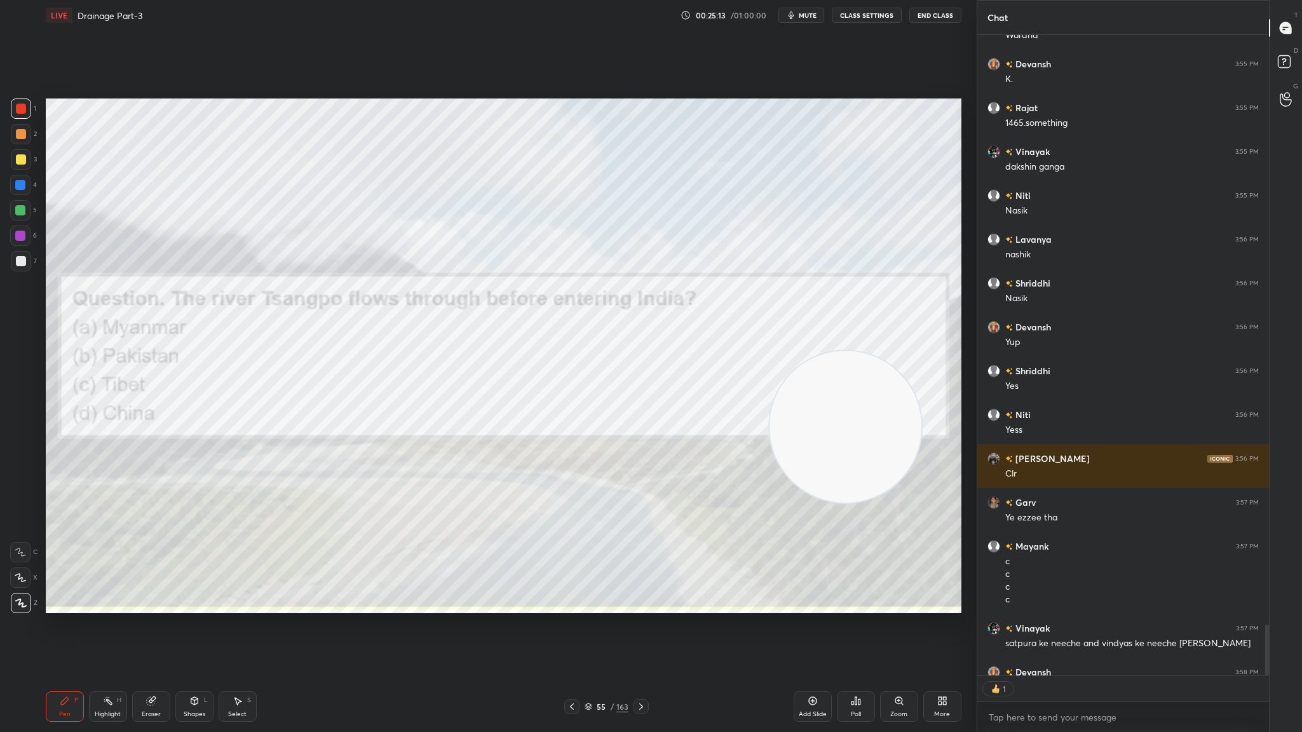
scroll to position [4, 4]
click at [853, 401] on icon at bounding box center [856, 701] width 10 height 10
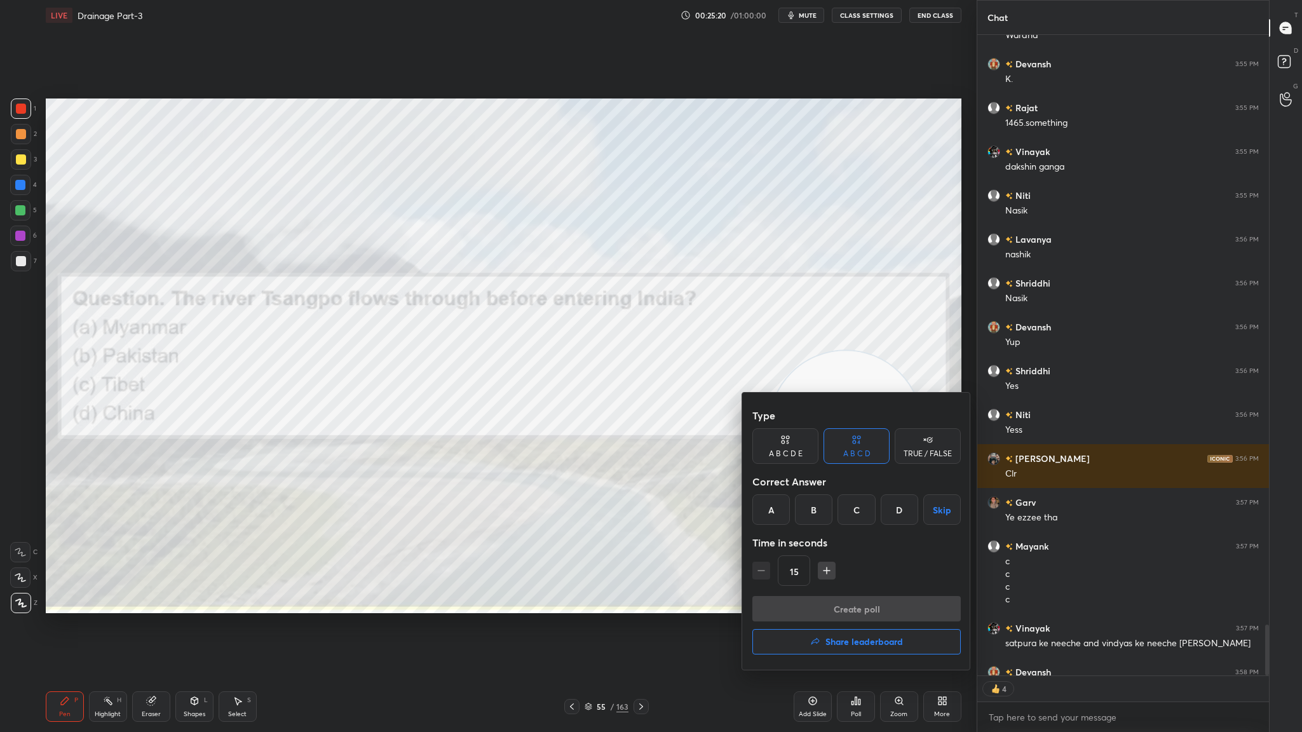
click at [849, 401] on div "C" at bounding box center [855, 509] width 37 height 30
click at [861, 401] on button "Create poll" at bounding box center [856, 608] width 208 height 25
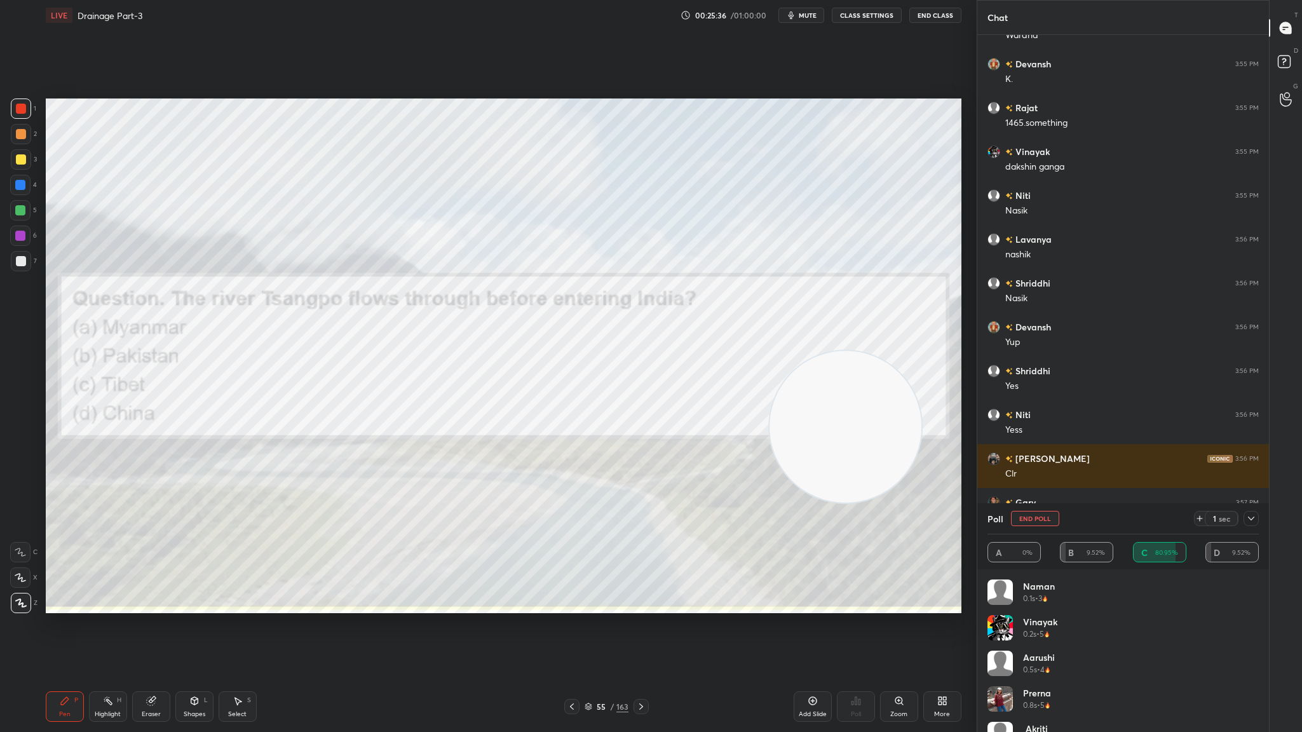
scroll to position [7850, 0]
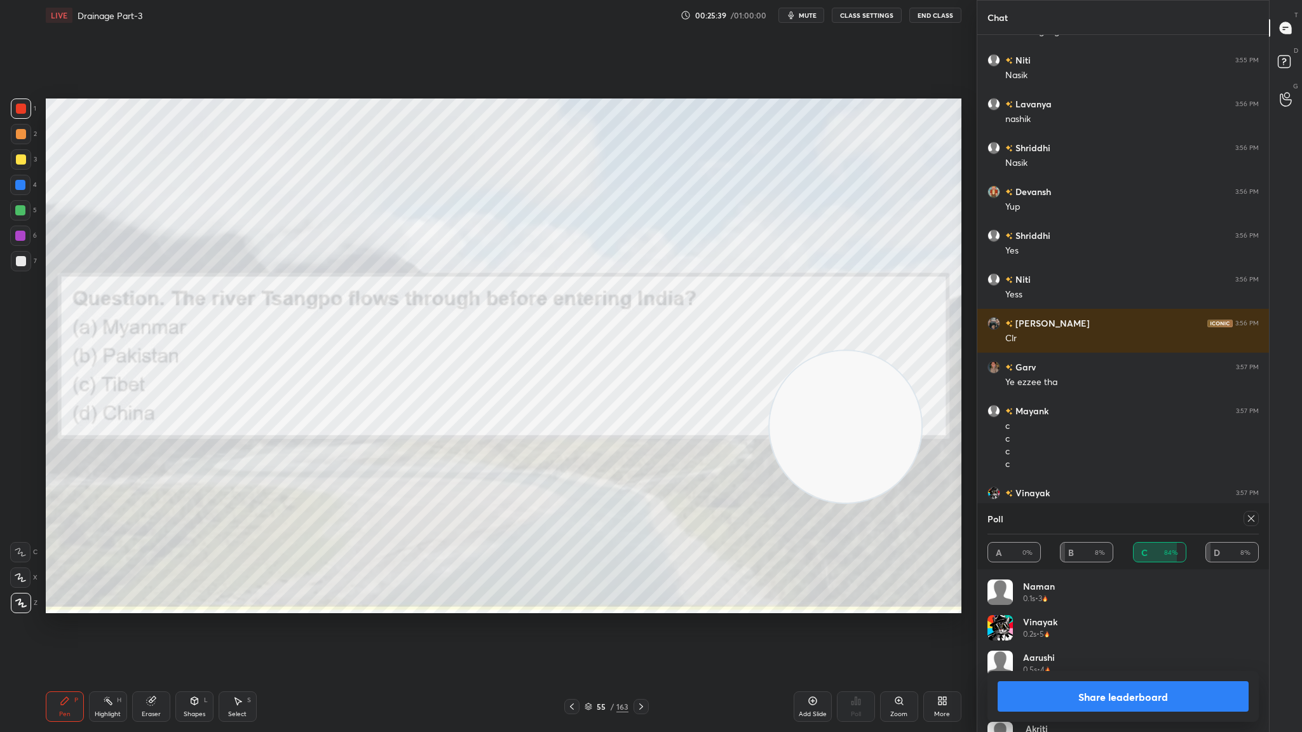
click at [641, 401] on icon at bounding box center [641, 706] width 4 height 6
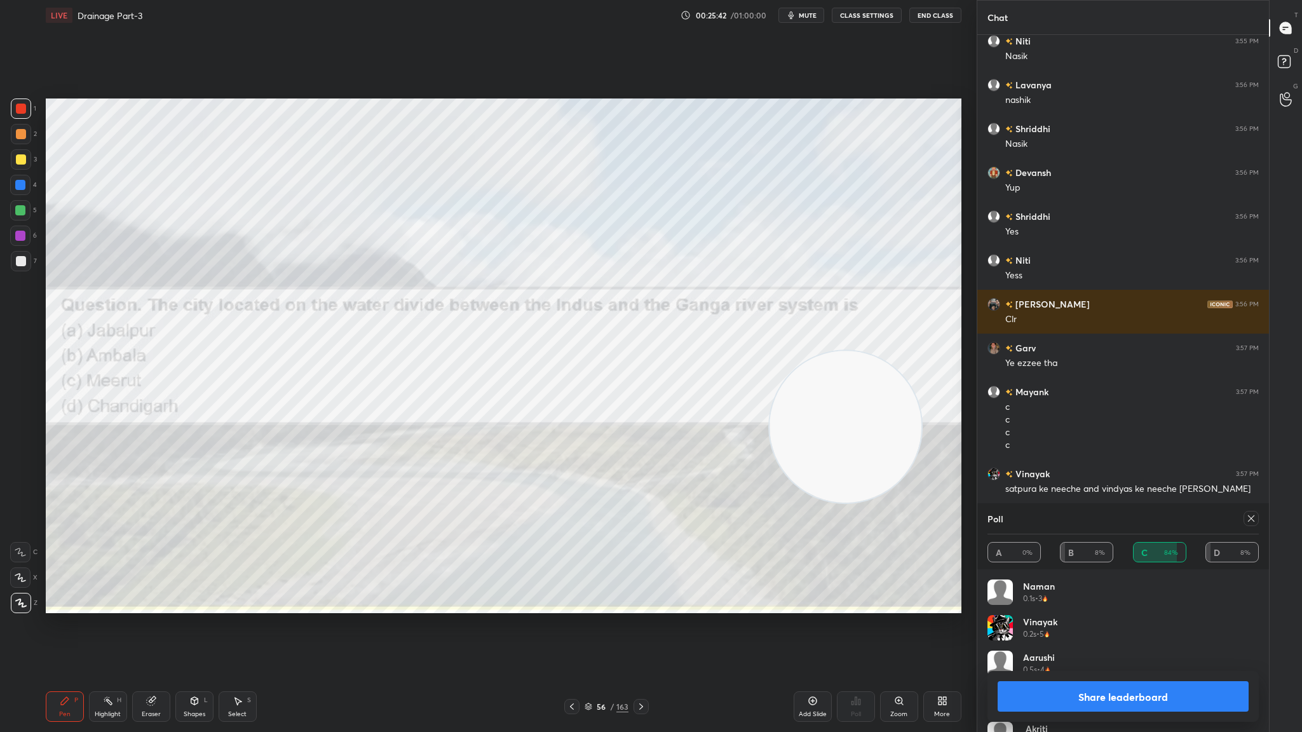
scroll to position [595, 288]
click at [867, 401] on button "Share leaderboard" at bounding box center [1122, 696] width 251 height 30
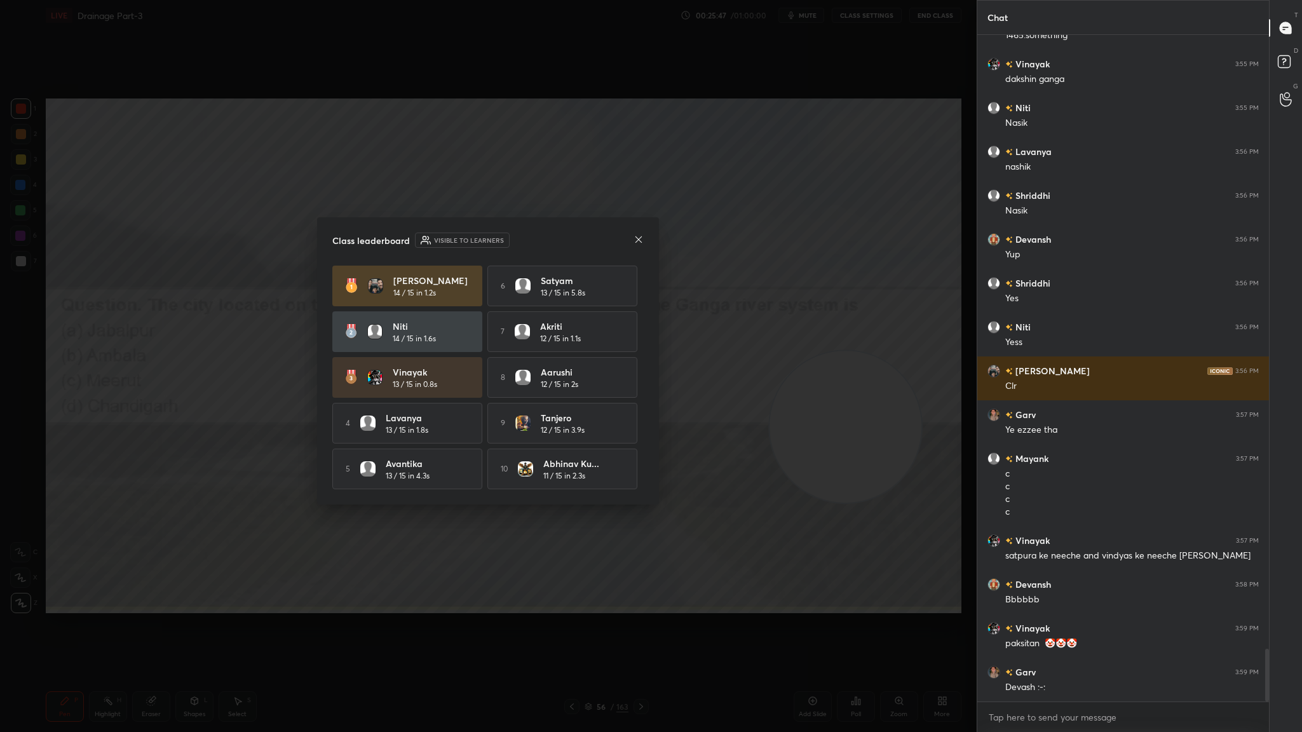
click at [631, 241] on div "Class leaderboard Visible to learners" at bounding box center [487, 240] width 311 height 15
click at [638, 236] on icon at bounding box center [638, 239] width 6 height 6
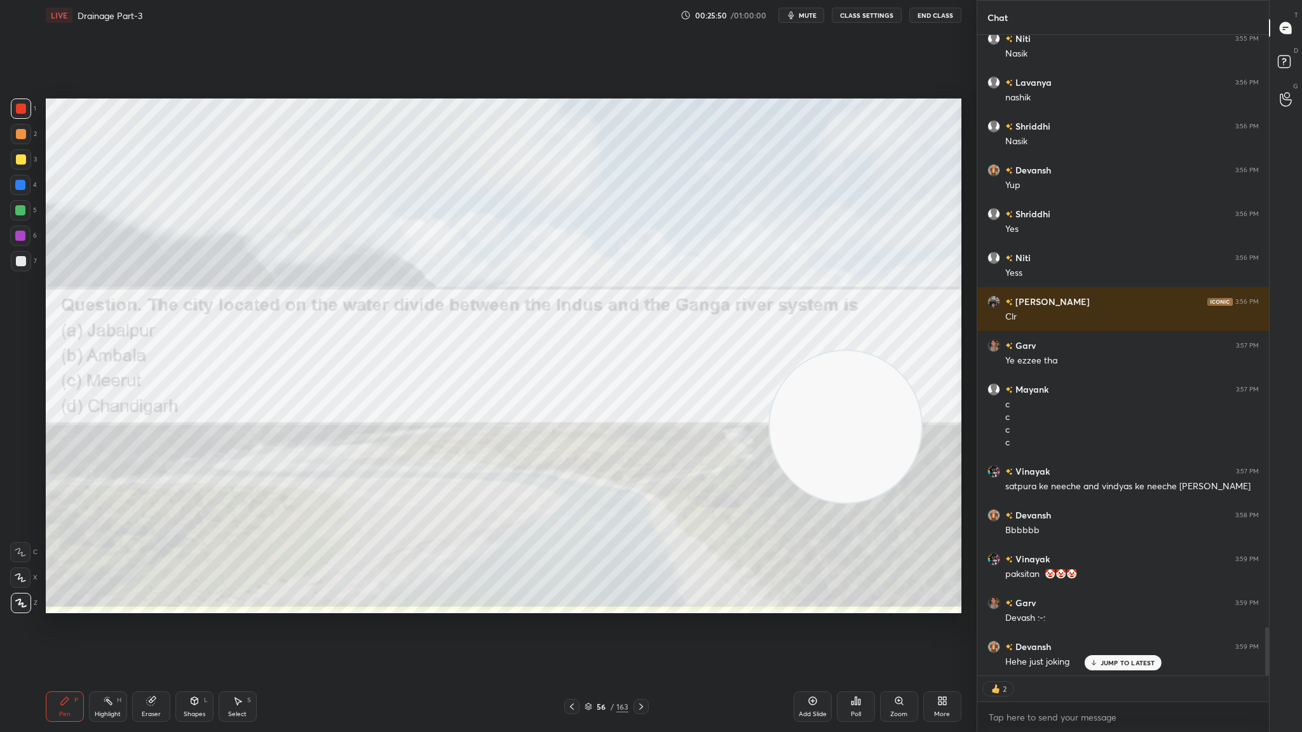
click at [855, 401] on div "Poll" at bounding box center [856, 714] width 10 height 6
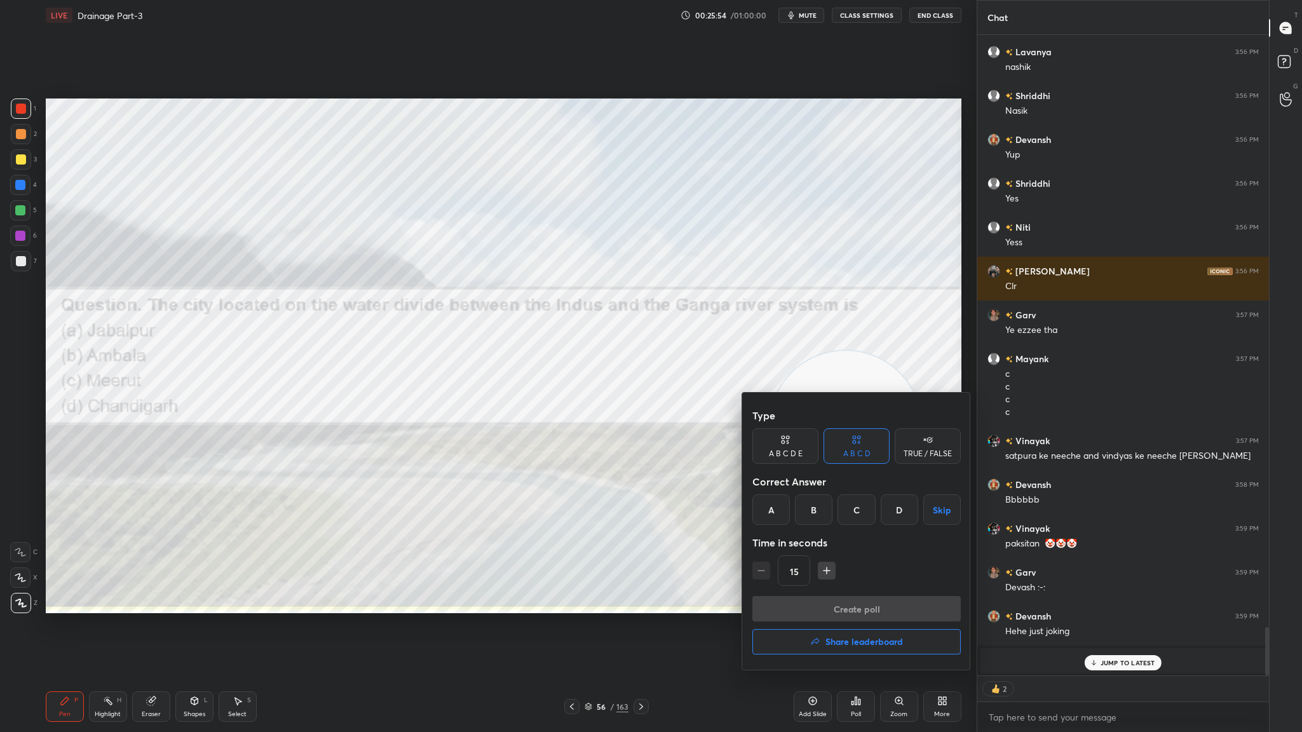
click at [822, 401] on div "B" at bounding box center [813, 509] width 37 height 30
click at [849, 401] on button "Create poll" at bounding box center [856, 608] width 208 height 25
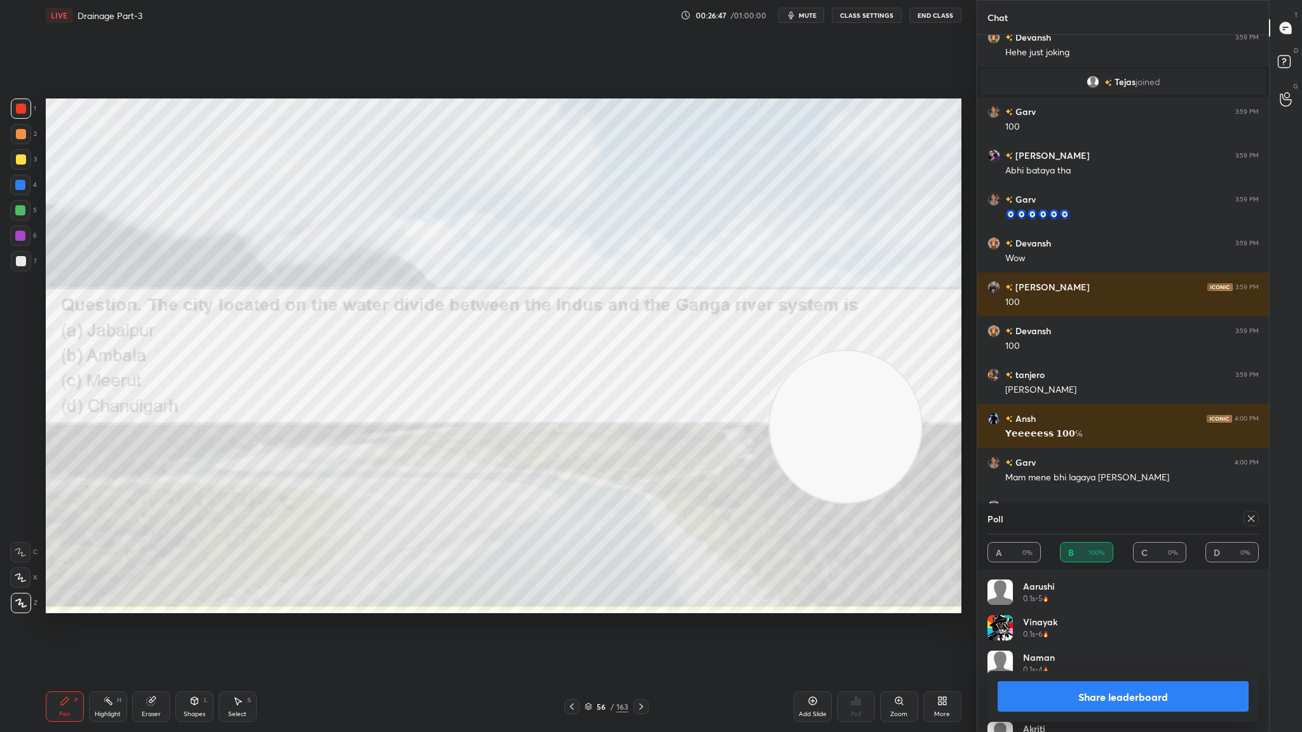
click at [632, 401] on div "56 / 163" at bounding box center [606, 706] width 84 height 15
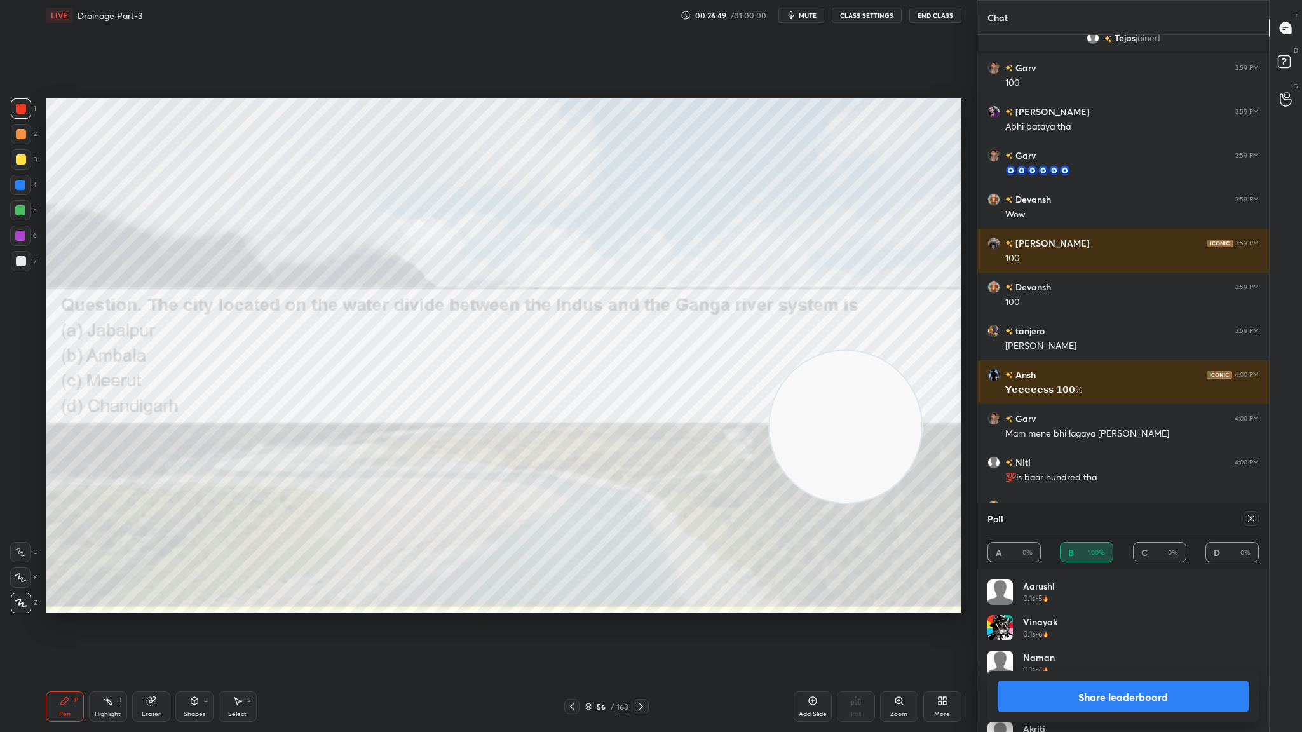
click at [639, 401] on icon at bounding box center [641, 706] width 10 height 10
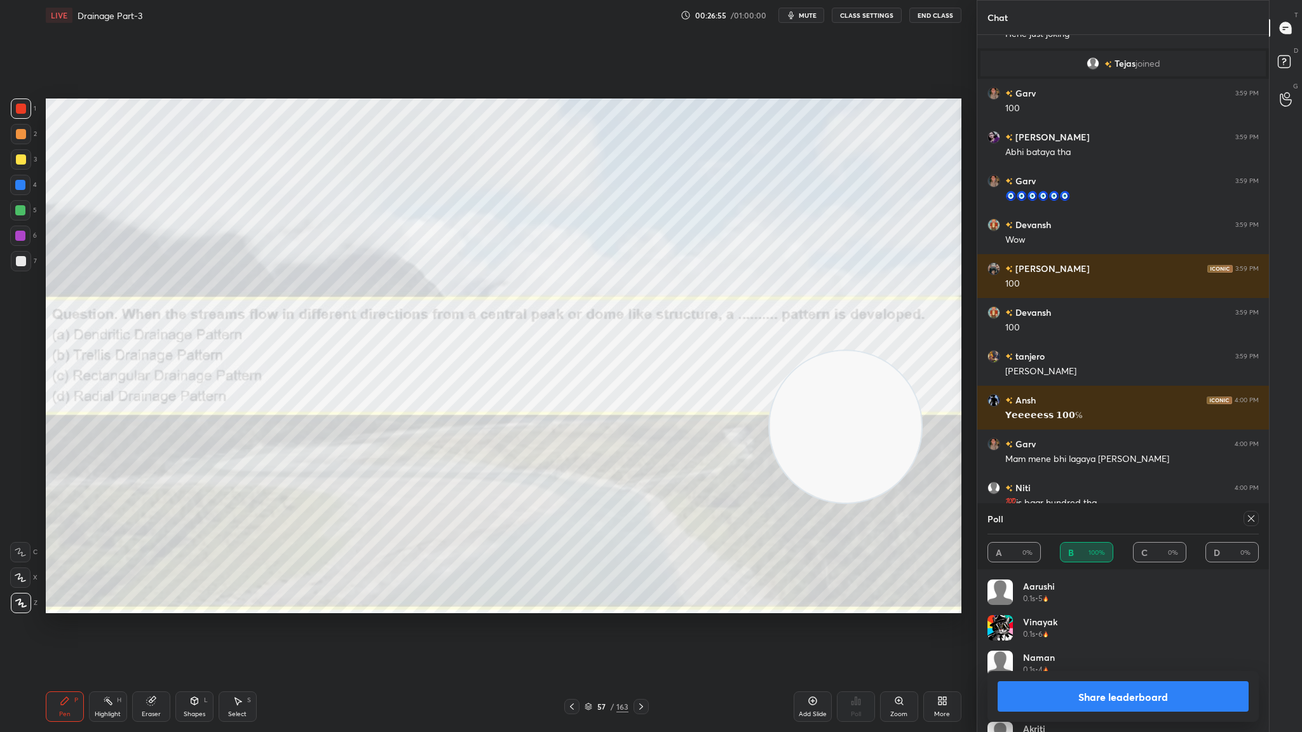
scroll to position [8499, 0]
click at [638, 401] on icon at bounding box center [641, 706] width 10 height 10
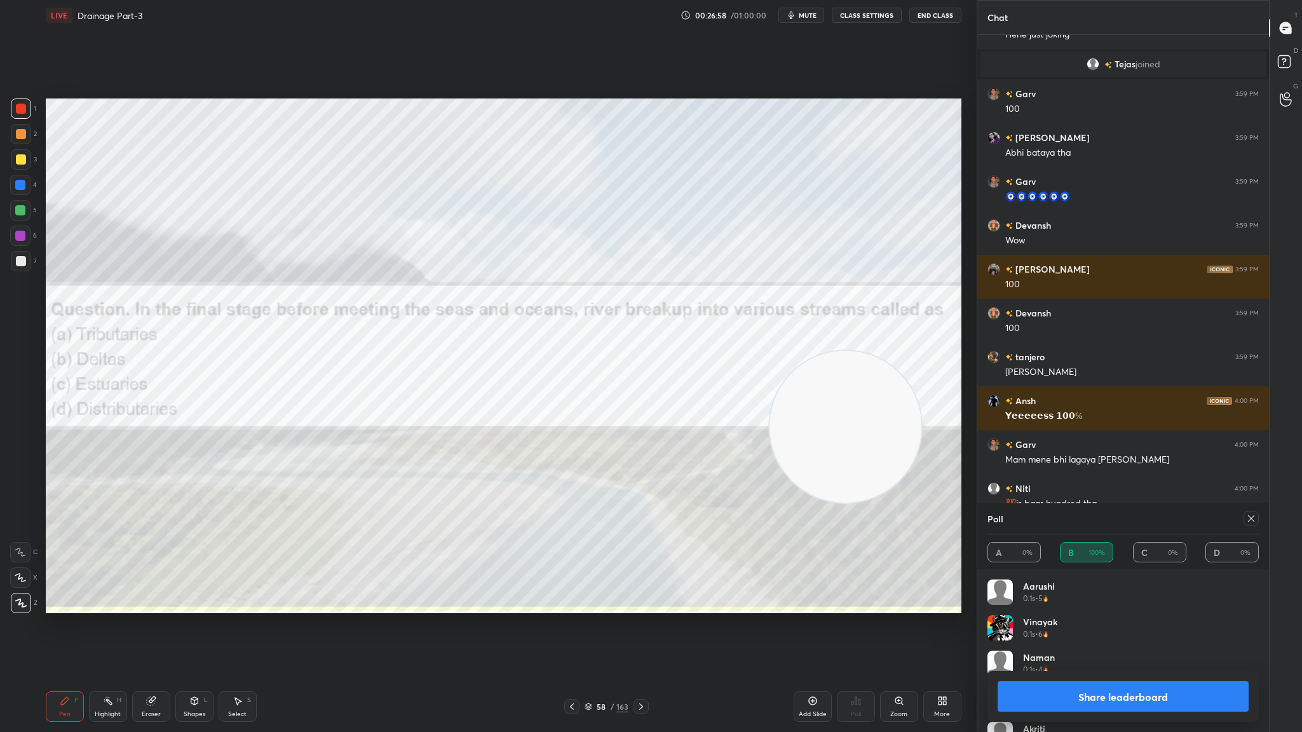
click at [867, 401] on button "Share leaderboard" at bounding box center [1122, 696] width 251 height 30
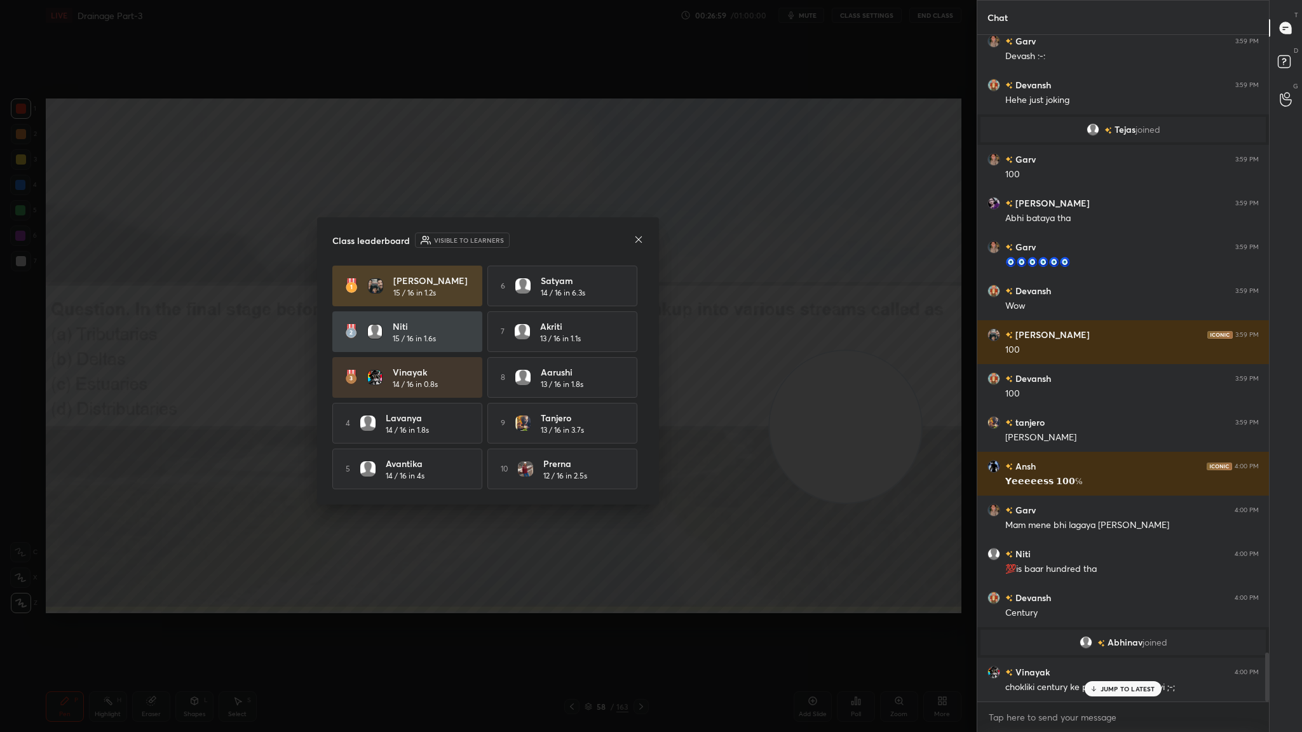
scroll to position [8433, 0]
click at [635, 228] on div "Class leaderboard Visible to learners Rishita 15 / 16 in 1.2s 6 Satyam 14 / 16 …" at bounding box center [488, 360] width 342 height 287
click at [638, 238] on icon at bounding box center [638, 239] width 6 height 6
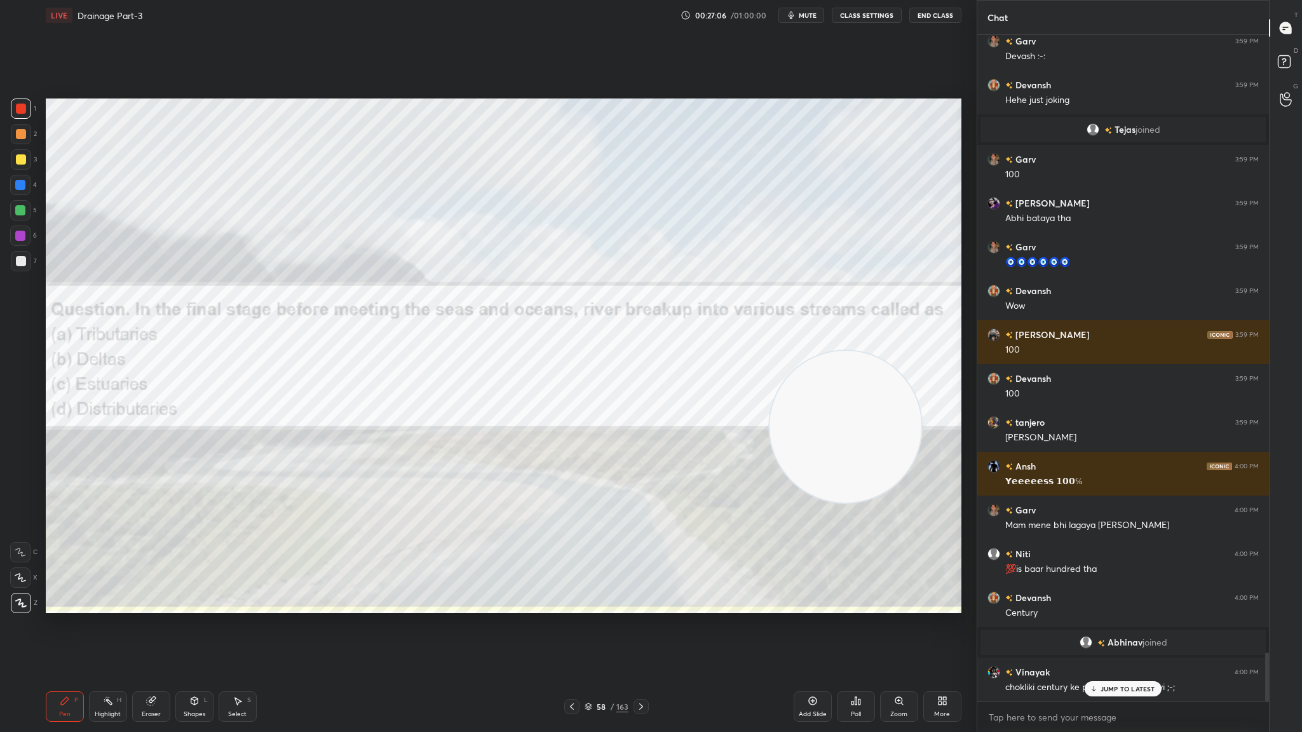
click at [640, 401] on icon at bounding box center [641, 706] width 10 height 10
click at [861, 401] on div "Poll" at bounding box center [856, 706] width 38 height 30
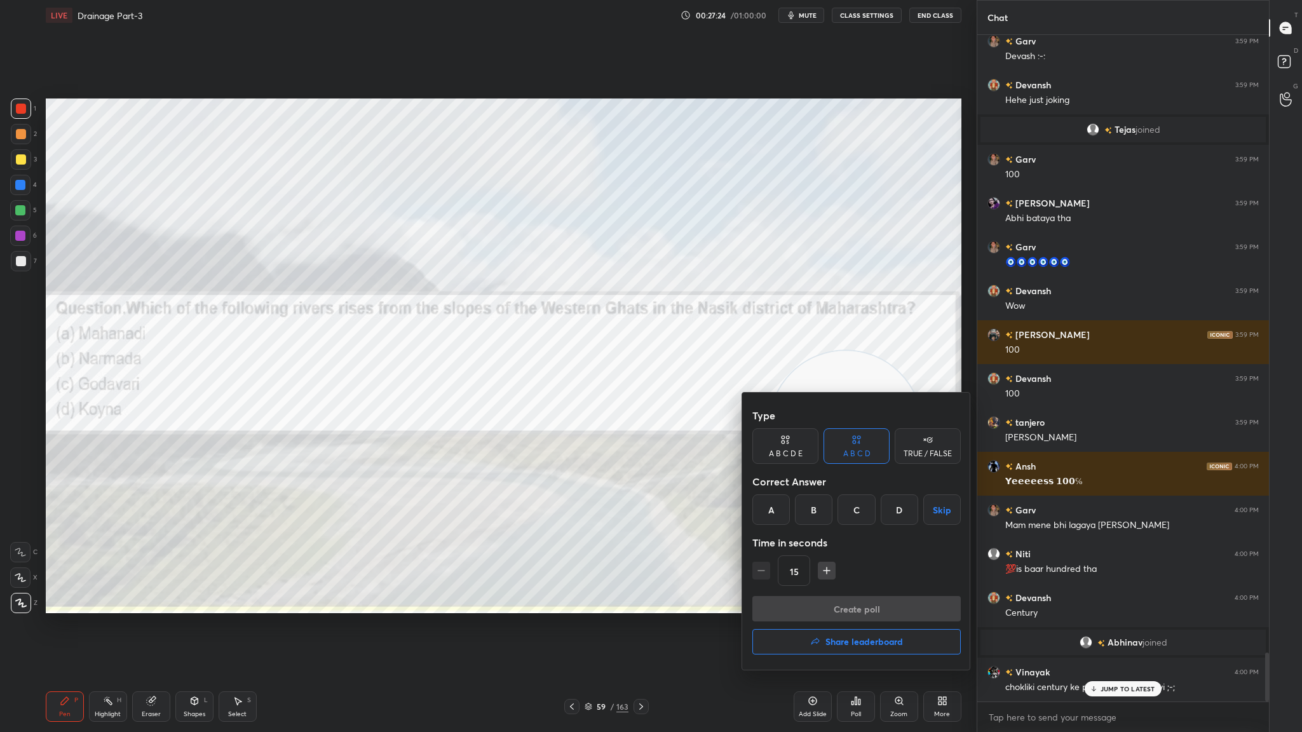
click at [851, 401] on div "C" at bounding box center [855, 509] width 37 height 30
click at [852, 401] on button "Create poll" at bounding box center [856, 608] width 208 height 25
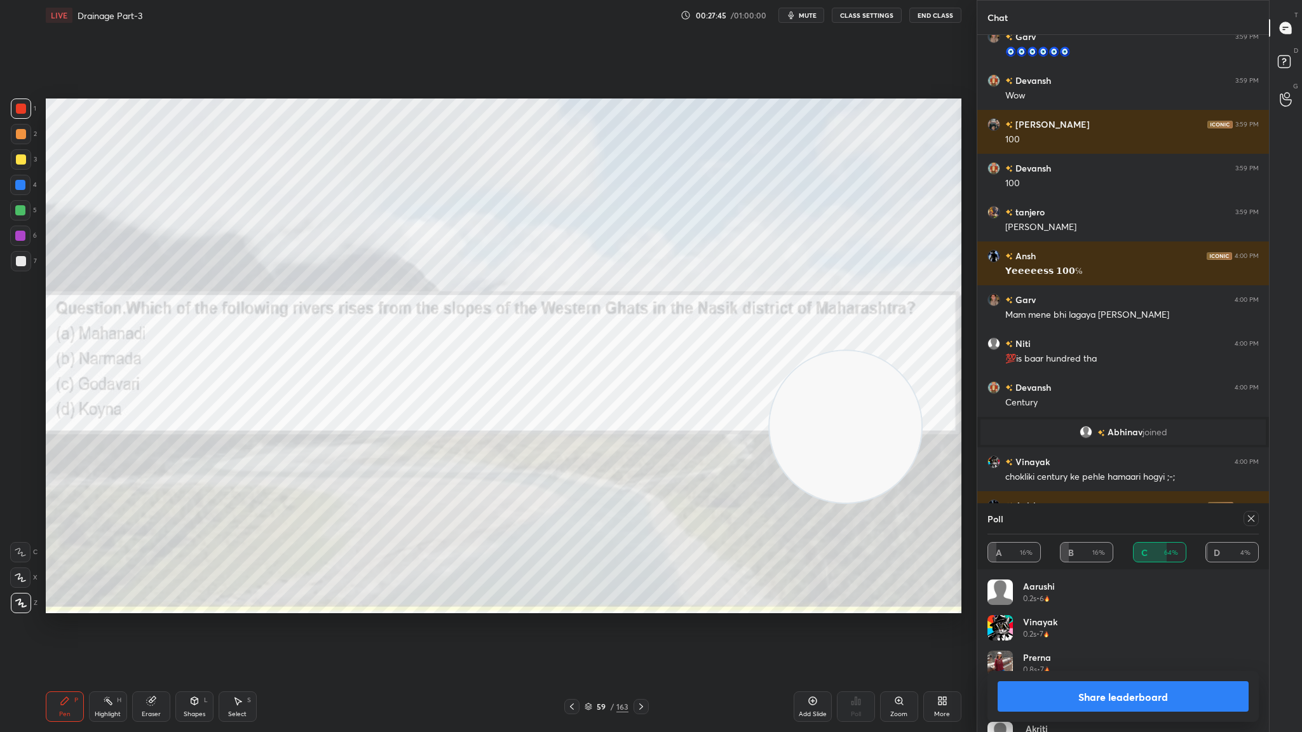
scroll to position [8687, 0]
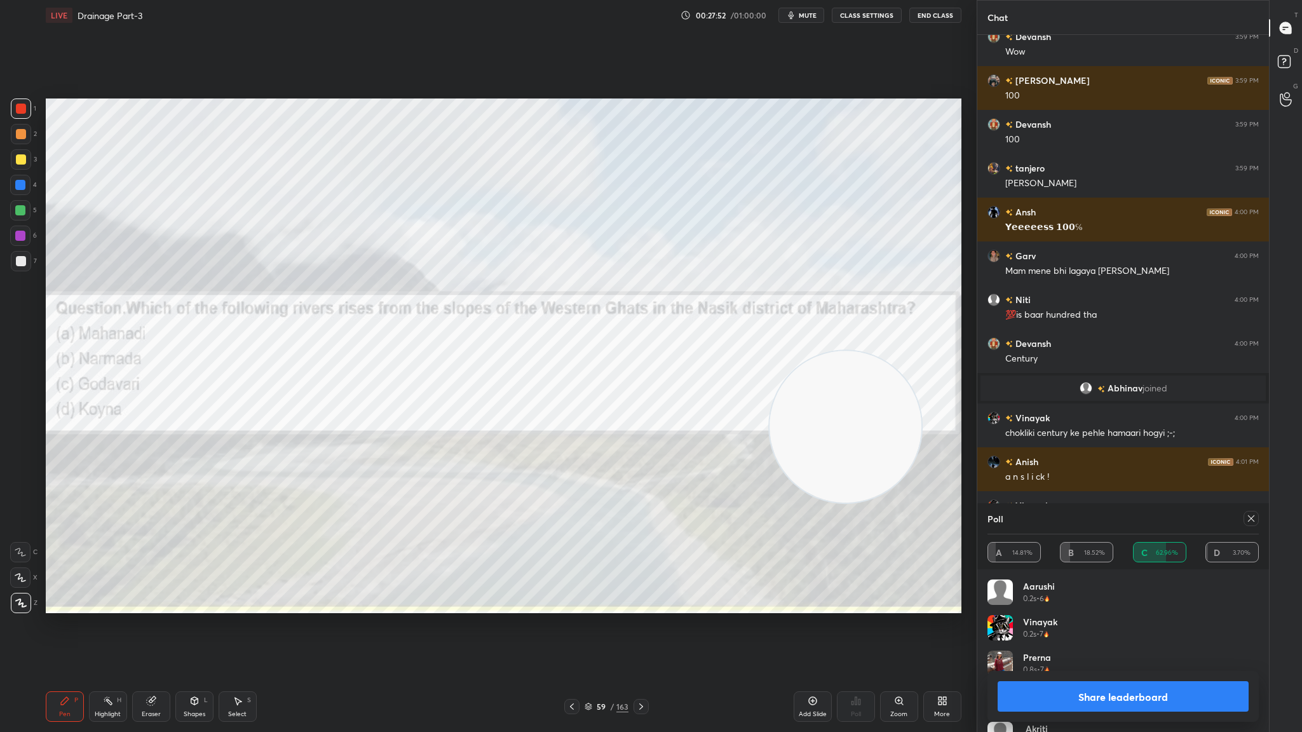
click at [867, 401] on button "Share leaderboard" at bounding box center [1122, 696] width 251 height 30
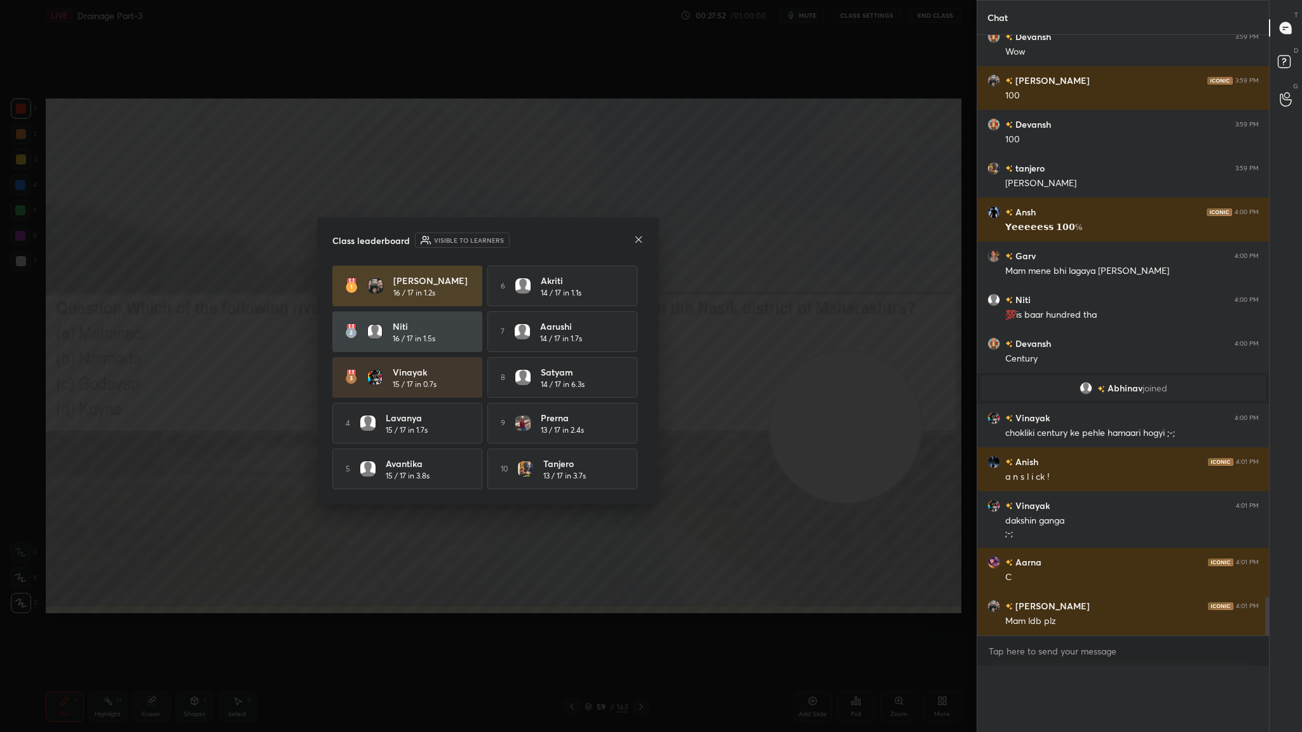
scroll to position [0, 0]
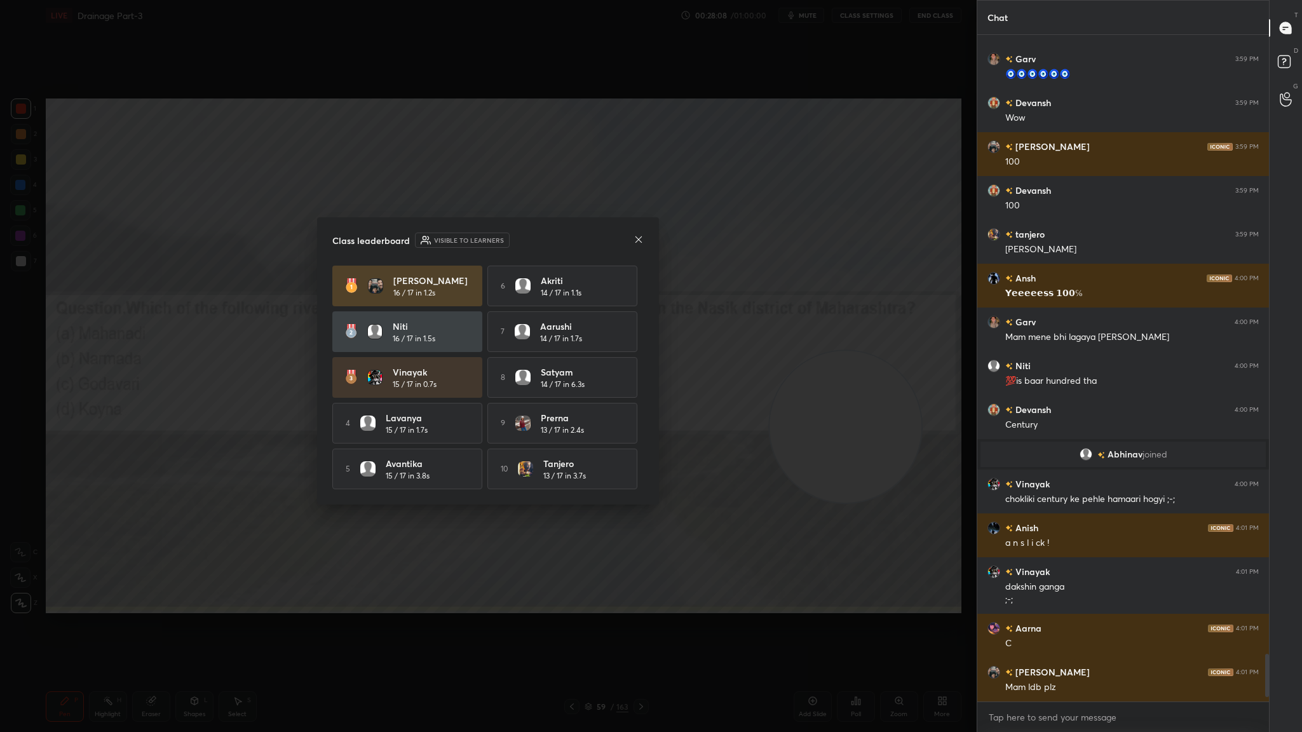
click at [645, 234] on div "Class leaderboard Visible to learners Rishita 16 / 17 in 1.2s 6 Akriti 14 / 17 …" at bounding box center [488, 360] width 342 height 287
click at [641, 234] on icon at bounding box center [638, 239] width 10 height 10
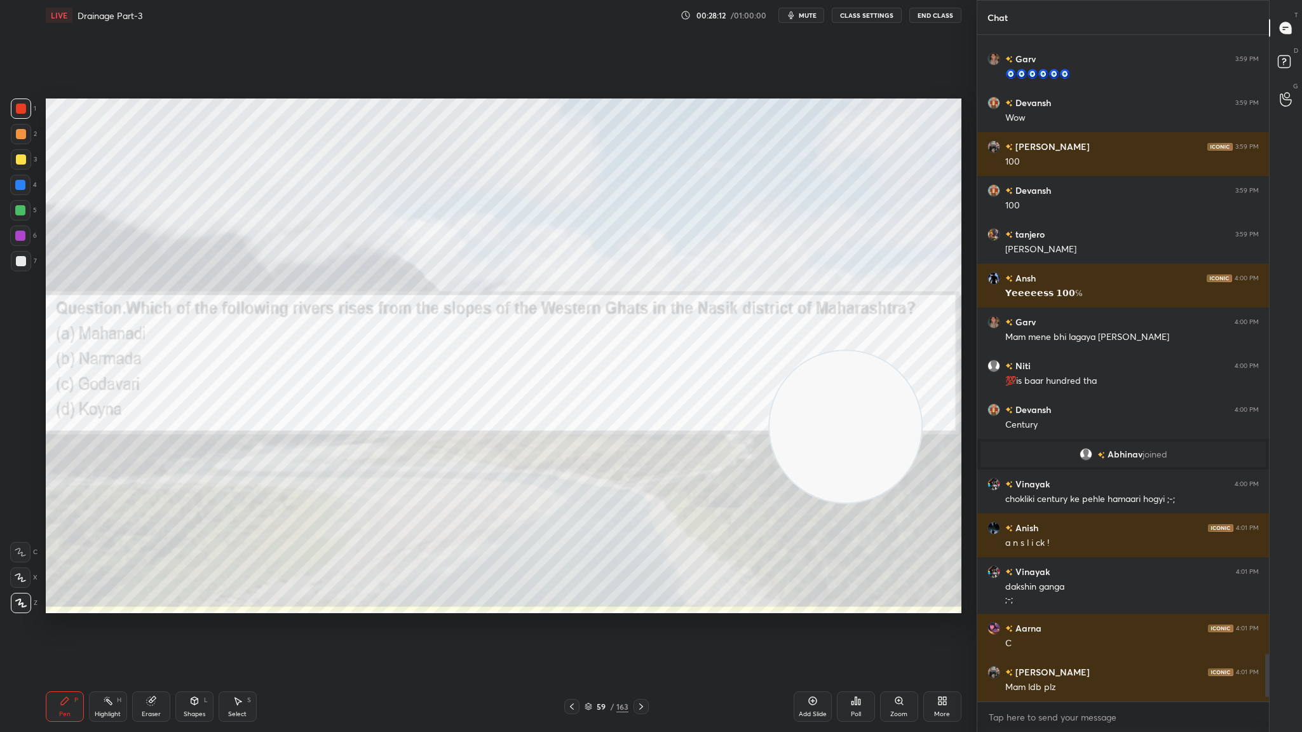
click at [632, 401] on div "59 / 163" at bounding box center [606, 706] width 84 height 15
click at [638, 401] on icon at bounding box center [641, 706] width 10 height 10
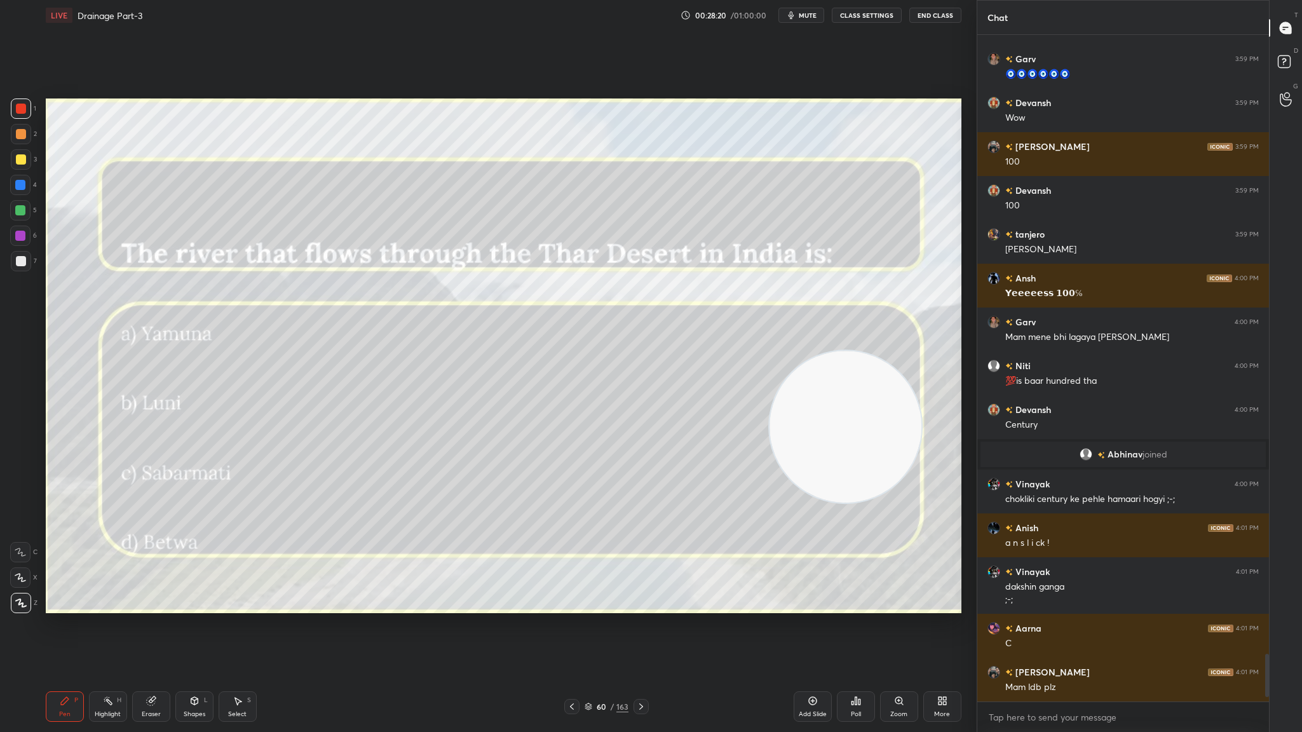
click at [853, 401] on icon at bounding box center [852, 702] width 2 height 3
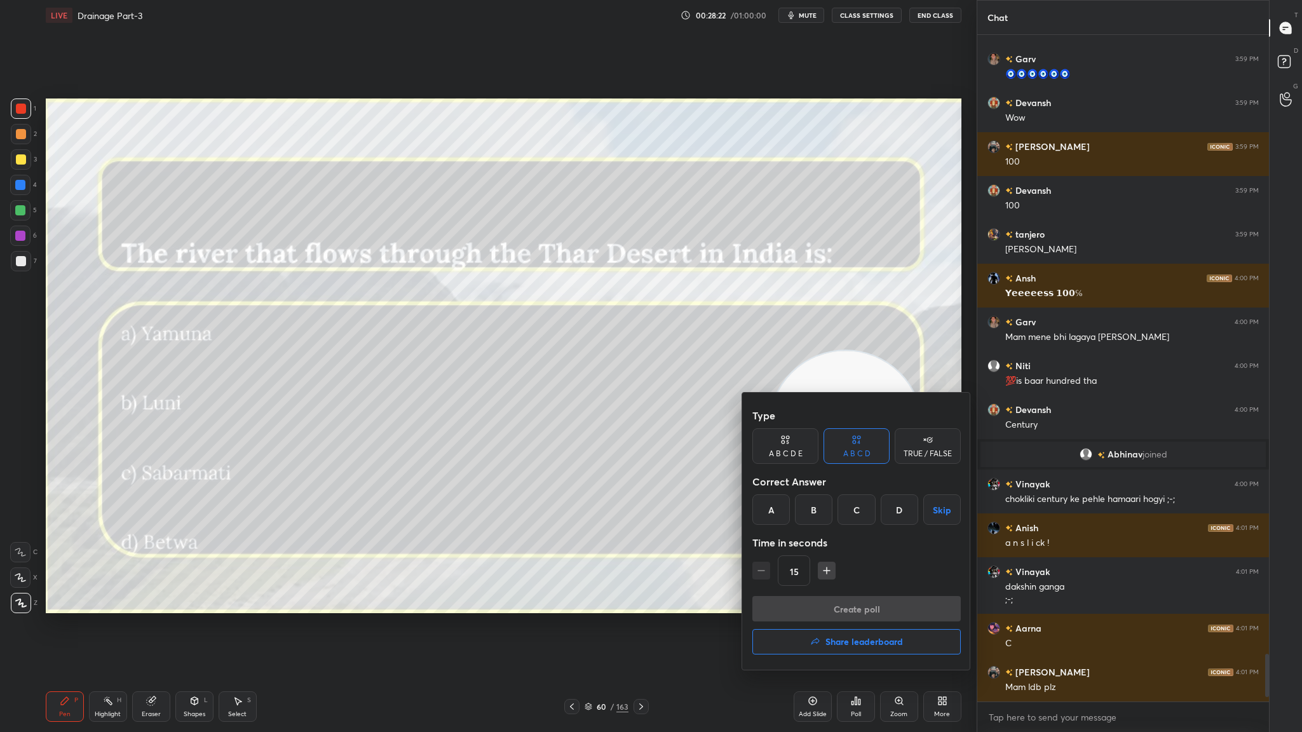
click at [803, 401] on div "B" at bounding box center [813, 509] width 37 height 30
click at [846, 401] on button "Create poll" at bounding box center [856, 608] width 208 height 25
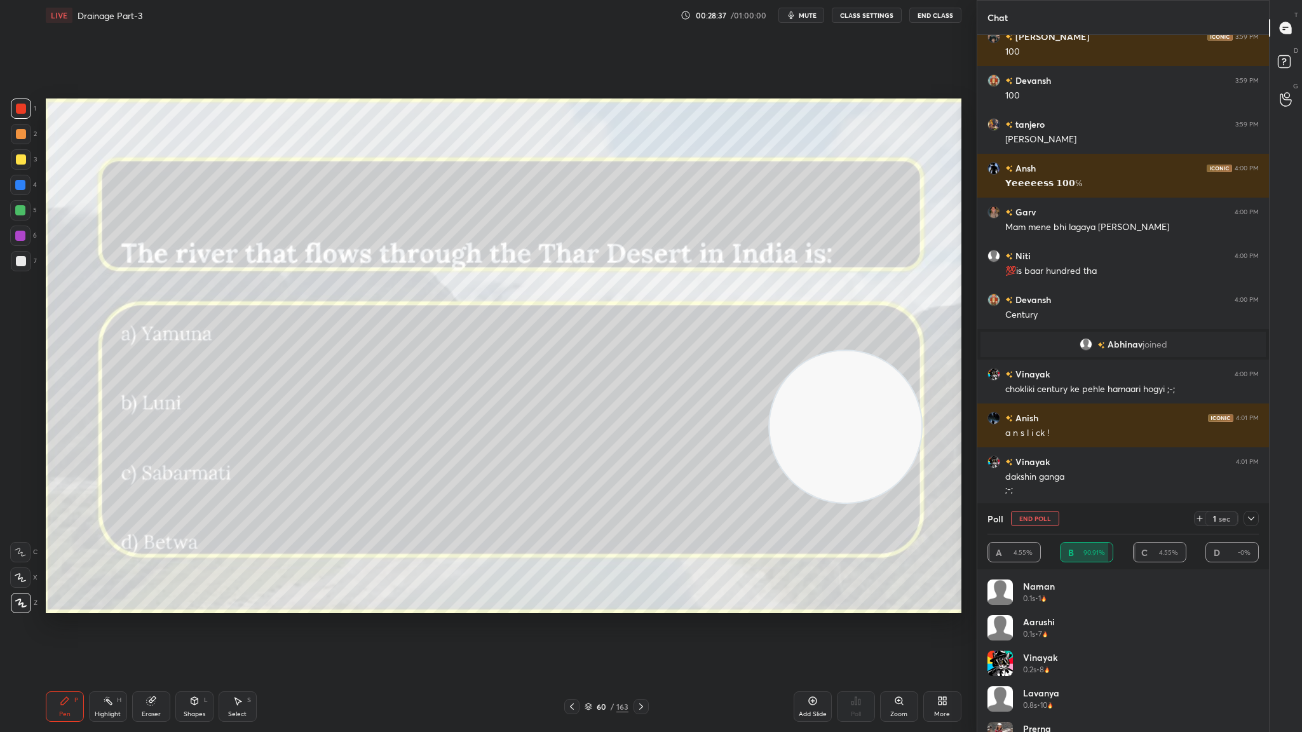
scroll to position [8775, 0]
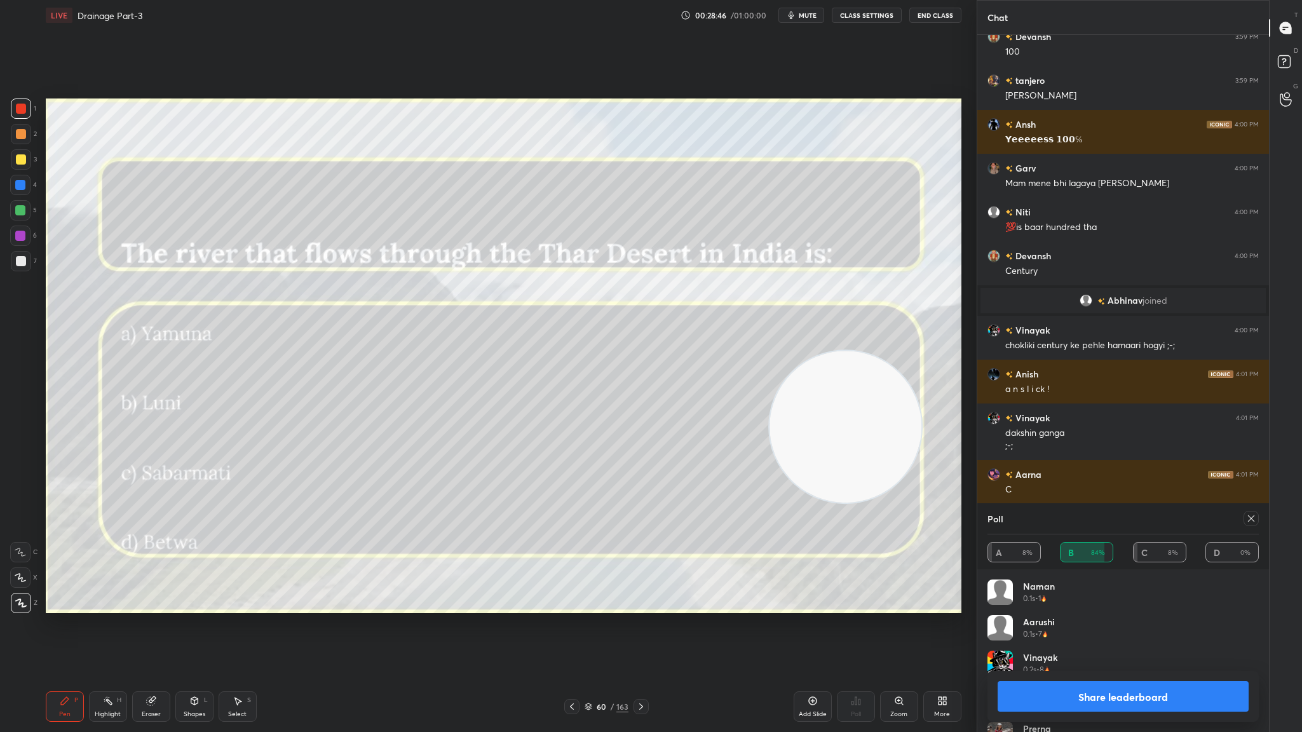
click at [644, 401] on icon at bounding box center [641, 706] width 10 height 10
click at [867, 401] on button "Share leaderboard" at bounding box center [1122, 696] width 251 height 30
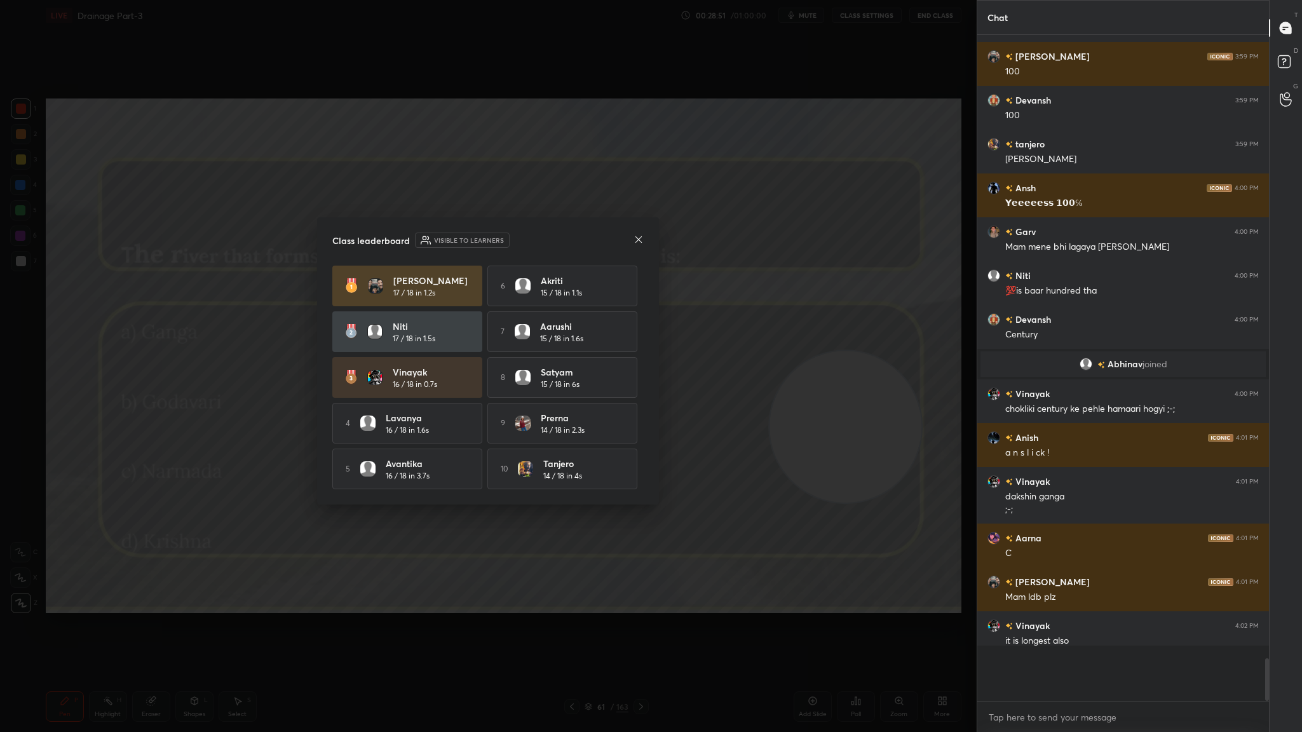
scroll to position [567, 288]
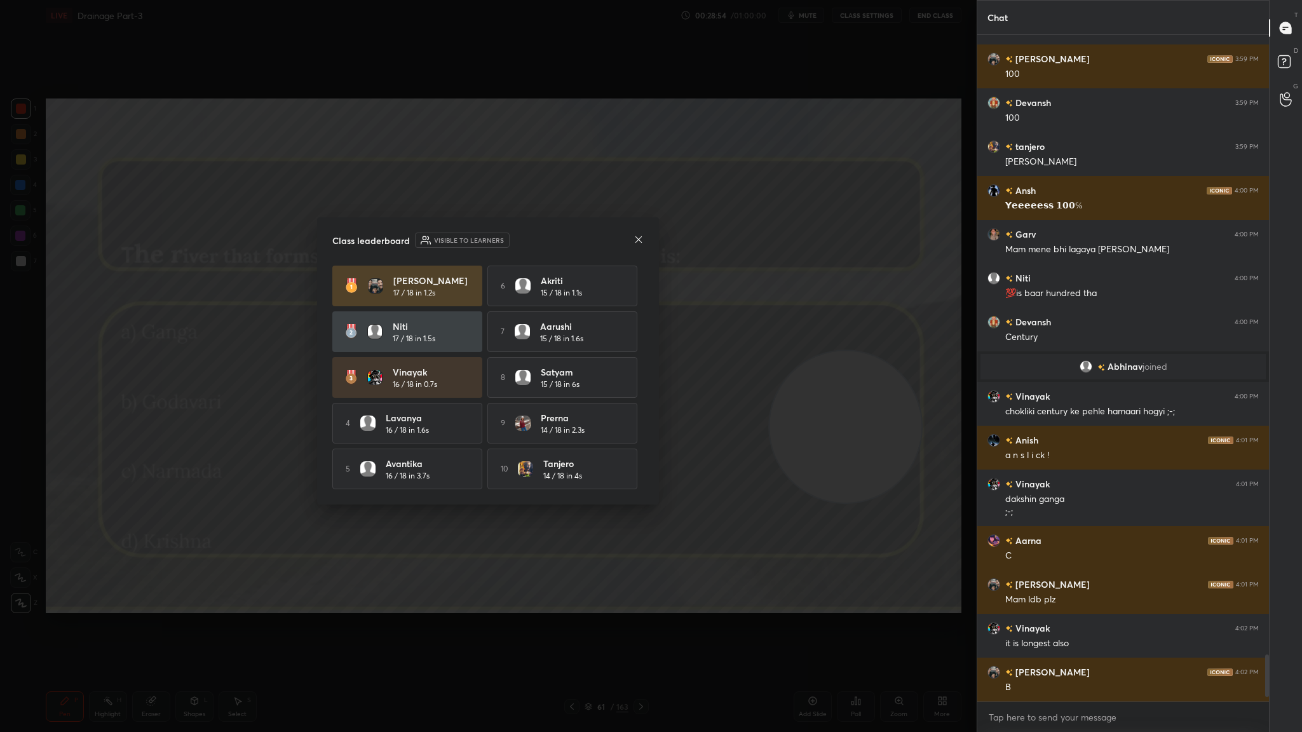
click at [633, 238] on icon at bounding box center [638, 239] width 10 height 10
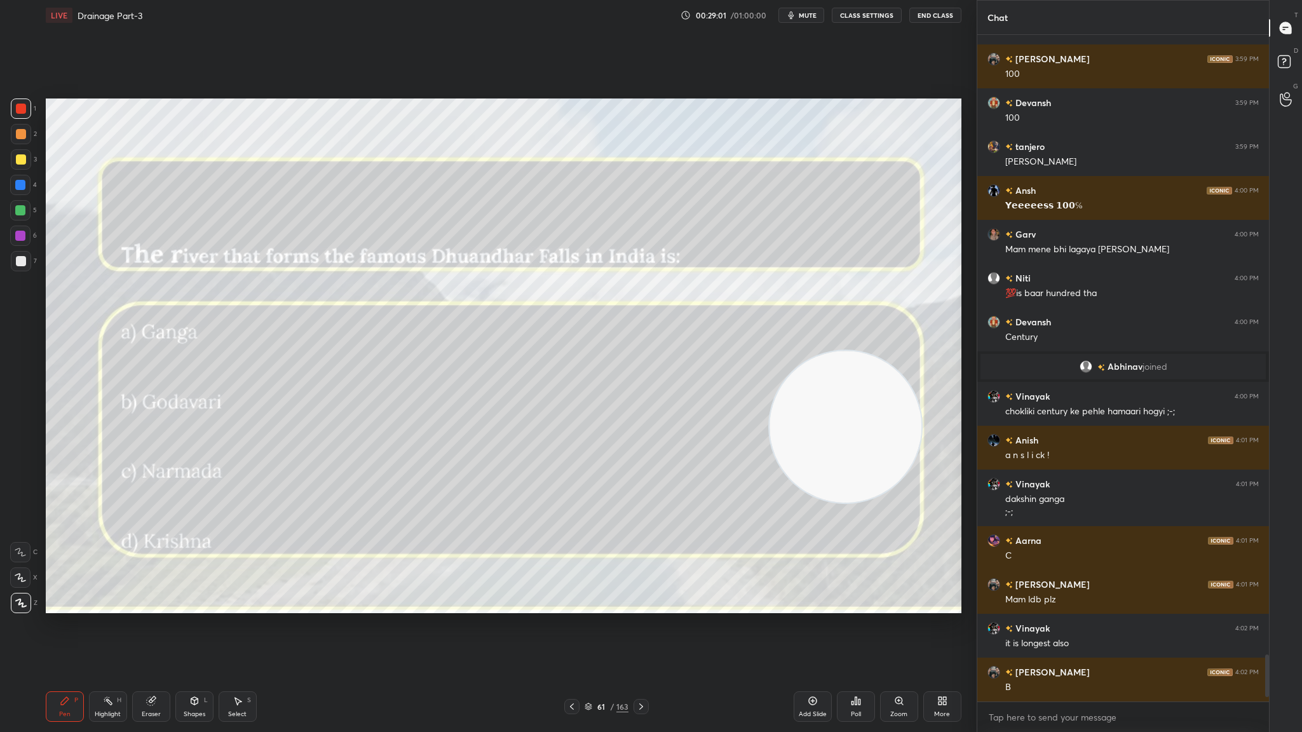
click at [854, 401] on div "Poll" at bounding box center [856, 714] width 10 height 6
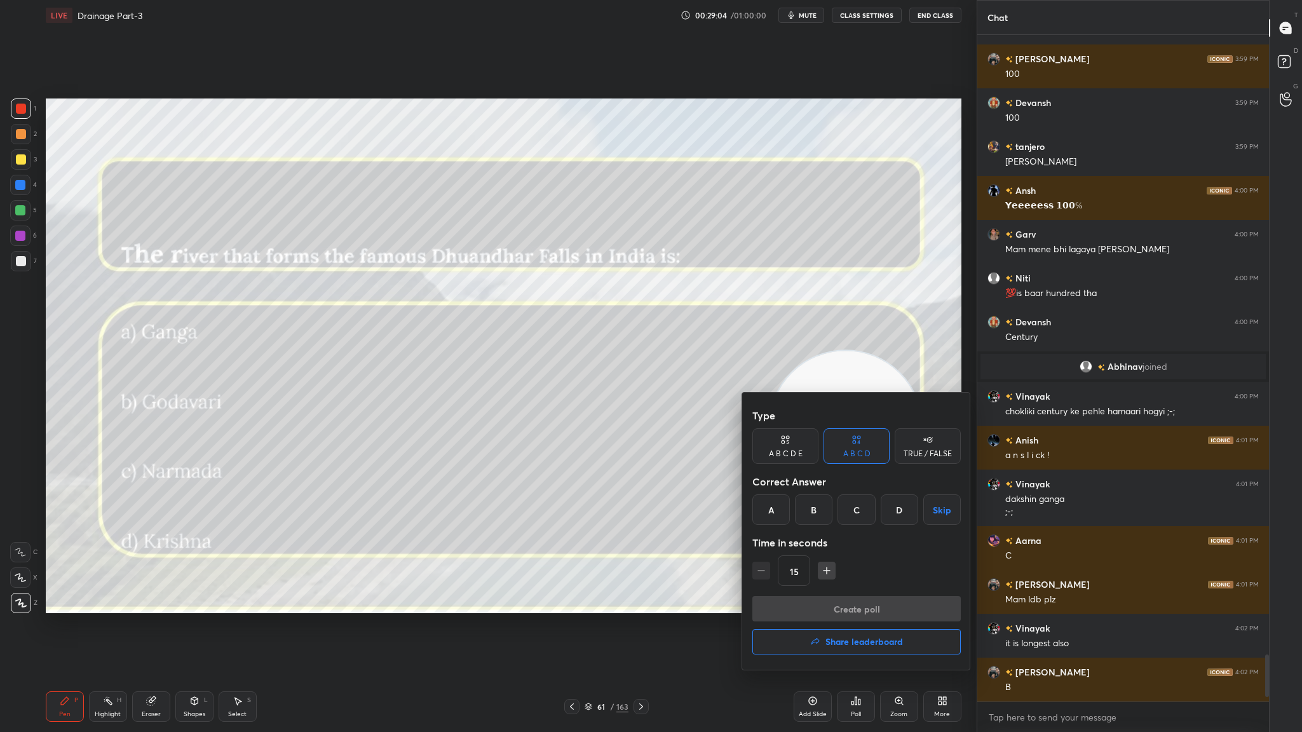
click at [853, 401] on div "C" at bounding box center [855, 509] width 37 height 30
click at [867, 401] on button "Create poll" at bounding box center [856, 608] width 208 height 25
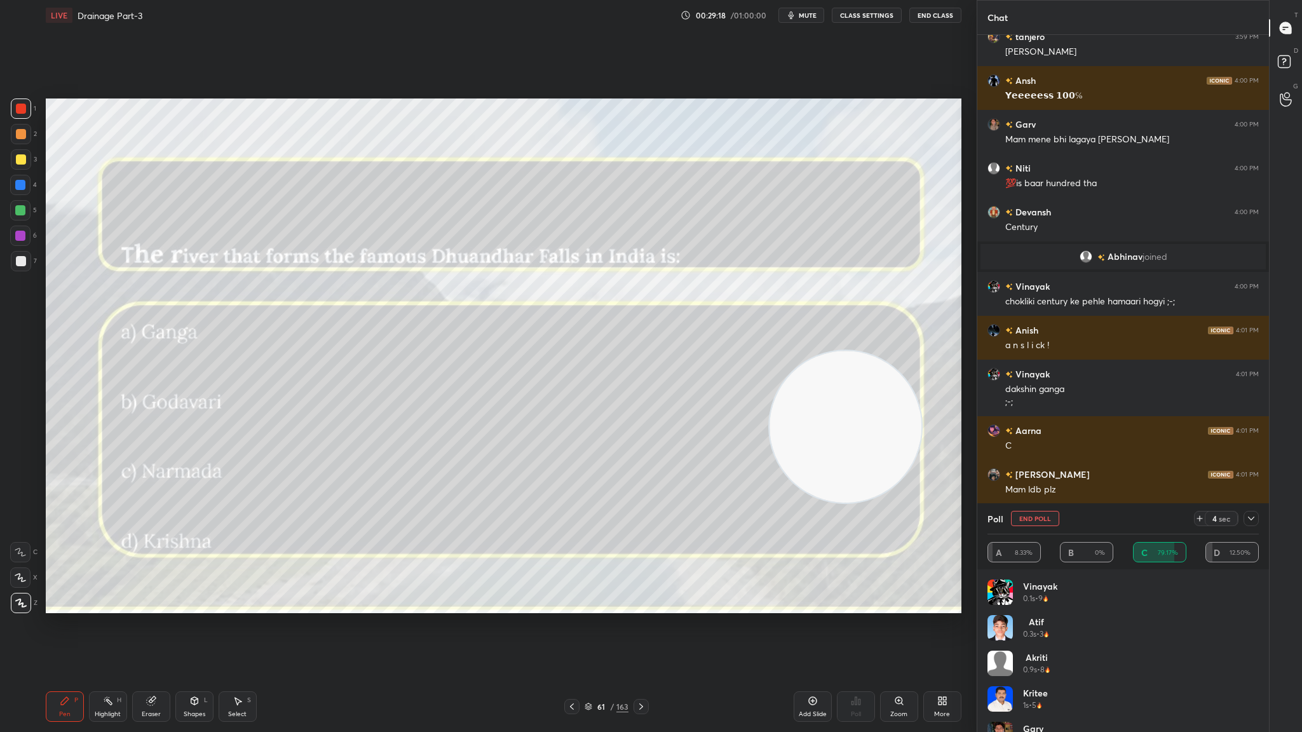
scroll to position [8863, 0]
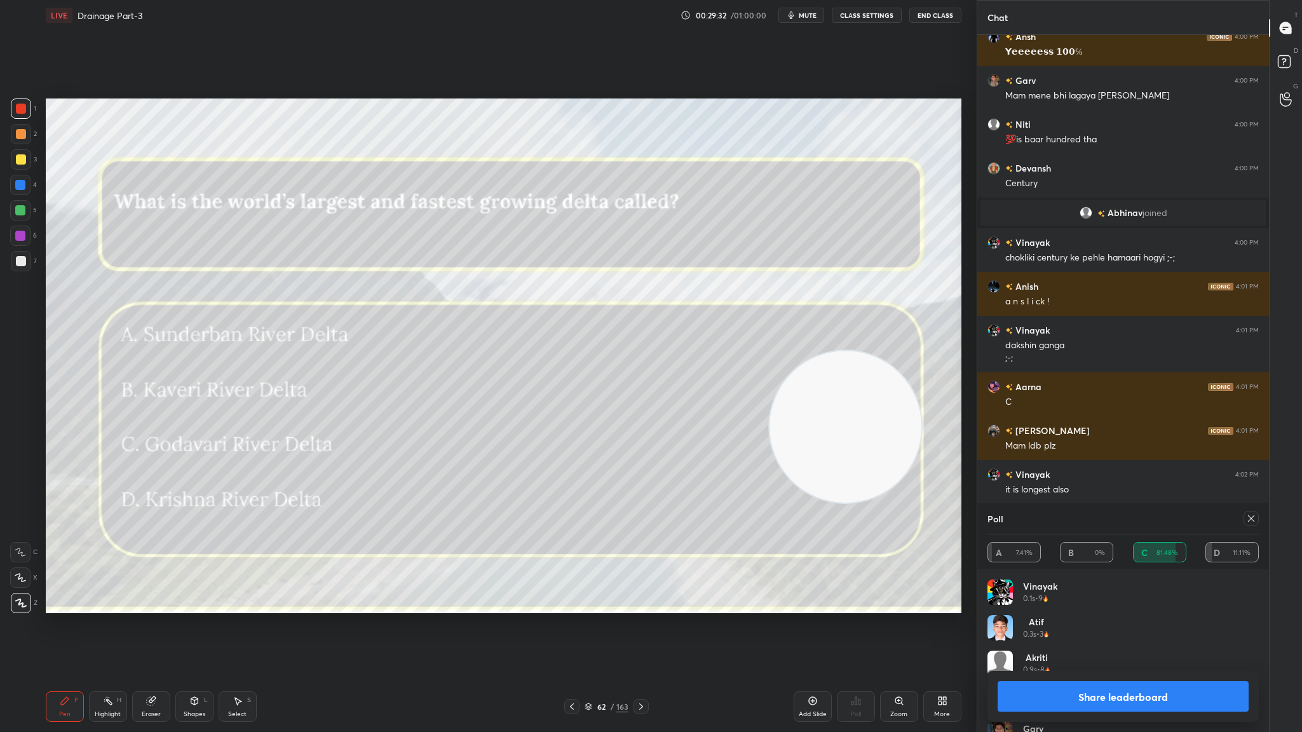
click at [867, 401] on button "Share leaderboard" at bounding box center [1122, 696] width 251 height 30
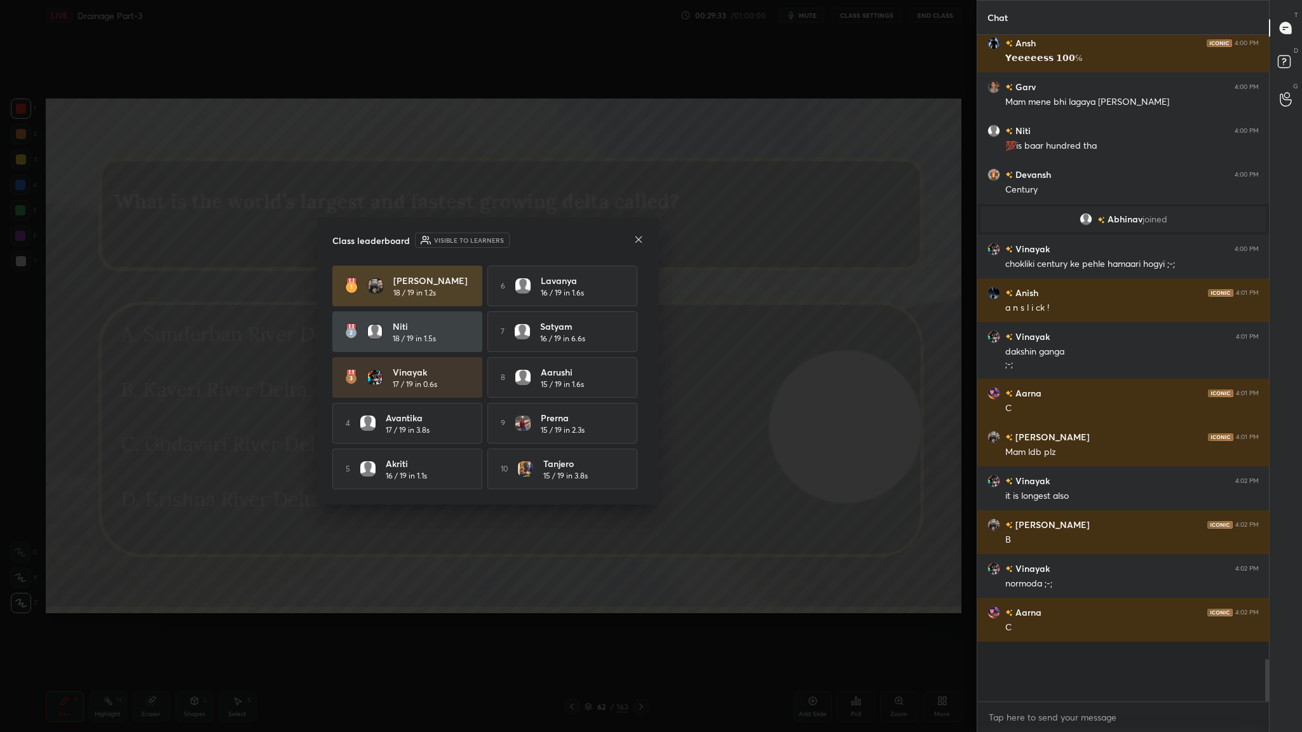
scroll to position [8818, 0]
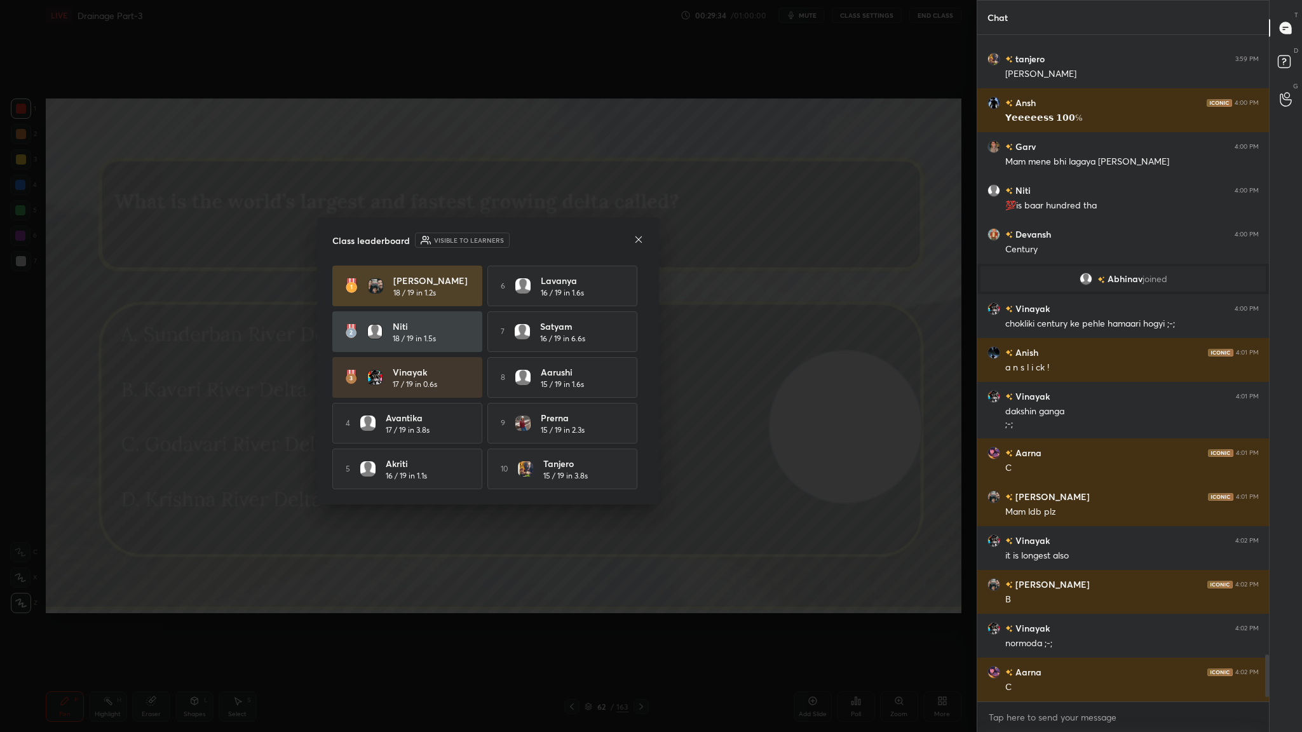
click at [638, 243] on div at bounding box center [638, 240] width 10 height 13
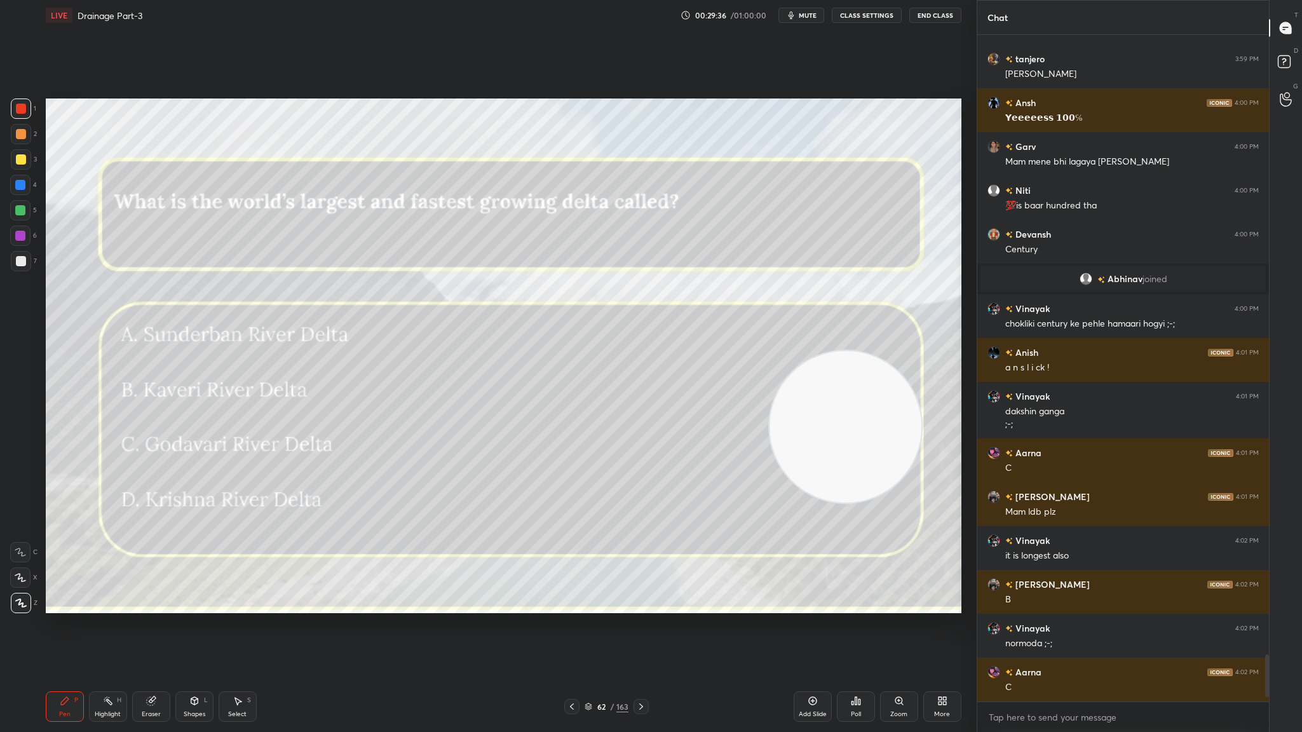
click at [848, 401] on div "Poll" at bounding box center [856, 706] width 38 height 30
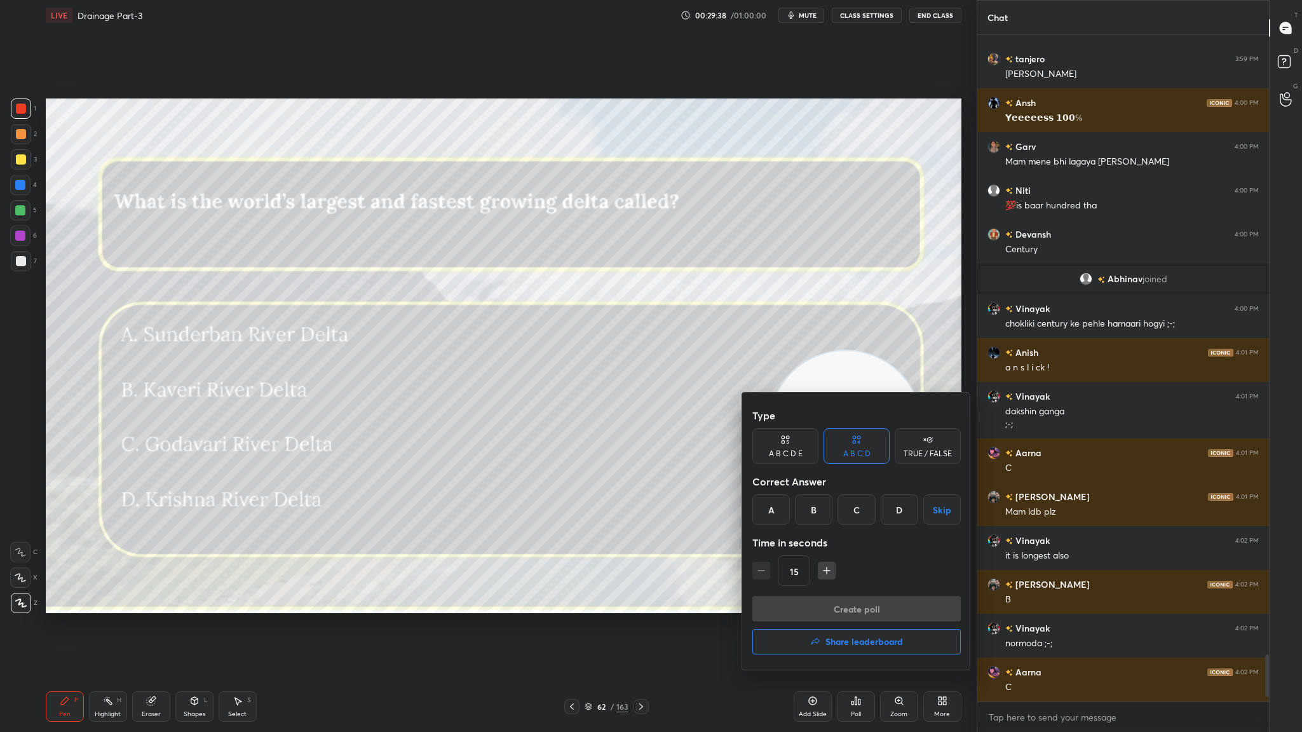
click at [776, 401] on div "A" at bounding box center [770, 509] width 37 height 30
click at [838, 401] on button "Create poll" at bounding box center [856, 608] width 208 height 25
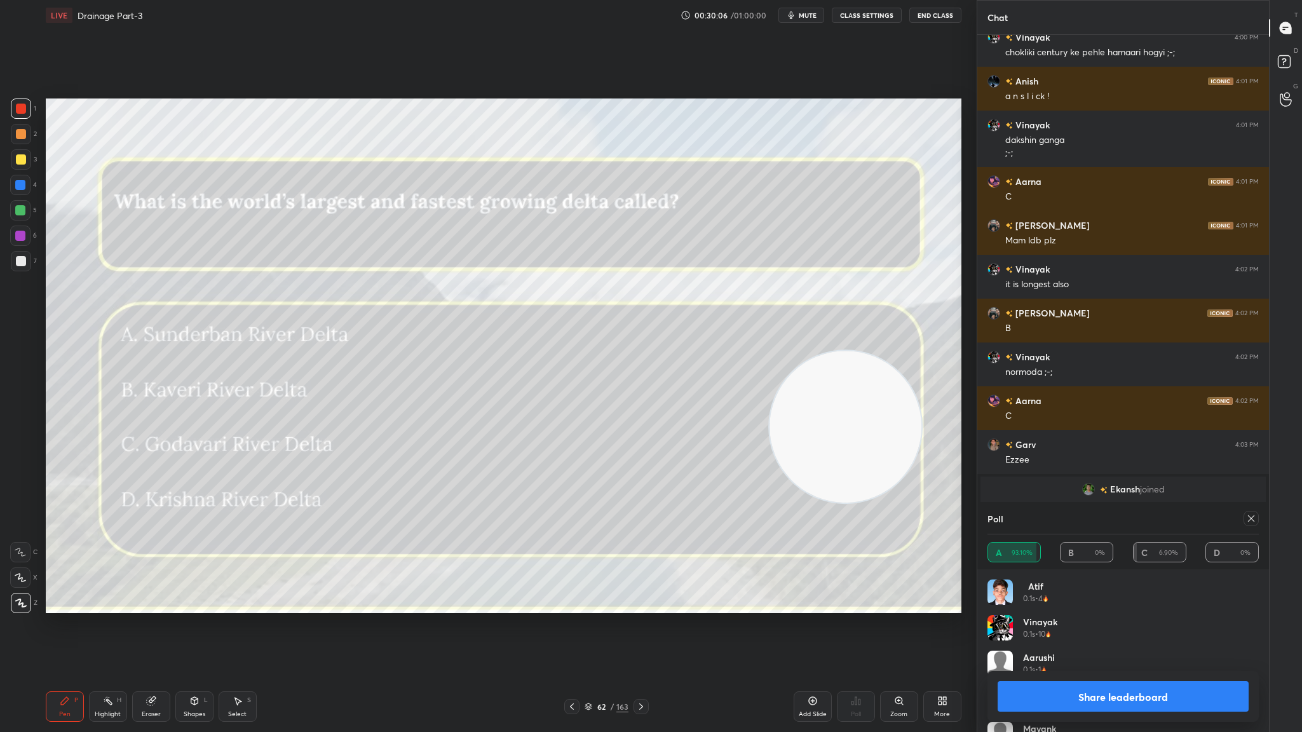
click at [644, 401] on icon at bounding box center [641, 706] width 10 height 10
click at [867, 401] on button "Share leaderboard" at bounding box center [1122, 696] width 251 height 30
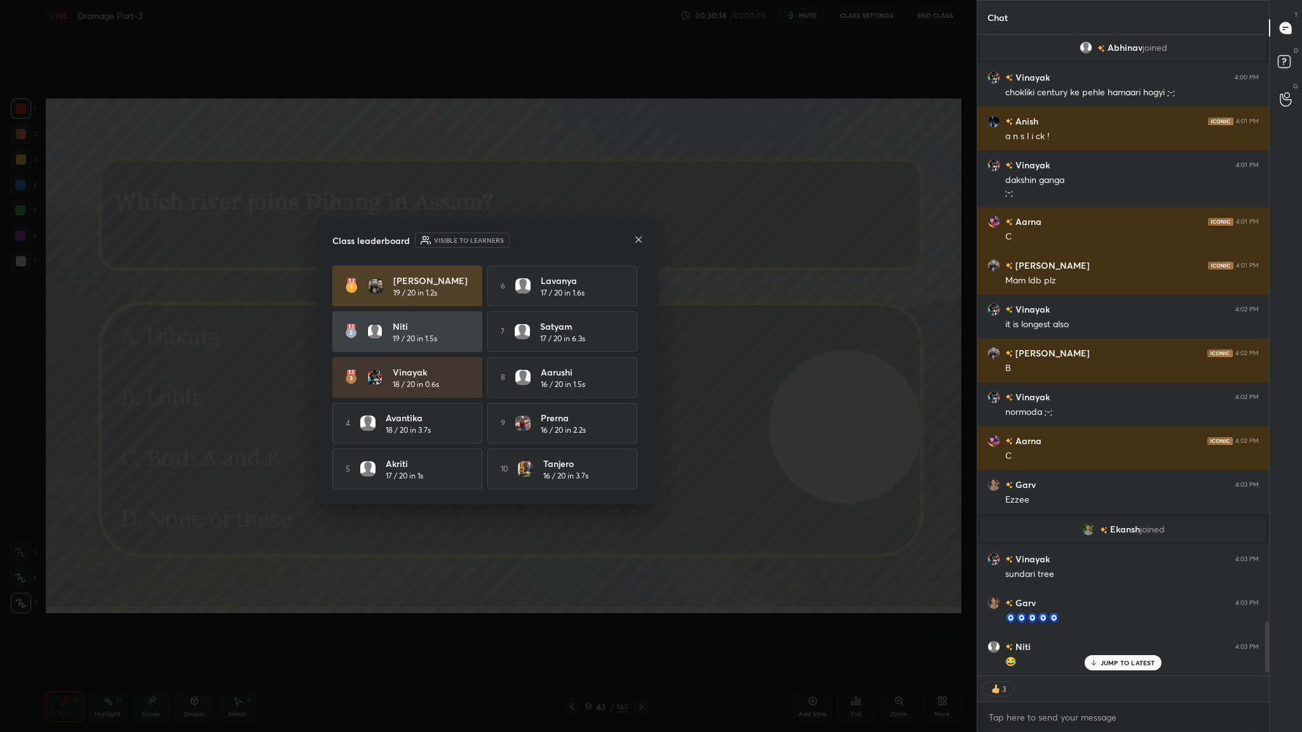
click at [635, 234] on icon at bounding box center [638, 239] width 10 height 10
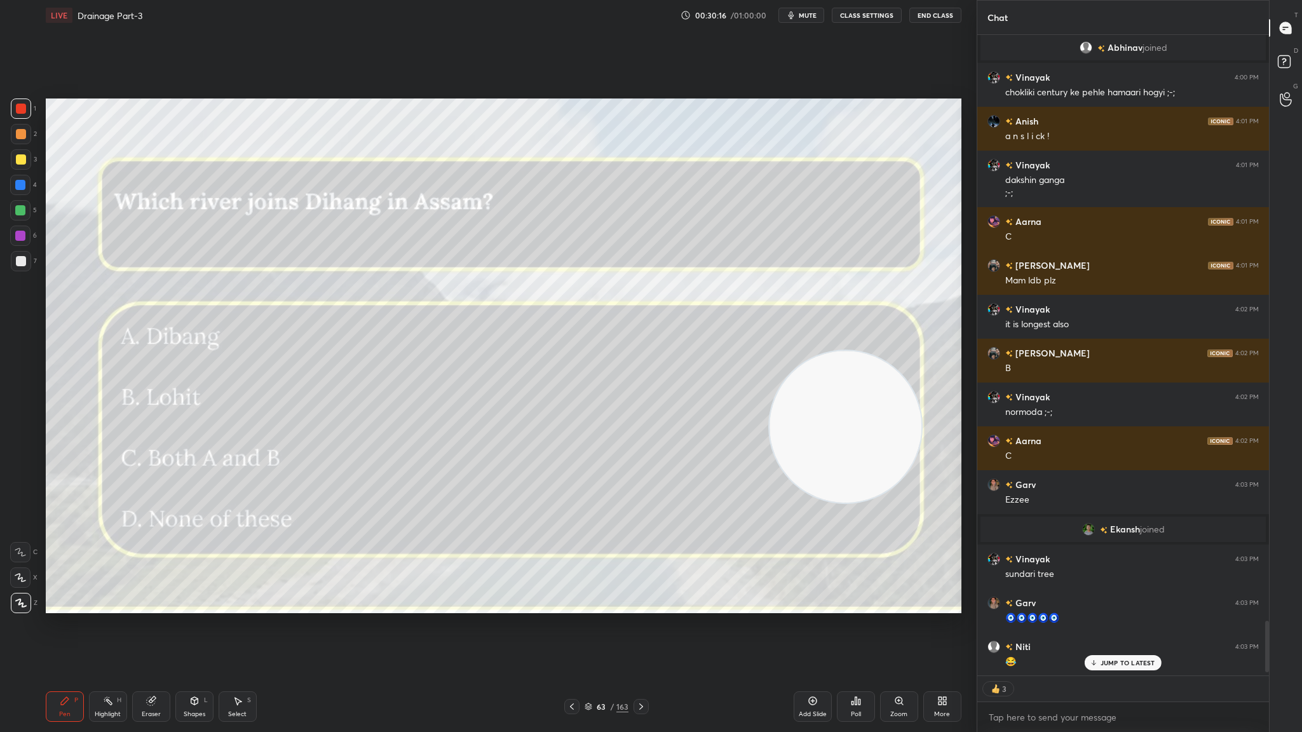
click at [860, 401] on icon at bounding box center [856, 701] width 10 height 10
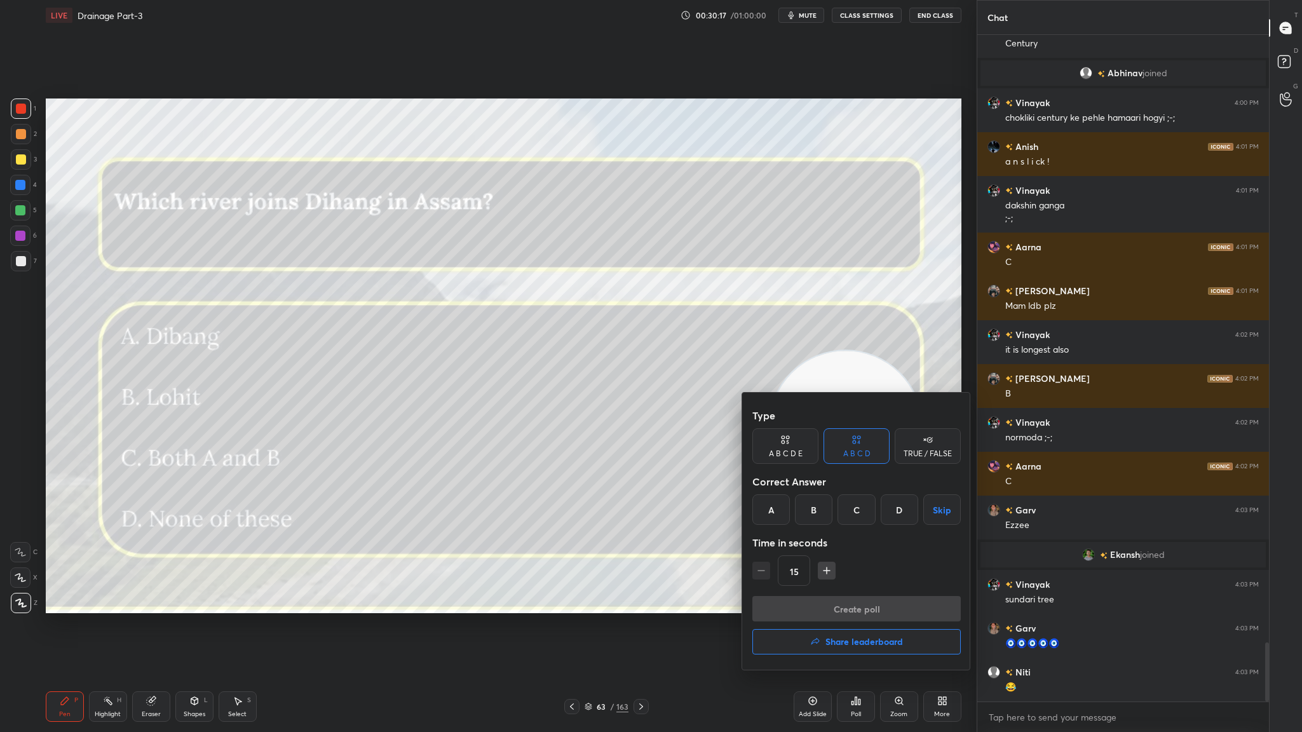
click at [856, 401] on div "C" at bounding box center [855, 509] width 37 height 30
click at [867, 401] on button "Create poll" at bounding box center [856, 608] width 208 height 25
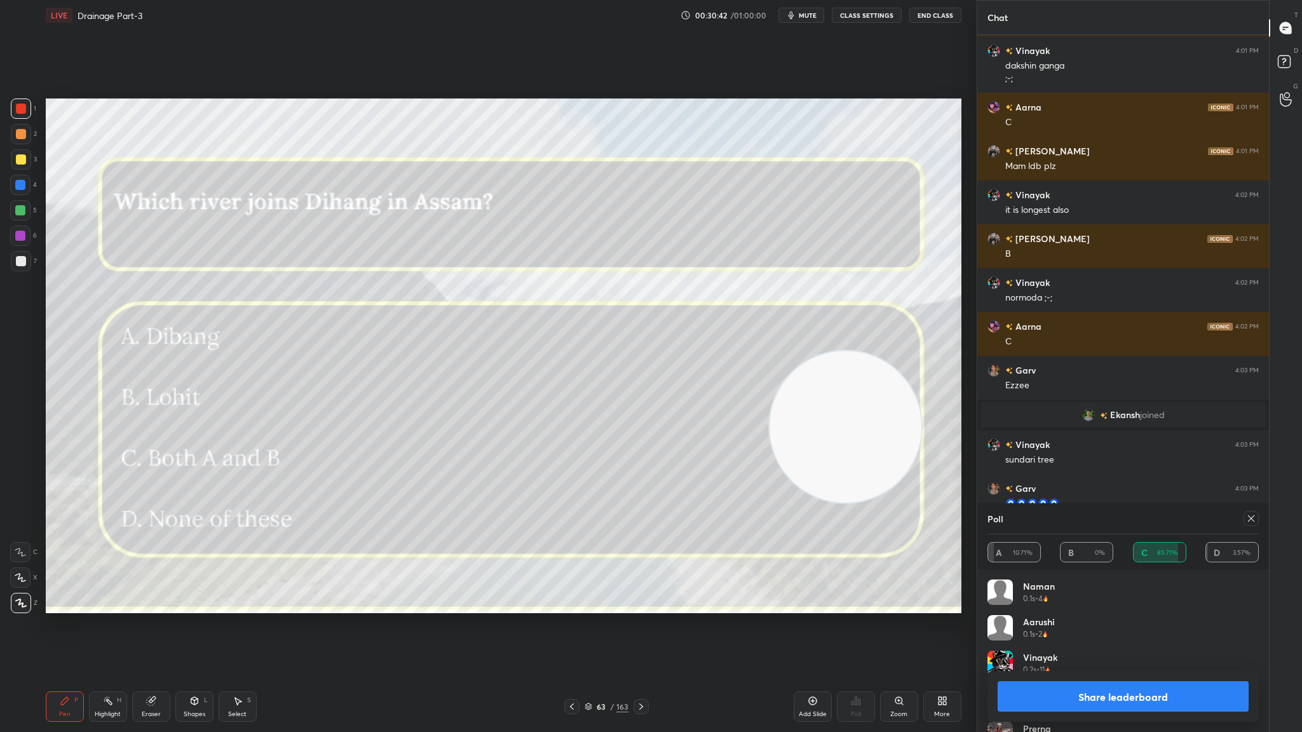
click at [641, 401] on icon at bounding box center [641, 706] width 10 height 10
click at [867, 401] on button "Share leaderboard" at bounding box center [1122, 696] width 251 height 30
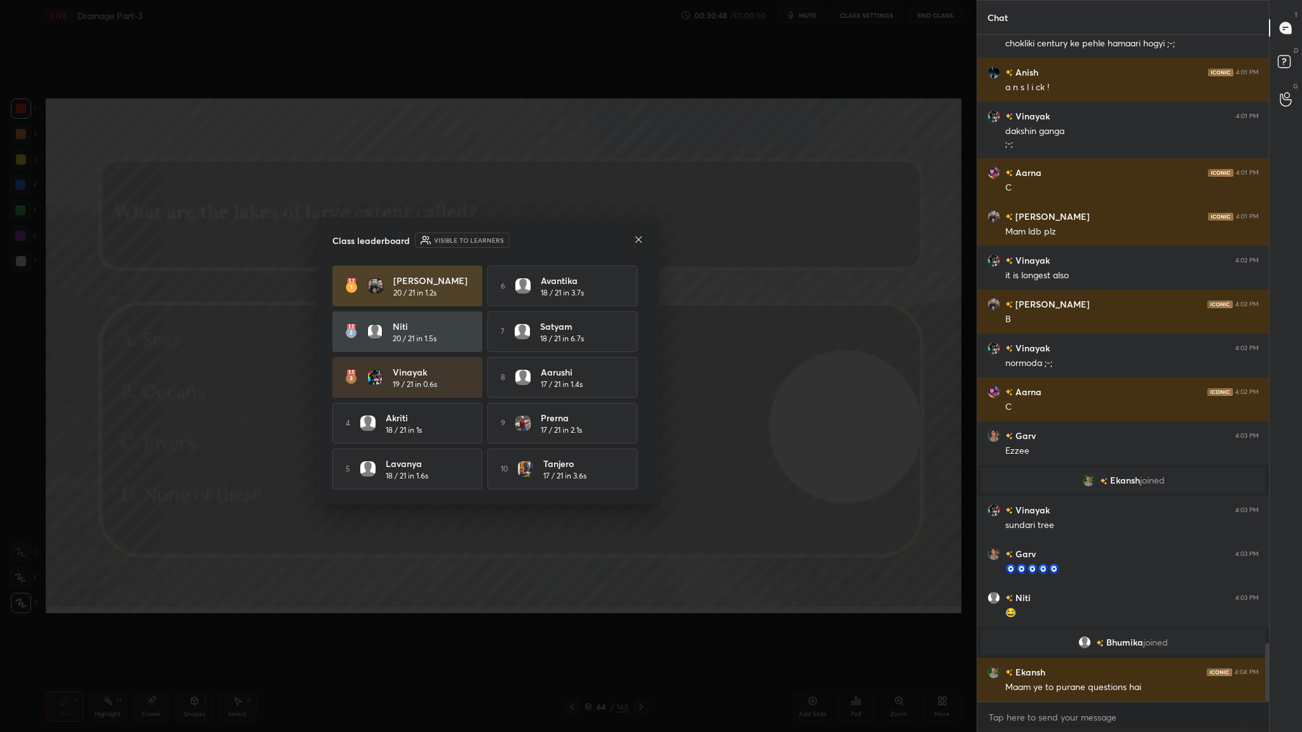
click at [637, 237] on icon at bounding box center [638, 239] width 10 height 10
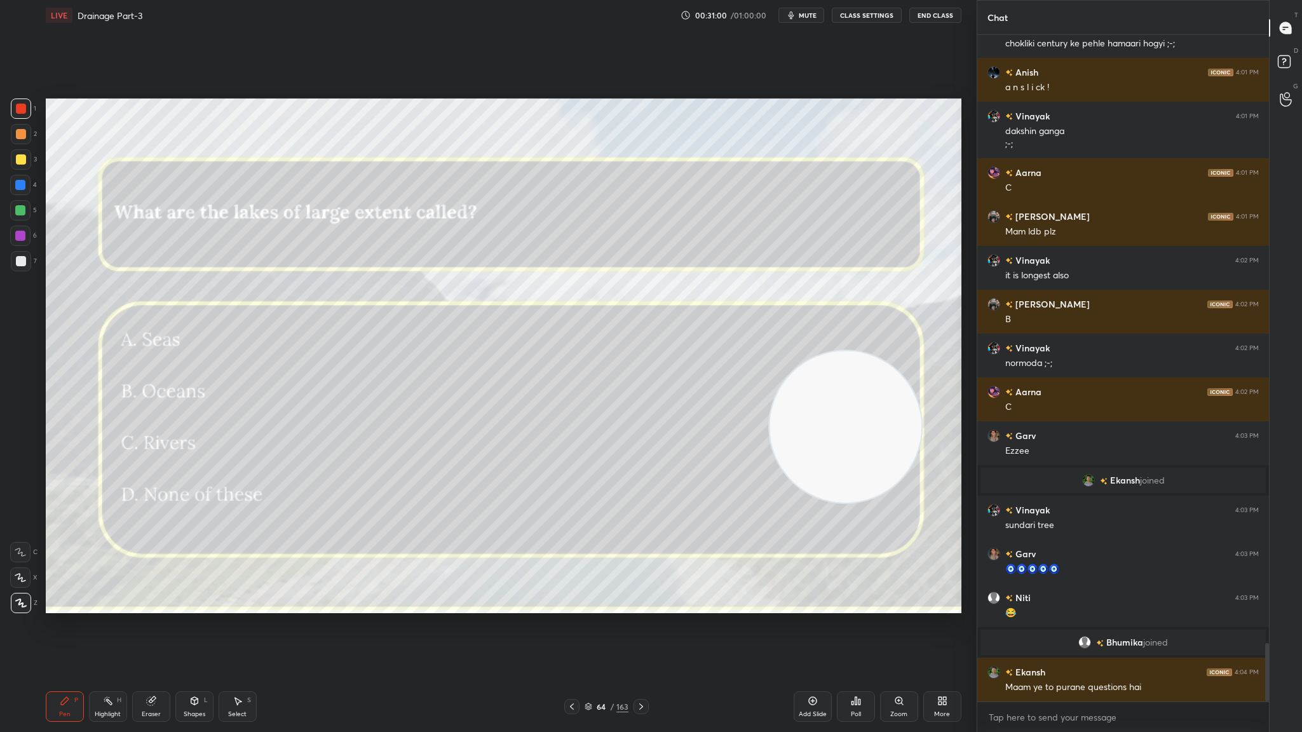
click at [853, 401] on div "Poll" at bounding box center [856, 714] width 10 height 6
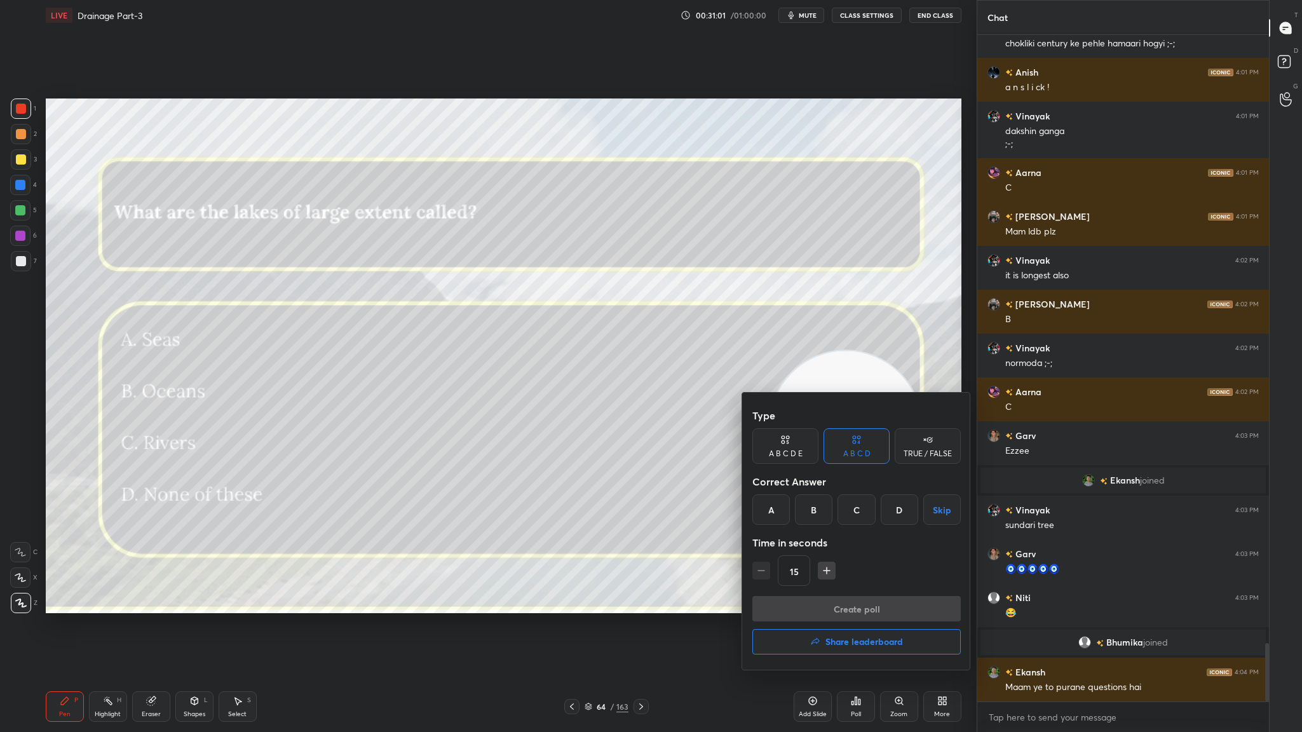
click at [763, 401] on div "A" at bounding box center [770, 509] width 37 height 30
click at [819, 401] on button "Create poll" at bounding box center [856, 608] width 208 height 25
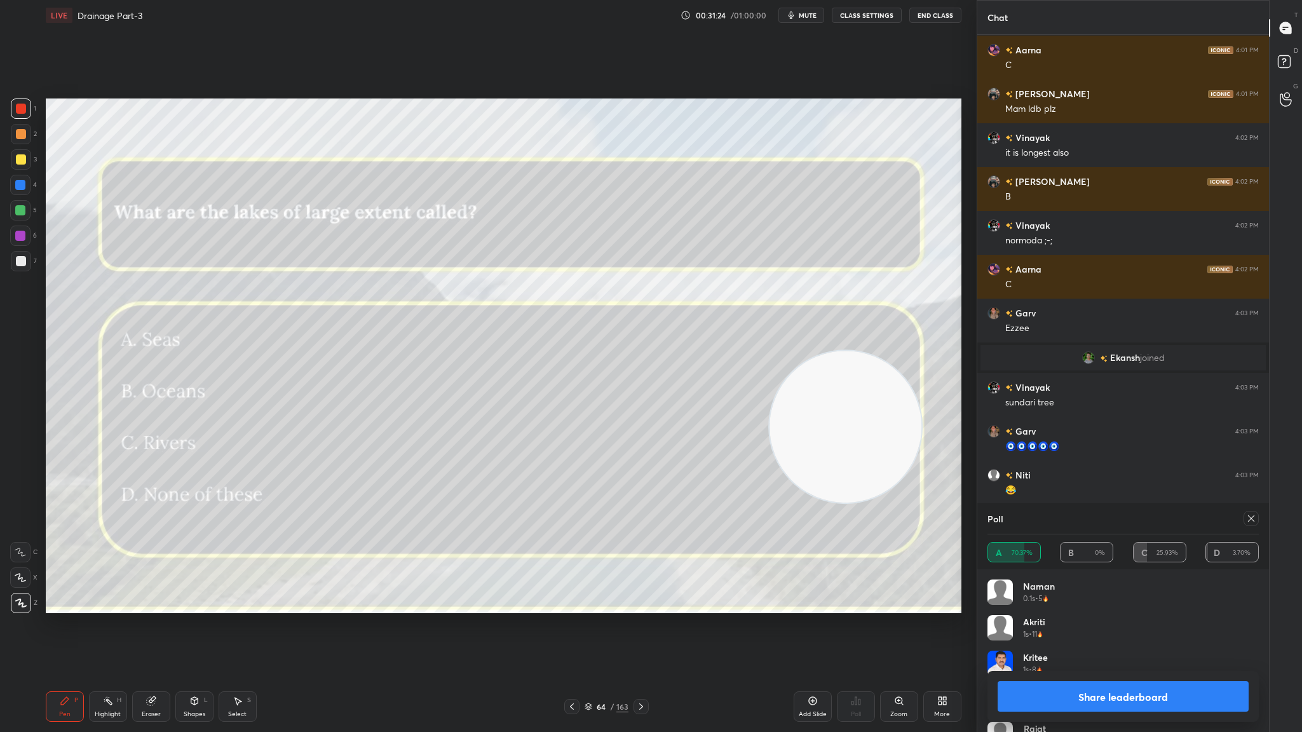
click at [633, 401] on div at bounding box center [640, 706] width 15 height 15
click at [575, 401] on icon at bounding box center [572, 706] width 10 height 10
click at [867, 401] on button "Share leaderboard" at bounding box center [1122, 696] width 251 height 30
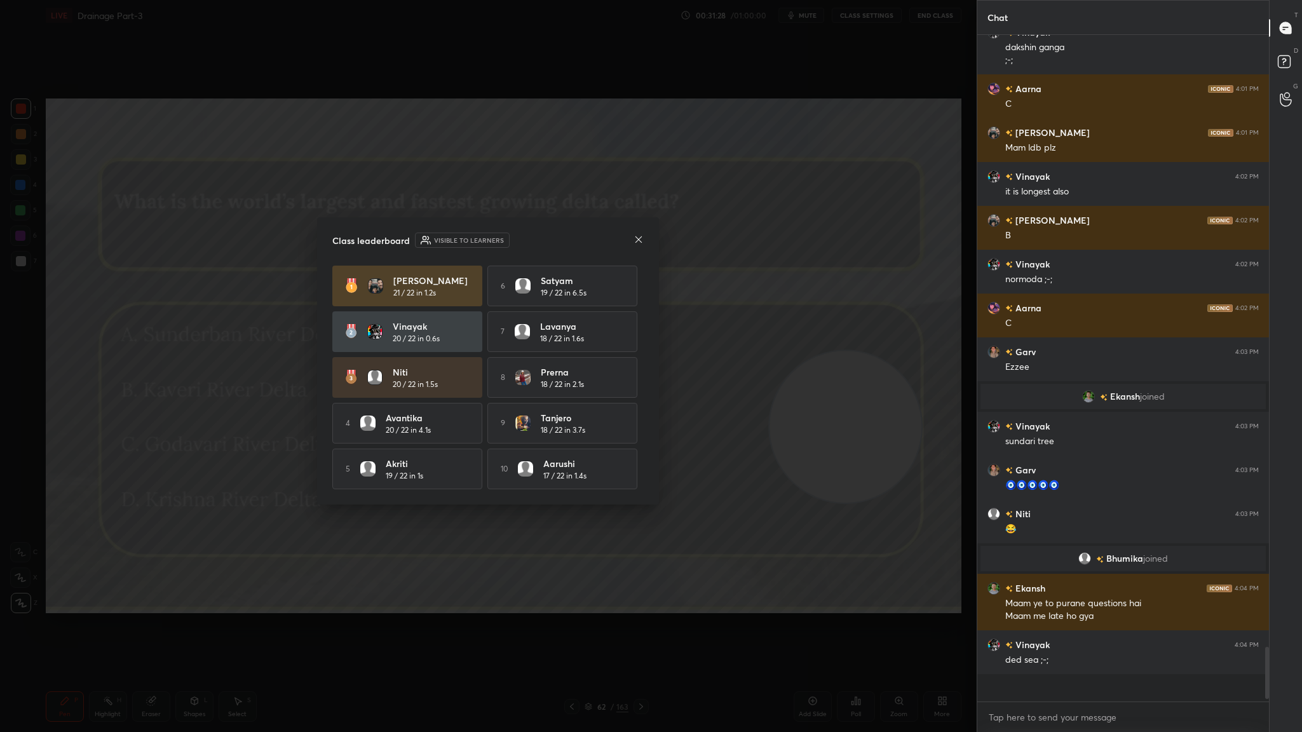
scroll to position [662, 288]
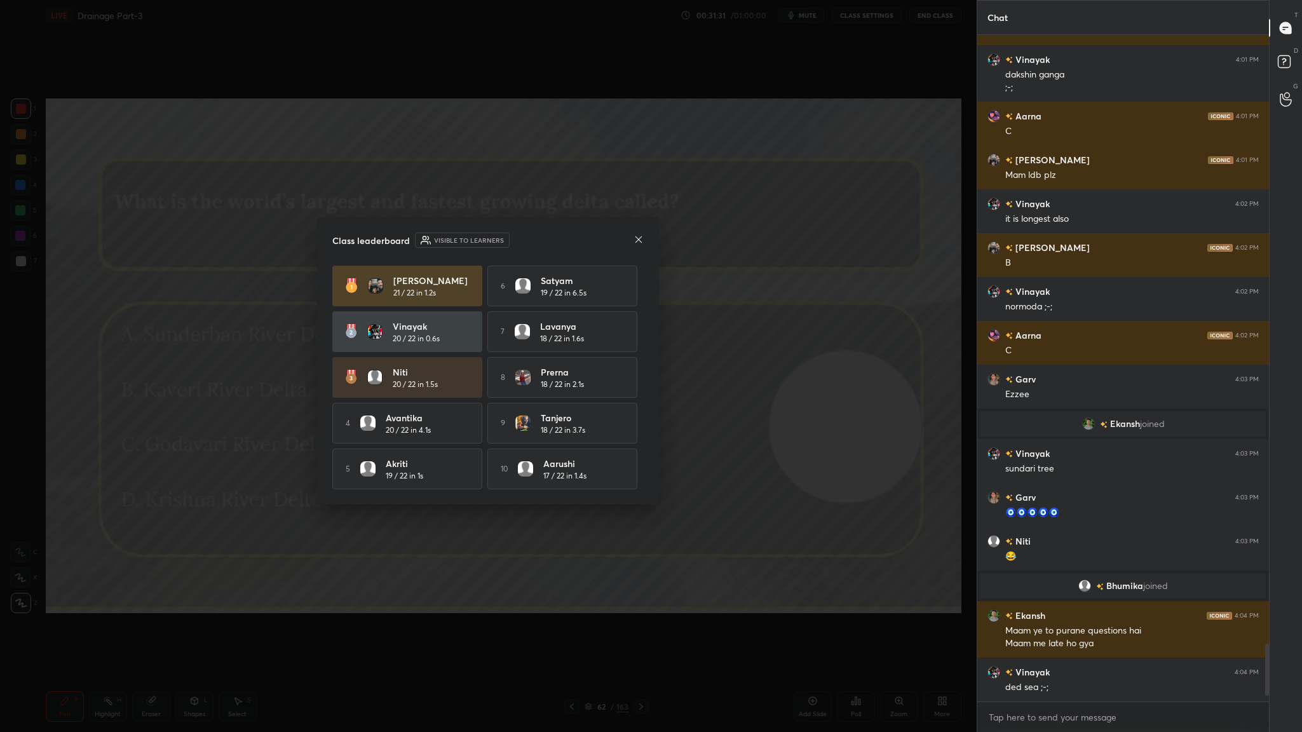
click at [635, 229] on div "Class leaderboard Visible to learners Rishita 21 / 22 in 1.2s 6 Satyam 19 / 22 …" at bounding box center [488, 360] width 342 height 287
click at [636, 236] on icon at bounding box center [638, 239] width 10 height 10
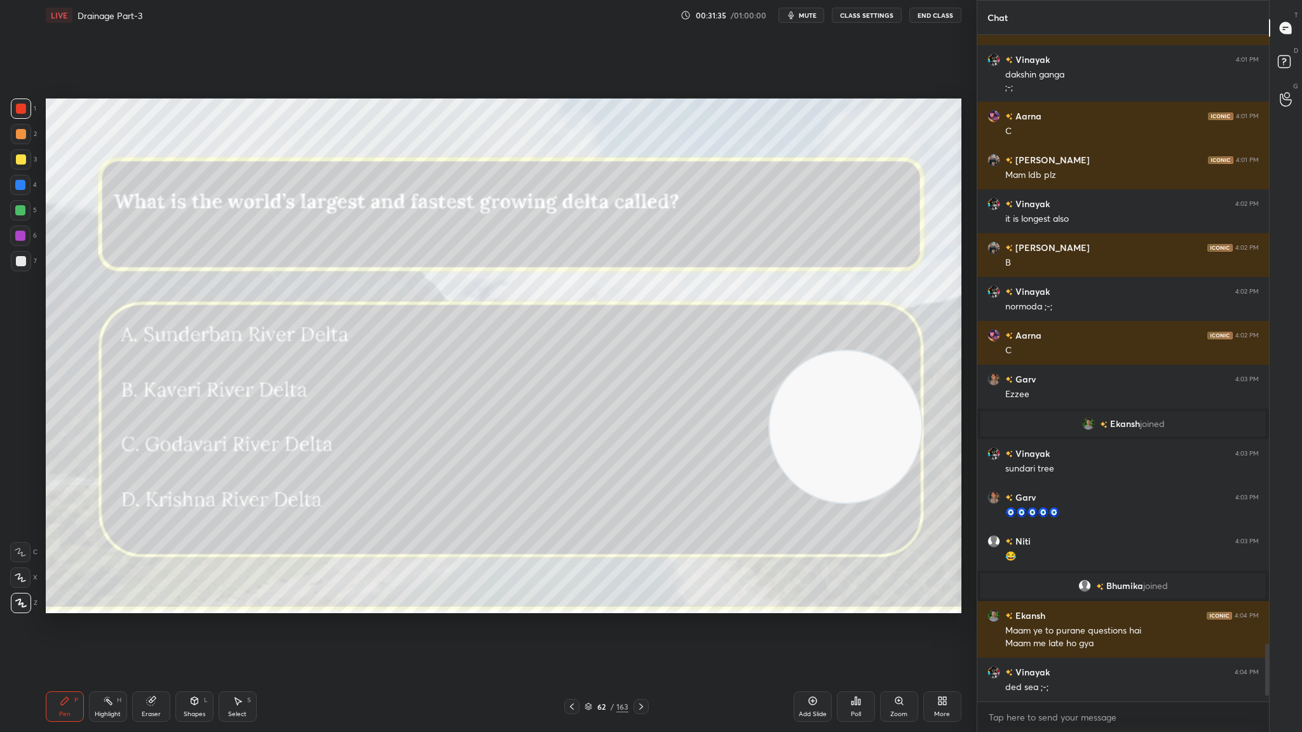
click at [591, 401] on icon at bounding box center [588, 704] width 6 height 3
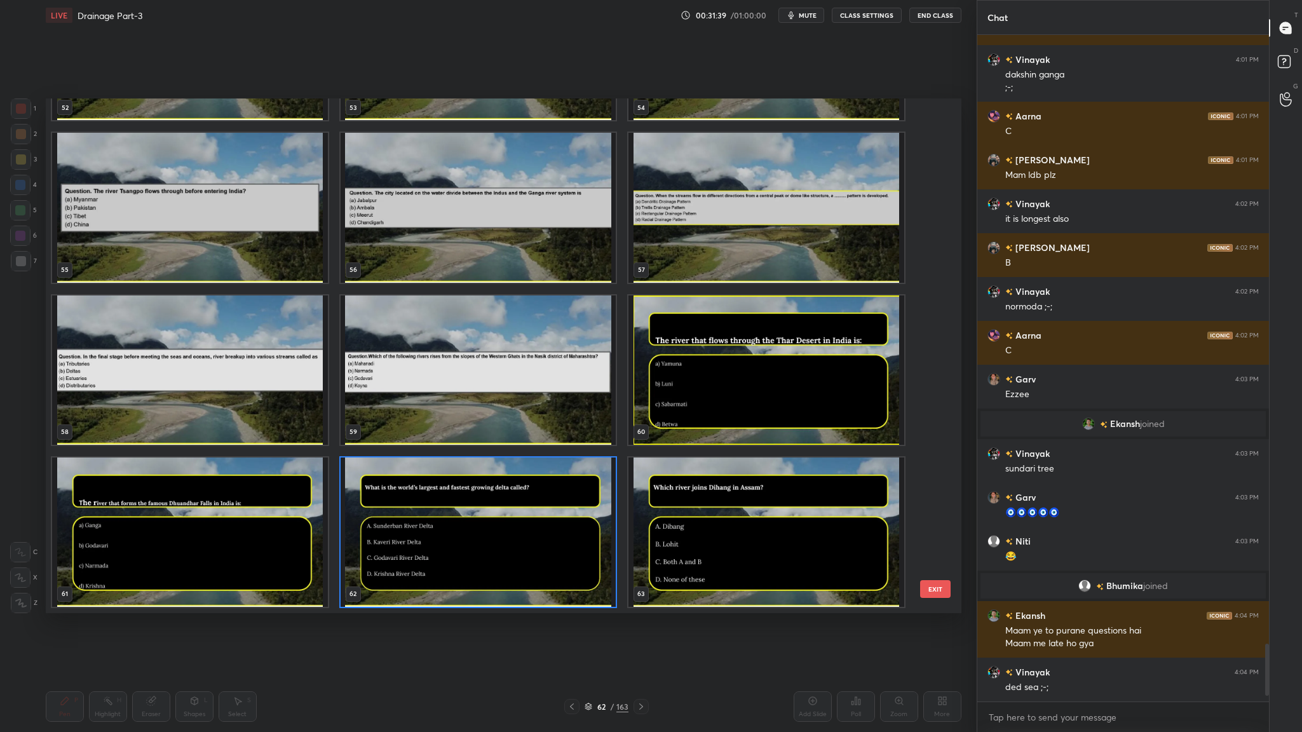
click at [867, 401] on button "EXIT" at bounding box center [935, 589] width 30 height 18
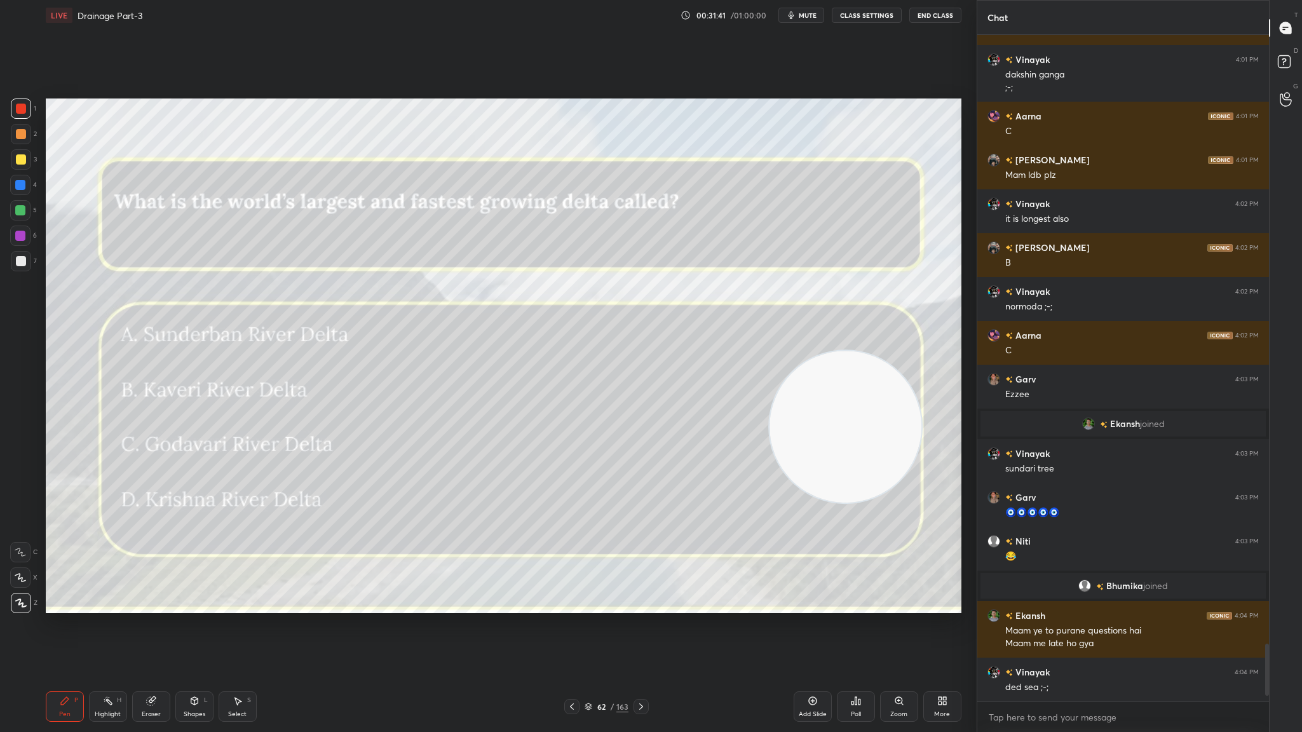
click at [855, 401] on div "Poll" at bounding box center [856, 706] width 38 height 30
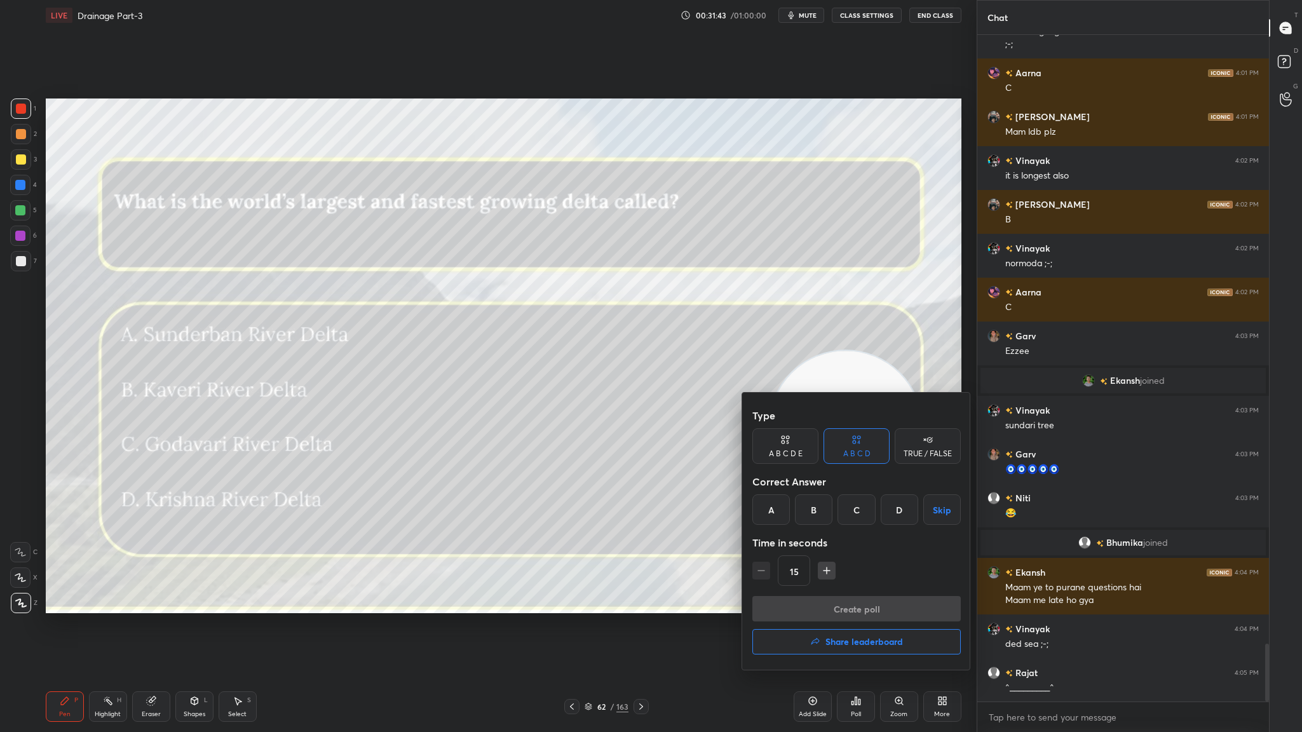
click at [770, 401] on div "Create poll Share leaderboard" at bounding box center [856, 628] width 208 height 64
click at [780, 401] on button "Share leaderboard" at bounding box center [856, 641] width 208 height 25
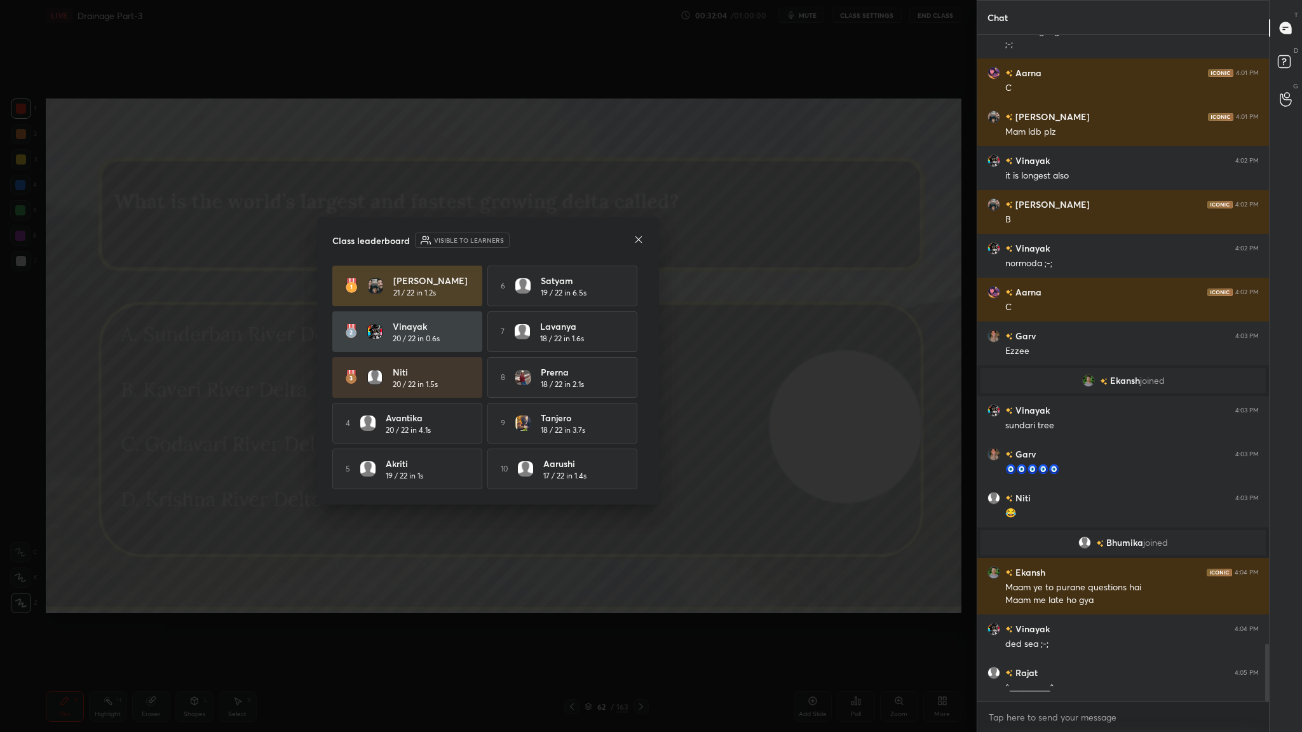
click at [633, 236] on icon at bounding box center [638, 239] width 10 height 10
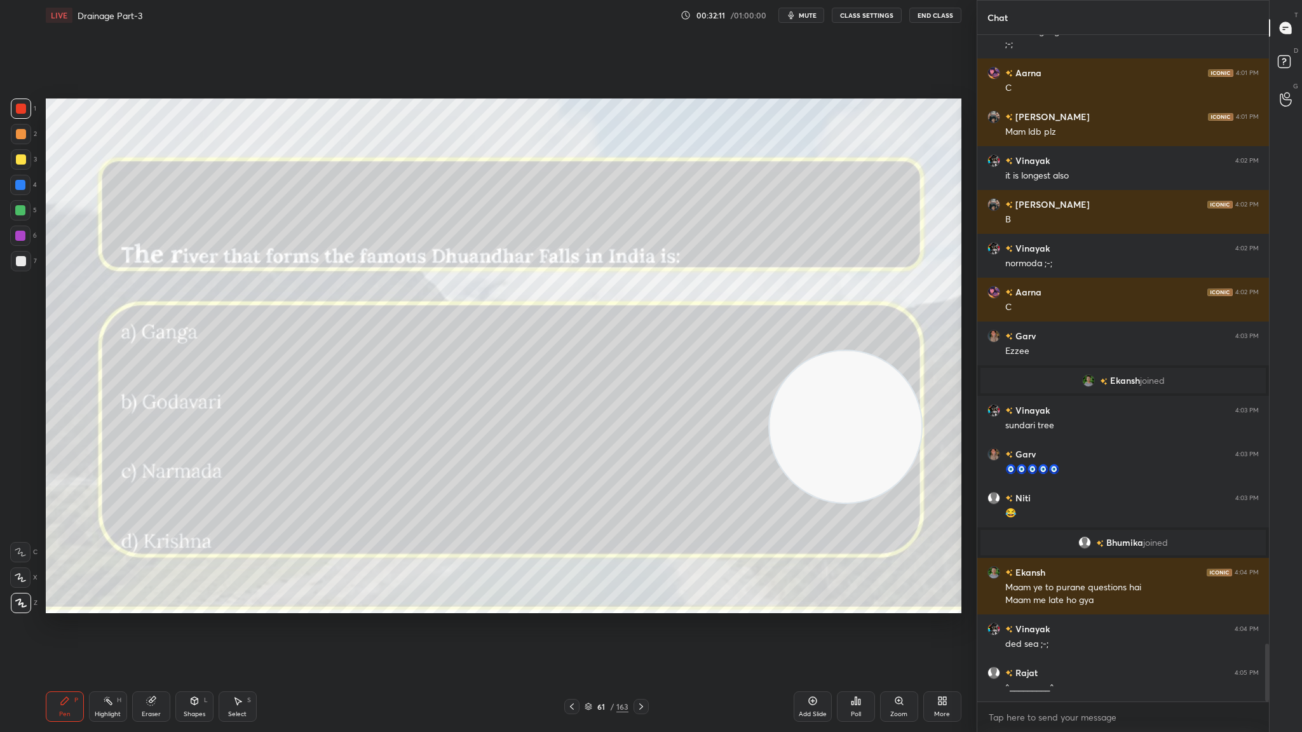
click at [569, 401] on icon at bounding box center [572, 706] width 10 height 10
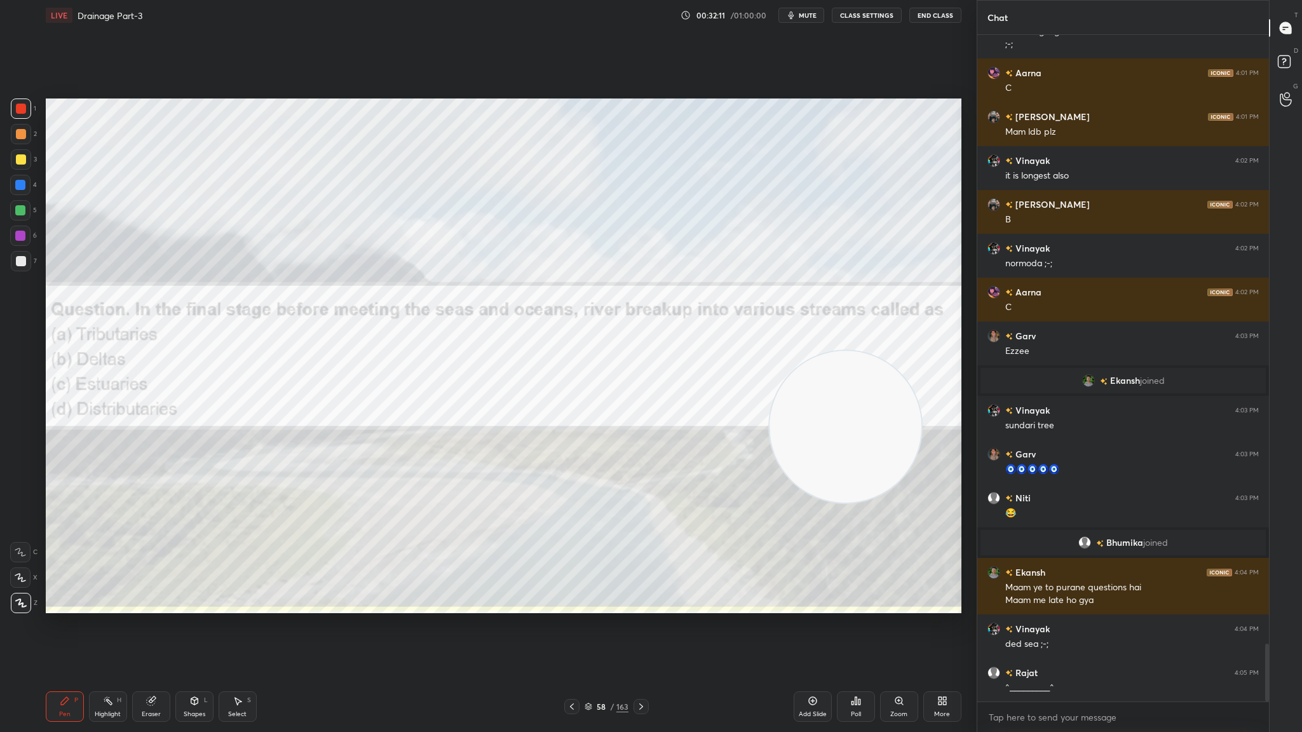
click at [569, 401] on icon at bounding box center [572, 706] width 10 height 10
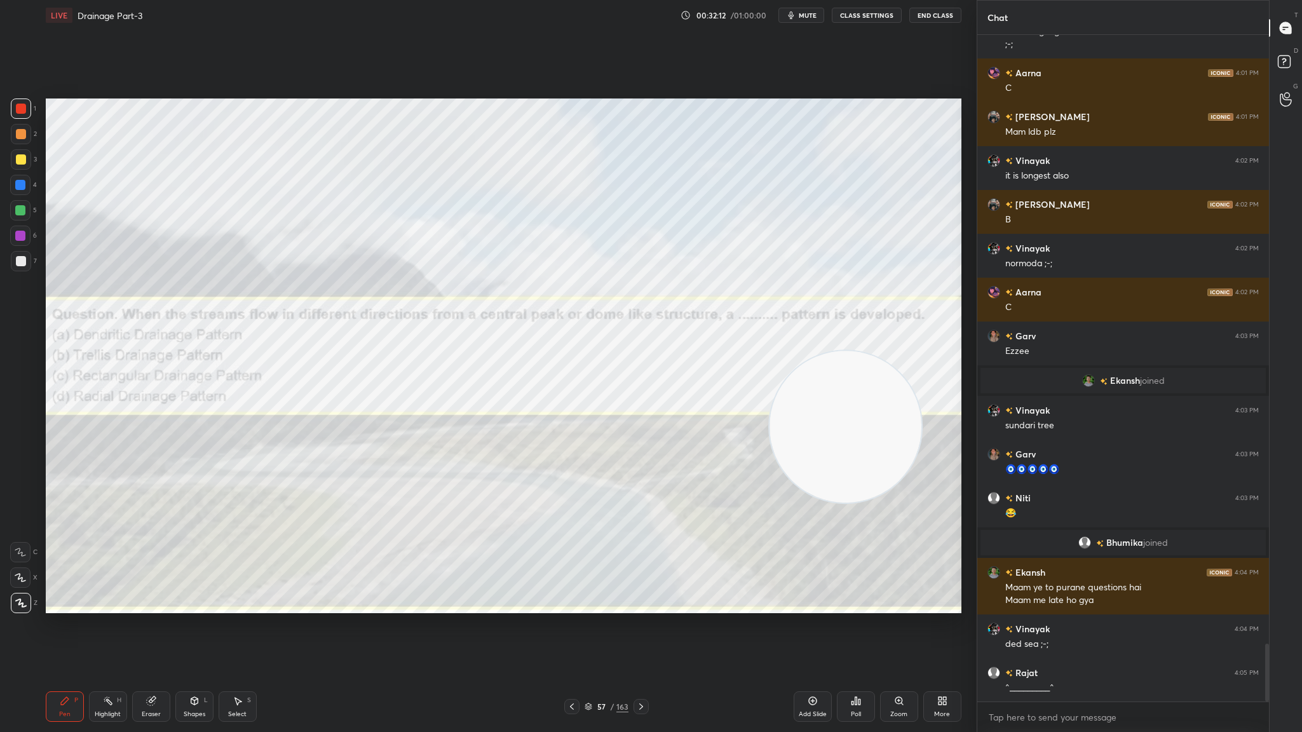
click at [569, 401] on icon at bounding box center [572, 706] width 10 height 10
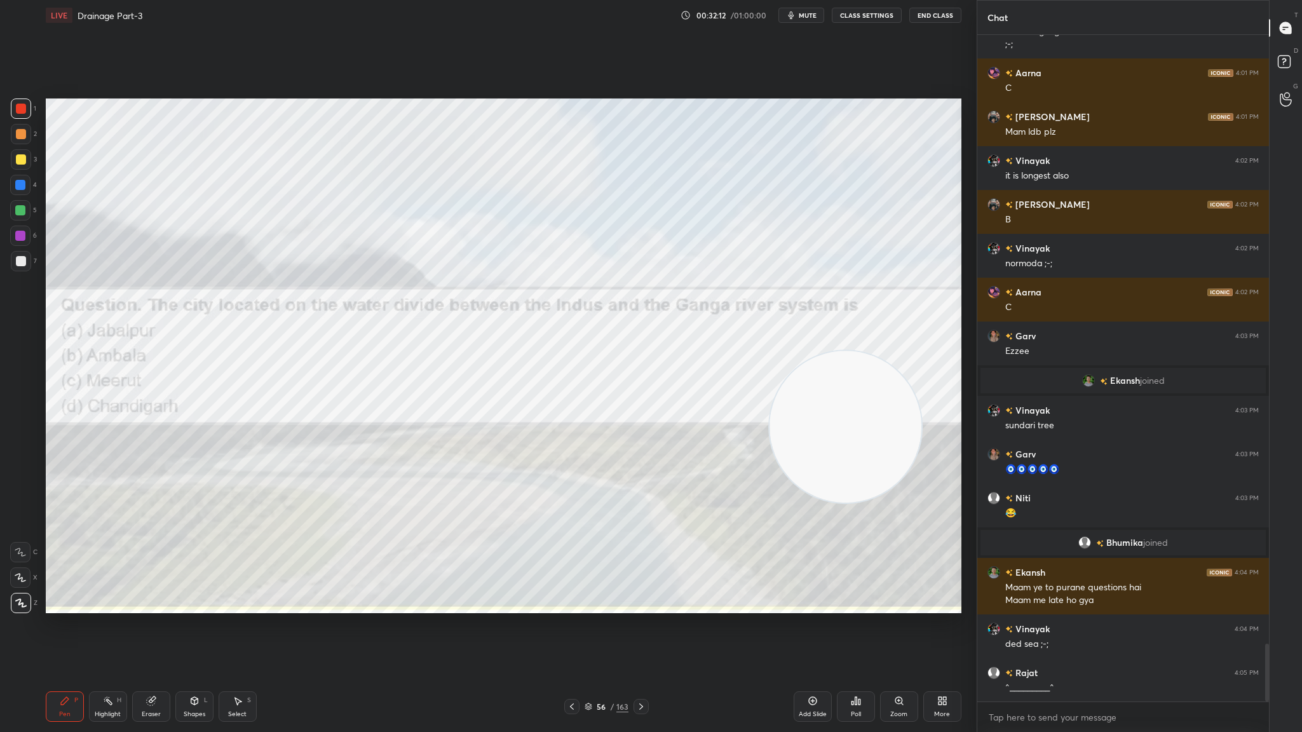
click at [569, 401] on icon at bounding box center [572, 706] width 10 height 10
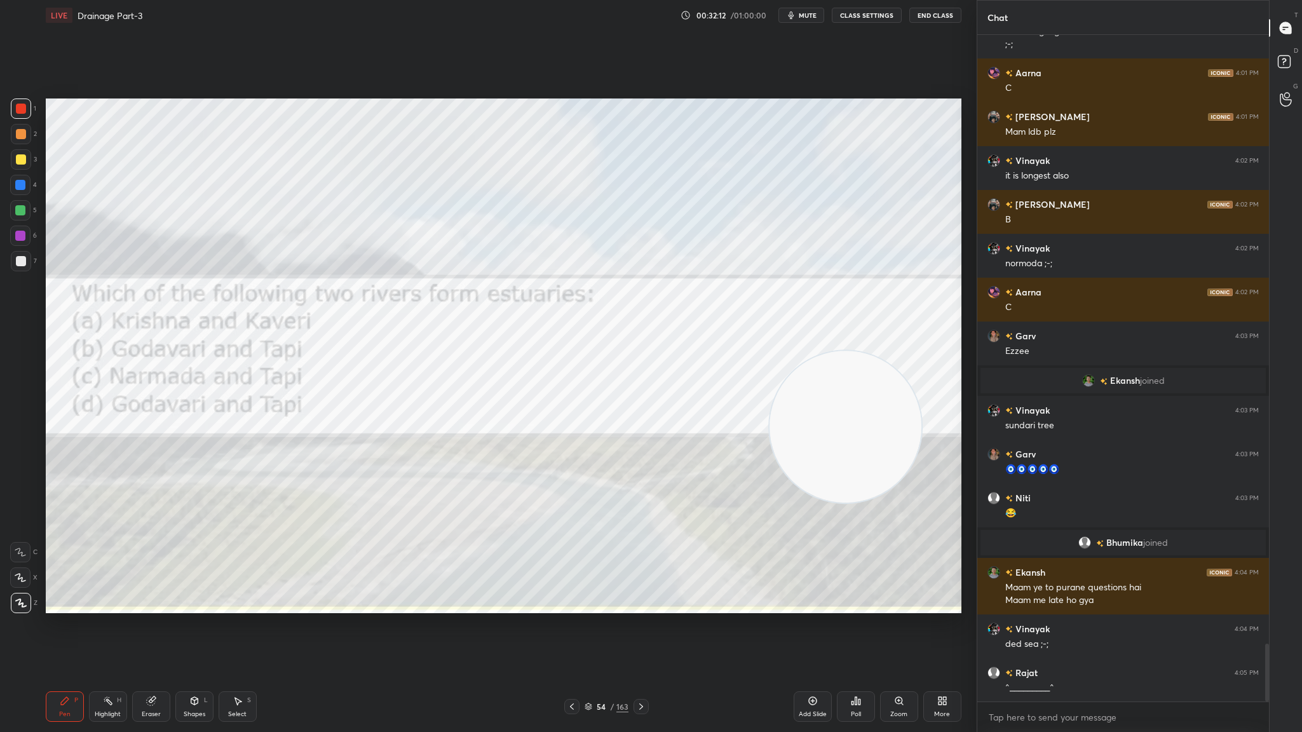
click at [569, 401] on icon at bounding box center [572, 706] width 10 height 10
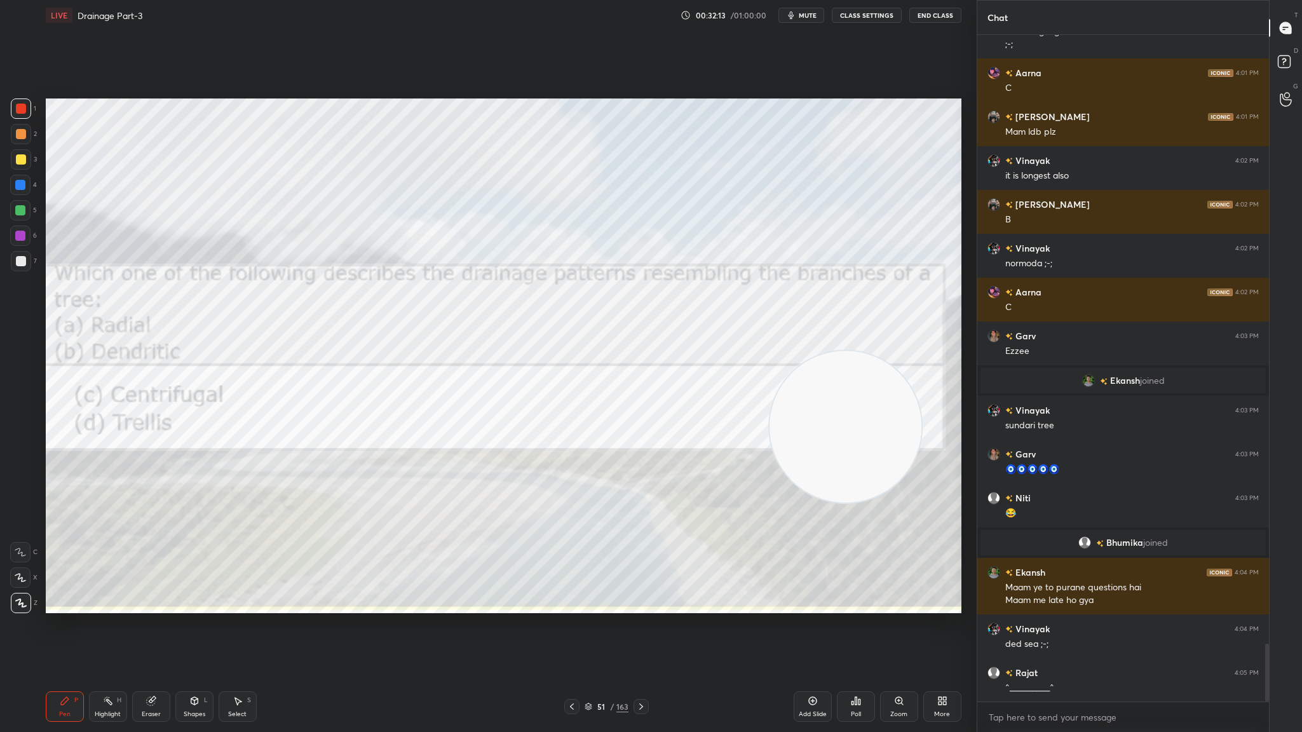
click at [569, 401] on icon at bounding box center [572, 706] width 10 height 10
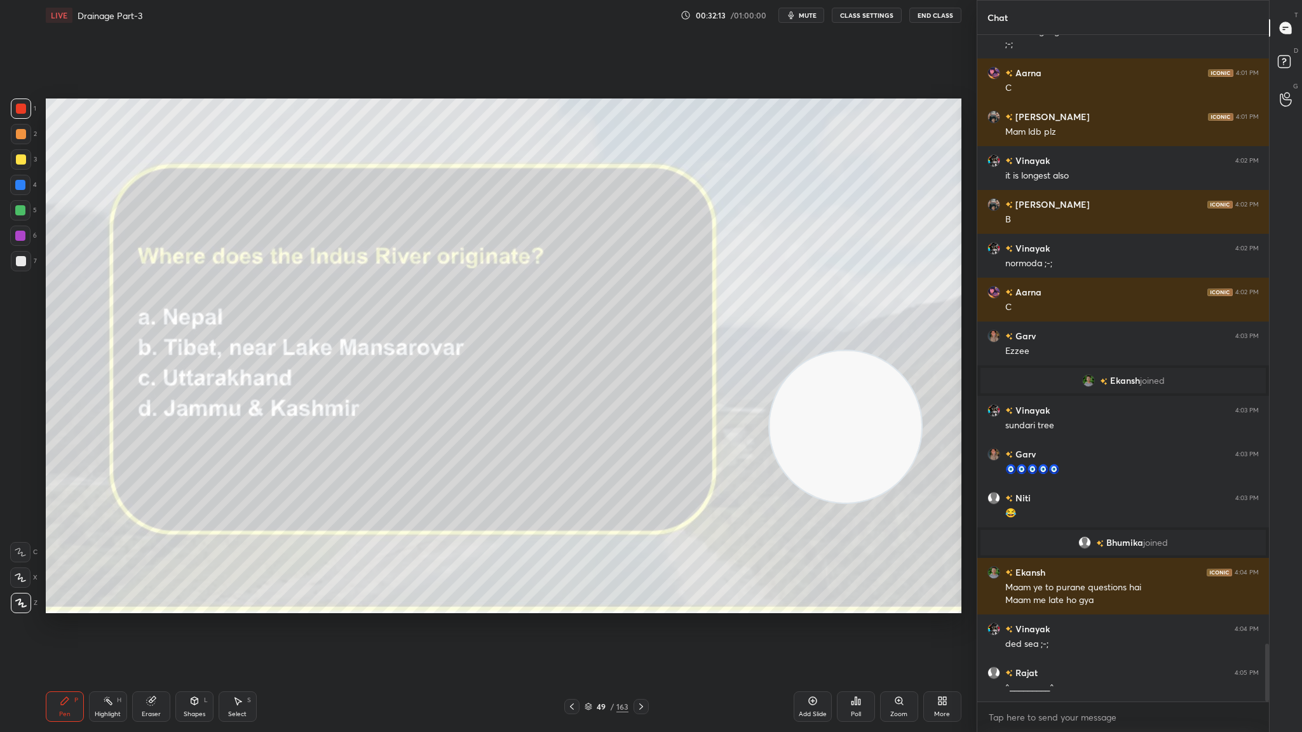
click at [569, 401] on icon at bounding box center [572, 706] width 10 height 10
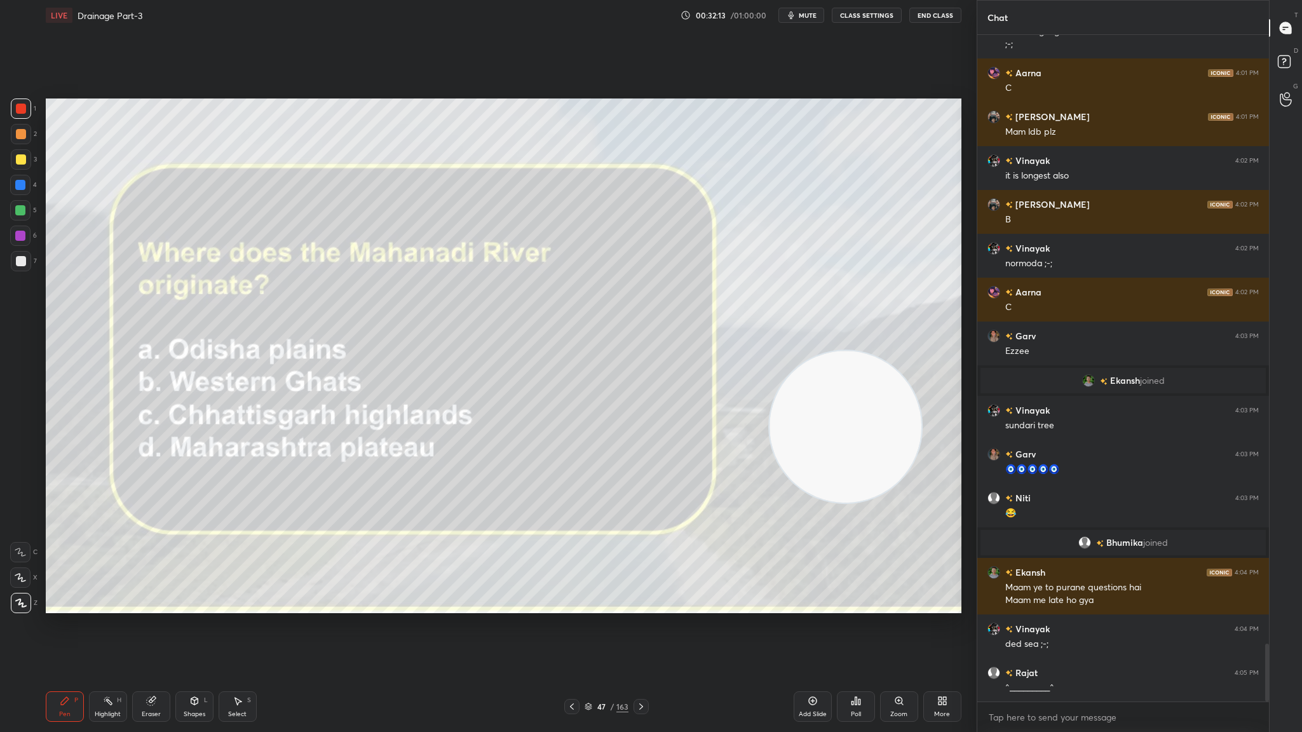
click at [569, 401] on icon at bounding box center [572, 706] width 10 height 10
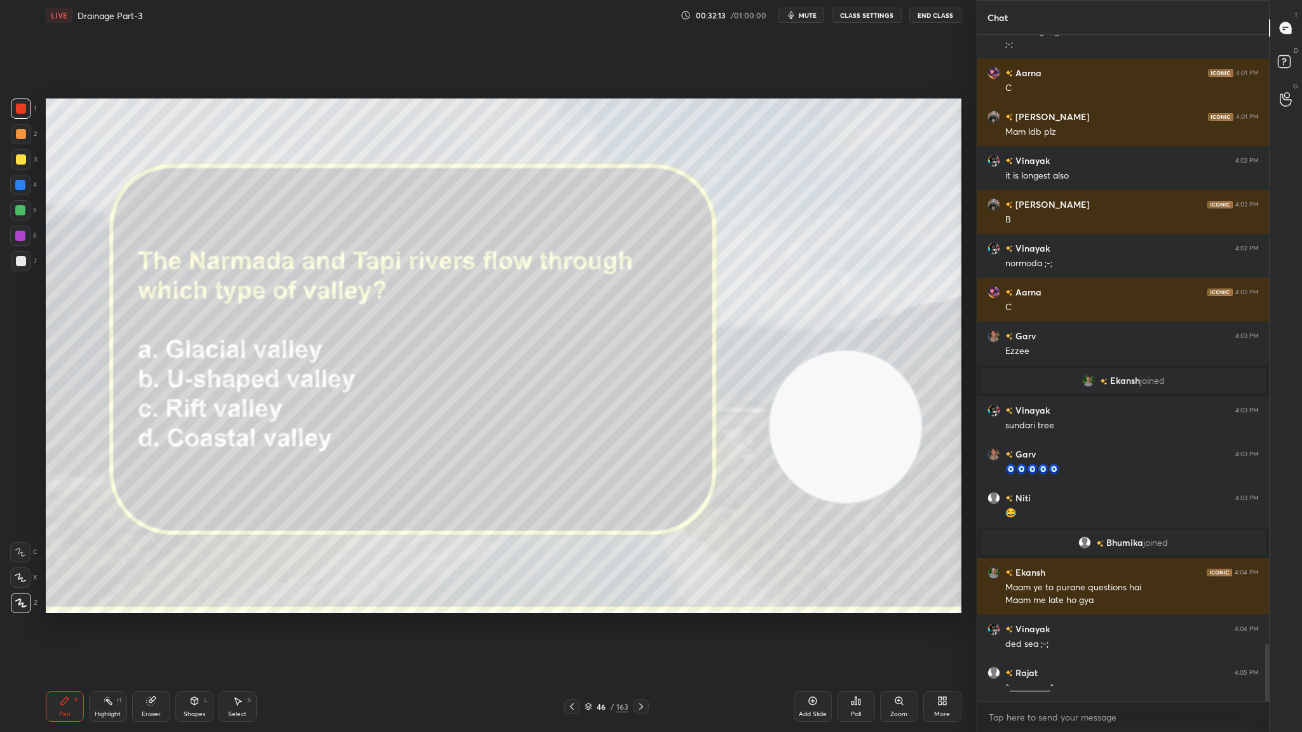
click at [569, 401] on icon at bounding box center [572, 706] width 10 height 10
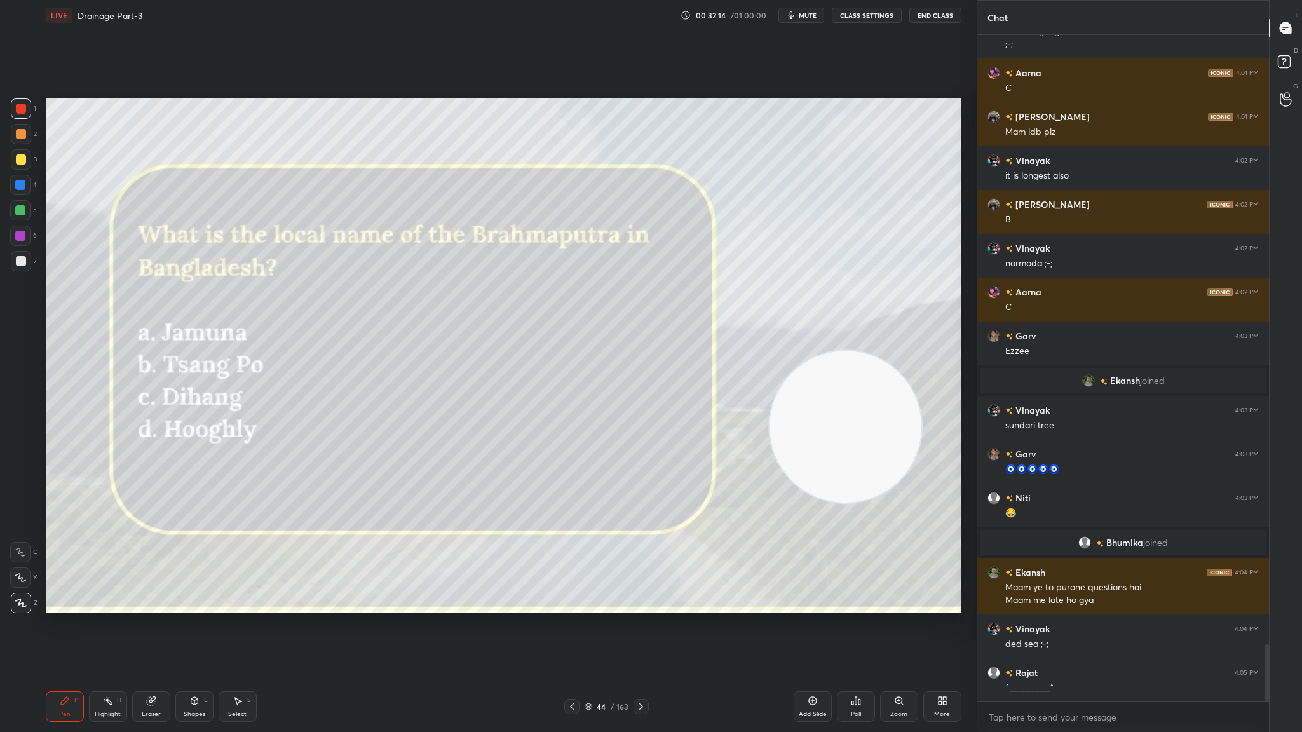
scroll to position [7062, 0]
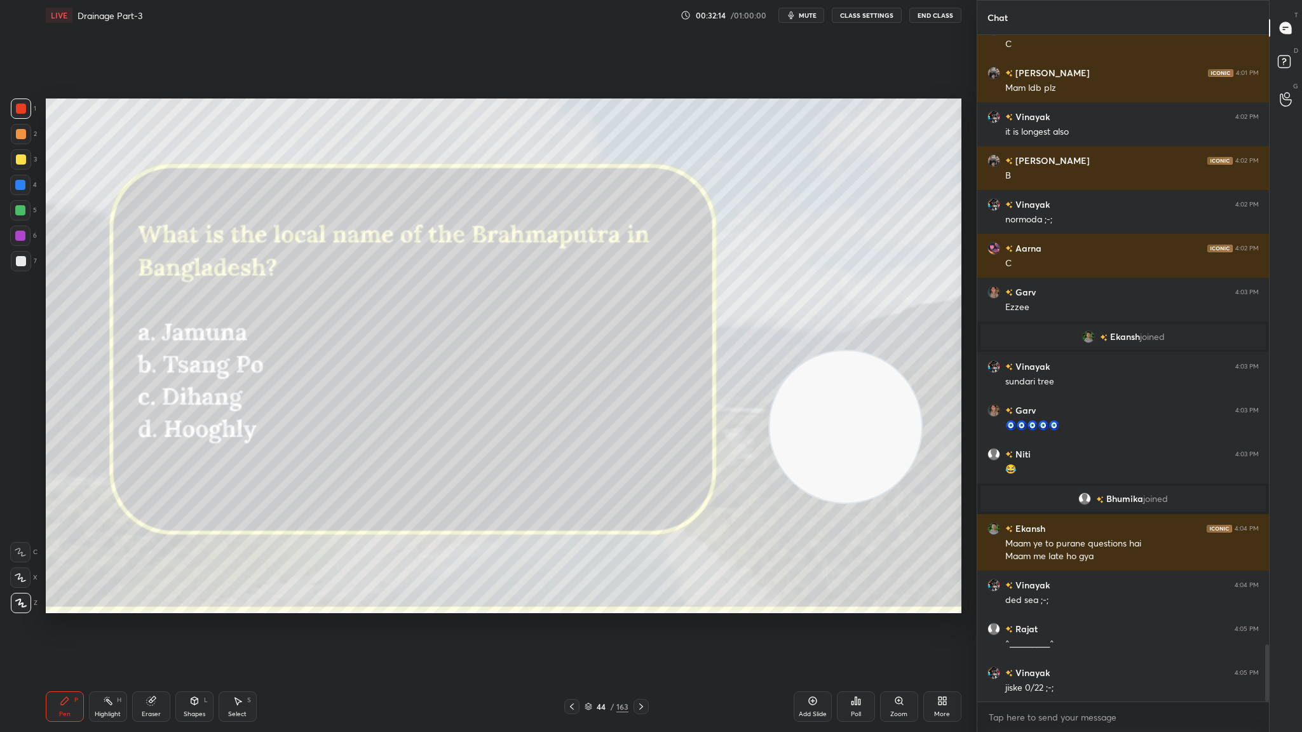
click at [569, 401] on icon at bounding box center [572, 706] width 10 height 10
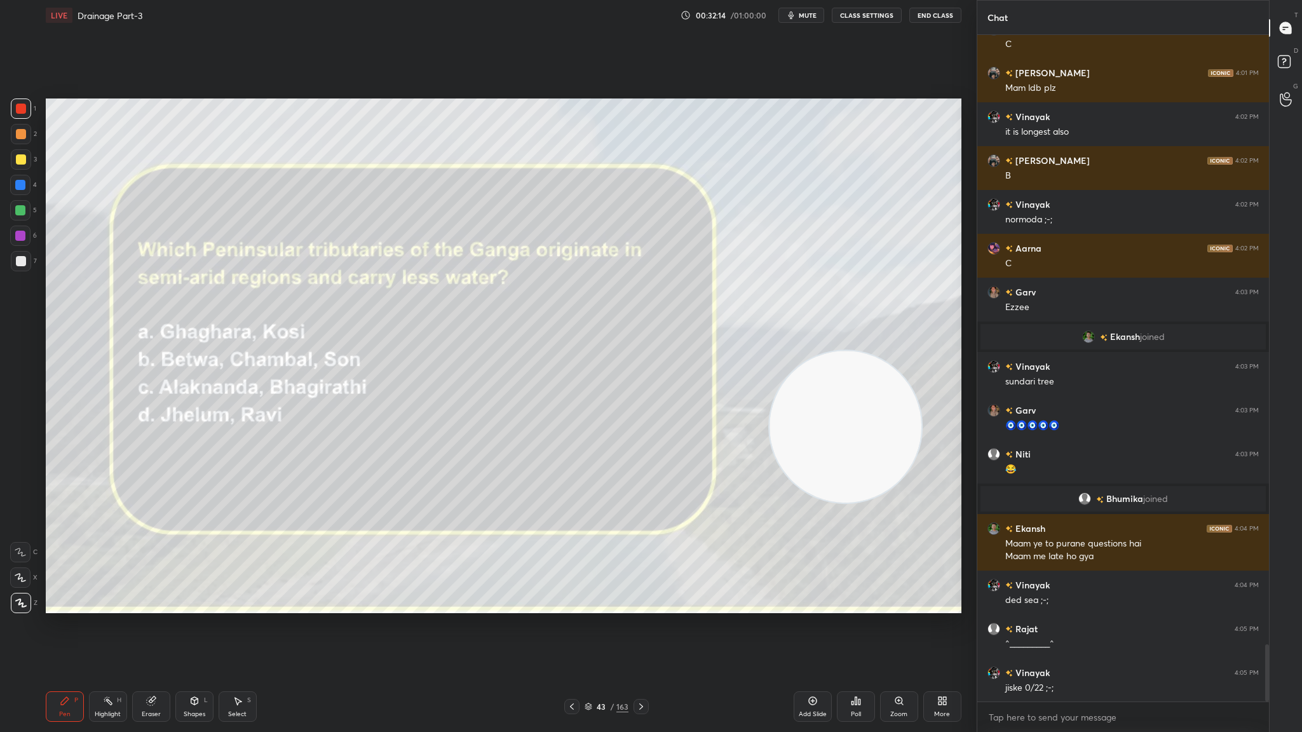
click at [569, 401] on icon at bounding box center [572, 706] width 10 height 10
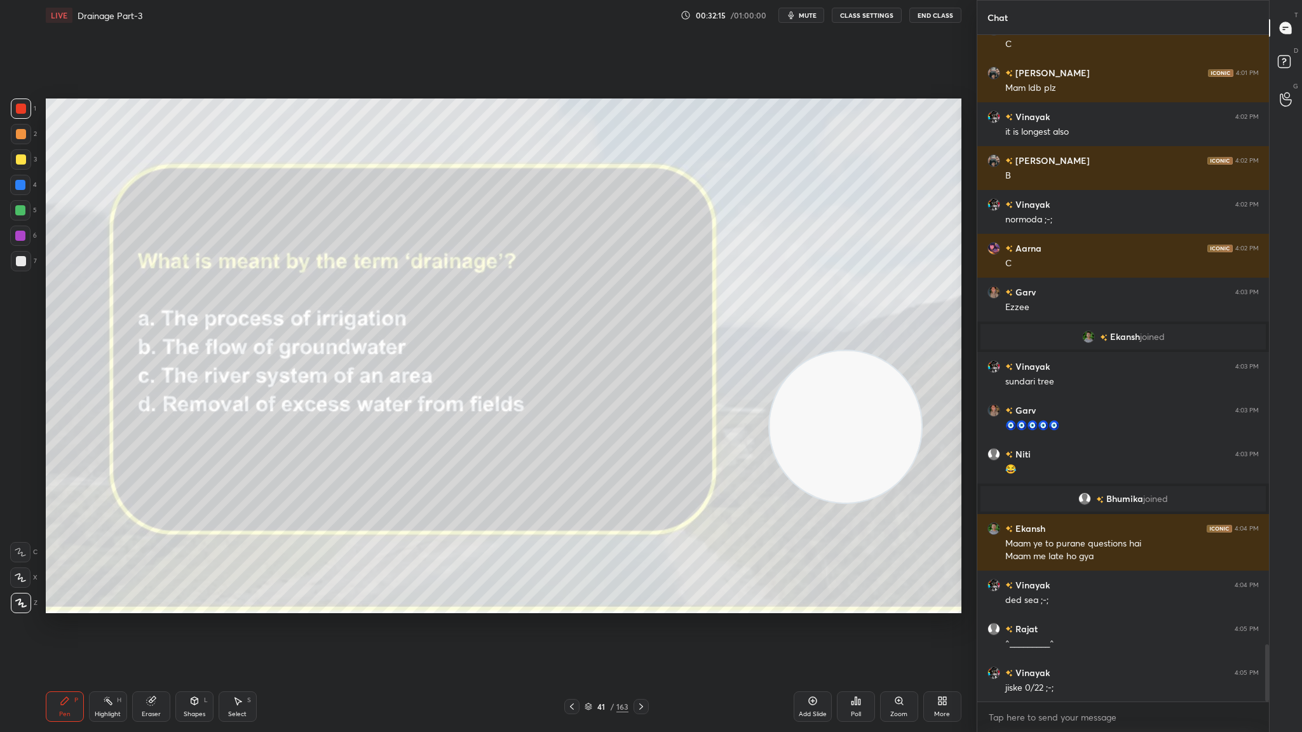
click at [569, 401] on icon at bounding box center [572, 706] width 10 height 10
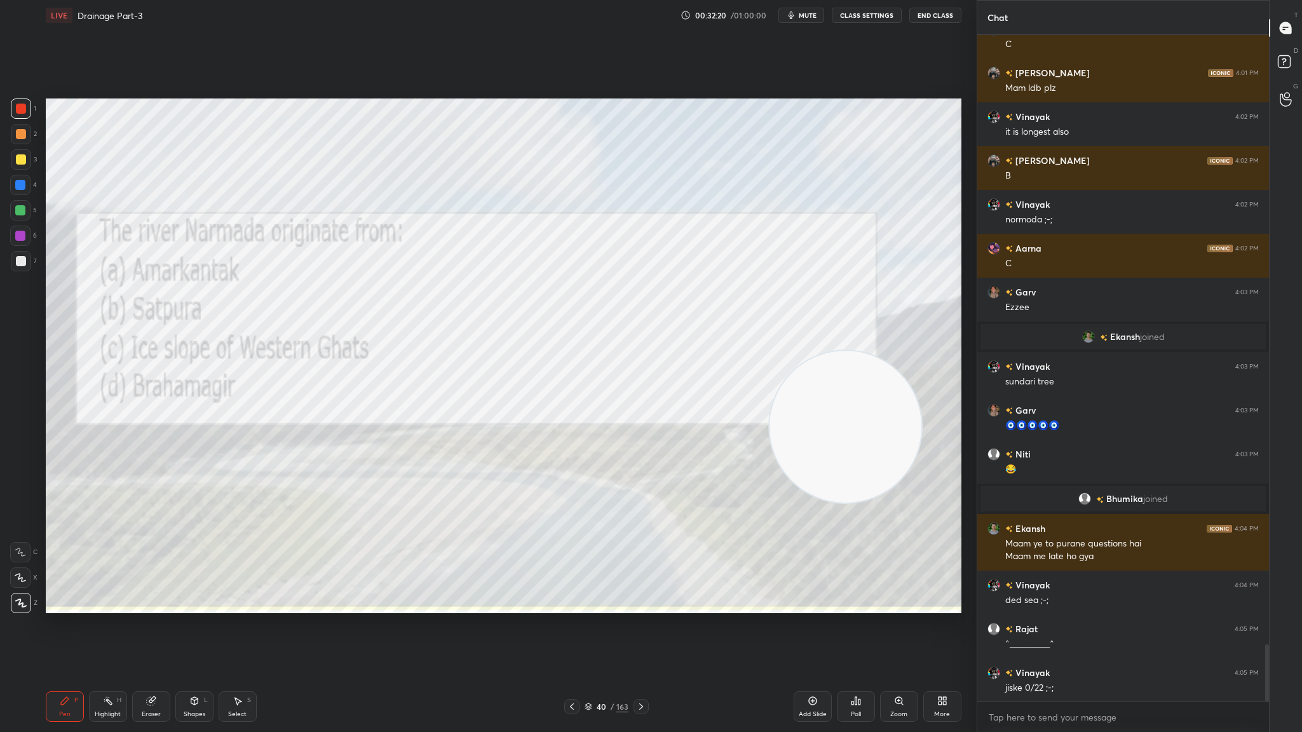
click at [569, 401] on icon at bounding box center [572, 706] width 10 height 10
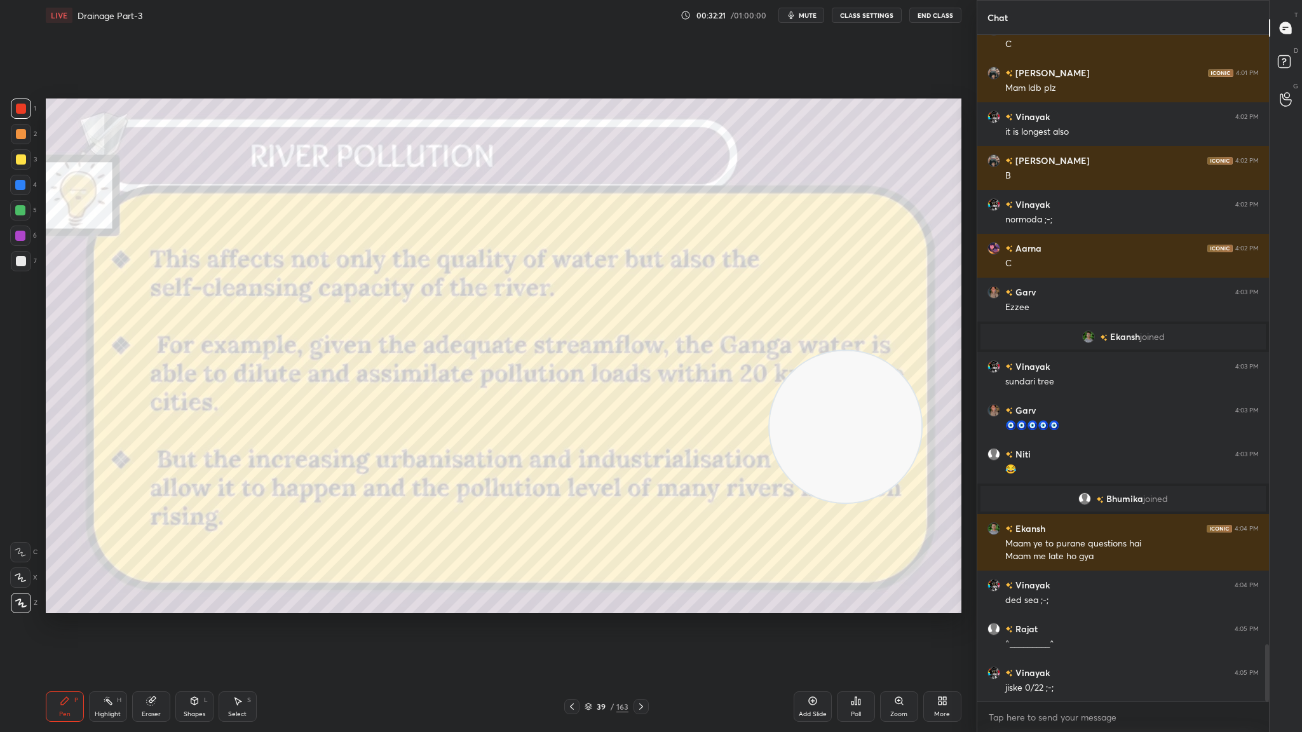
click at [569, 401] on icon at bounding box center [572, 706] width 10 height 10
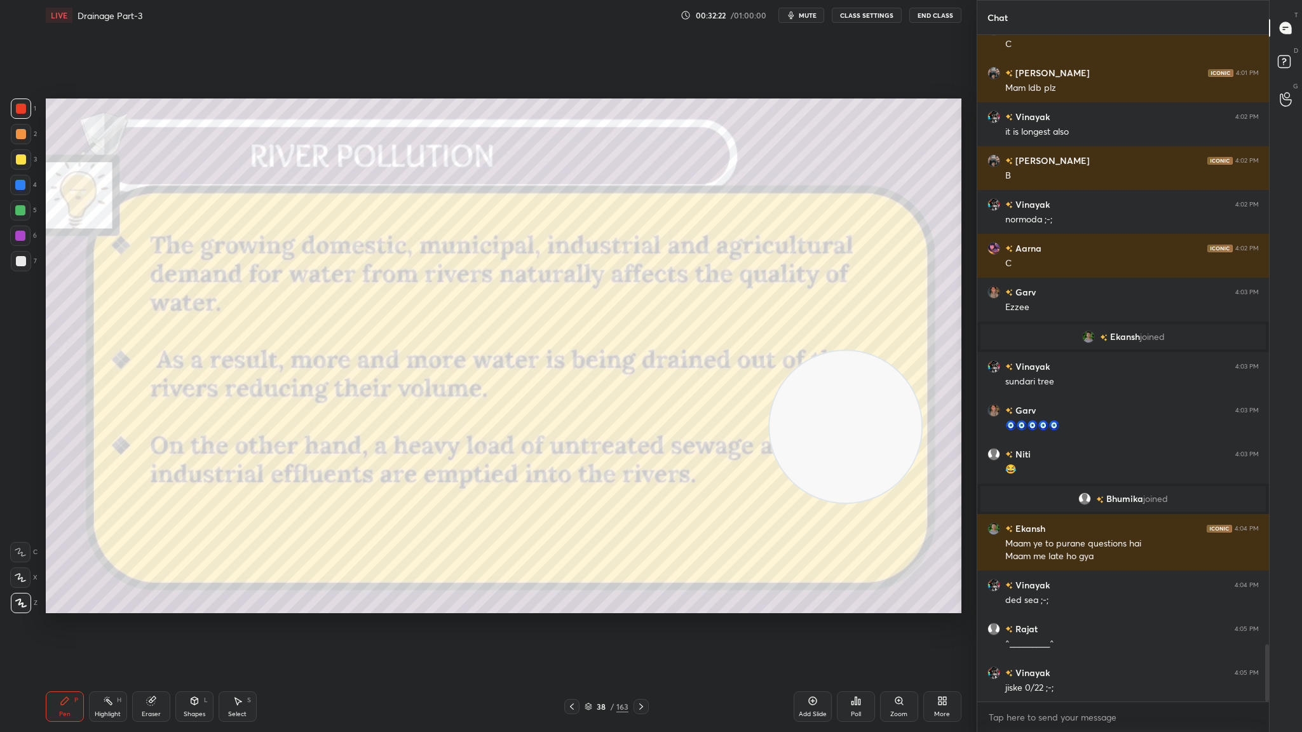
click at [642, 401] on icon at bounding box center [641, 706] width 10 height 10
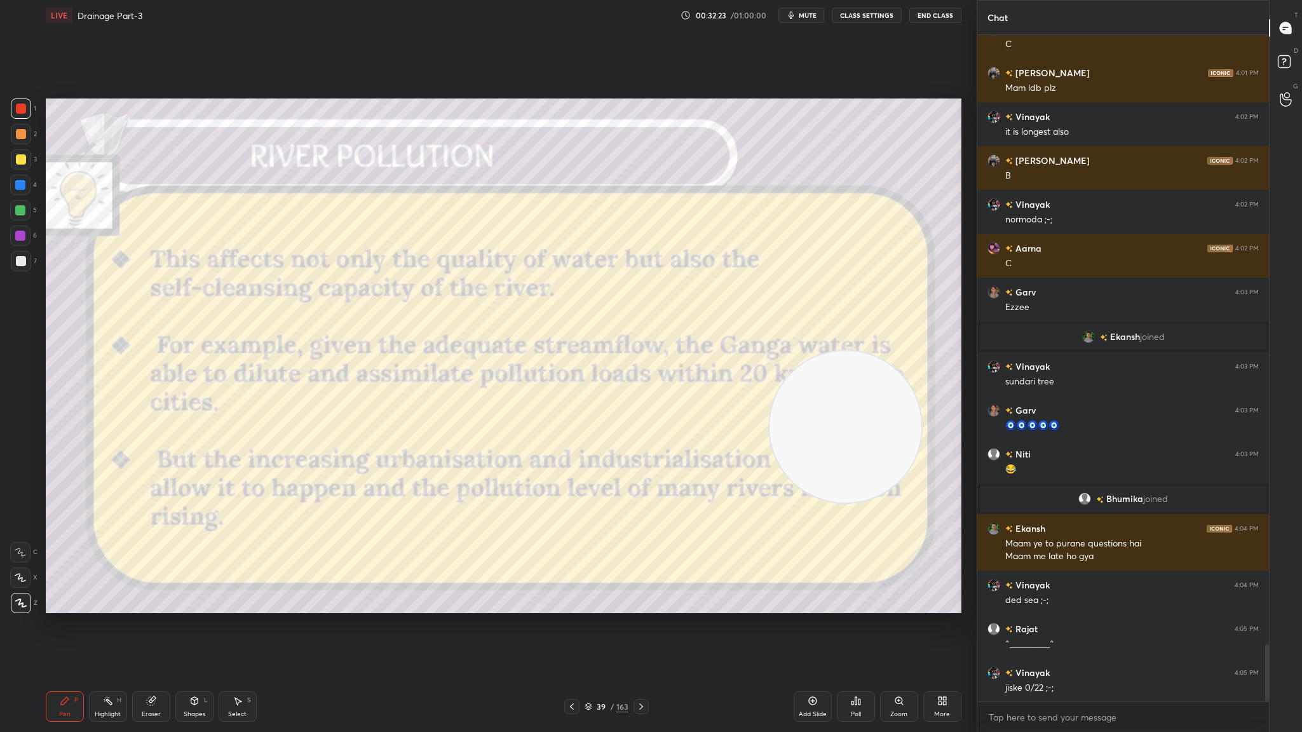
click at [642, 401] on icon at bounding box center [641, 706] width 10 height 10
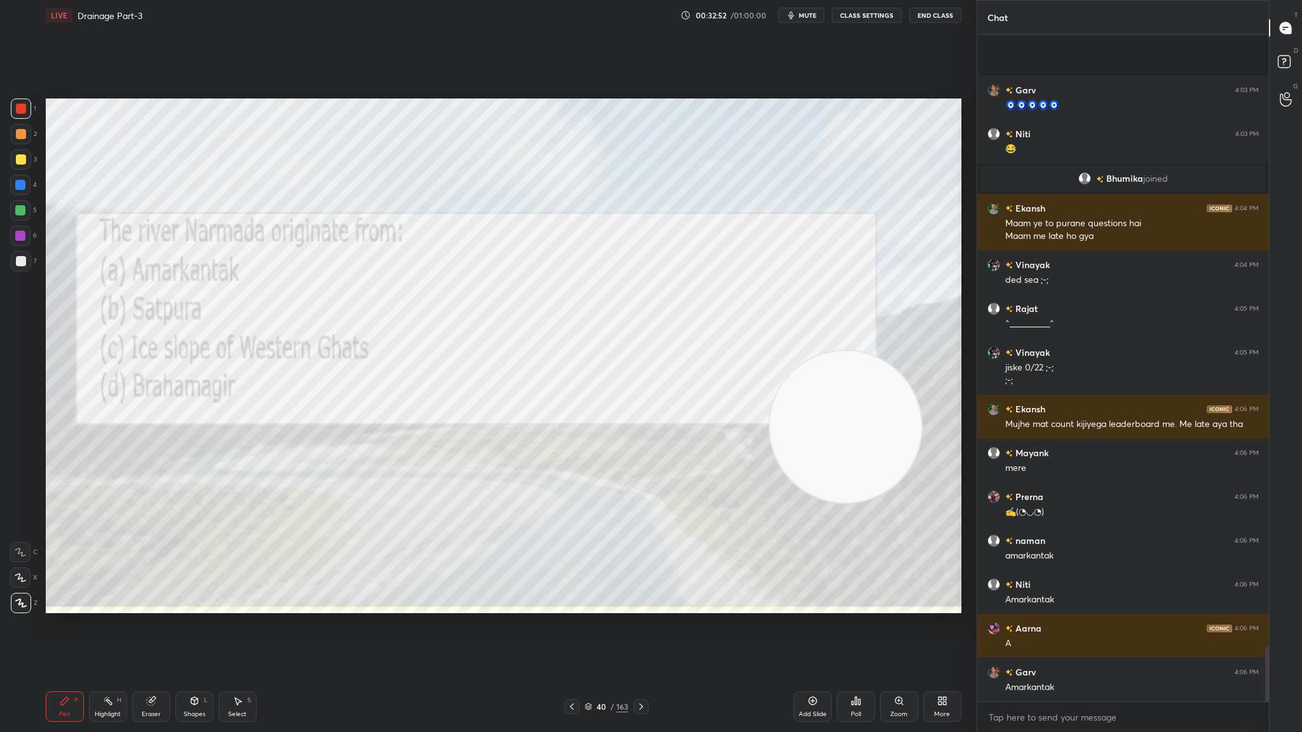
scroll to position [7469, 0]
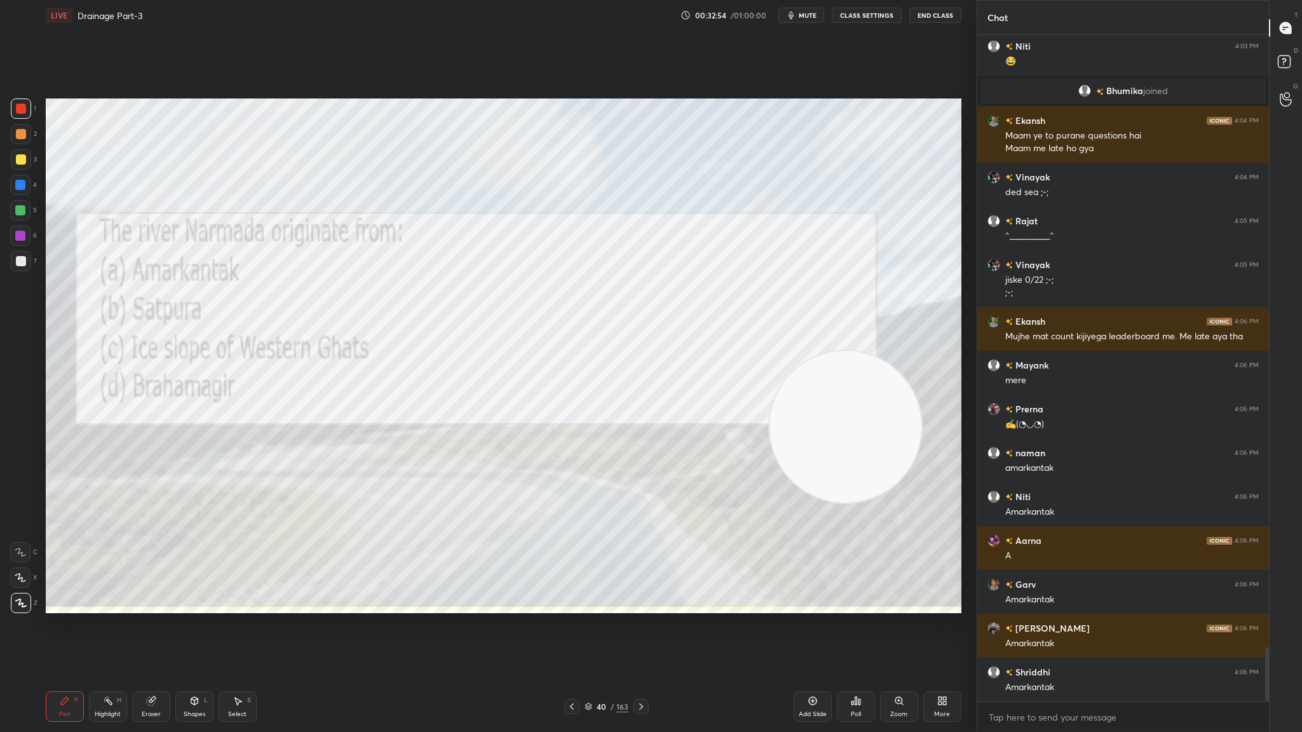
click at [638, 401] on icon at bounding box center [641, 706] width 10 height 10
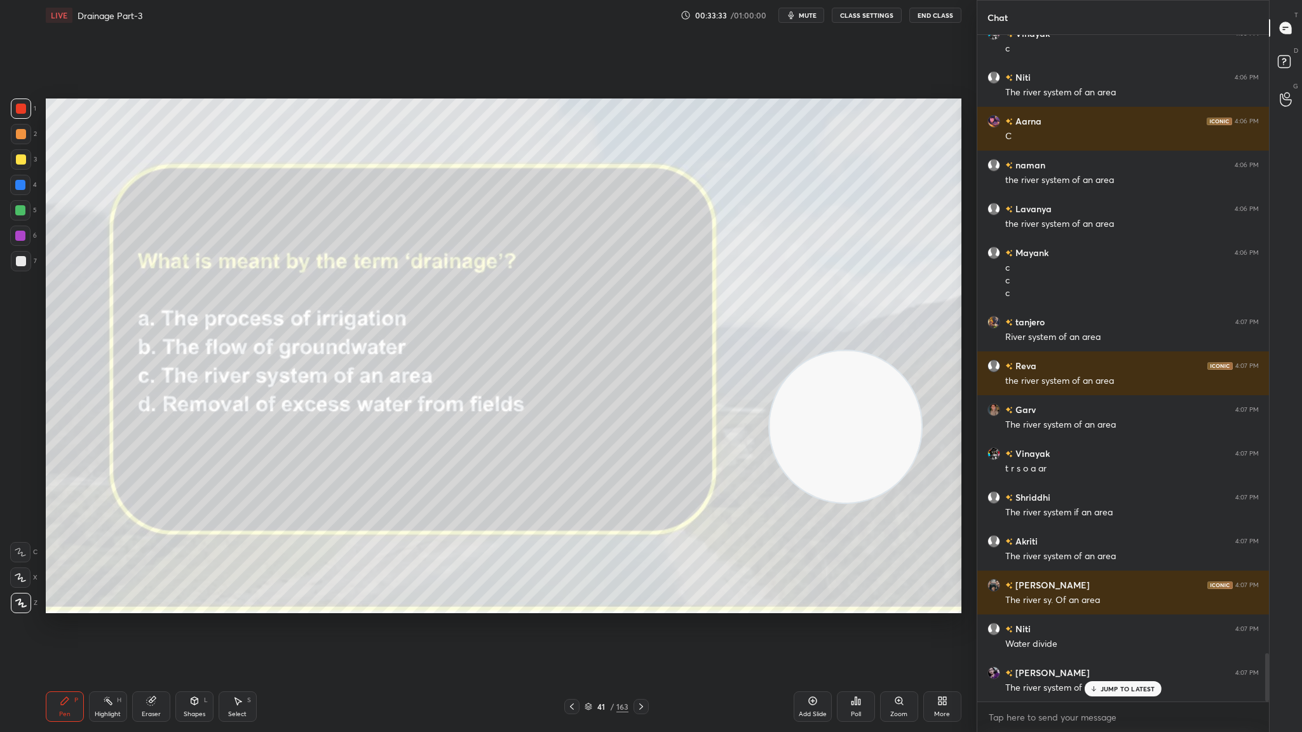
scroll to position [8634, 0]
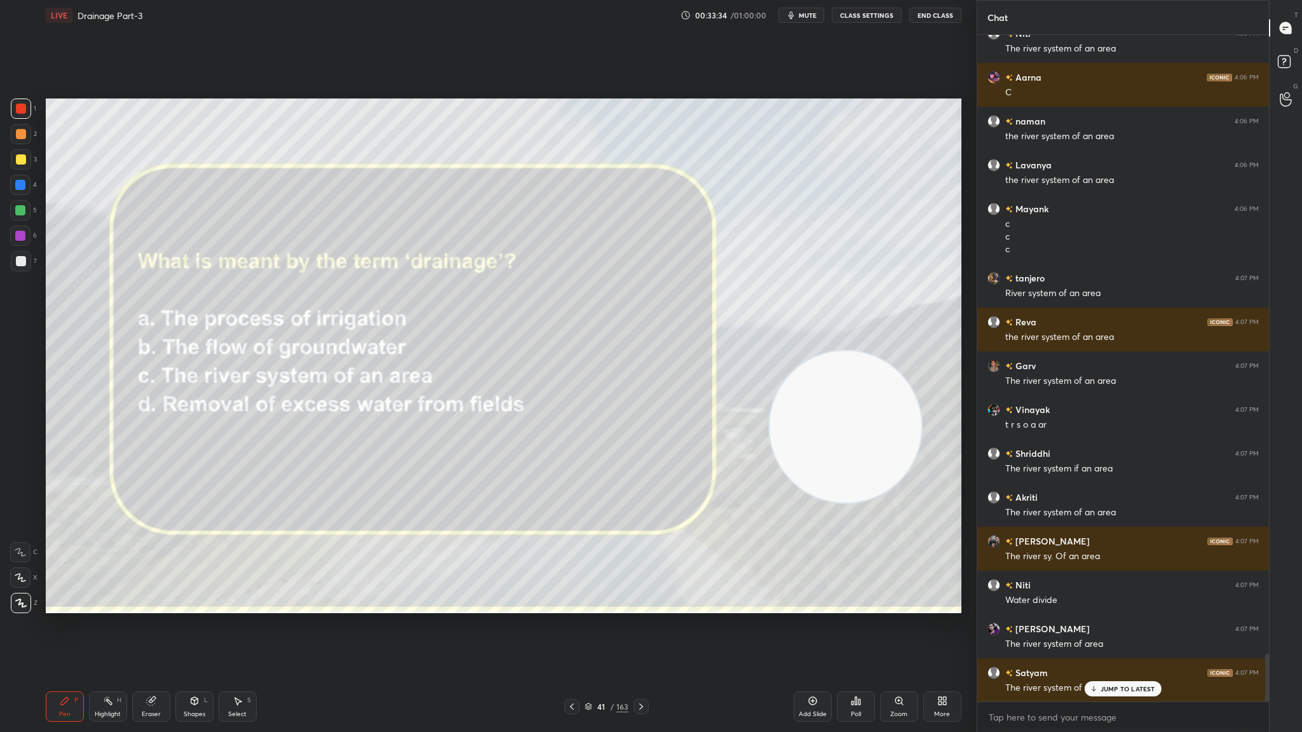
click at [641, 401] on icon at bounding box center [641, 706] width 10 height 10
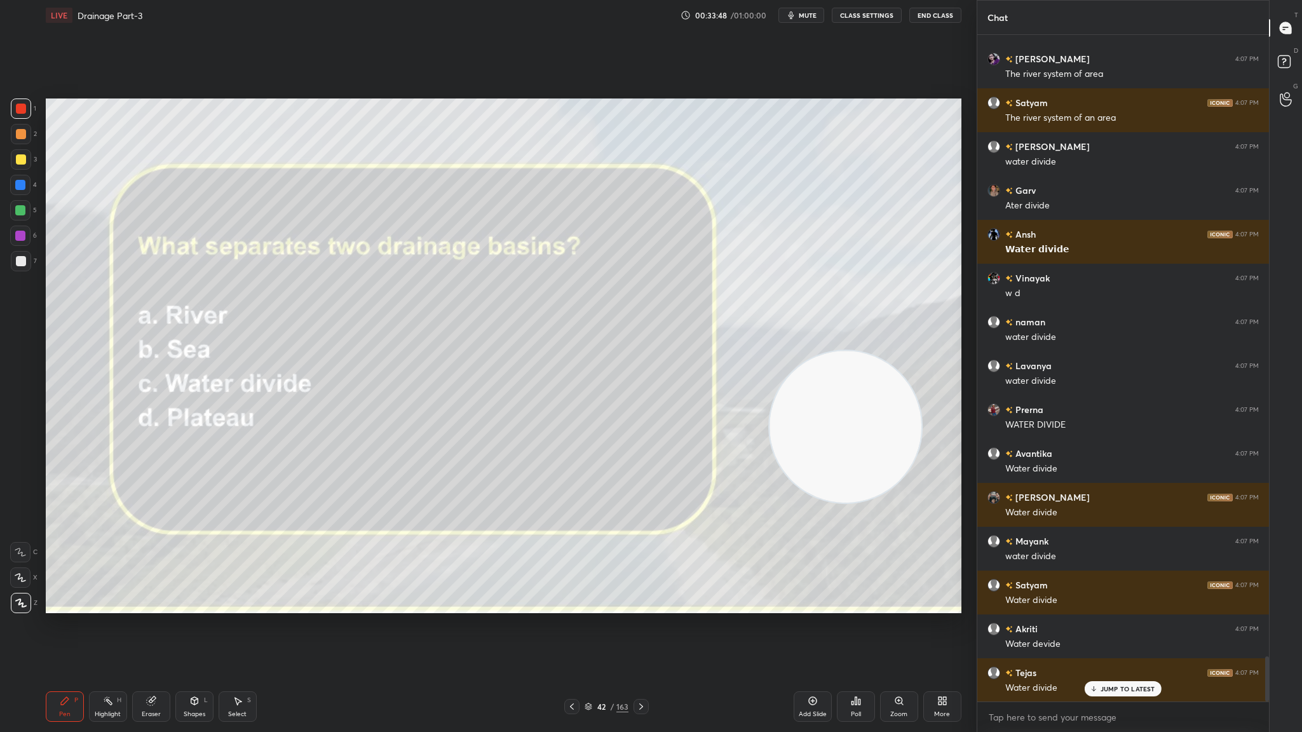
scroll to position [9247, 0]
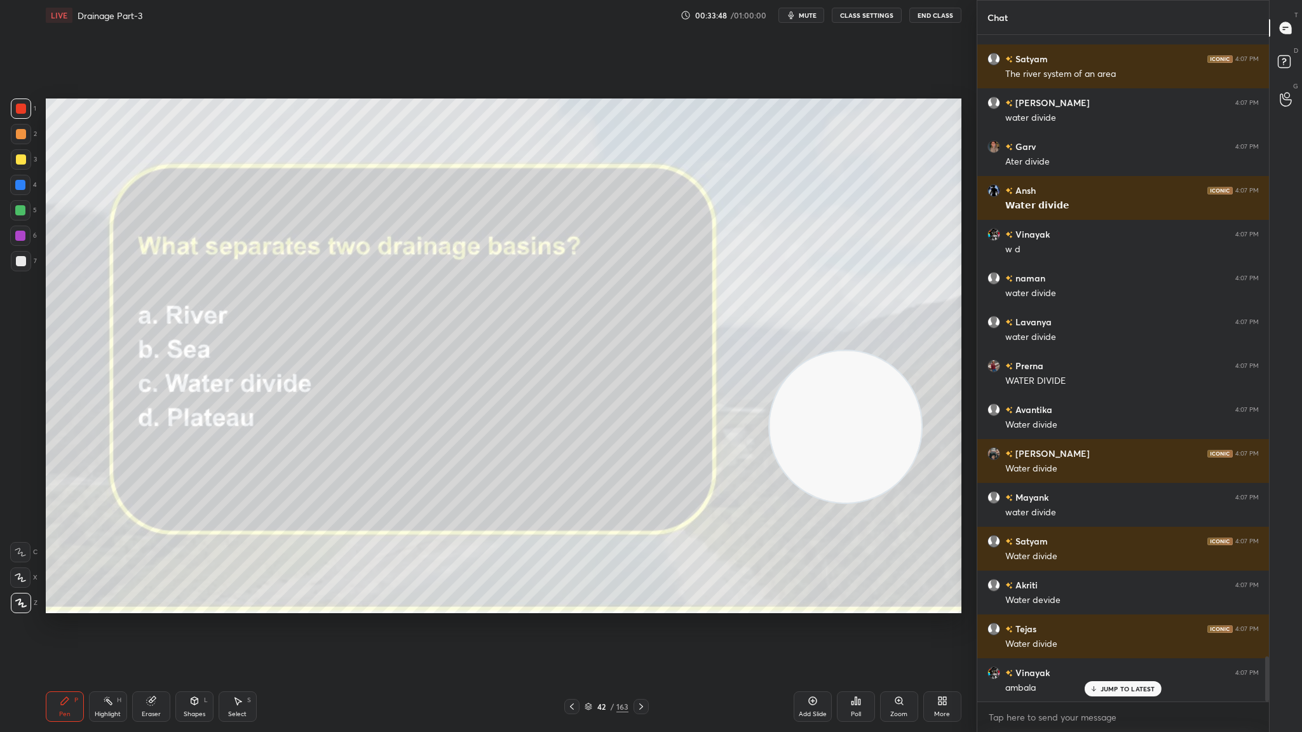
click at [641, 401] on div at bounding box center [640, 706] width 15 height 15
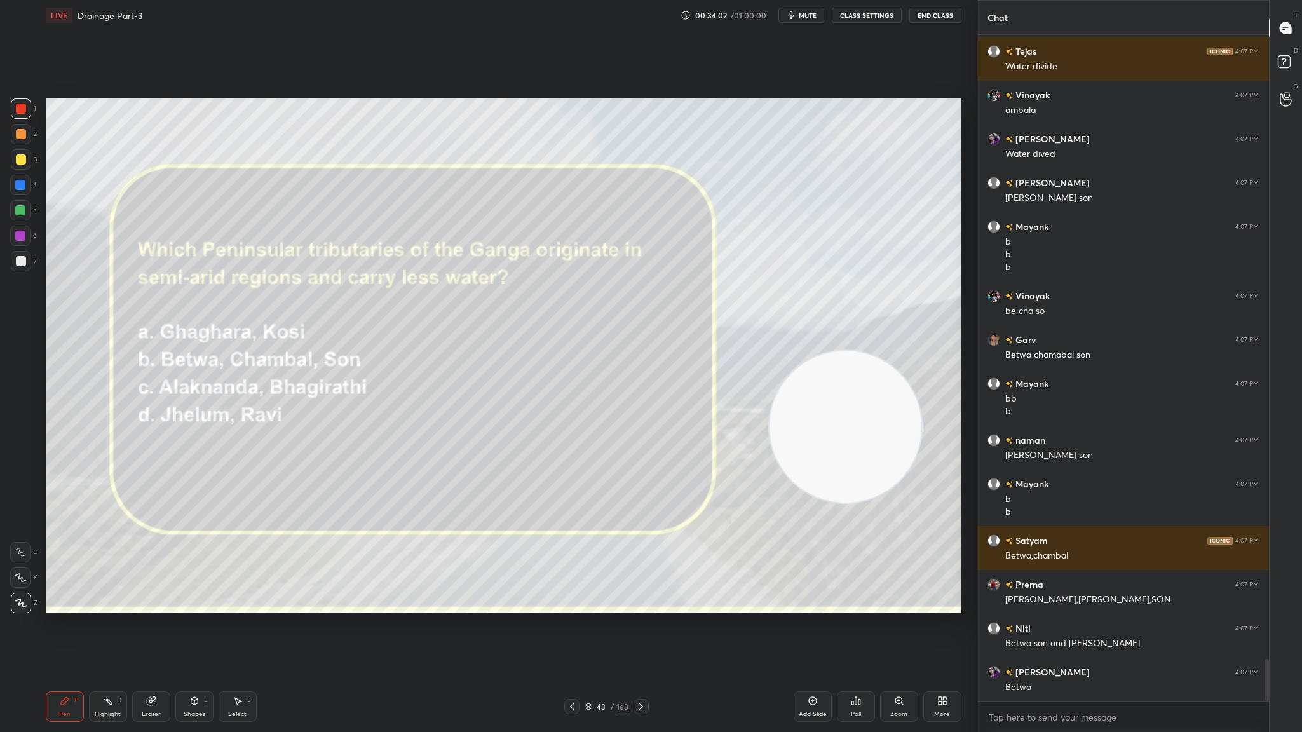
scroll to position [9869, 0]
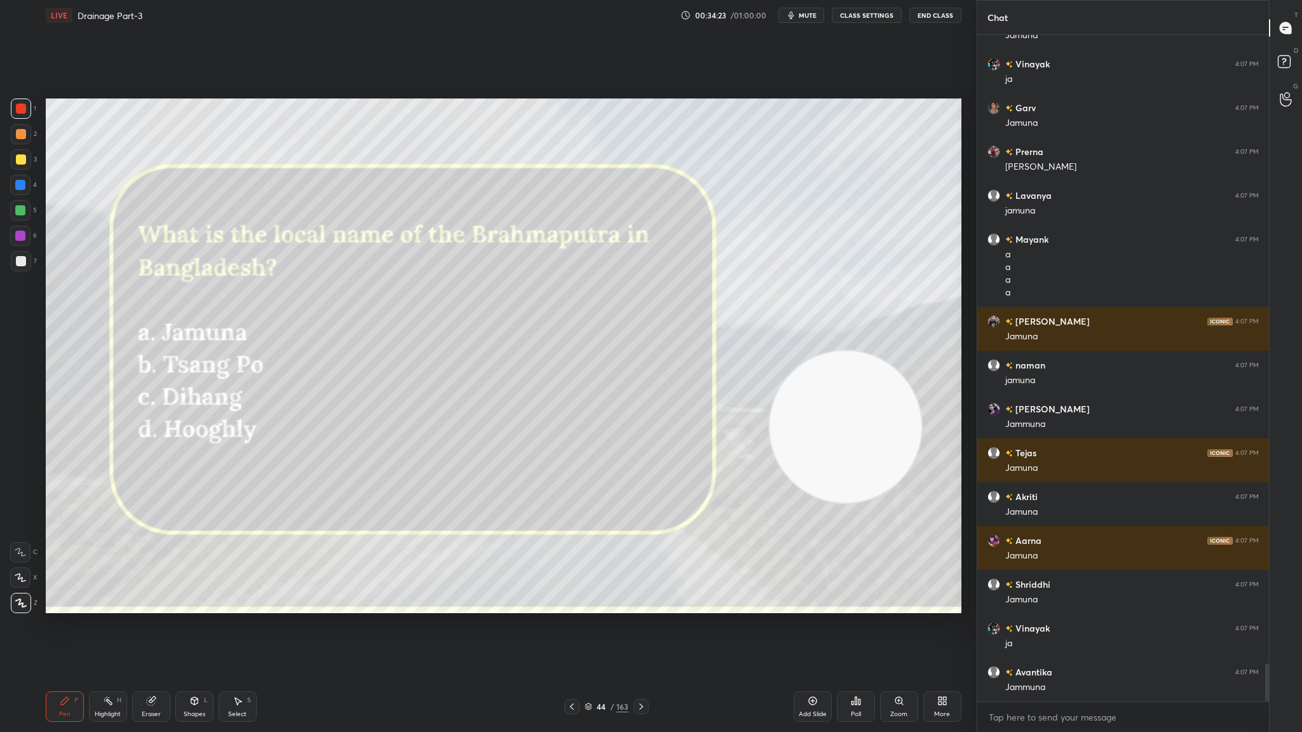
click at [630, 401] on div "44 / 163" at bounding box center [606, 706] width 84 height 15
click at [637, 401] on icon at bounding box center [641, 706] width 10 height 10
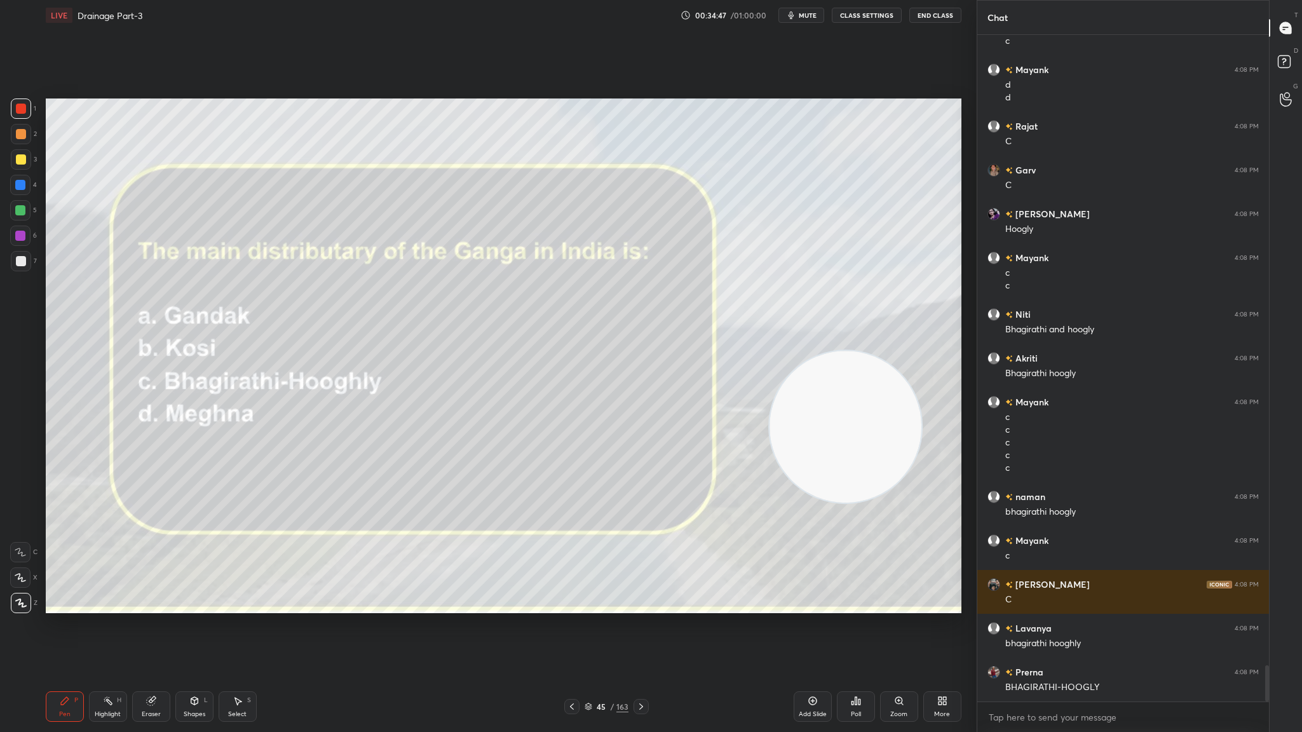
scroll to position [11705, 0]
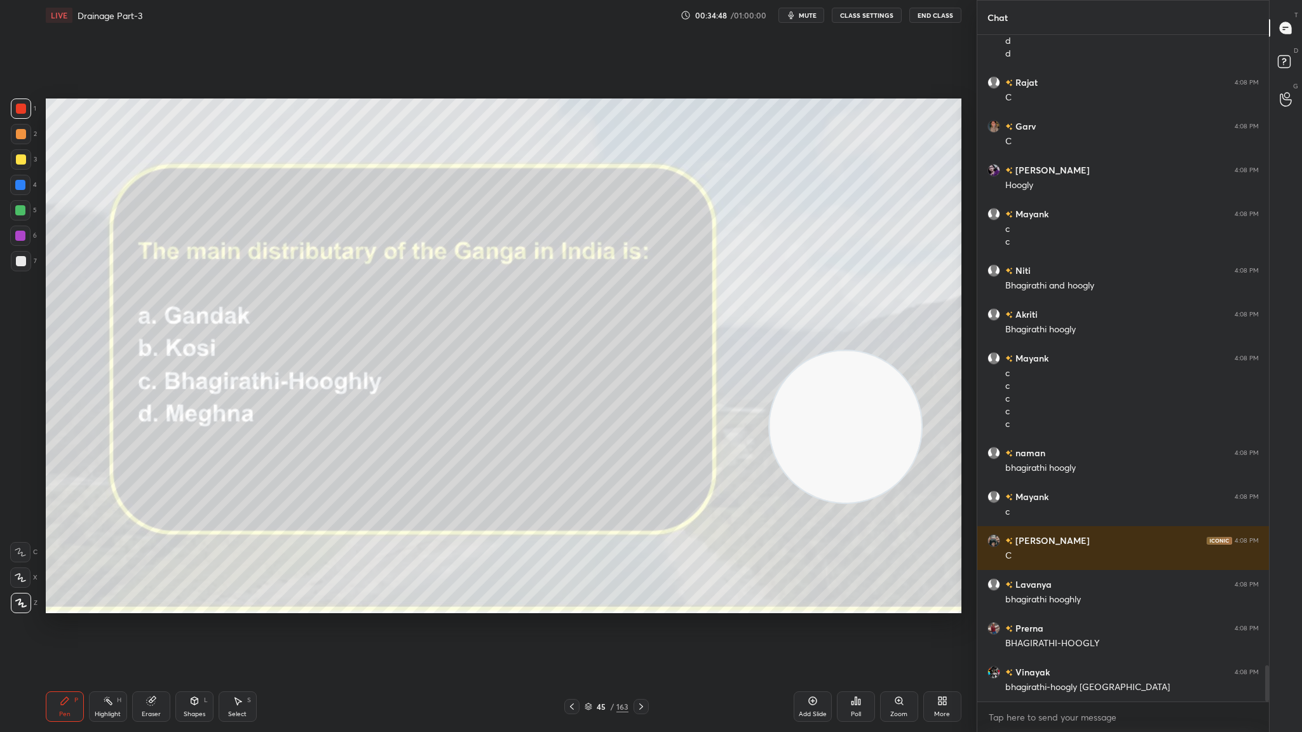
click at [642, 401] on icon at bounding box center [641, 706] width 10 height 10
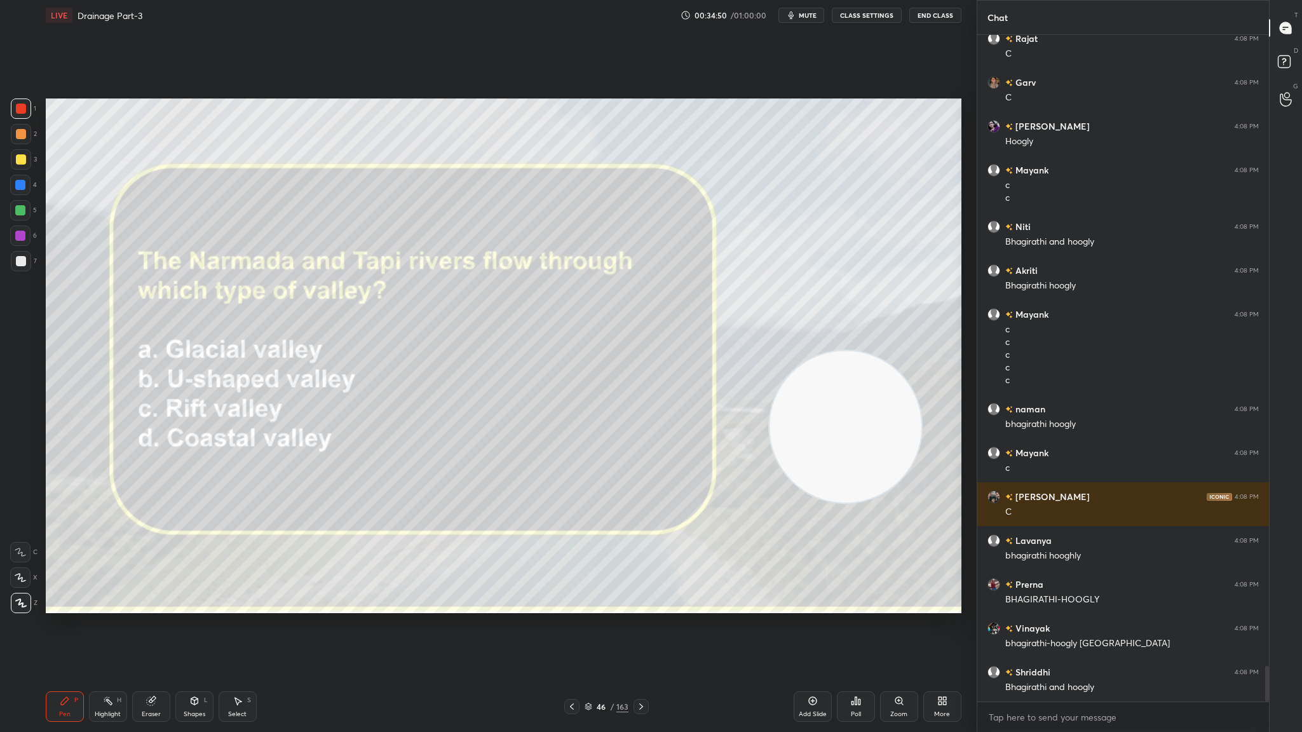
scroll to position [11793, 0]
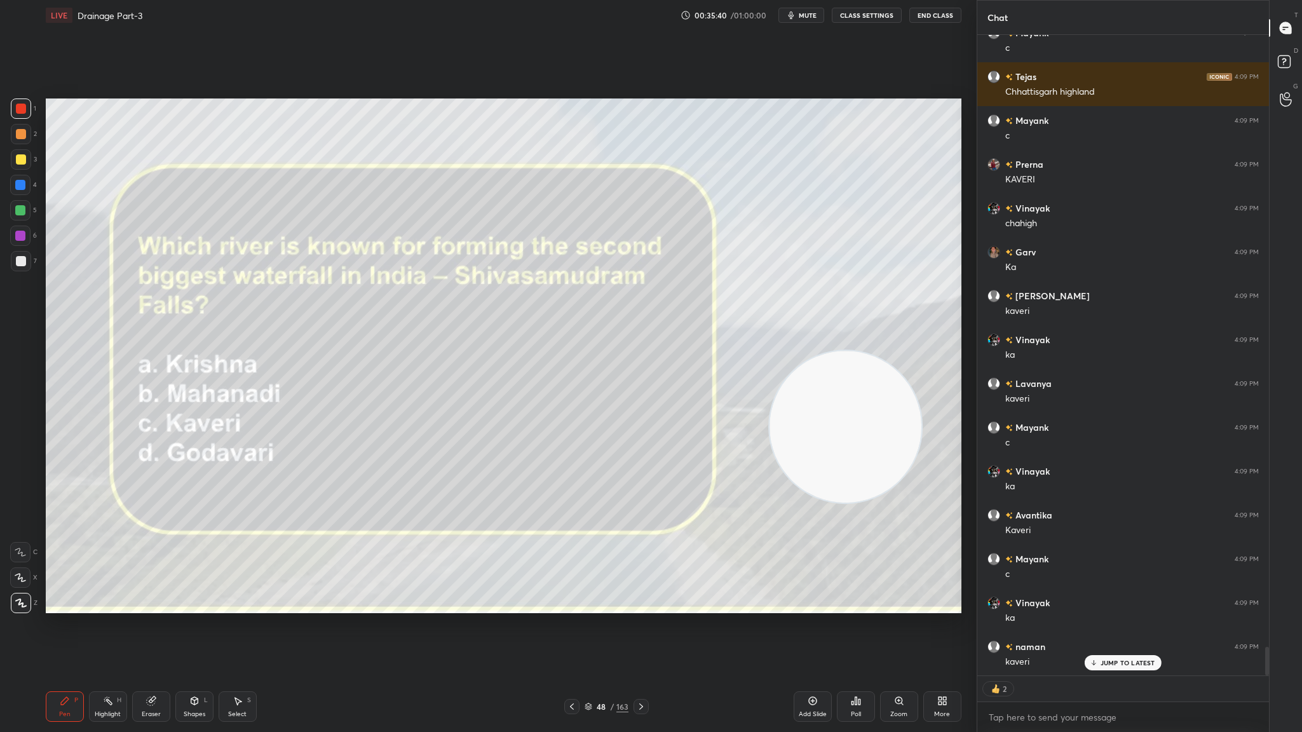
type textarea "x"
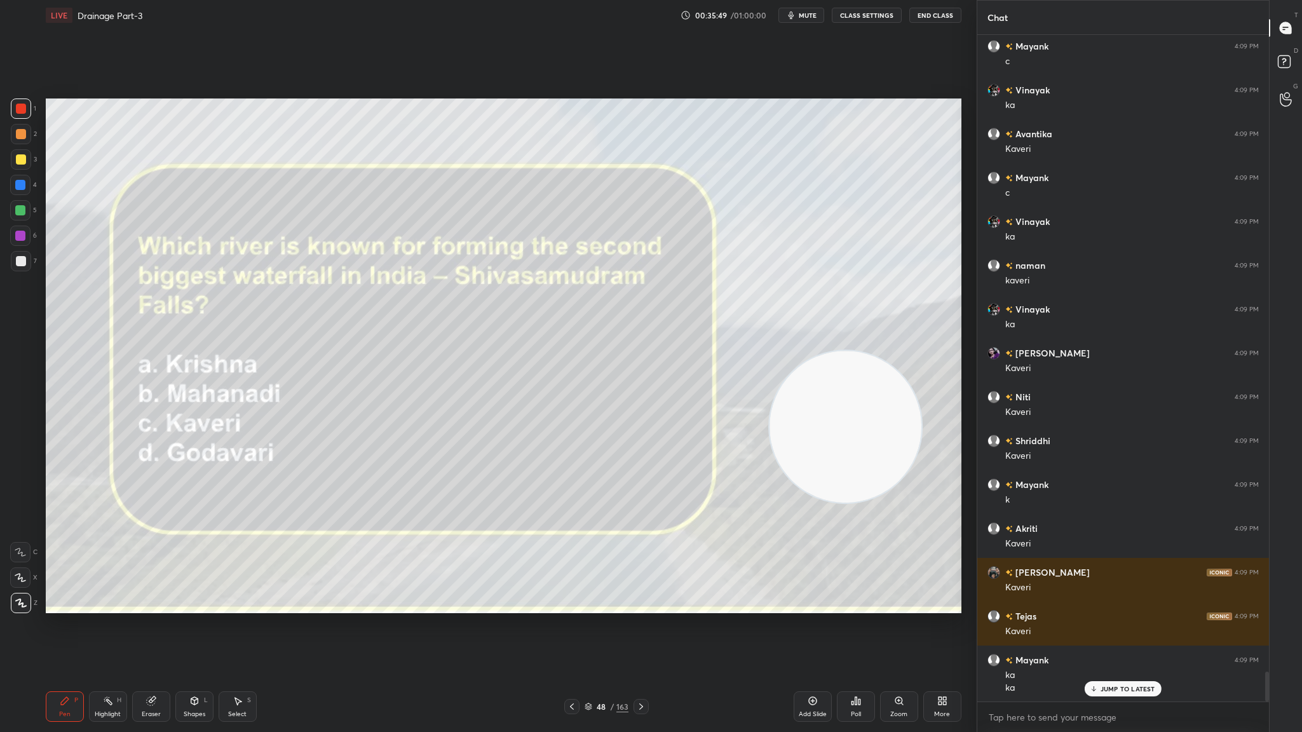
click at [643, 401] on icon at bounding box center [641, 706] width 10 height 10
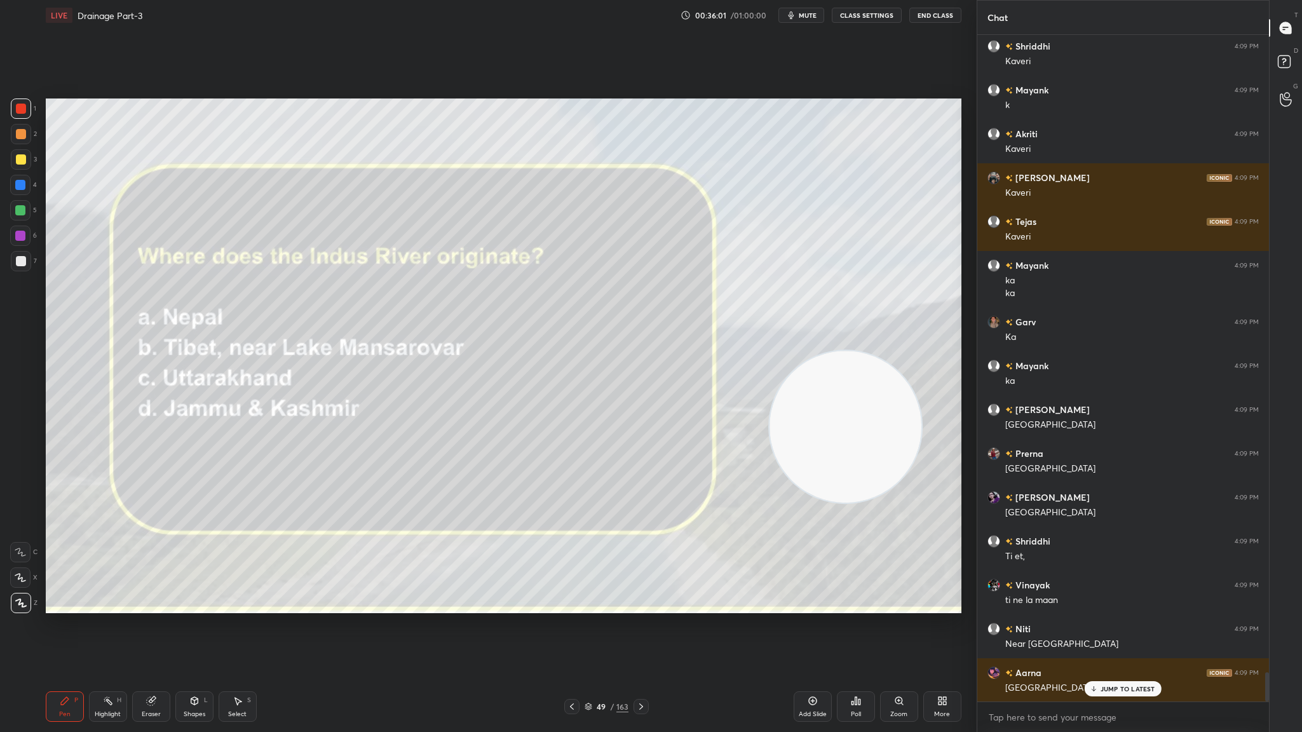
click at [644, 401] on icon at bounding box center [641, 706] width 10 height 10
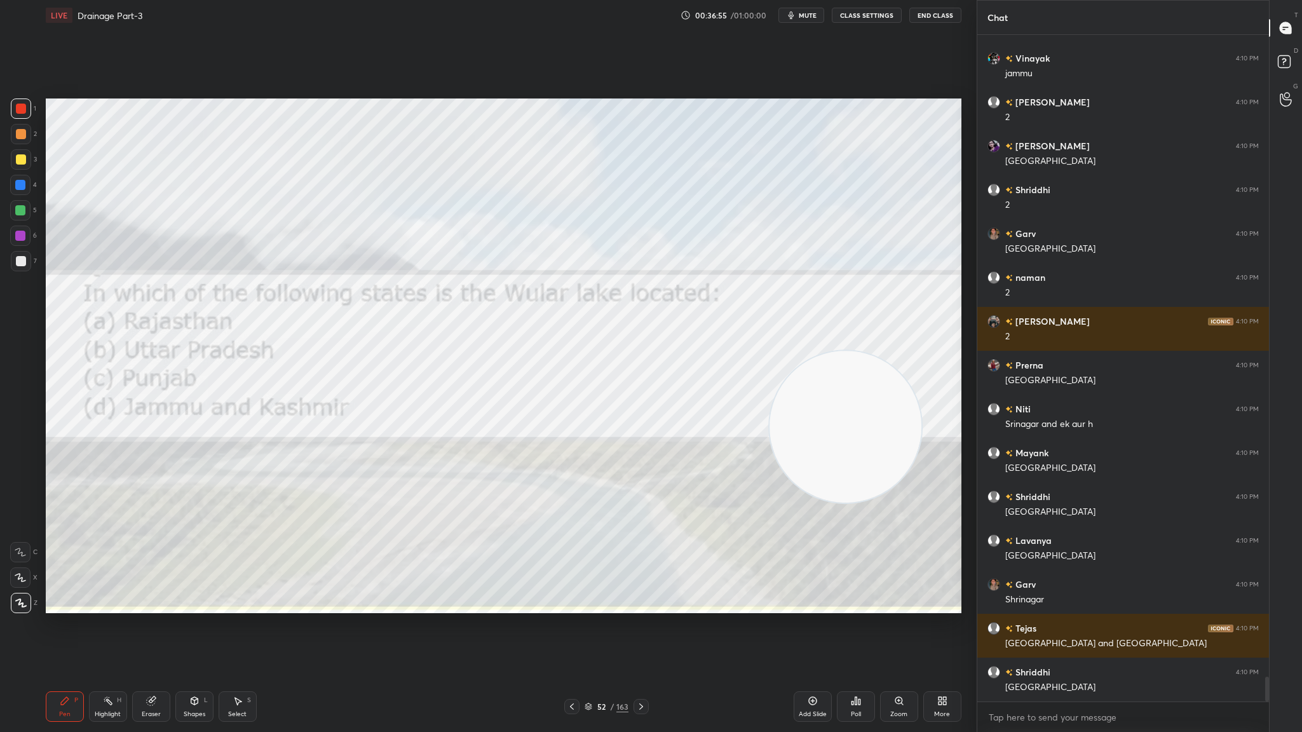
scroll to position [17209, 0]
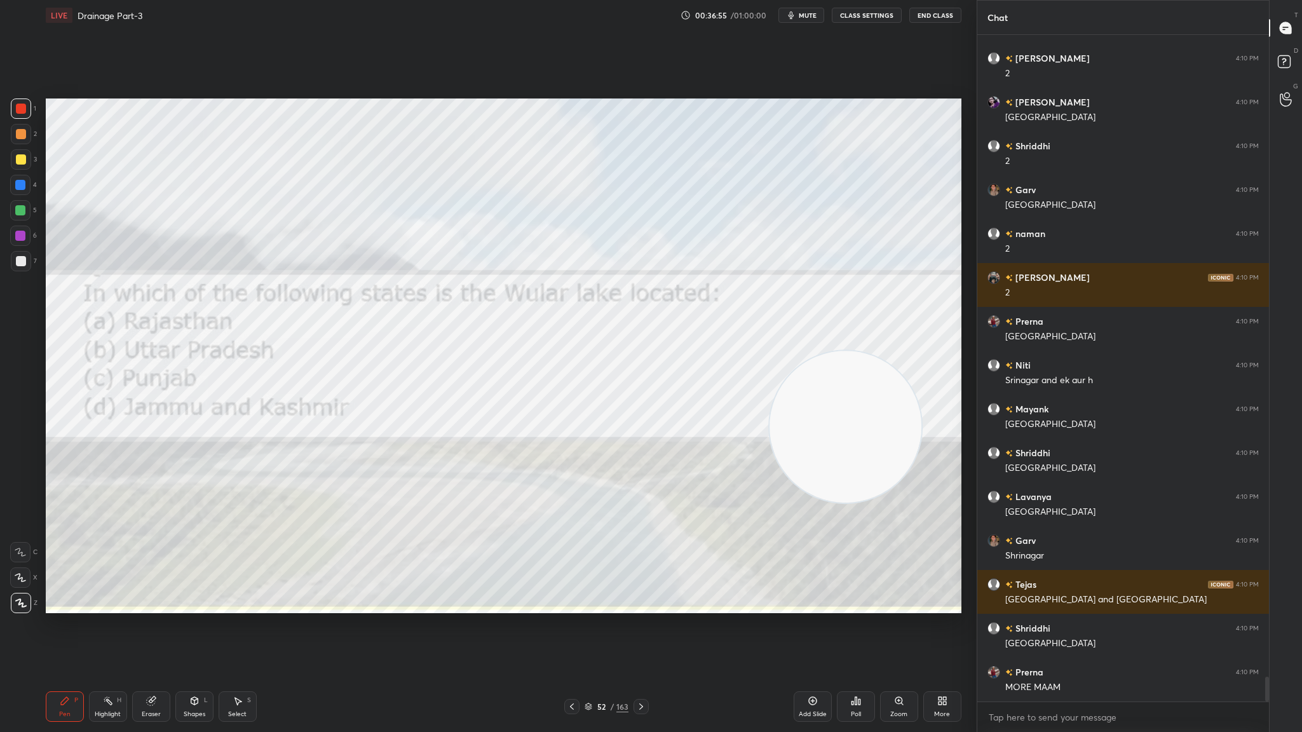
click at [809, 11] on span "mute" at bounding box center [808, 15] width 18 height 9
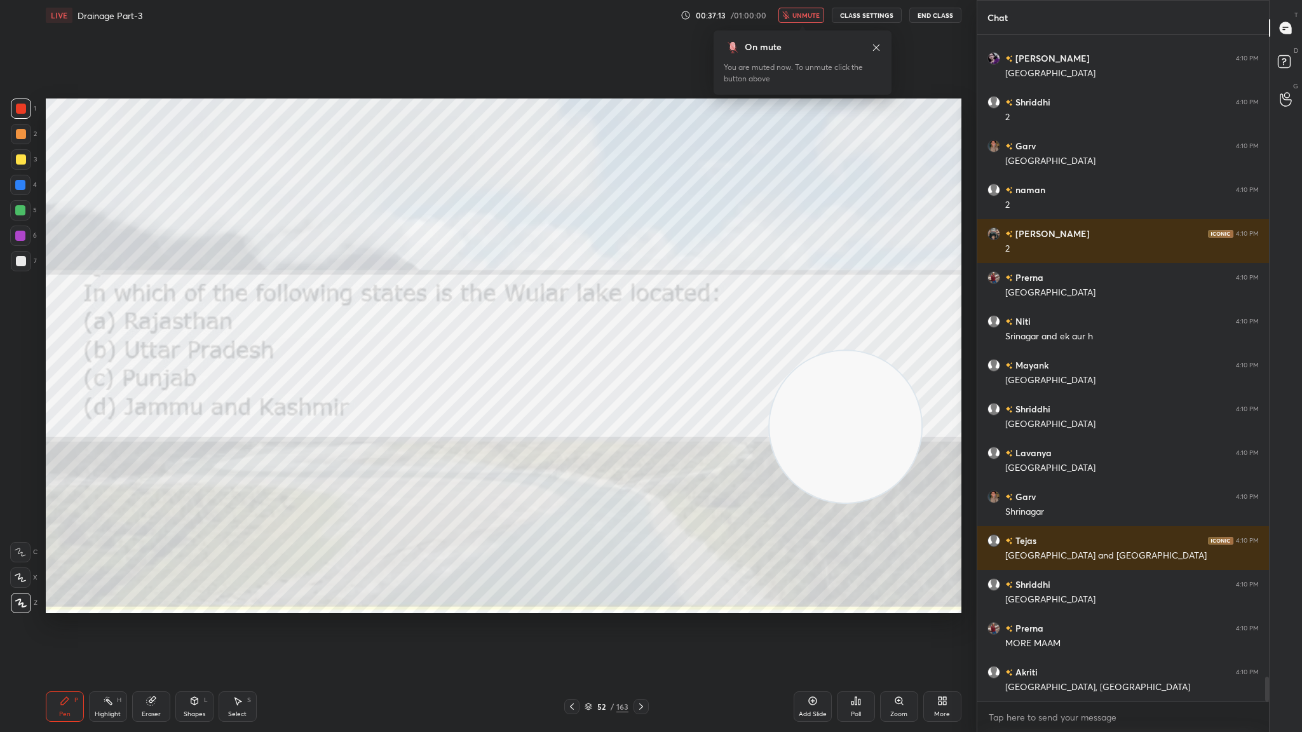
click at [806, 8] on button "unmute" at bounding box center [801, 15] width 46 height 15
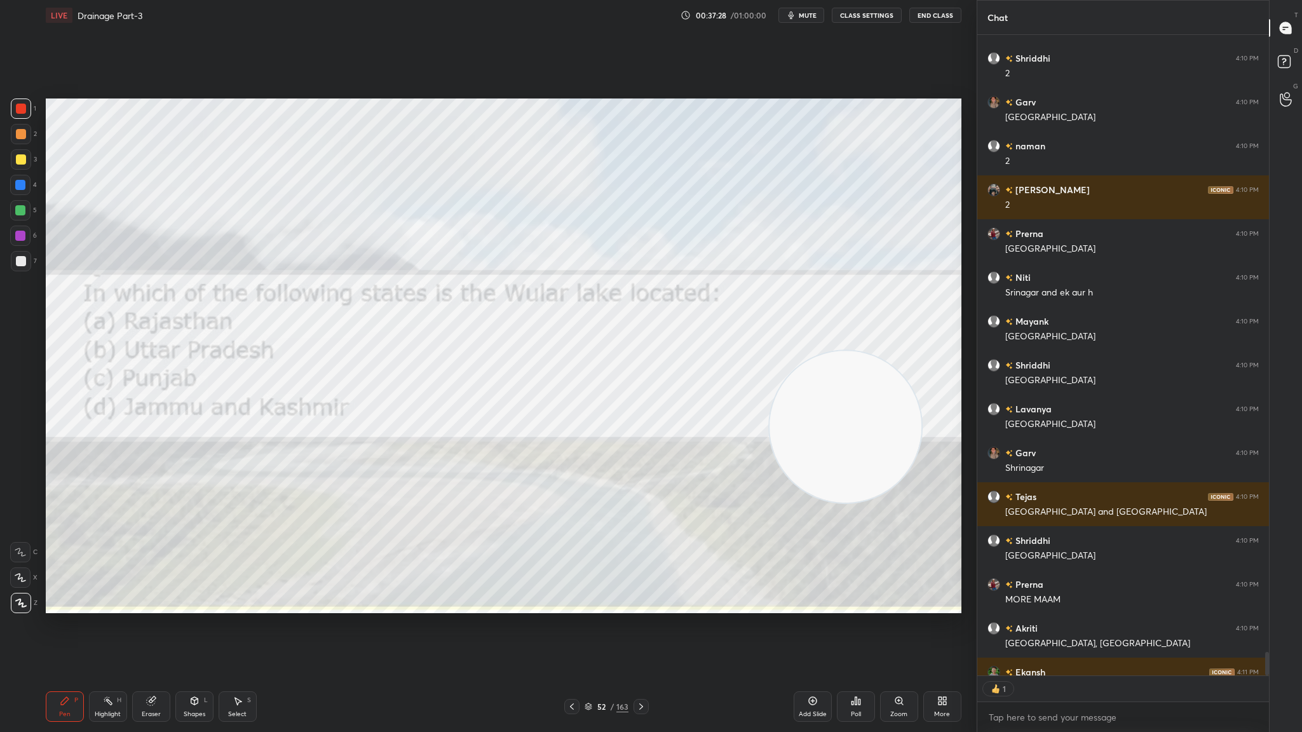
scroll to position [4, 4]
click at [798, 19] on button "mute" at bounding box center [801, 15] width 46 height 15
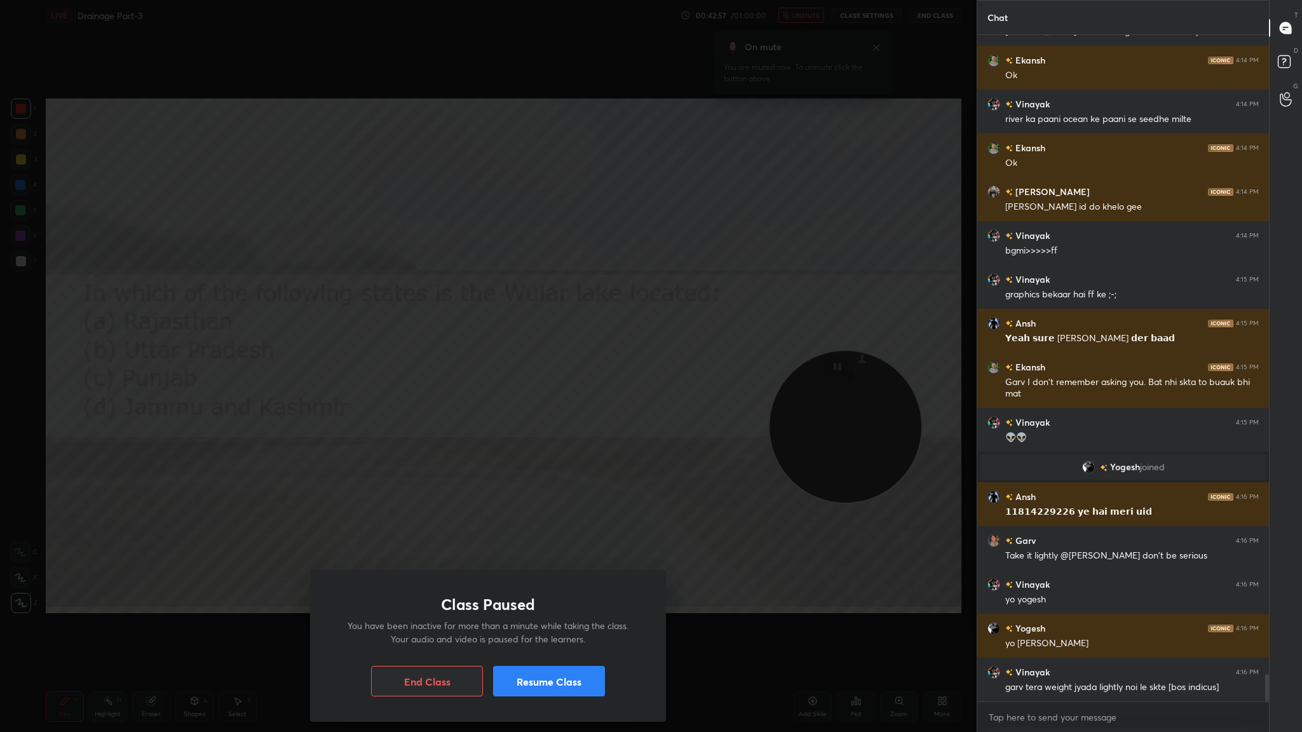
scroll to position [15578, 0]
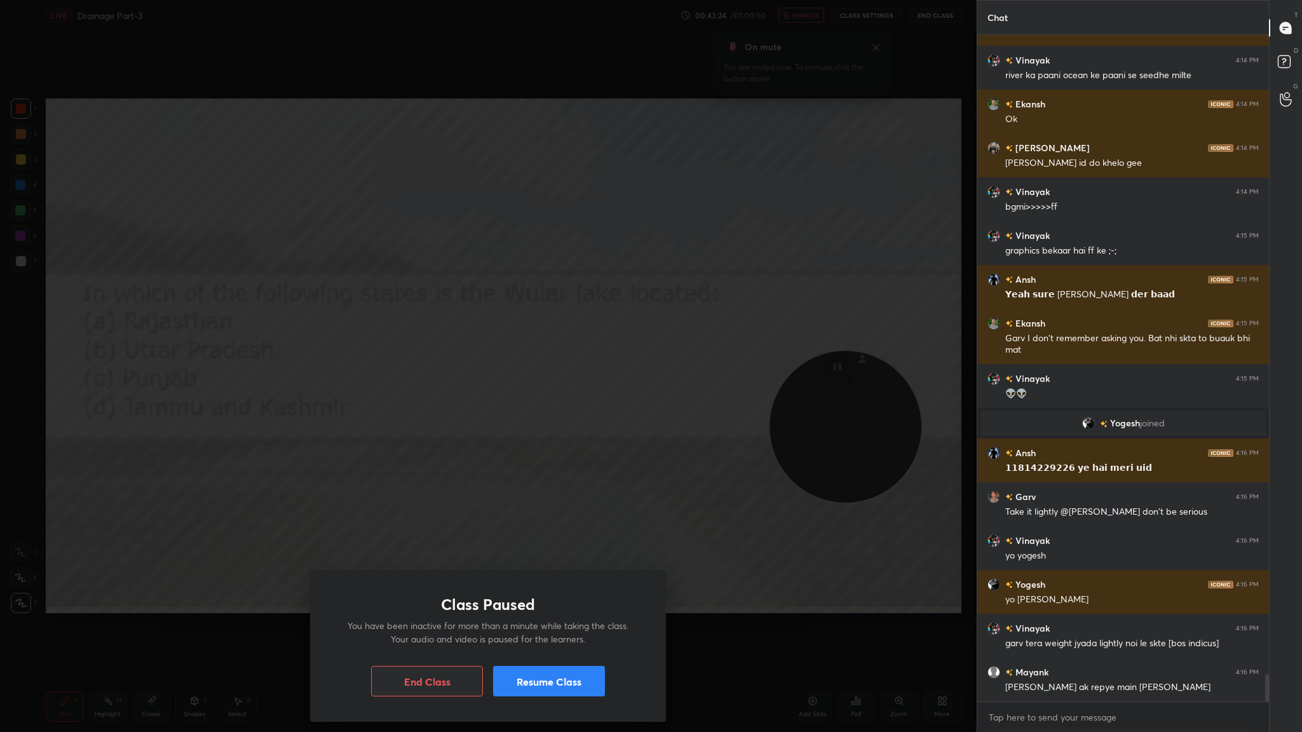
click at [517, 401] on button "Resume Class" at bounding box center [549, 681] width 112 height 30
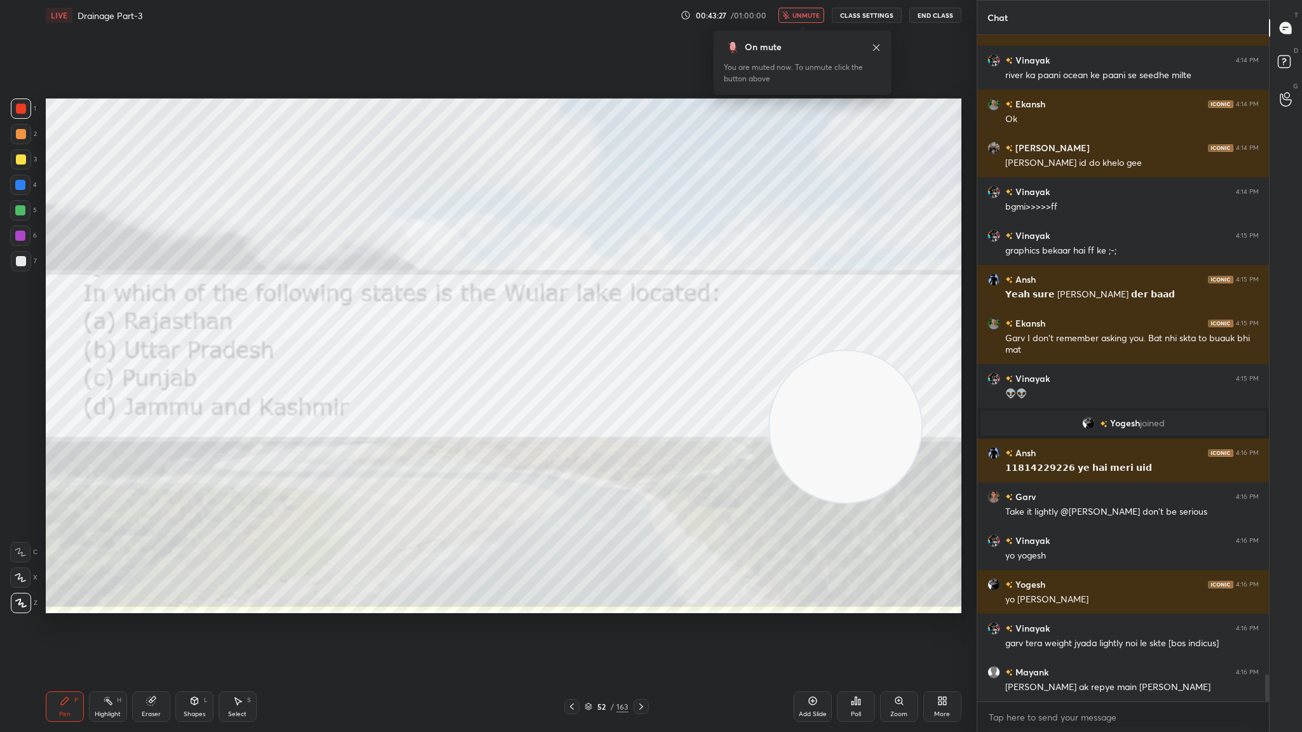
scroll to position [15634, 0]
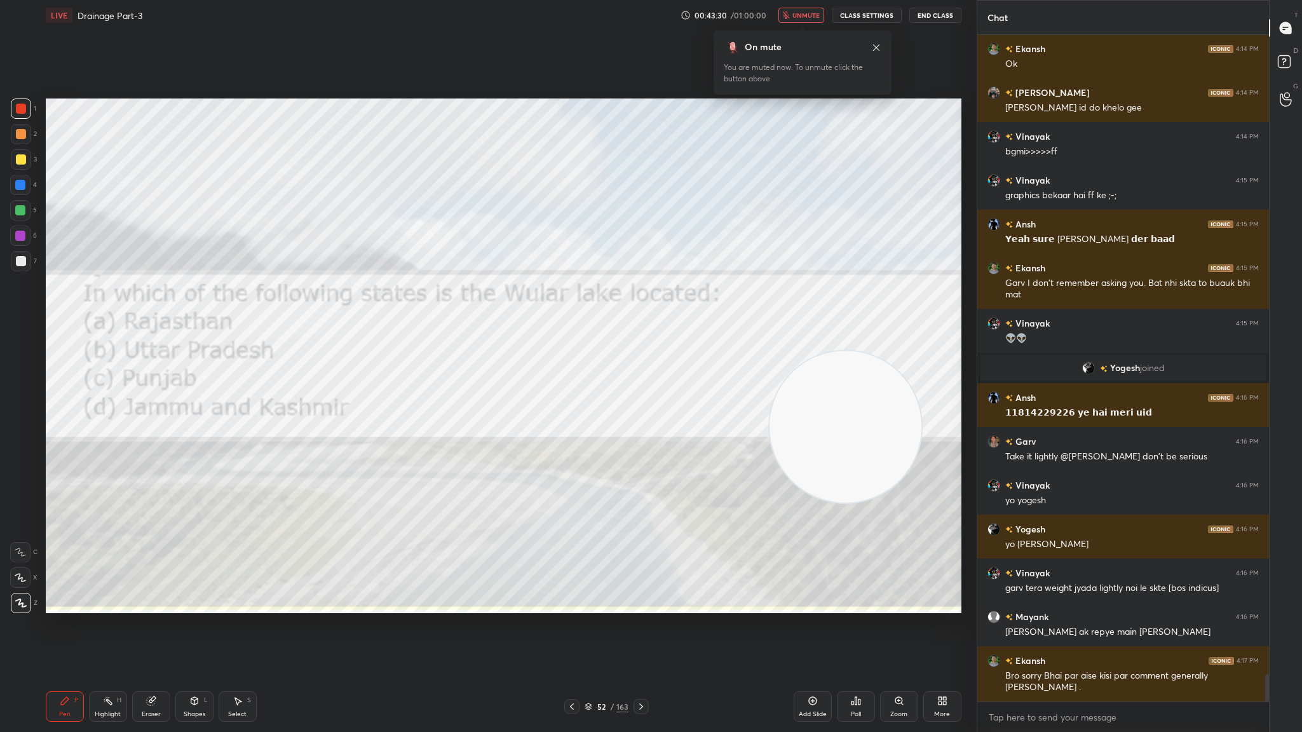
click at [815, 13] on span "unmute" at bounding box center [805, 15] width 27 height 9
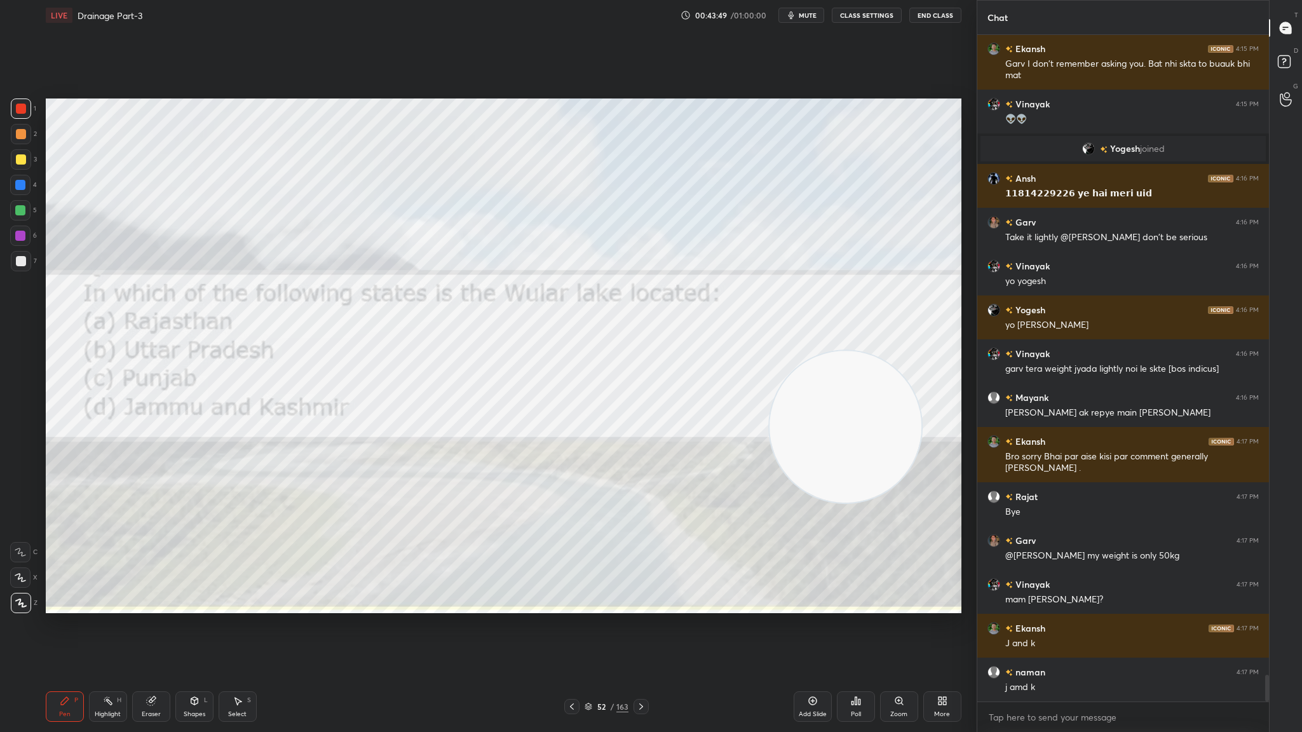
scroll to position [15897, 0]
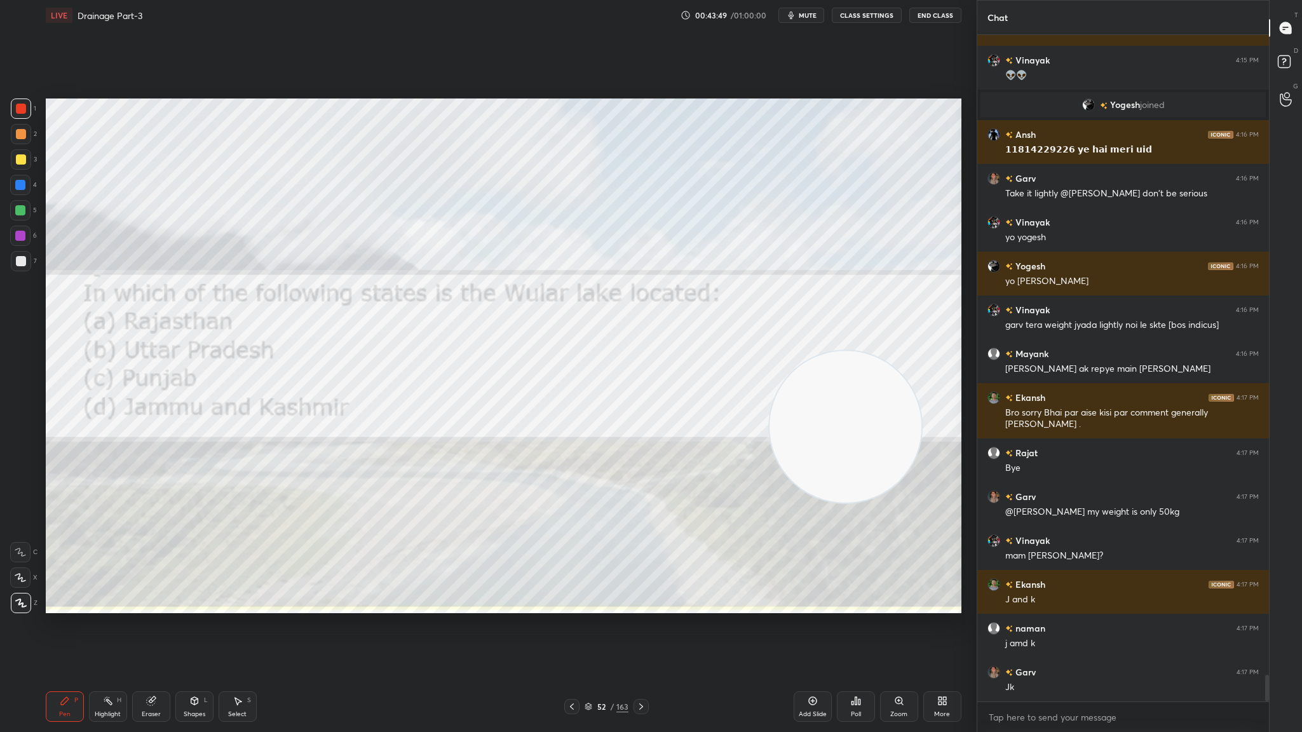
click at [639, 401] on icon at bounding box center [641, 706] width 4 height 6
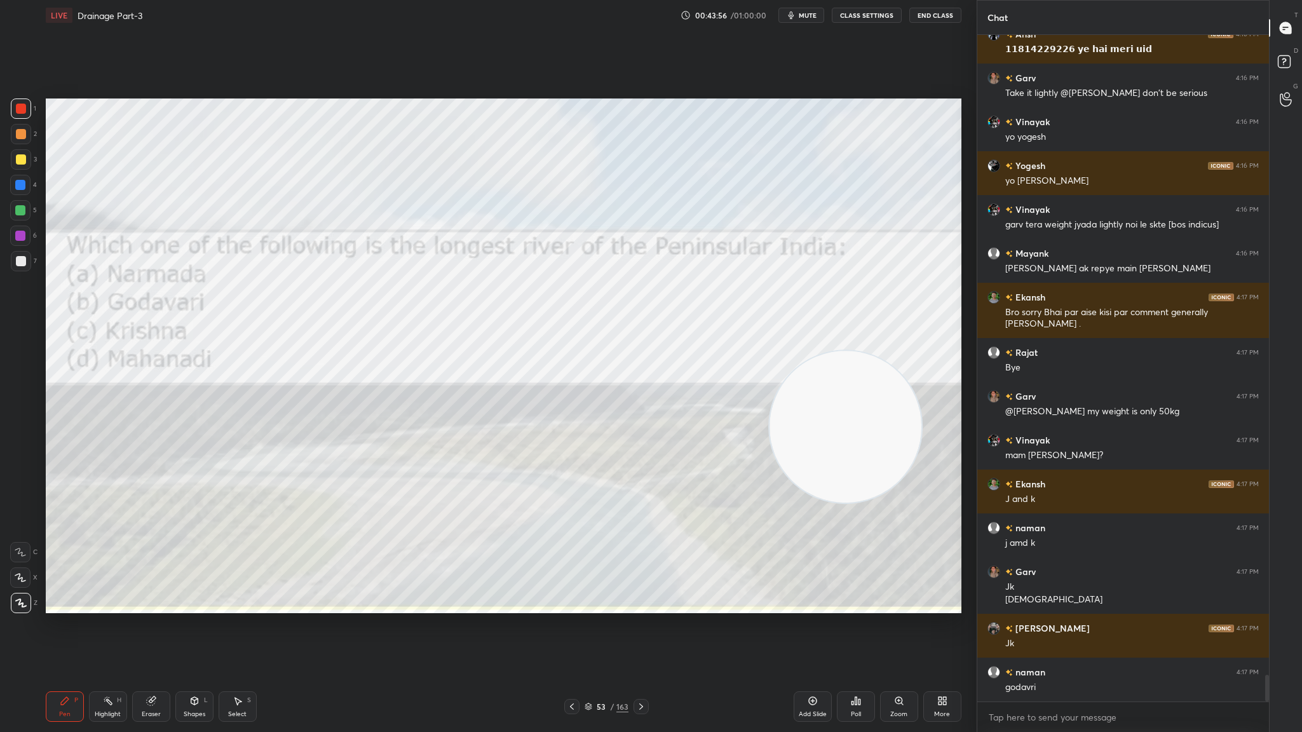
scroll to position [16041, 0]
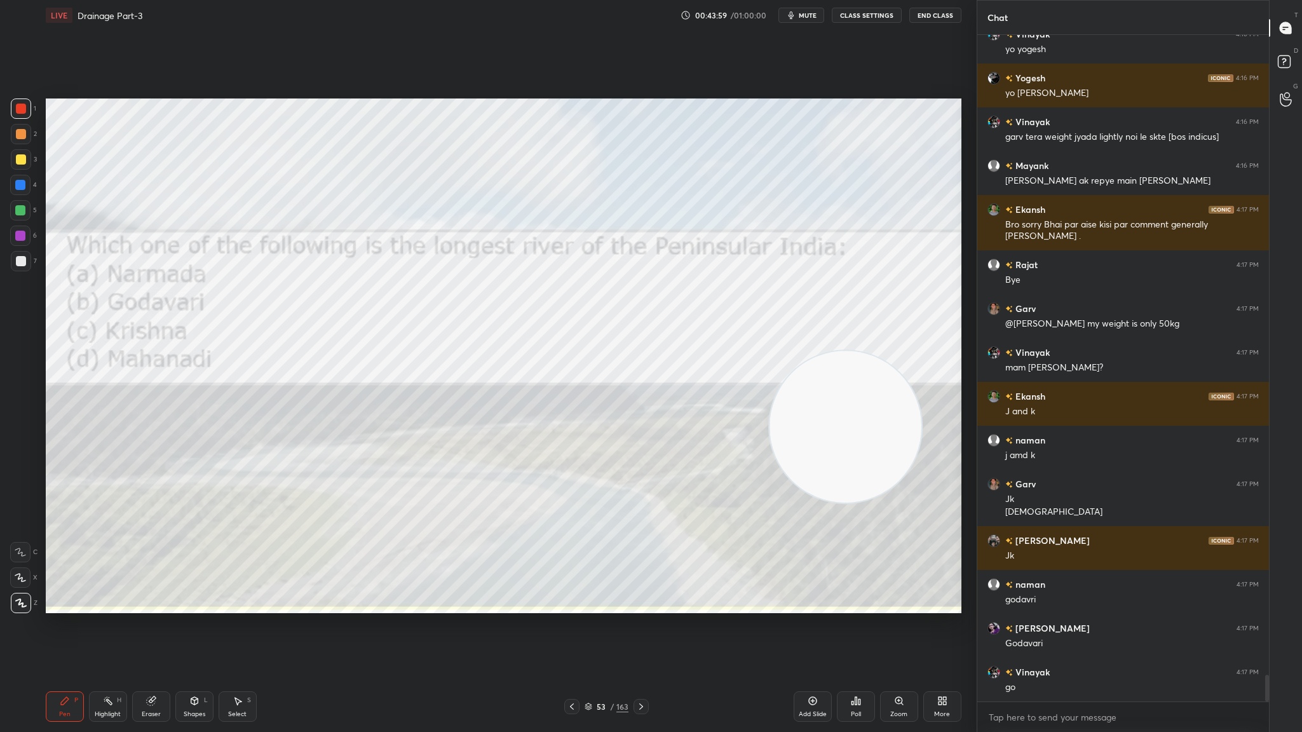
click at [633, 401] on div at bounding box center [640, 706] width 15 height 15
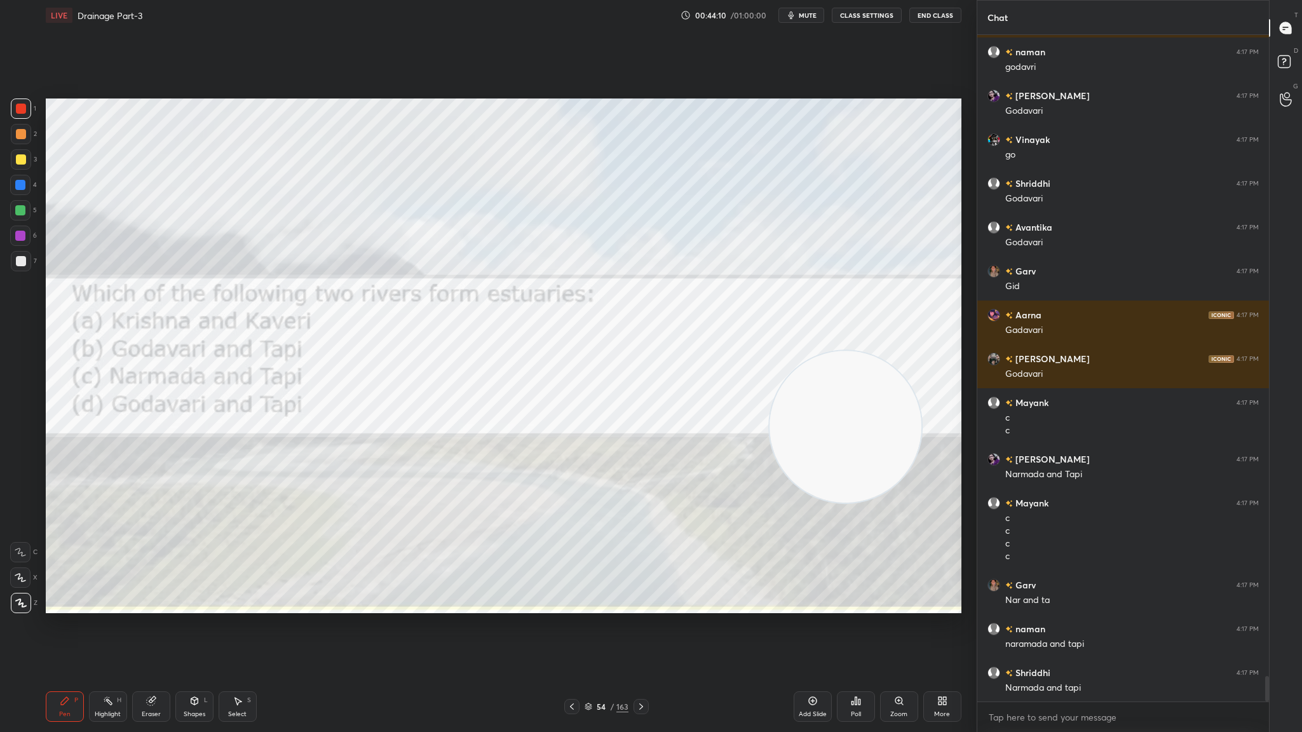
scroll to position [16661, 0]
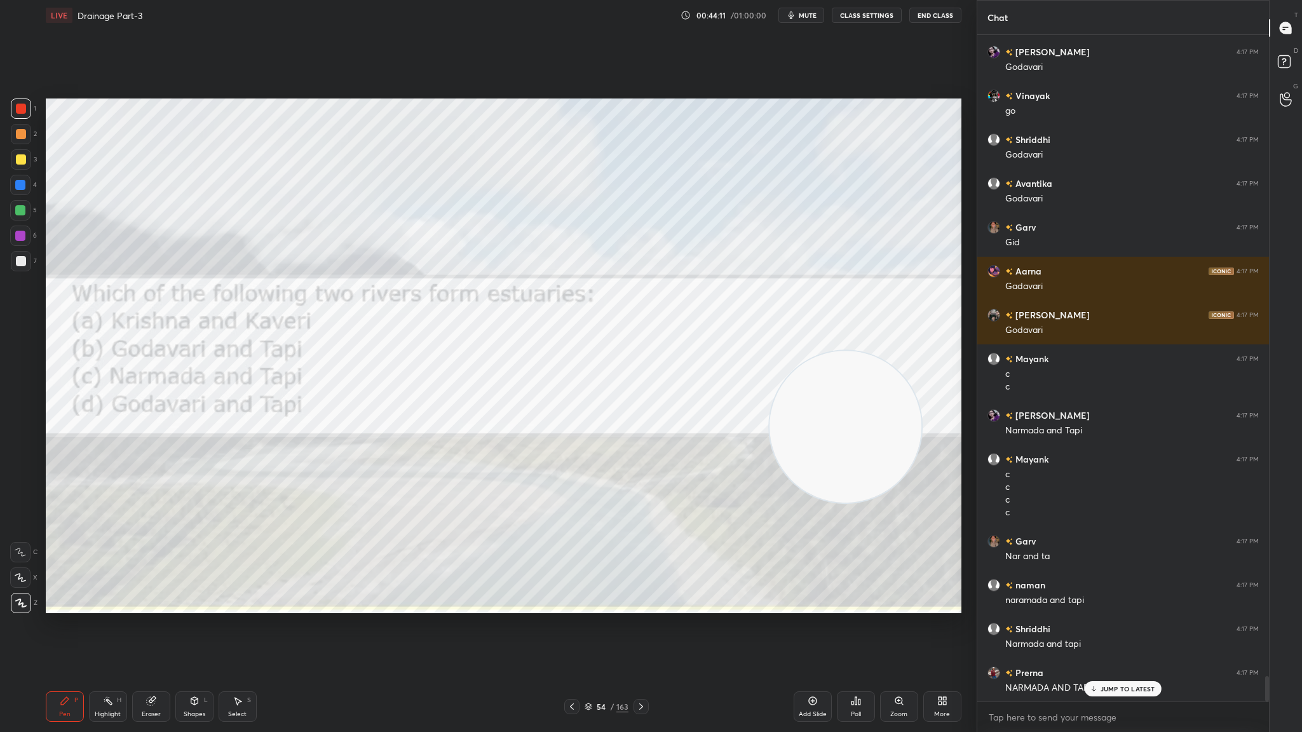
click at [644, 401] on icon at bounding box center [641, 706] width 10 height 10
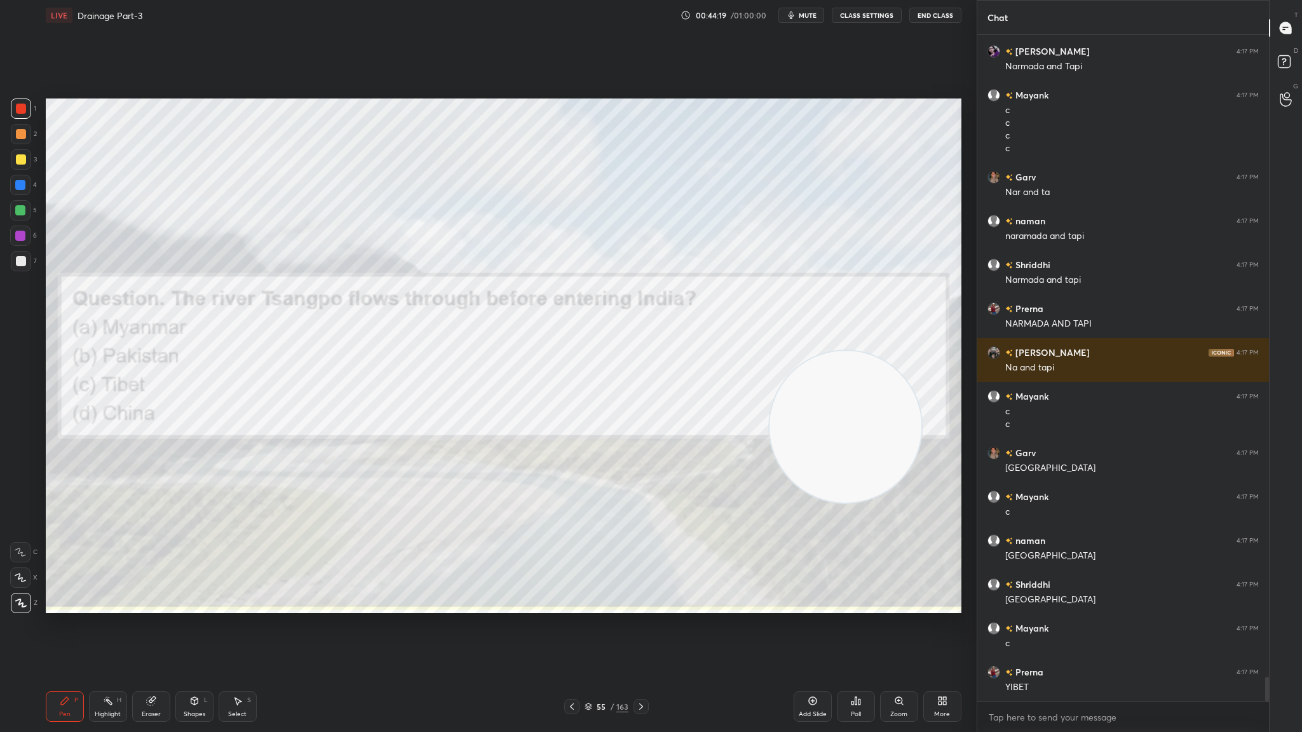
scroll to position [17069, 0]
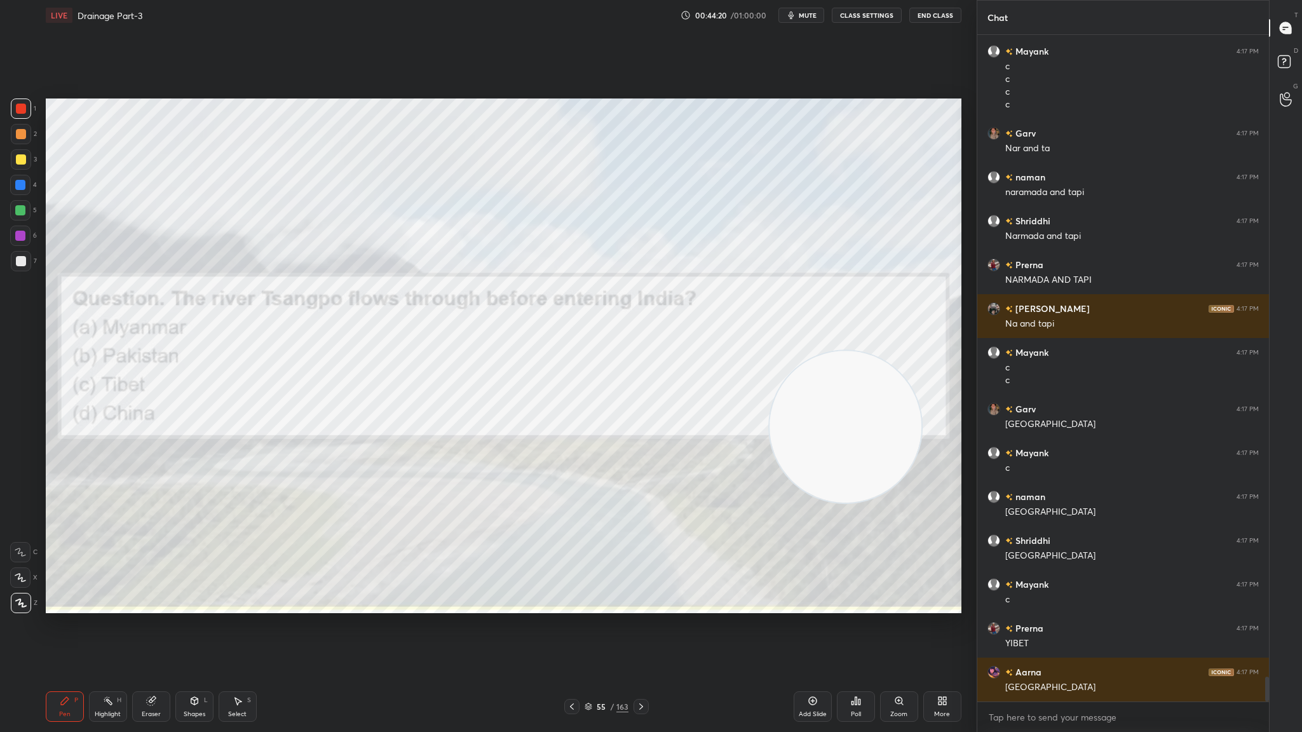
click at [640, 401] on icon at bounding box center [641, 706] width 4 height 6
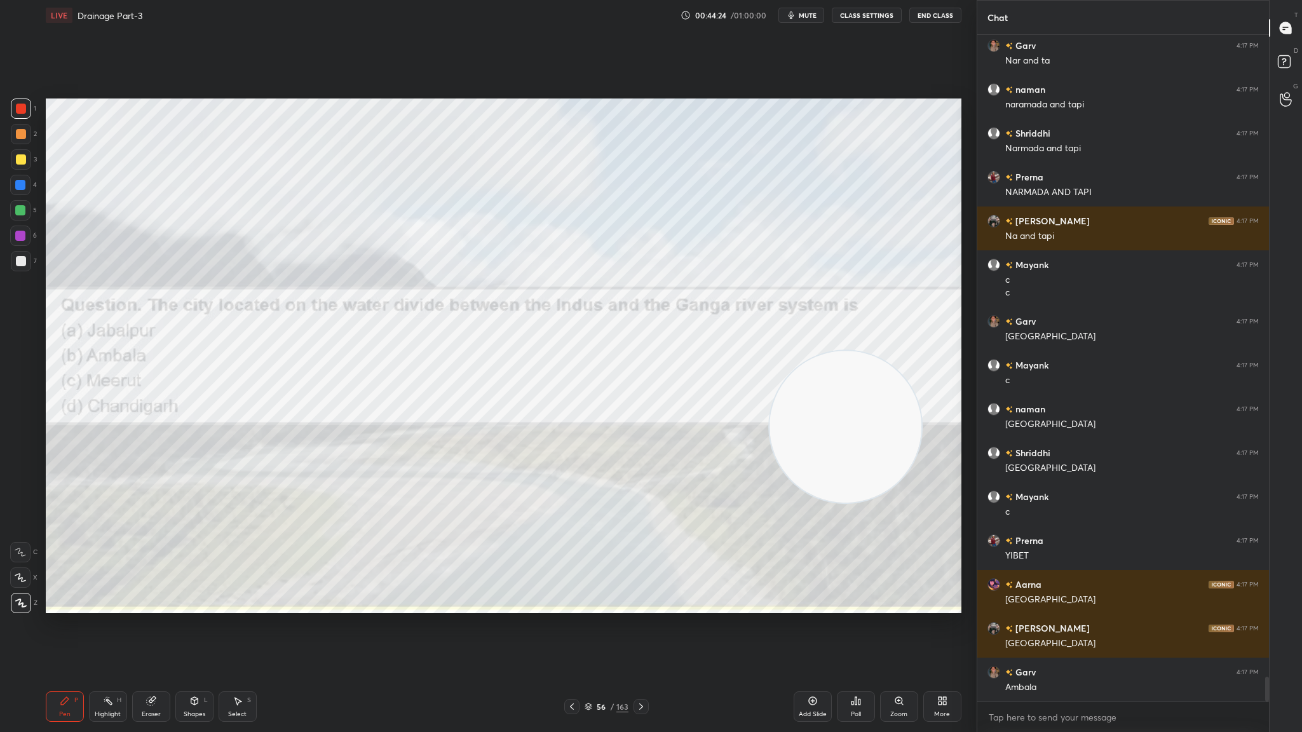
scroll to position [17200, 0]
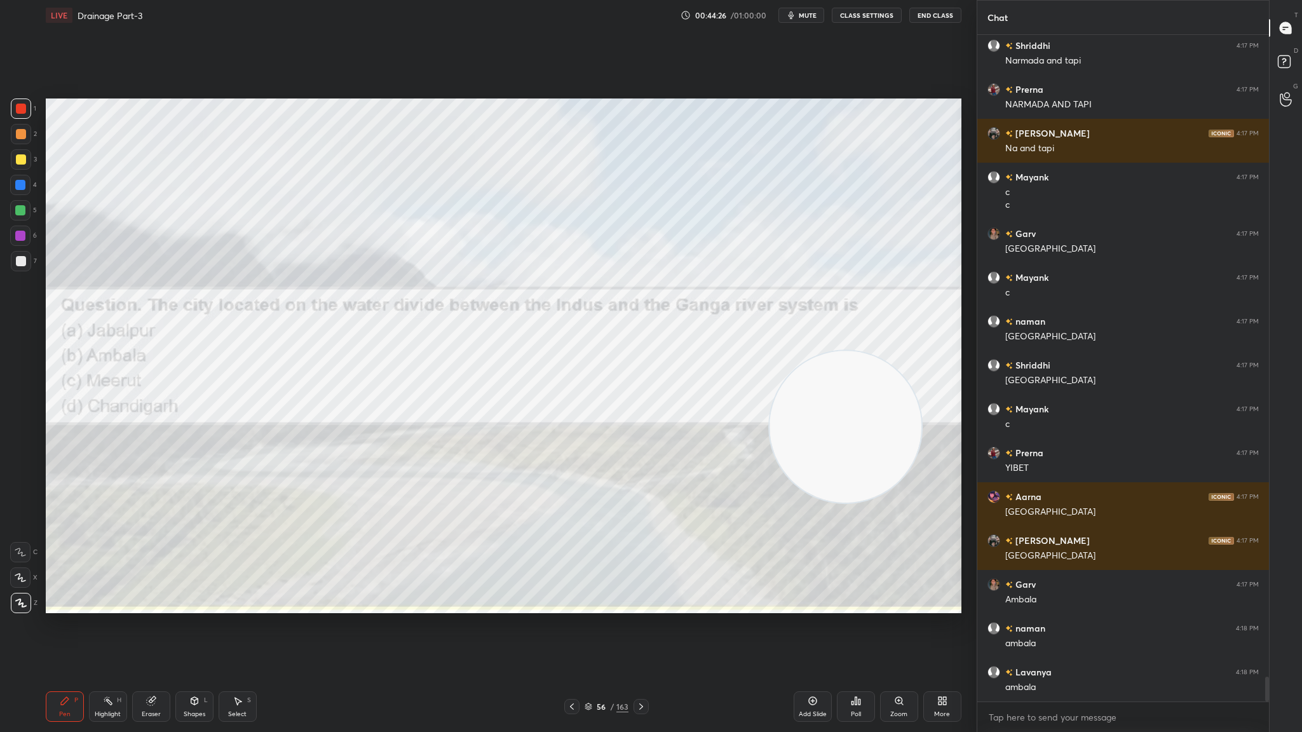
click at [637, 401] on div at bounding box center [640, 706] width 15 height 15
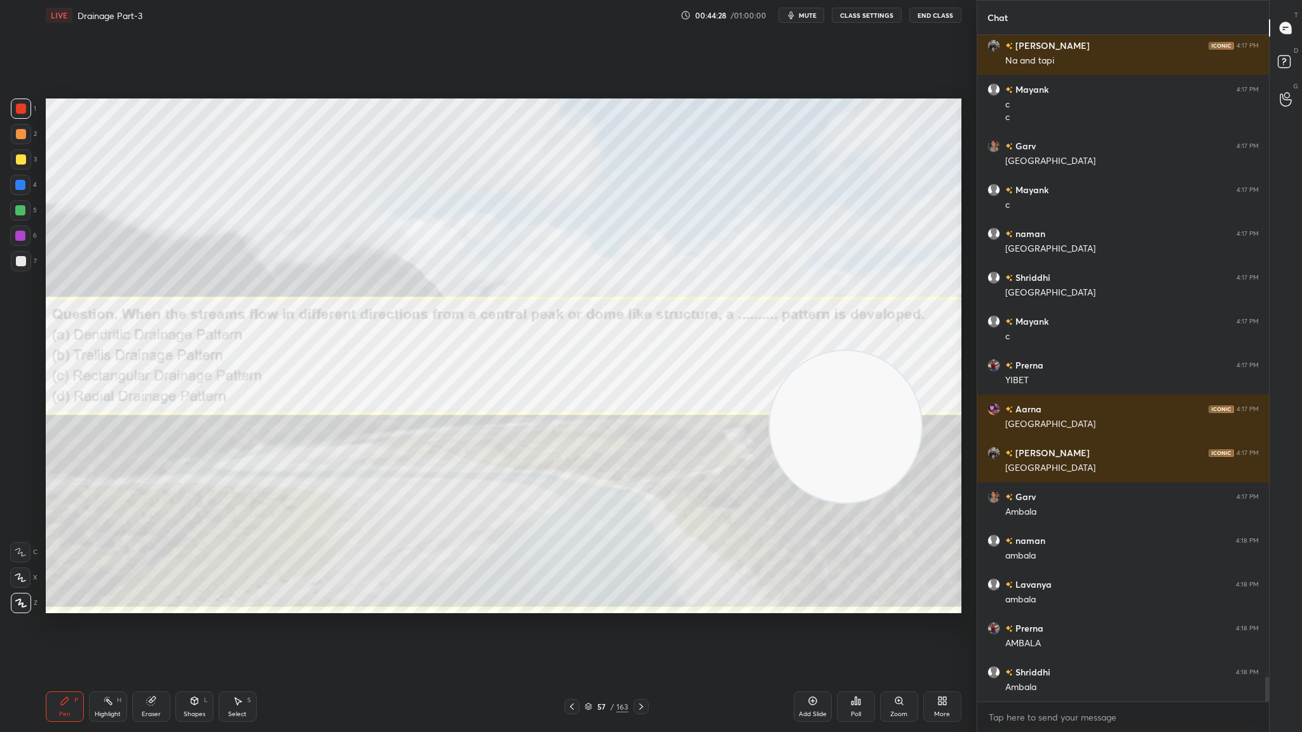
scroll to position [17376, 0]
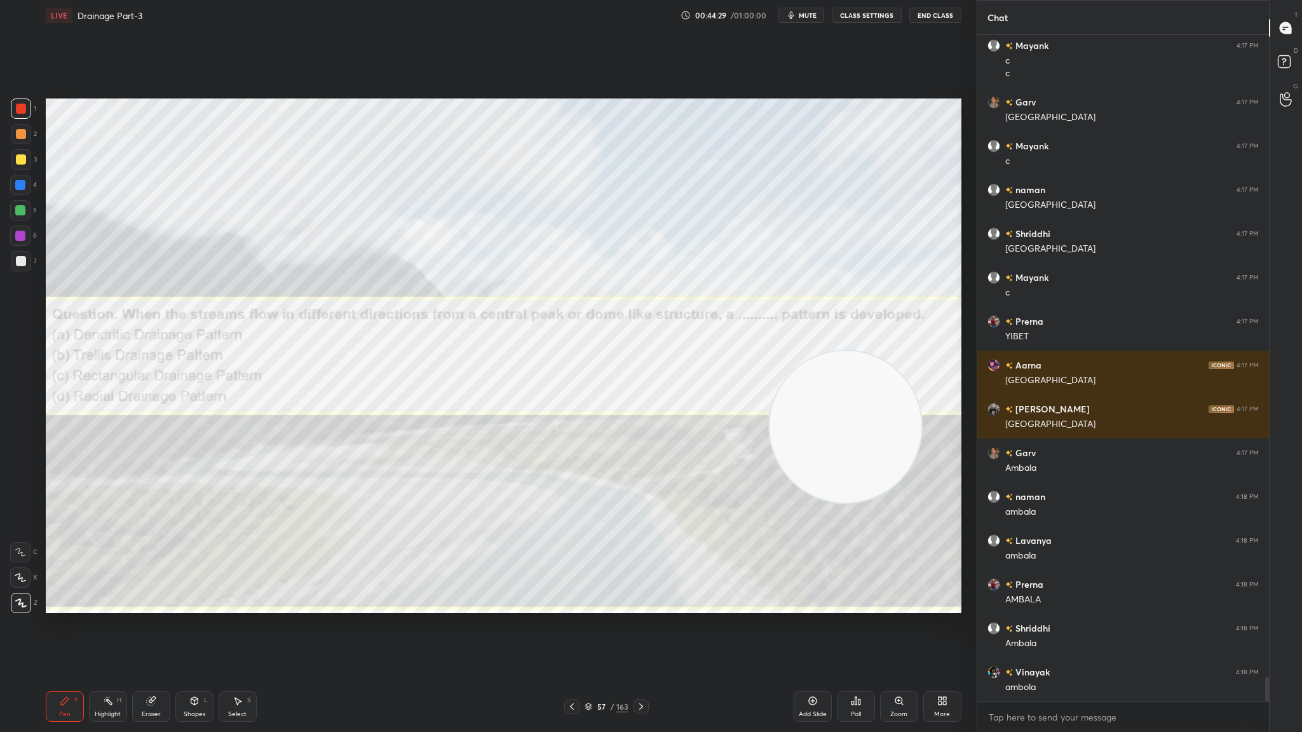
click at [637, 401] on icon at bounding box center [641, 706] width 10 height 10
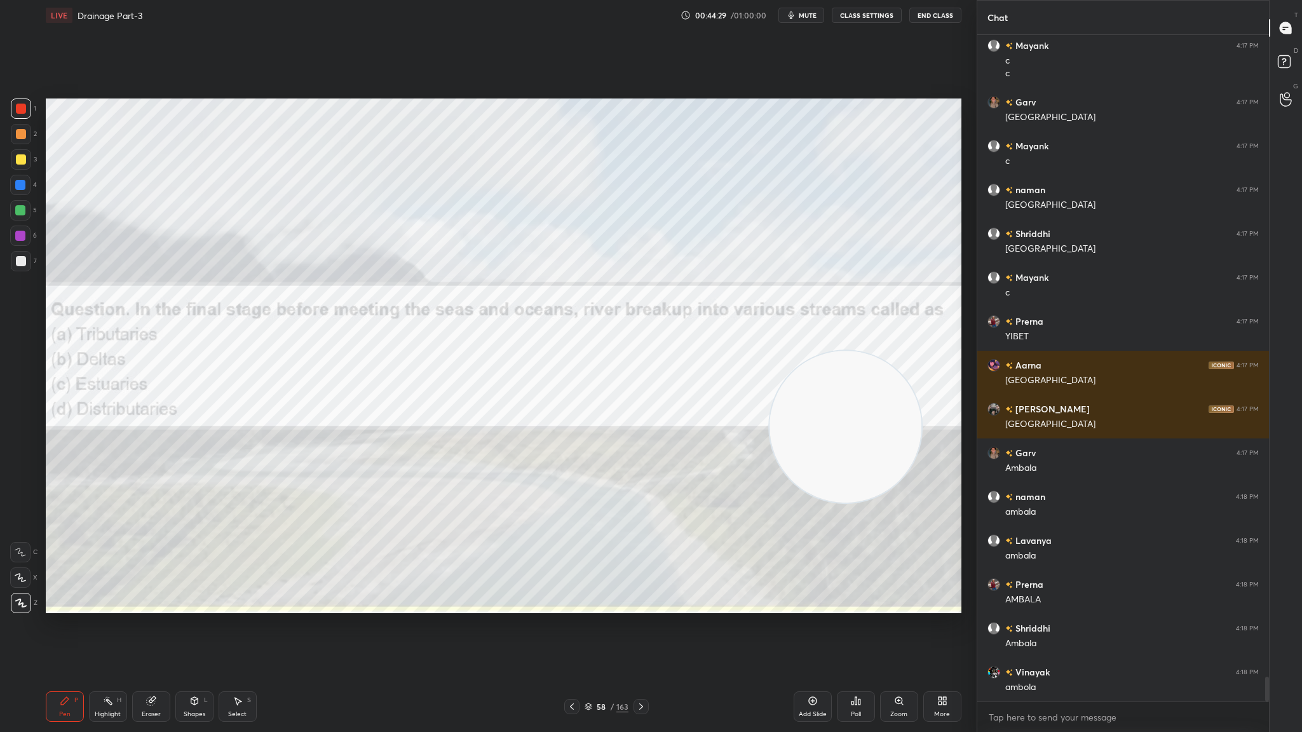
click at [637, 401] on icon at bounding box center [641, 706] width 10 height 10
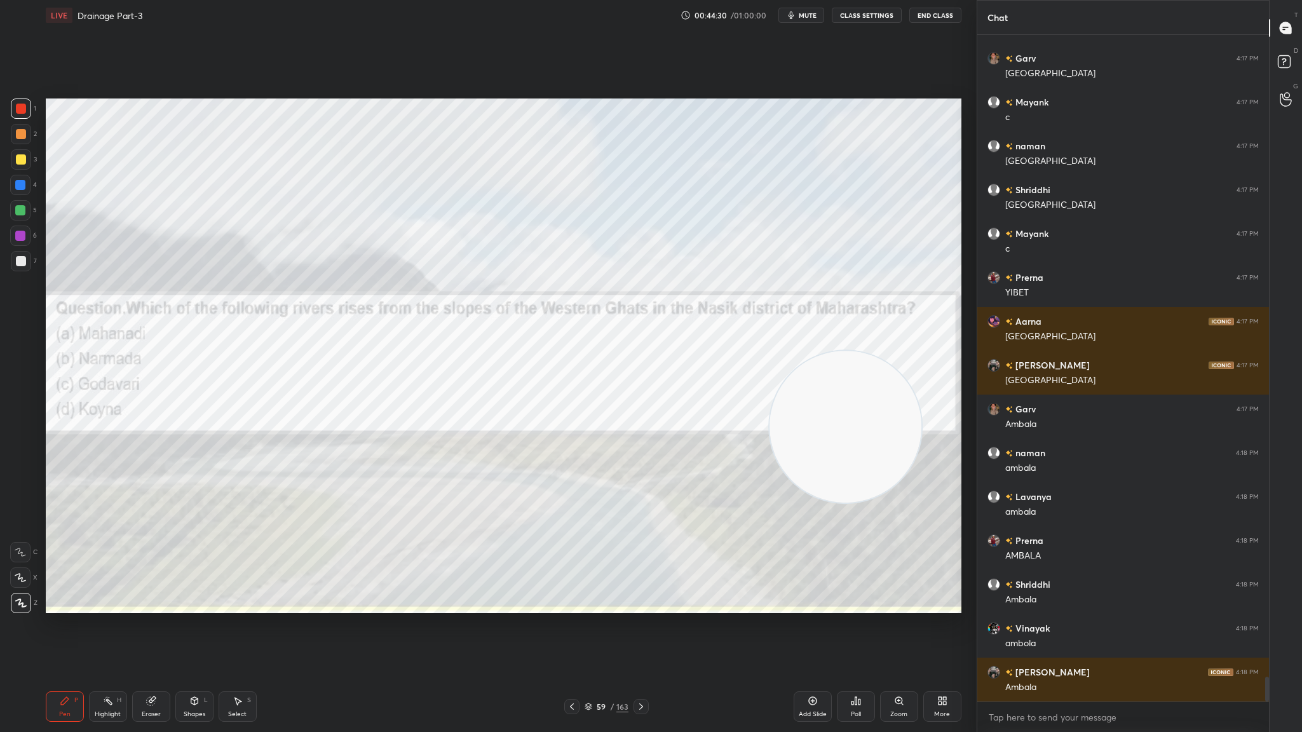
click at [579, 401] on div at bounding box center [571, 706] width 15 height 15
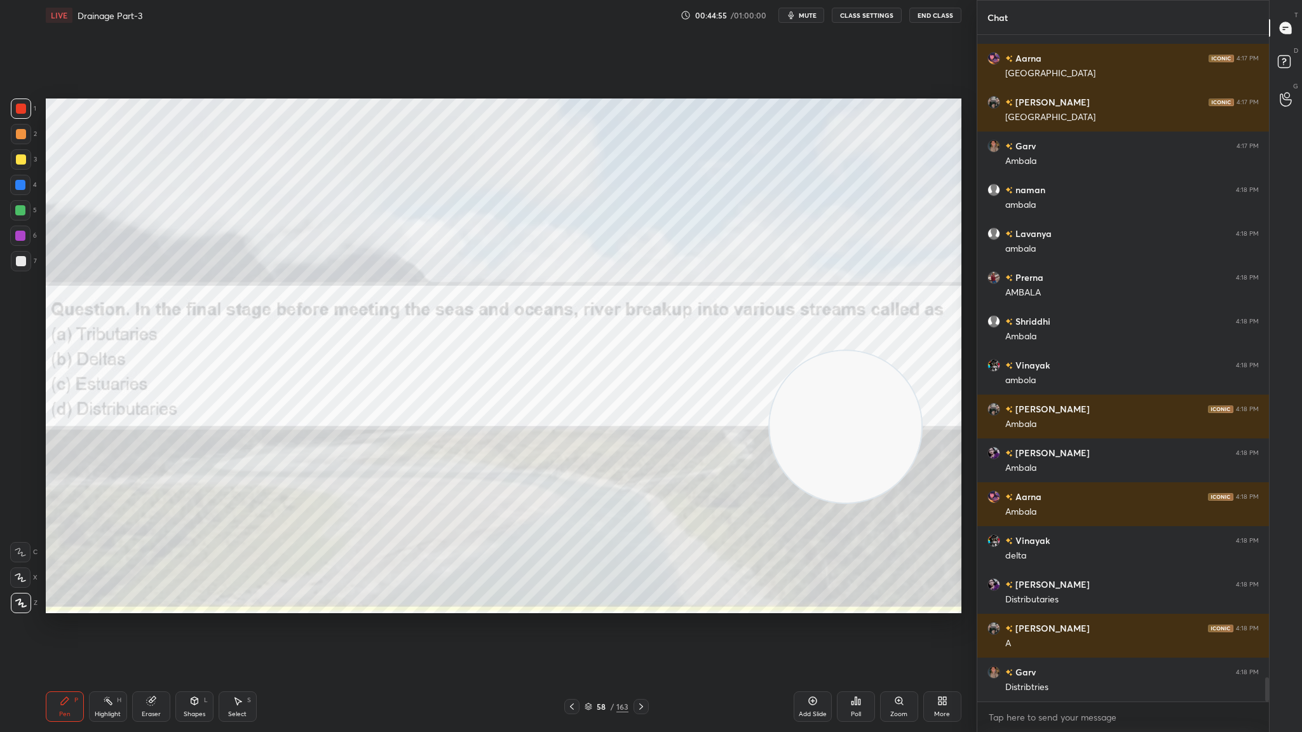
scroll to position [17726, 0]
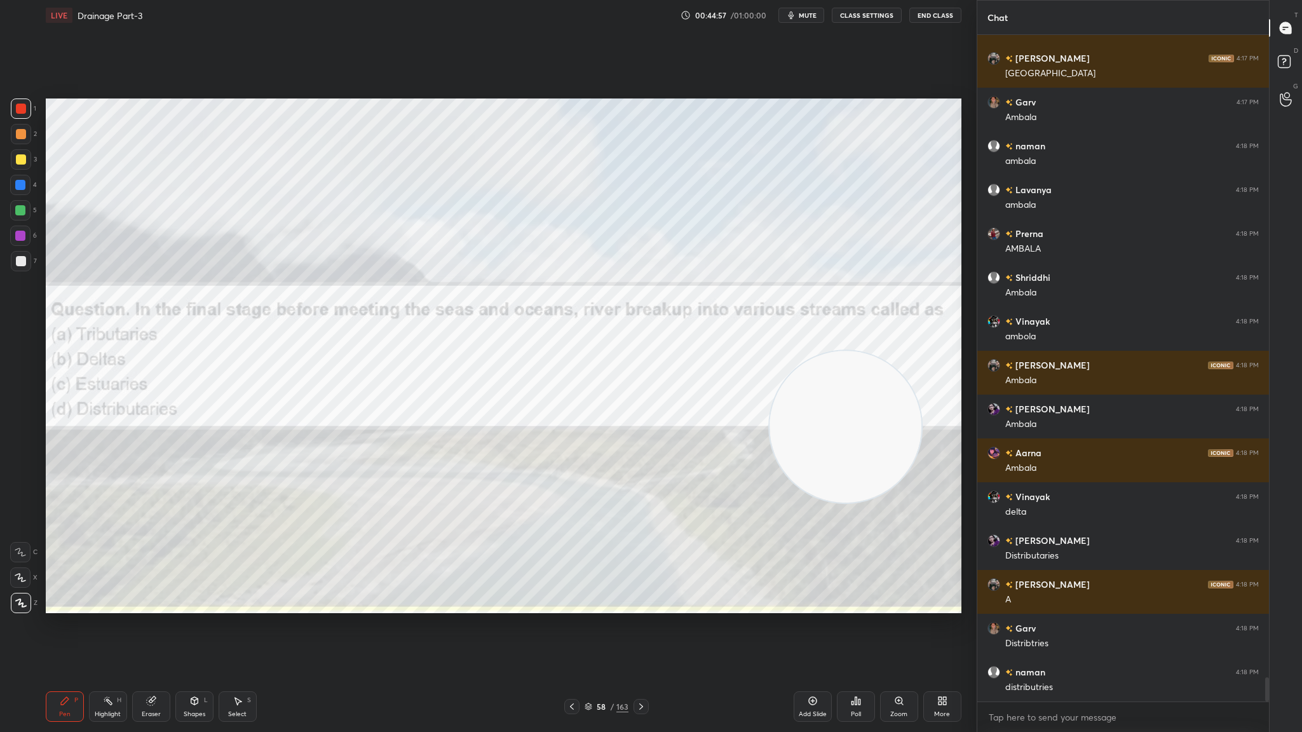
click at [640, 401] on icon at bounding box center [641, 706] width 10 height 10
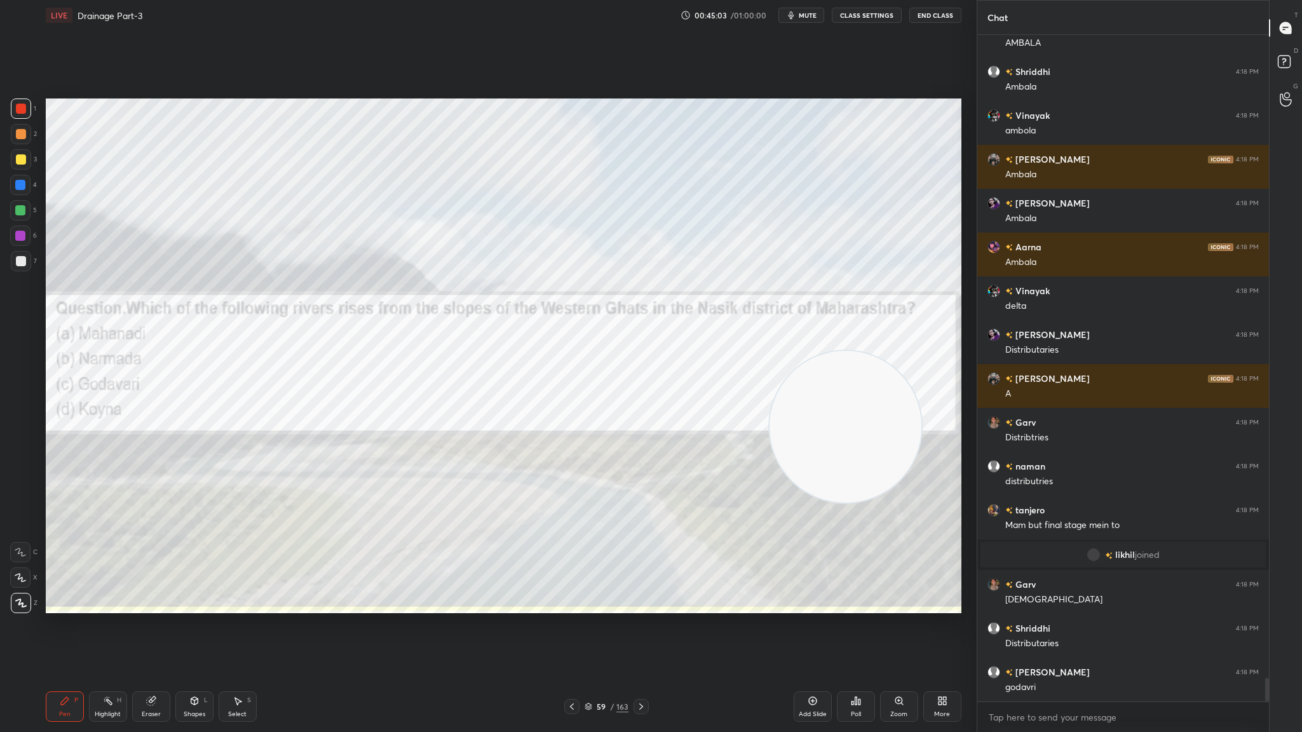
scroll to position [17976, 0]
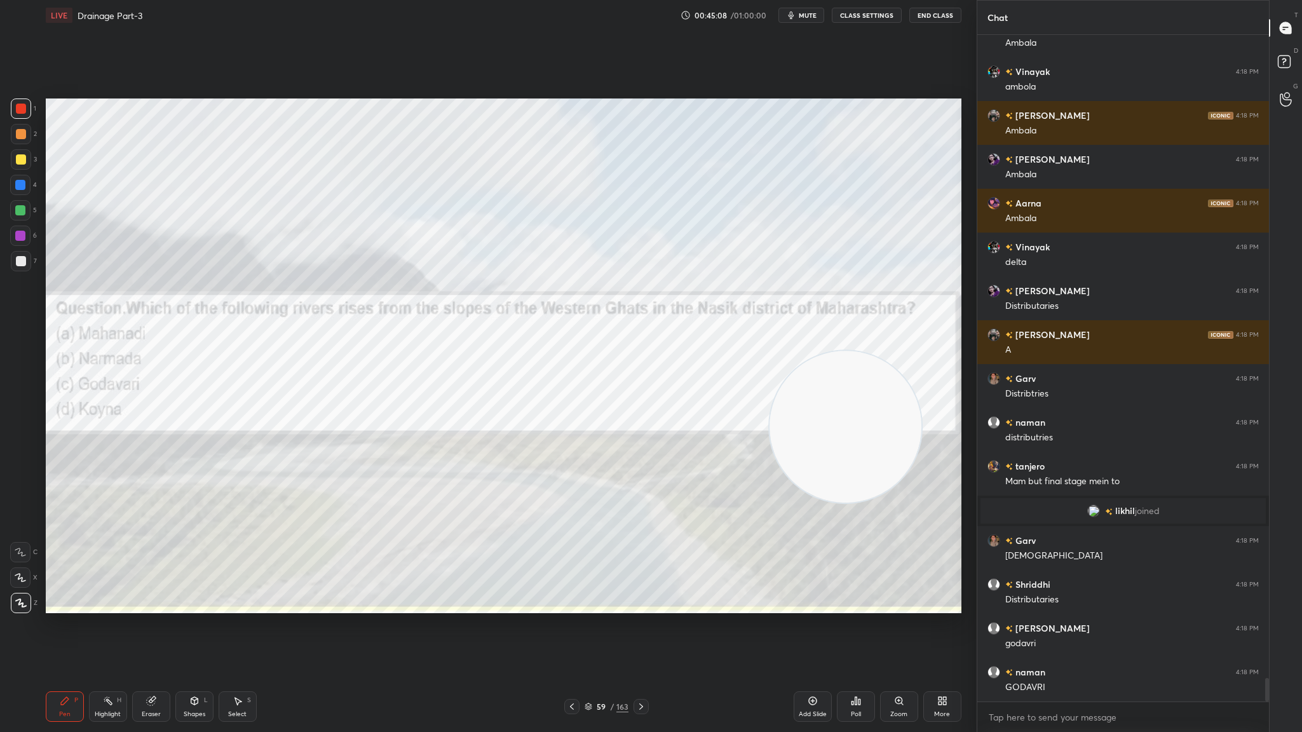
click at [644, 401] on div at bounding box center [640, 706] width 15 height 15
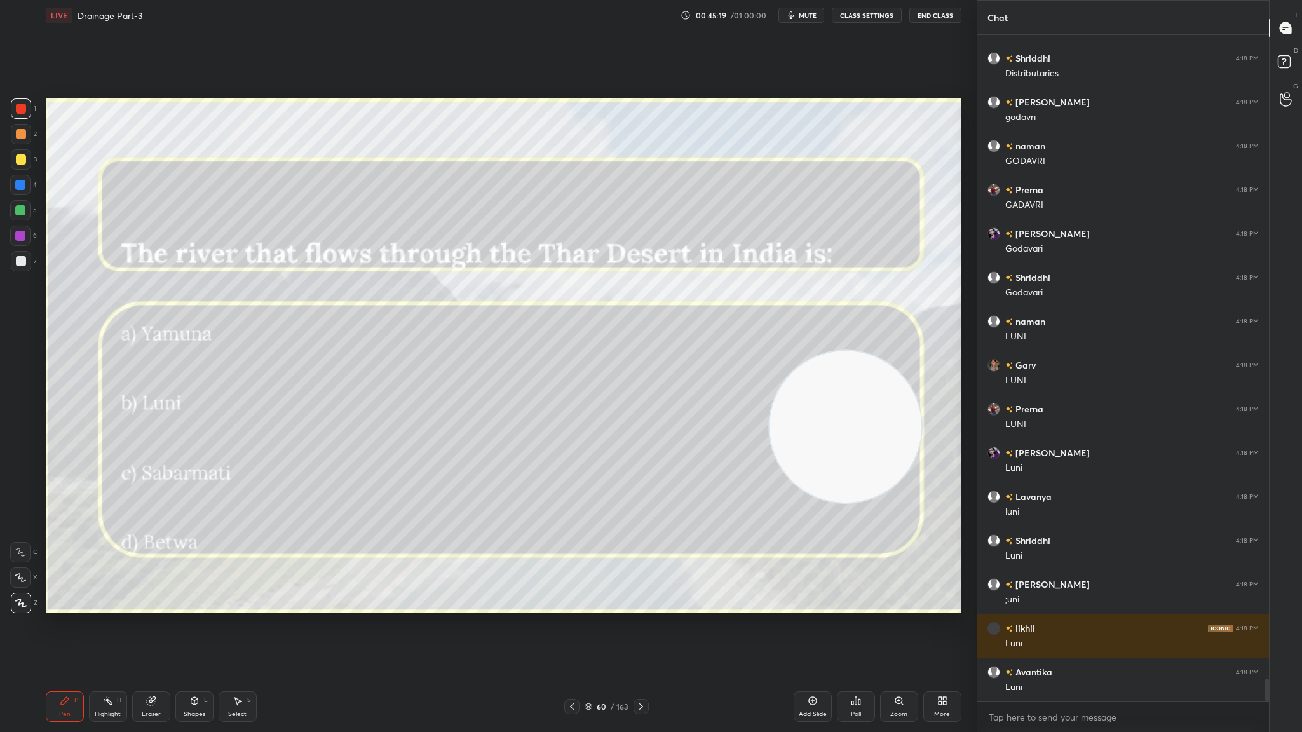
scroll to position [18546, 0]
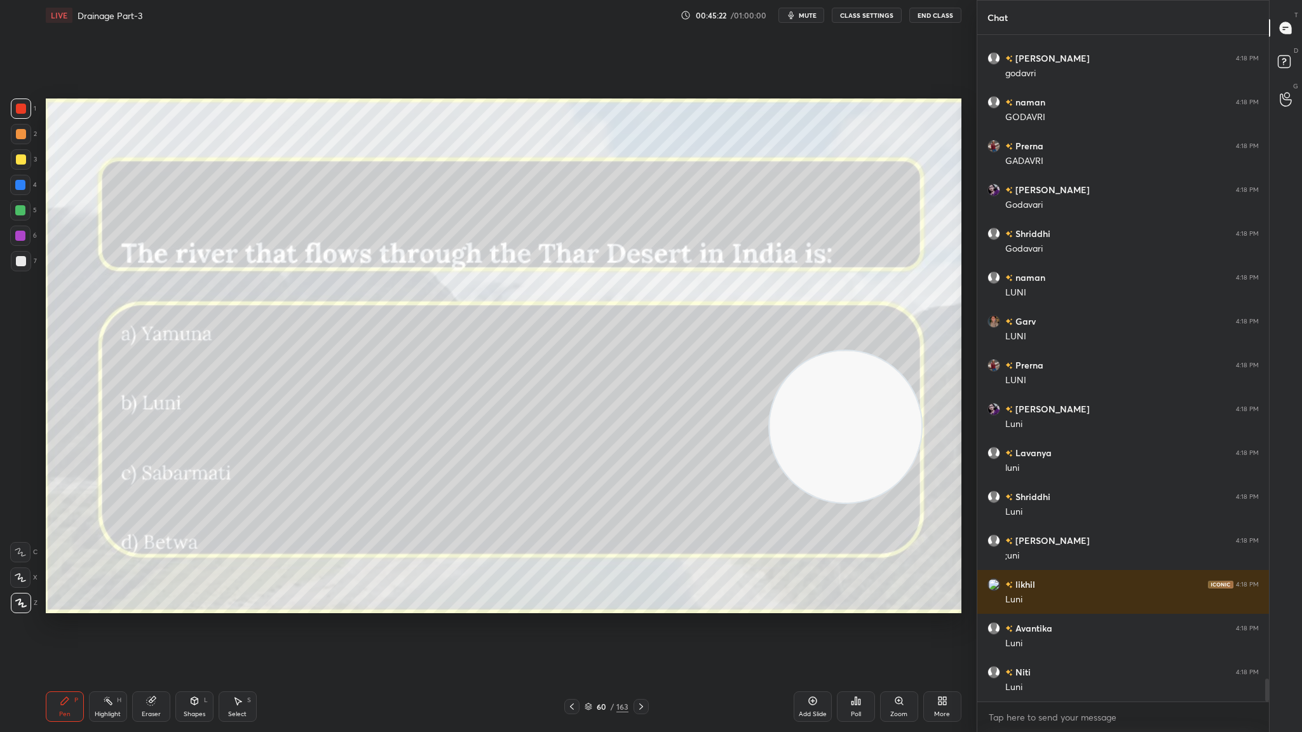
click at [639, 401] on icon at bounding box center [641, 706] width 10 height 10
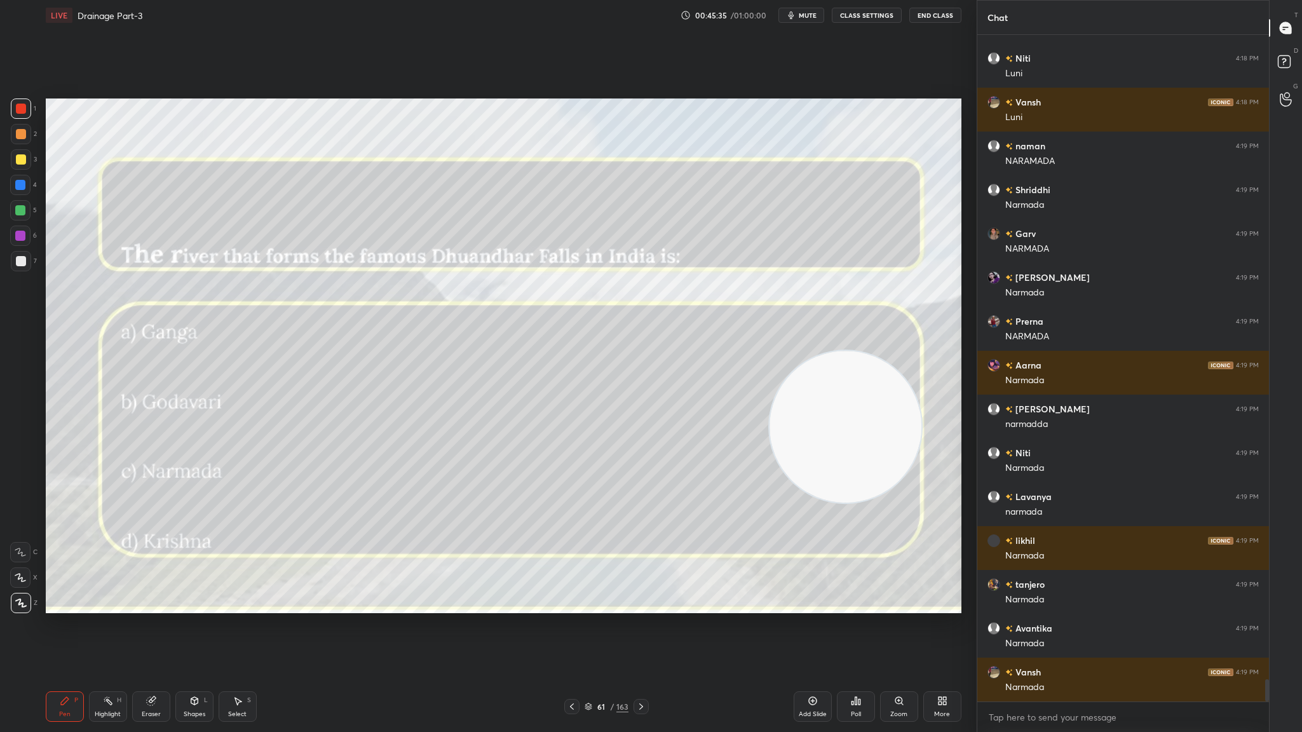
scroll to position [19159, 0]
click at [640, 401] on icon at bounding box center [641, 706] width 4 height 6
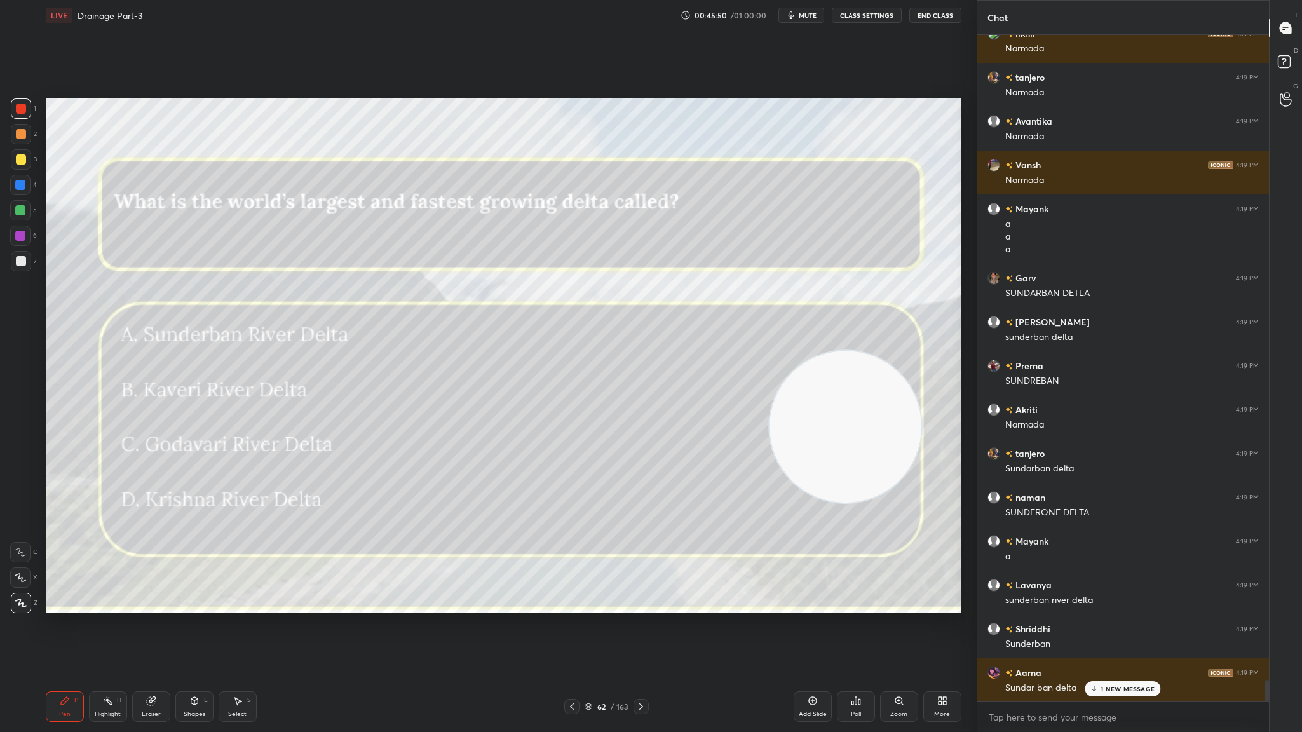
scroll to position [19710, 0]
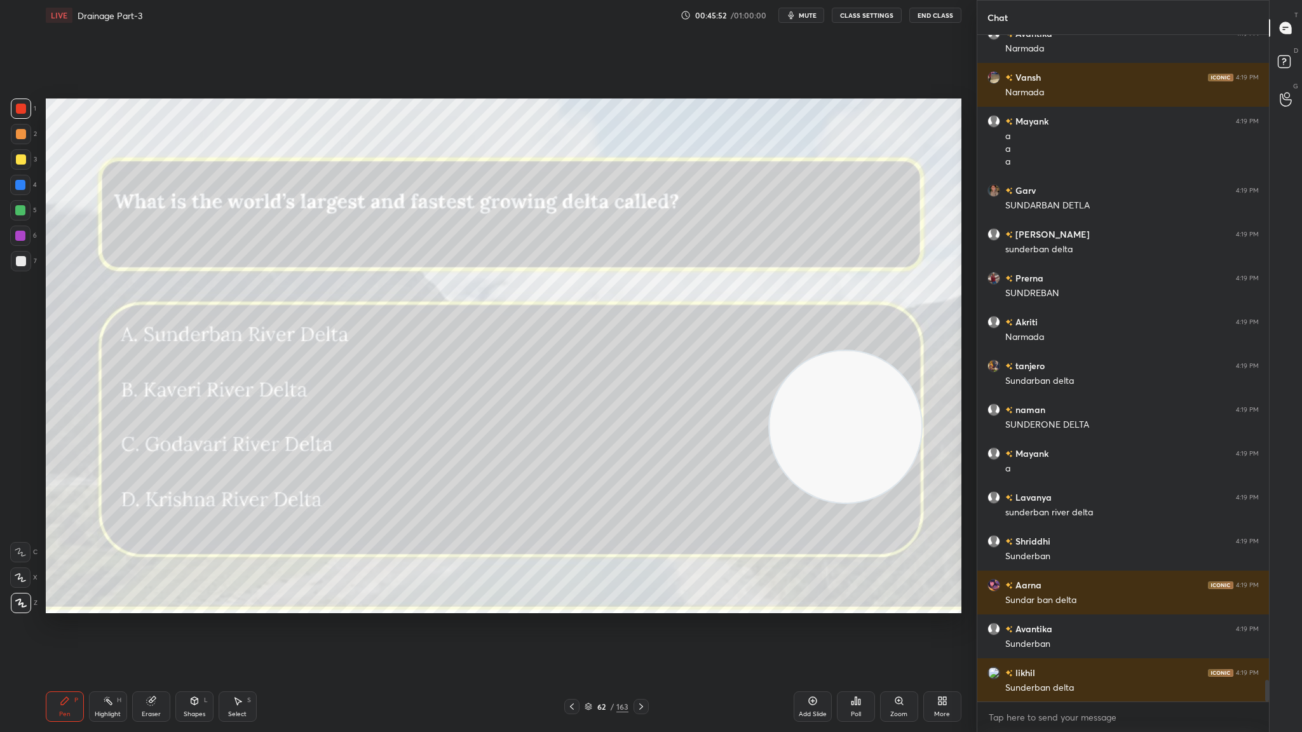
click at [636, 401] on icon at bounding box center [641, 706] width 10 height 10
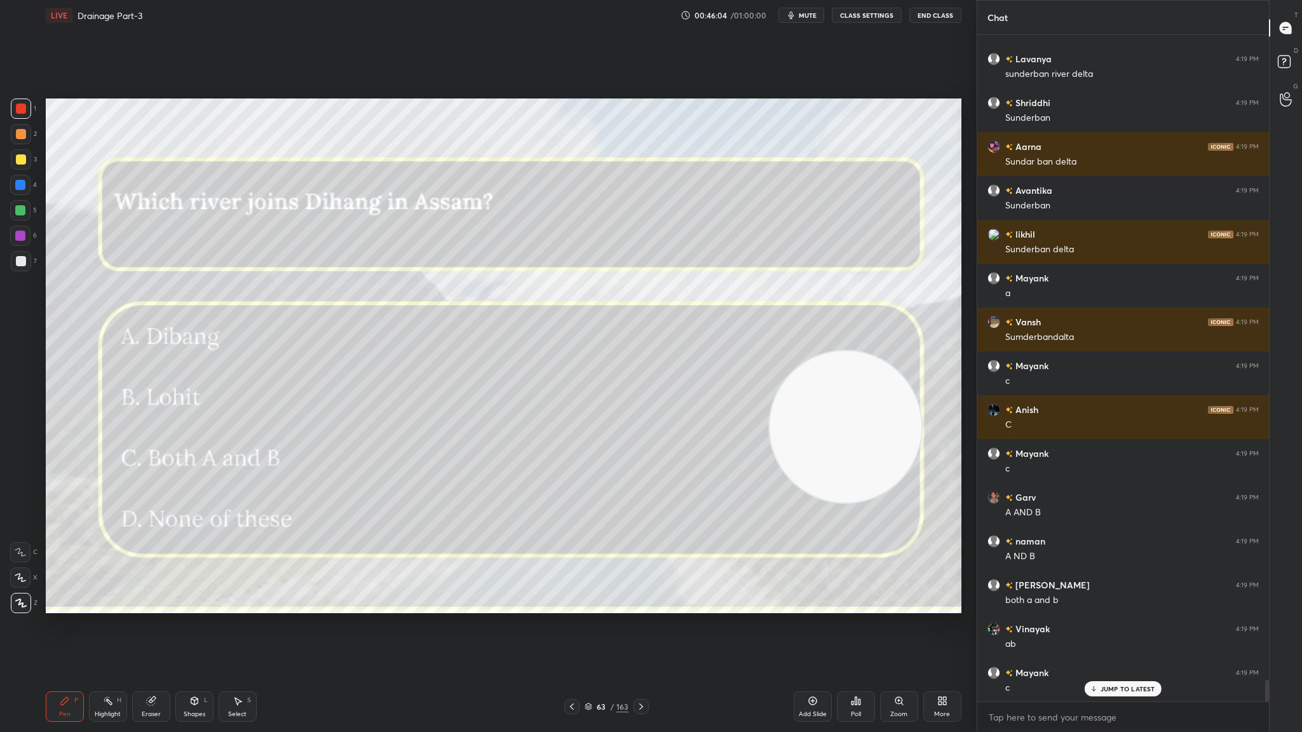
scroll to position [20280, 0]
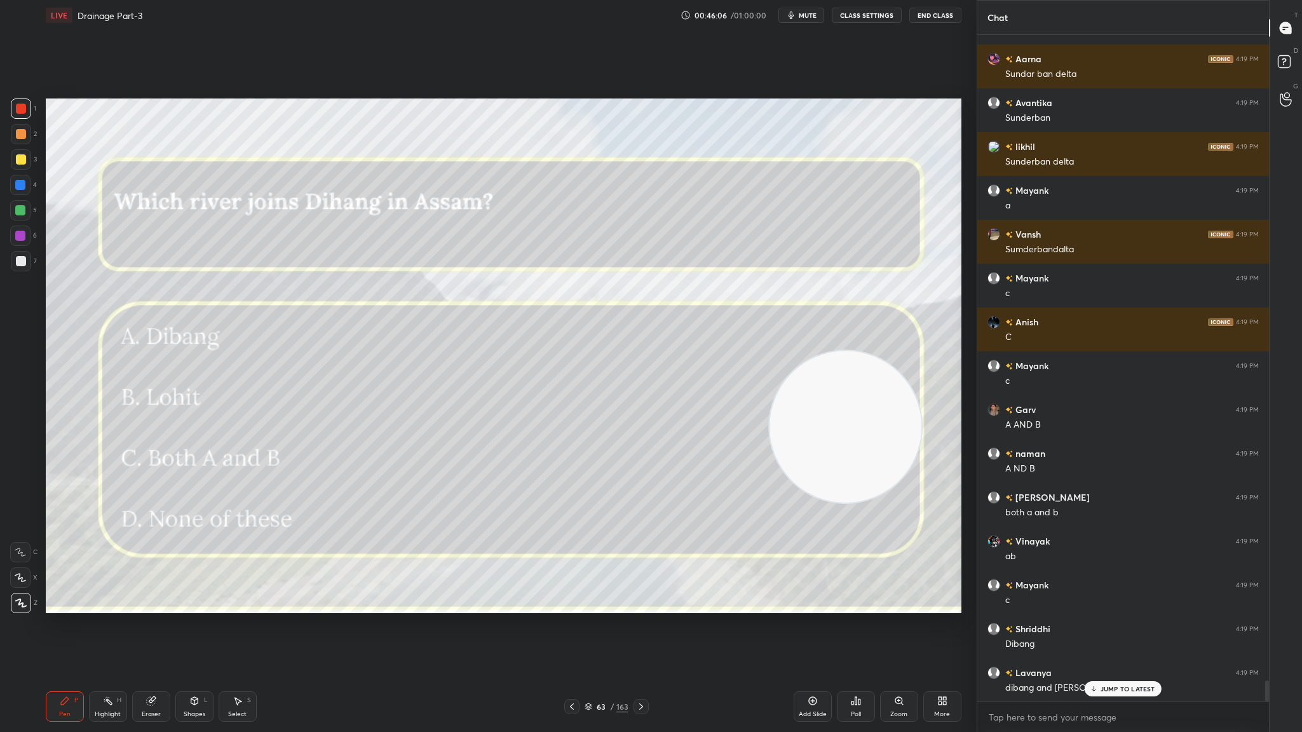
click at [639, 401] on icon at bounding box center [641, 706] width 10 height 10
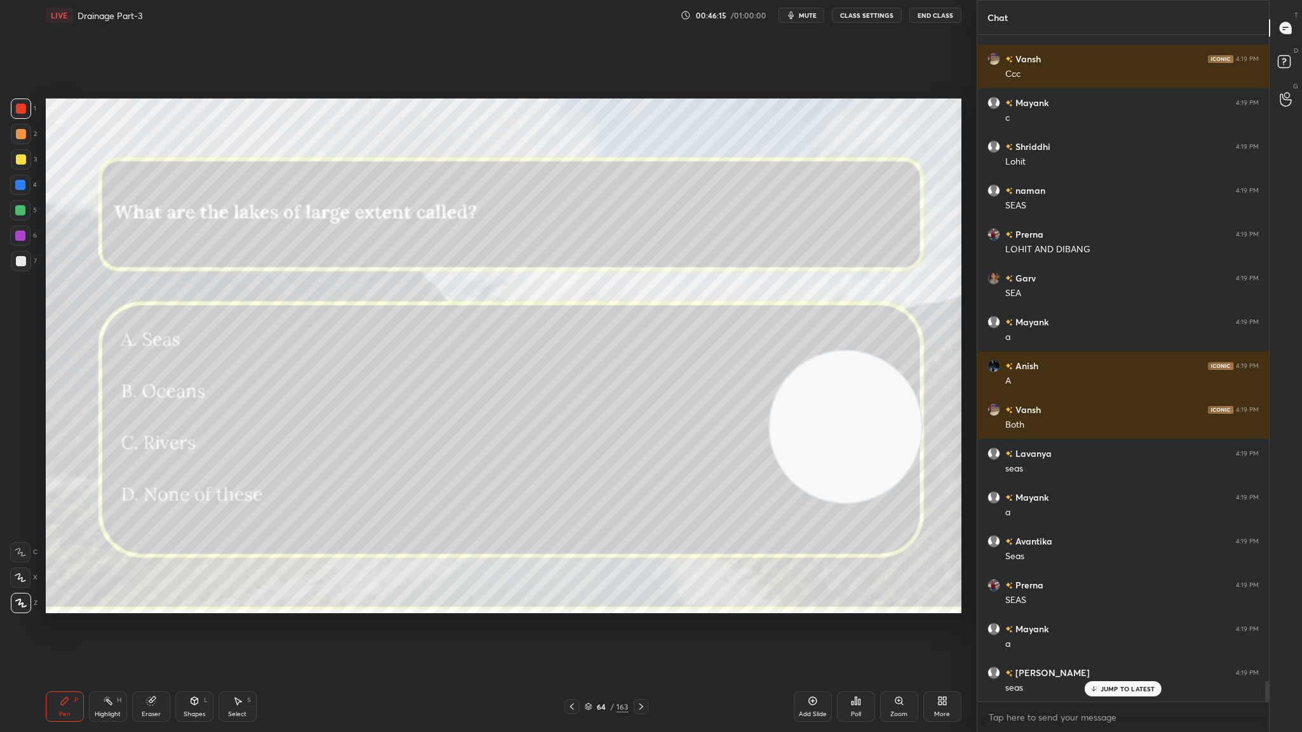
click at [637, 401] on icon at bounding box center [641, 706] width 10 height 10
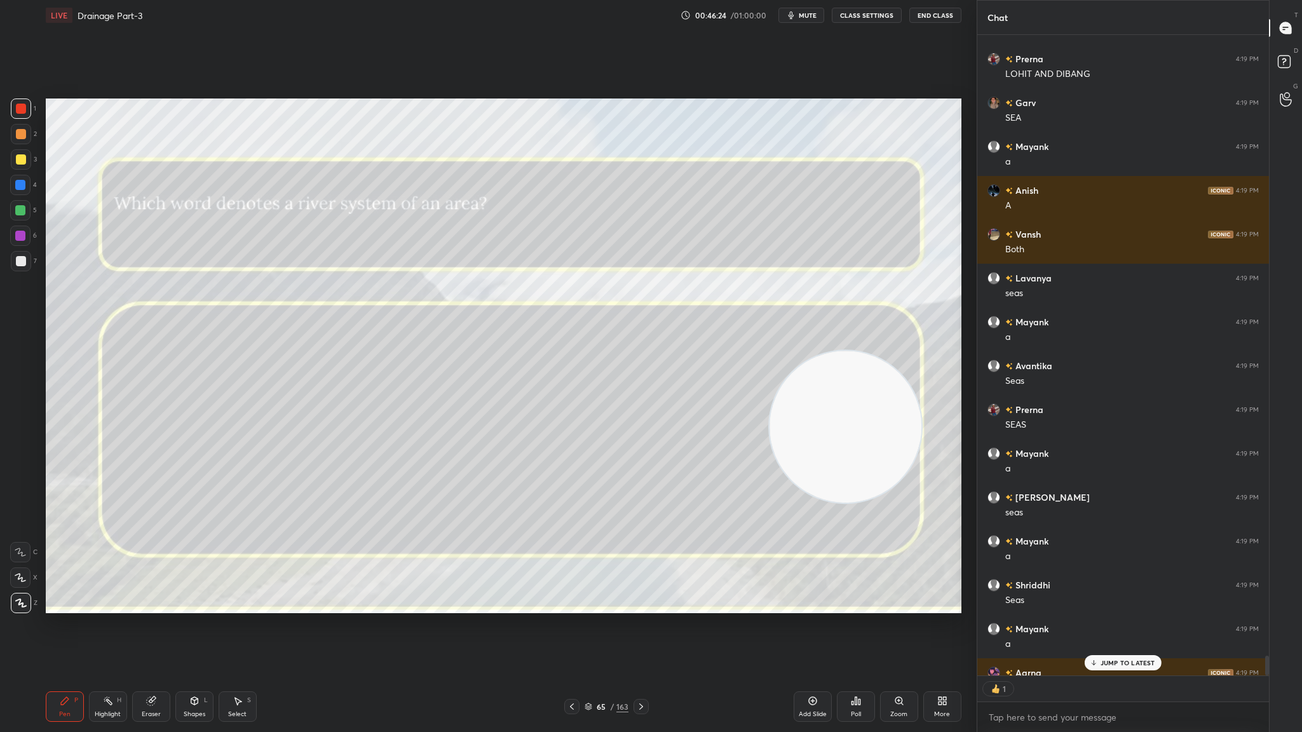
scroll to position [635, 288]
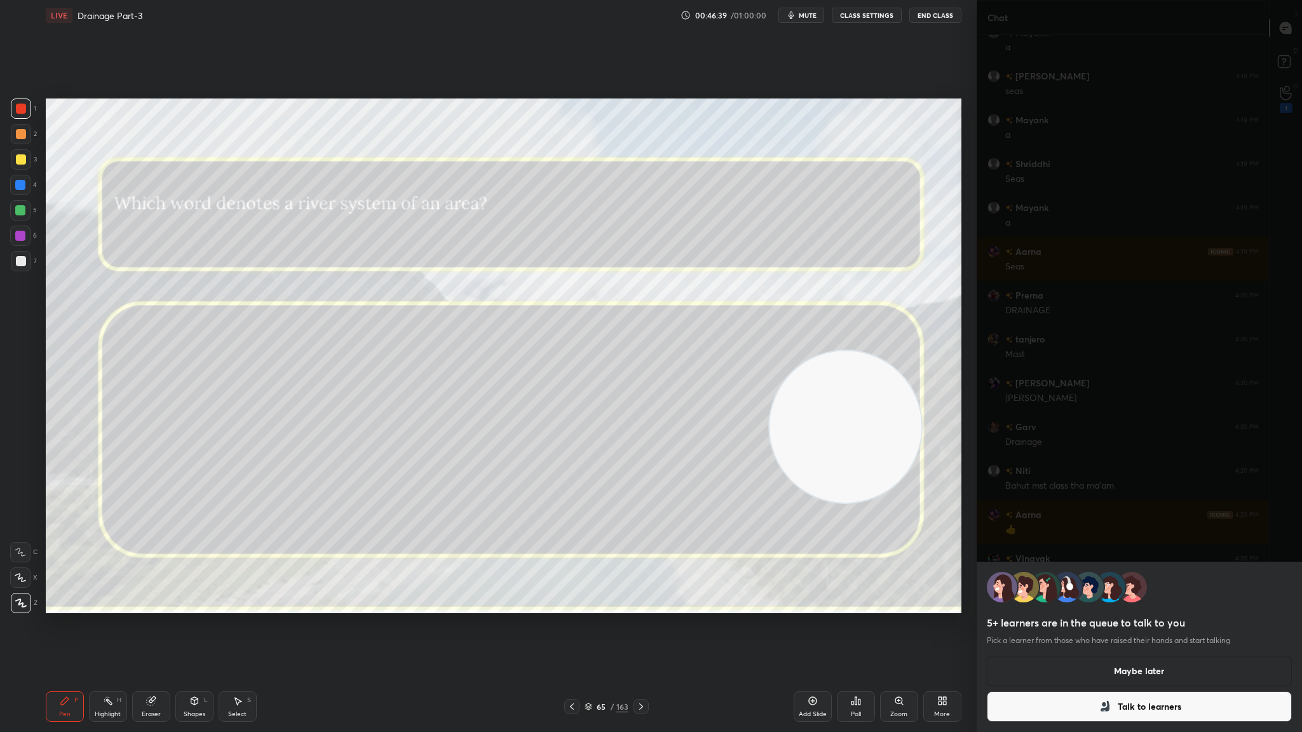
click at [867, 401] on button "Talk to learners" at bounding box center [1139, 706] width 305 height 30
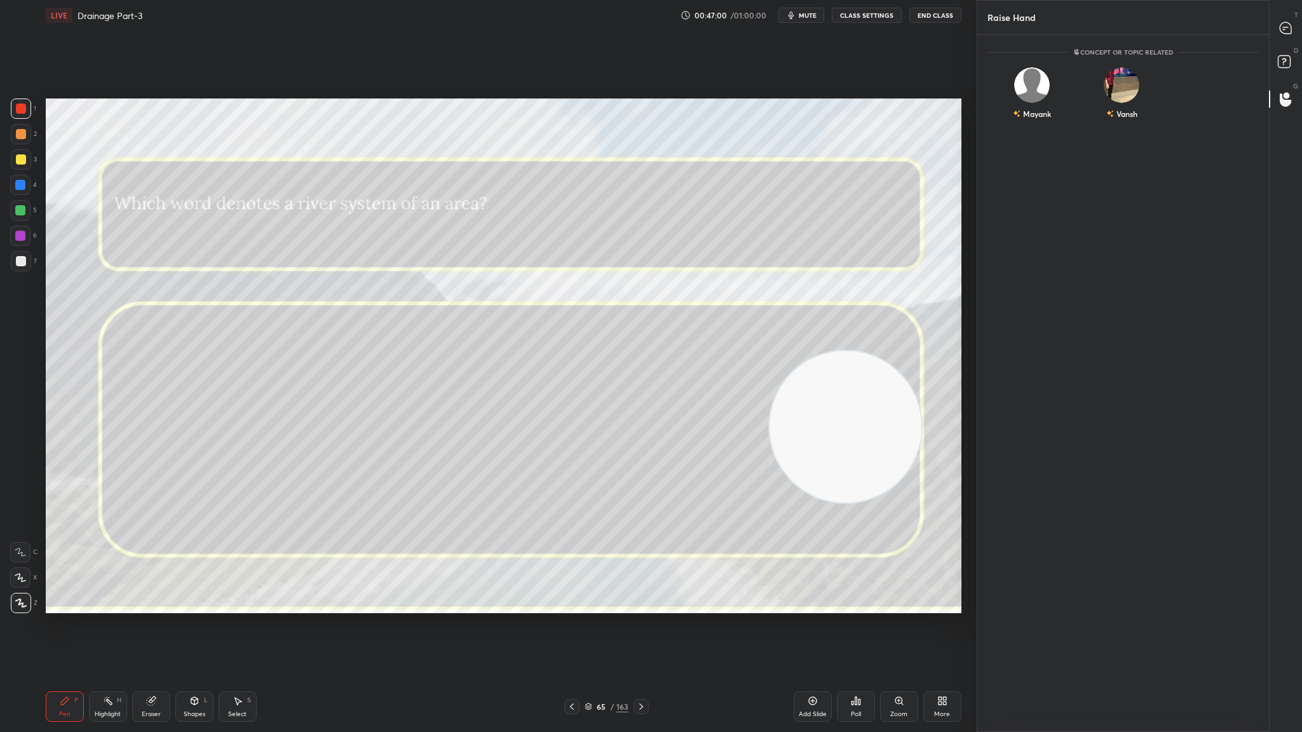
click at [574, 401] on icon at bounding box center [572, 706] width 10 height 10
click at [631, 401] on div "64 / 163" at bounding box center [606, 706] width 84 height 15
click at [644, 401] on icon at bounding box center [641, 706] width 10 height 10
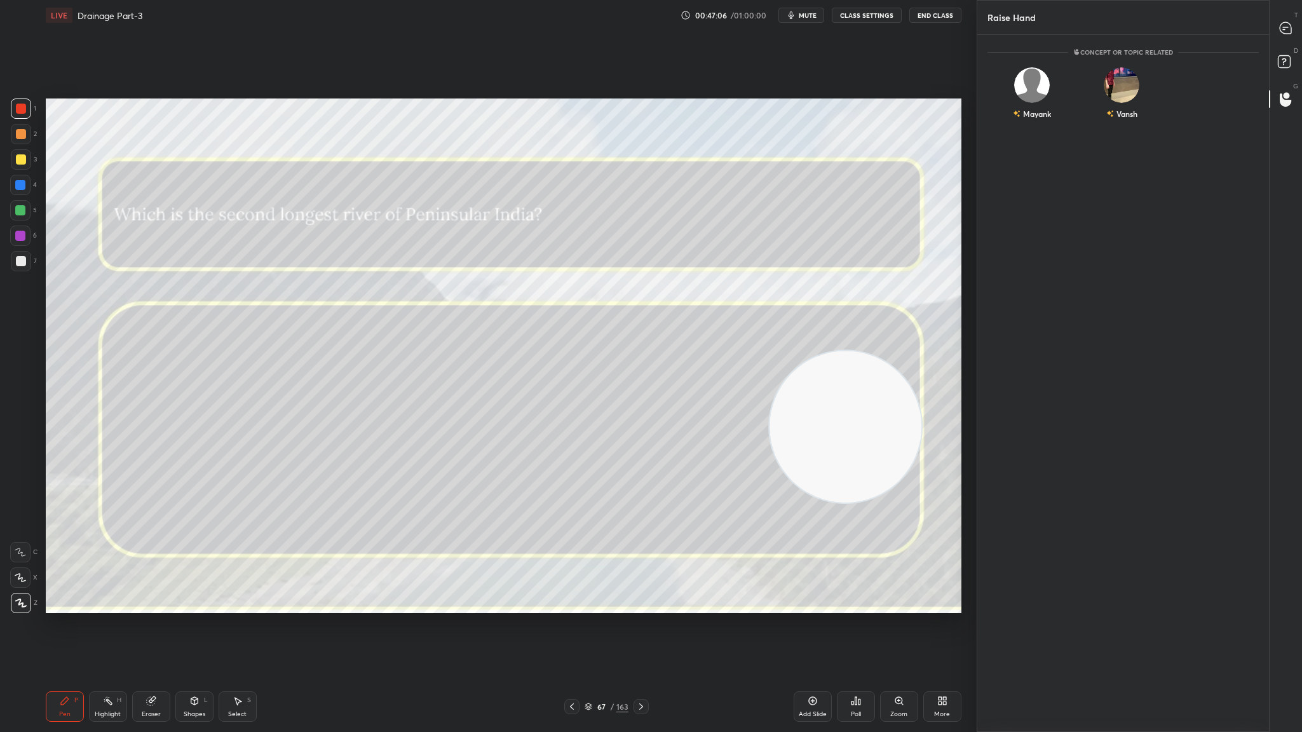
click at [586, 401] on icon at bounding box center [588, 707] width 6 height 2
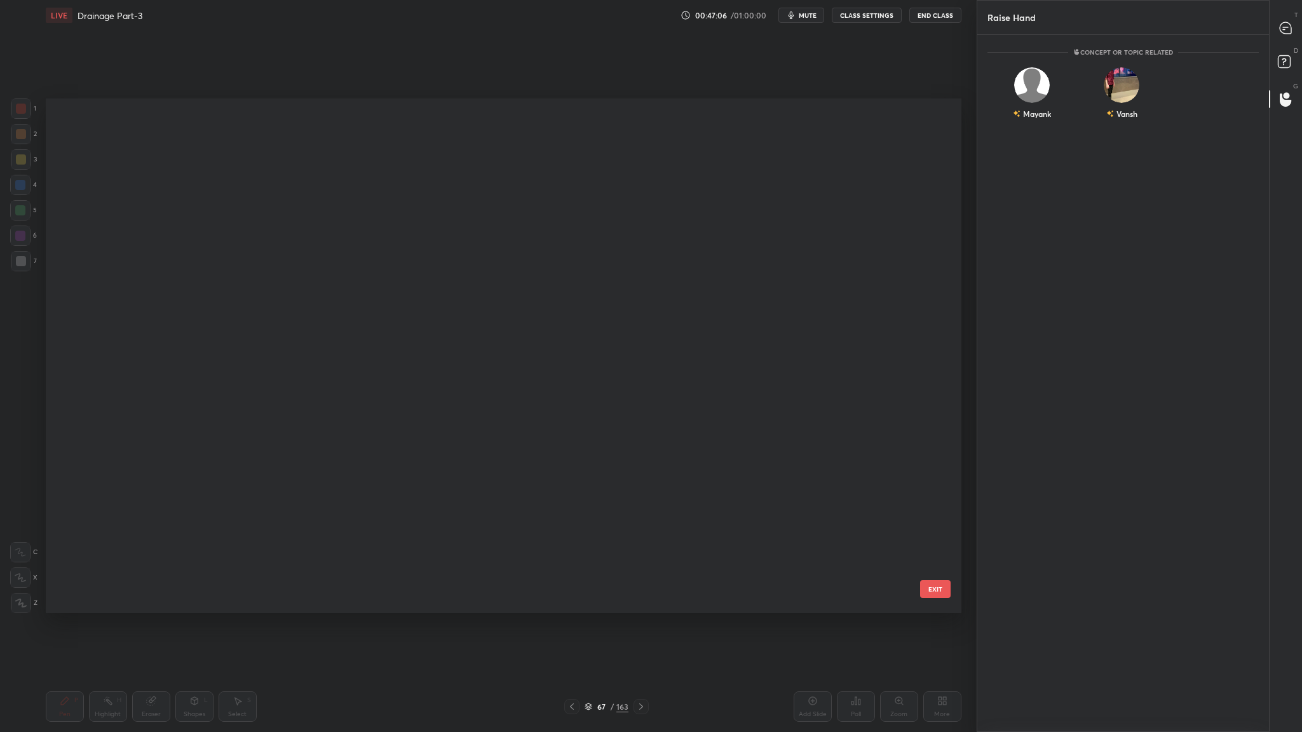
scroll to position [511, 909]
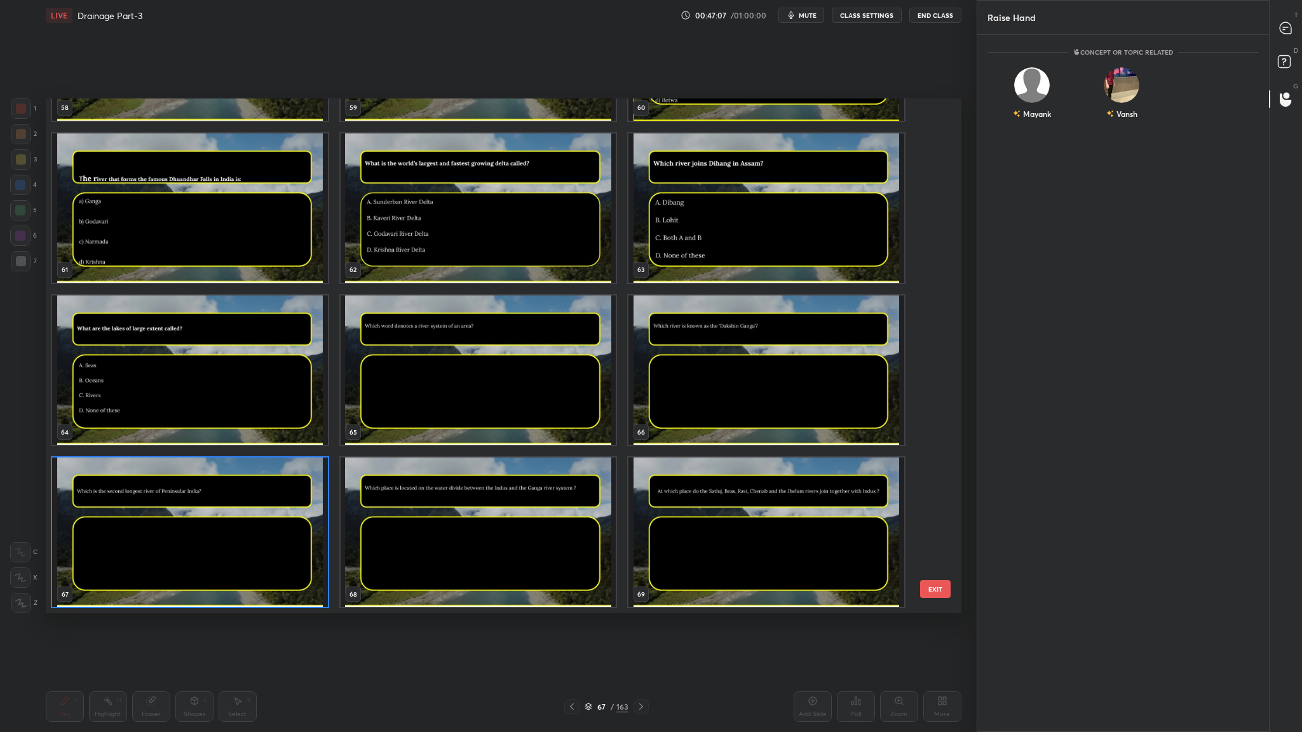
click at [576, 401] on div at bounding box center [571, 706] width 15 height 15
click at [867, 401] on button "EXIT" at bounding box center [935, 589] width 30 height 18
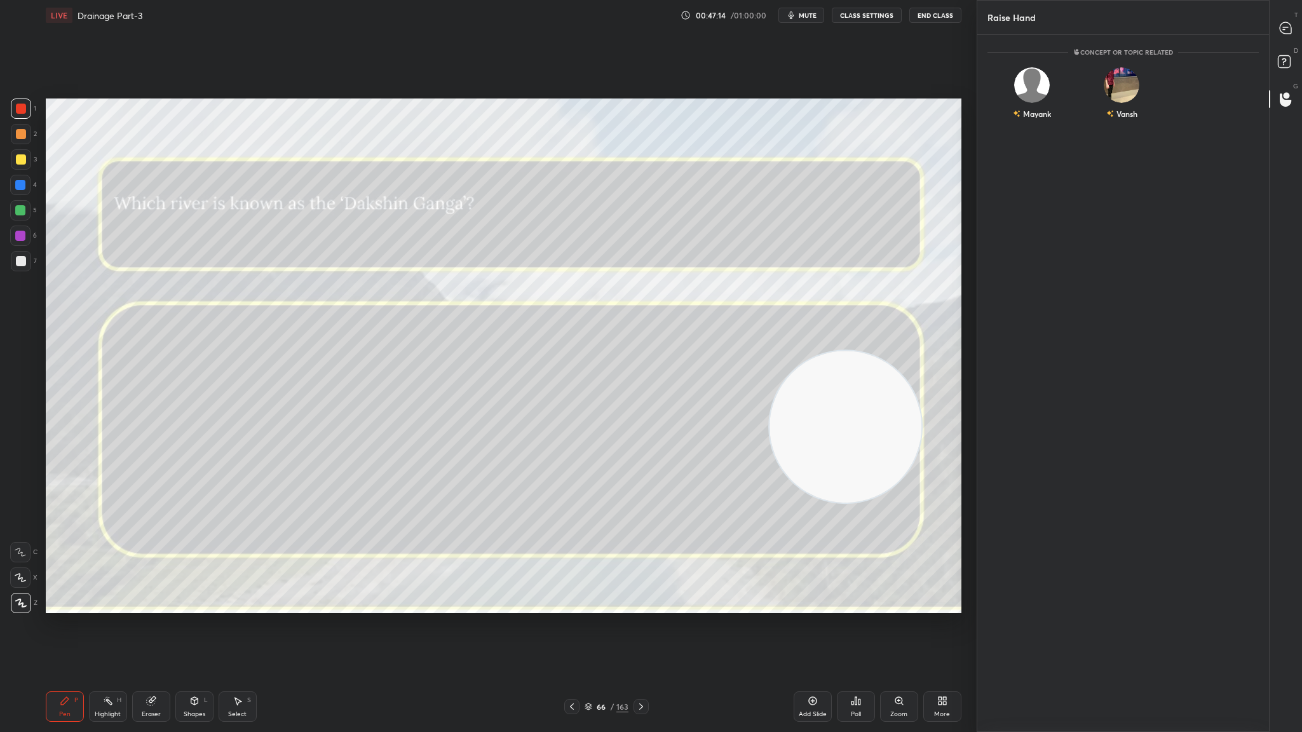
drag, startPoint x: 1293, startPoint y: 289, endPoint x: 1094, endPoint y: 406, distance: 231.2
click at [867, 379] on div "Raise Hand Enable hand raising Enable raise hand to speak to learners. Once ena…" at bounding box center [1138, 366] width 325 height 732
drag, startPoint x: 1300, startPoint y: 259, endPoint x: 1300, endPoint y: 246, distance: 13.3
click at [867, 246] on div "T Messages (T) D Doubts (D) G Raise Hand (G)" at bounding box center [1285, 366] width 33 height 732
click at [867, 36] on div at bounding box center [1285, 28] width 25 height 23
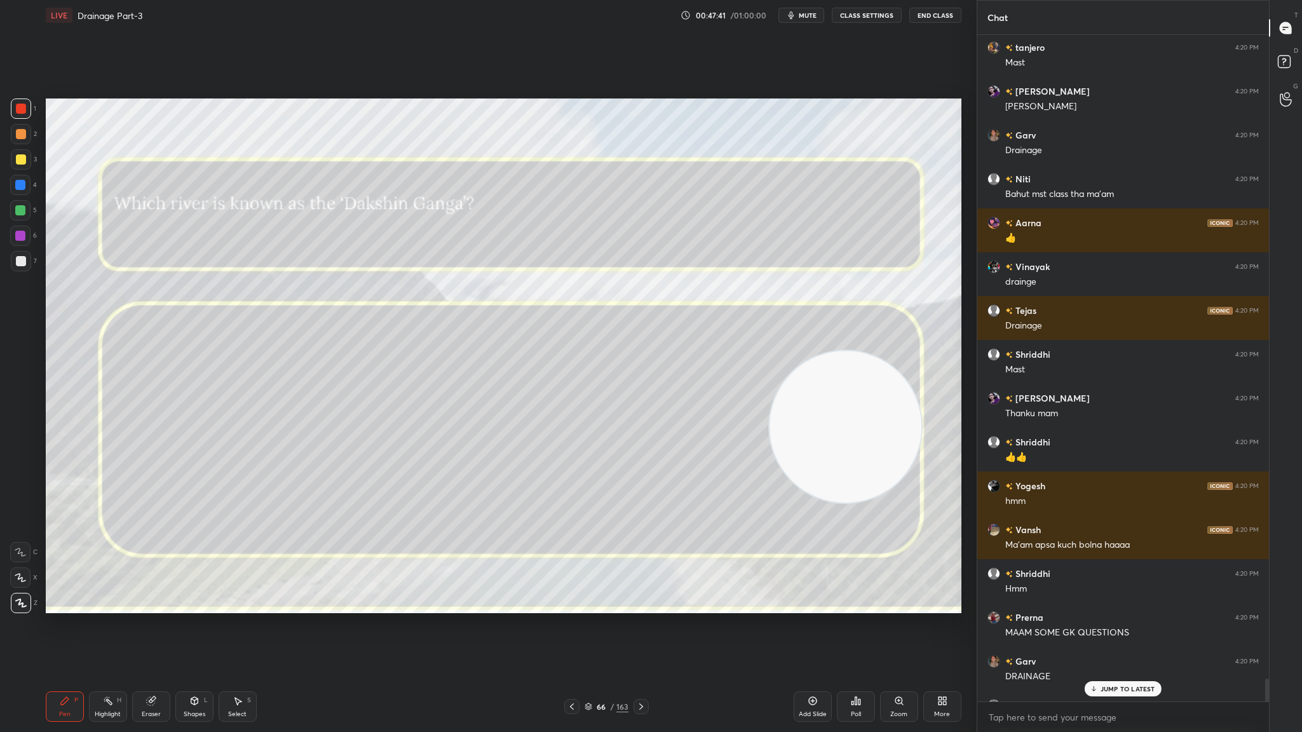
scroll to position [662, 288]
click at [867, 52] on div "1" at bounding box center [1285, 63] width 25 height 23
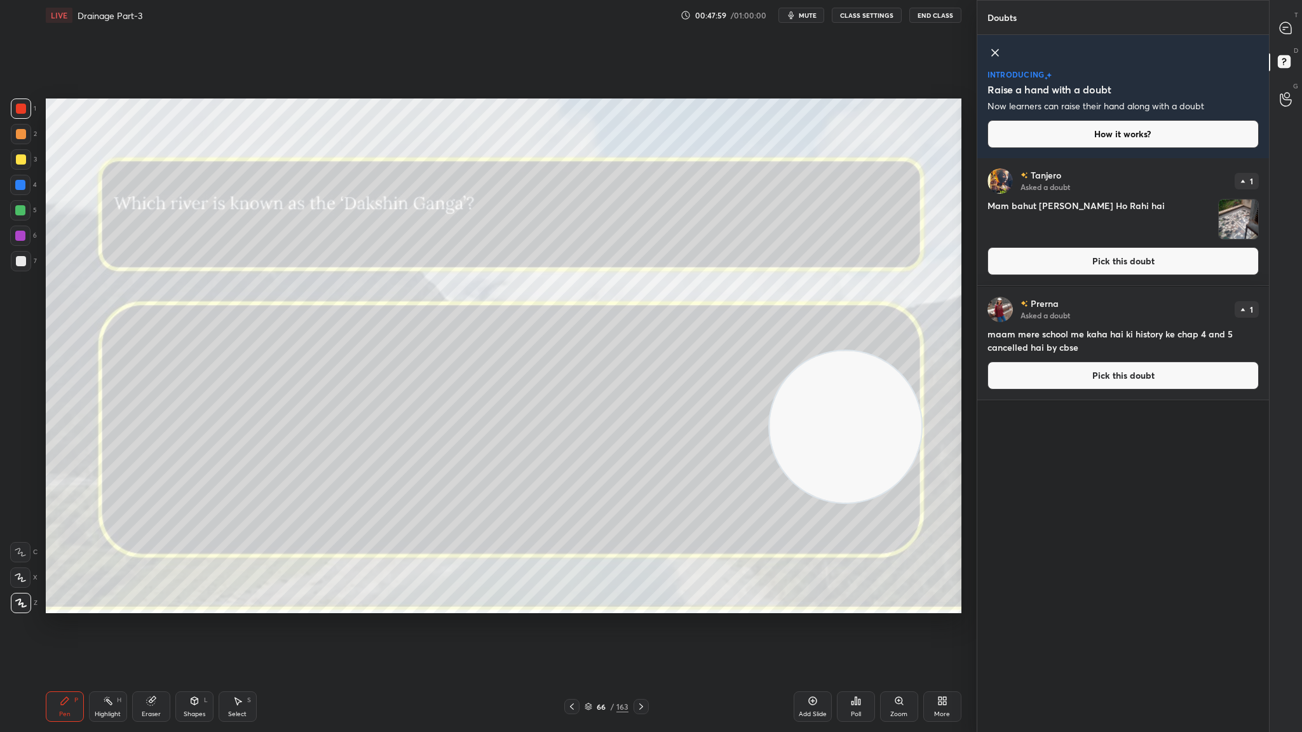
click at [867, 232] on img "grid" at bounding box center [1237, 218] width 39 height 39
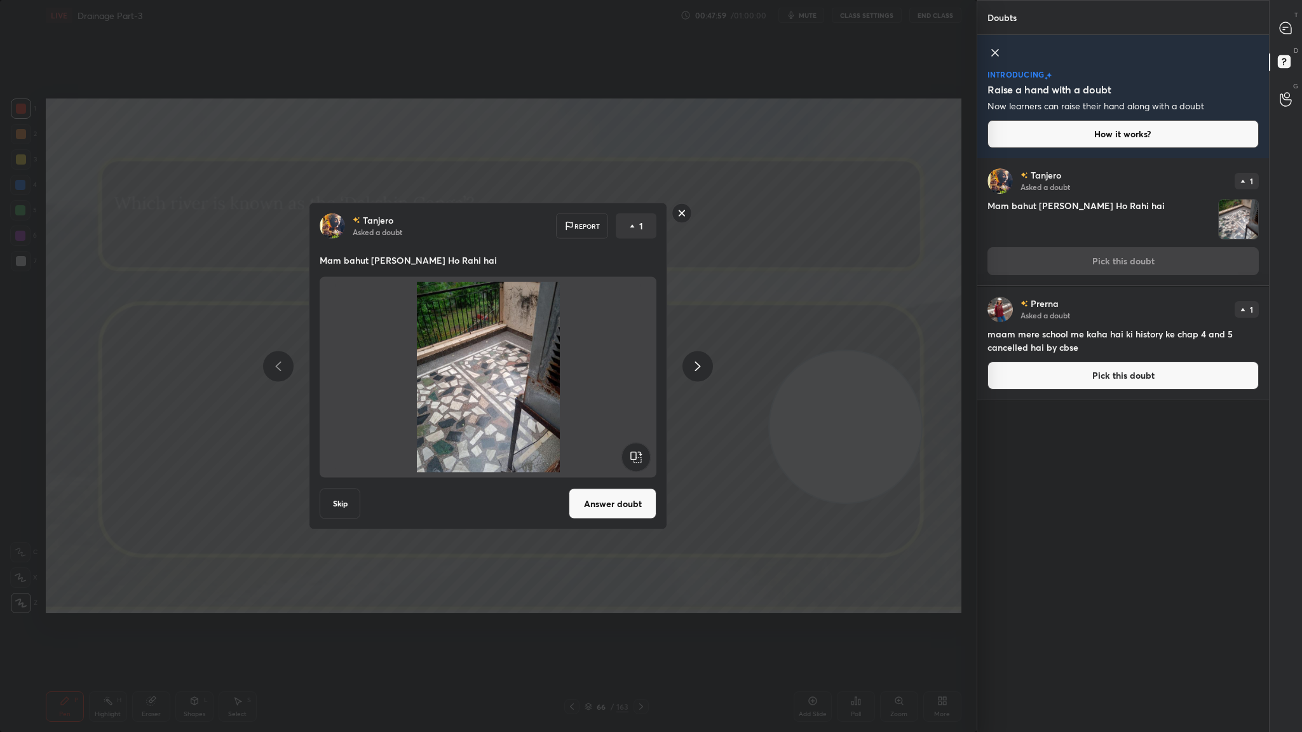
click at [867, 232] on img "grid" at bounding box center [1237, 218] width 39 height 39
click at [684, 215] on rect at bounding box center [682, 213] width 20 height 20
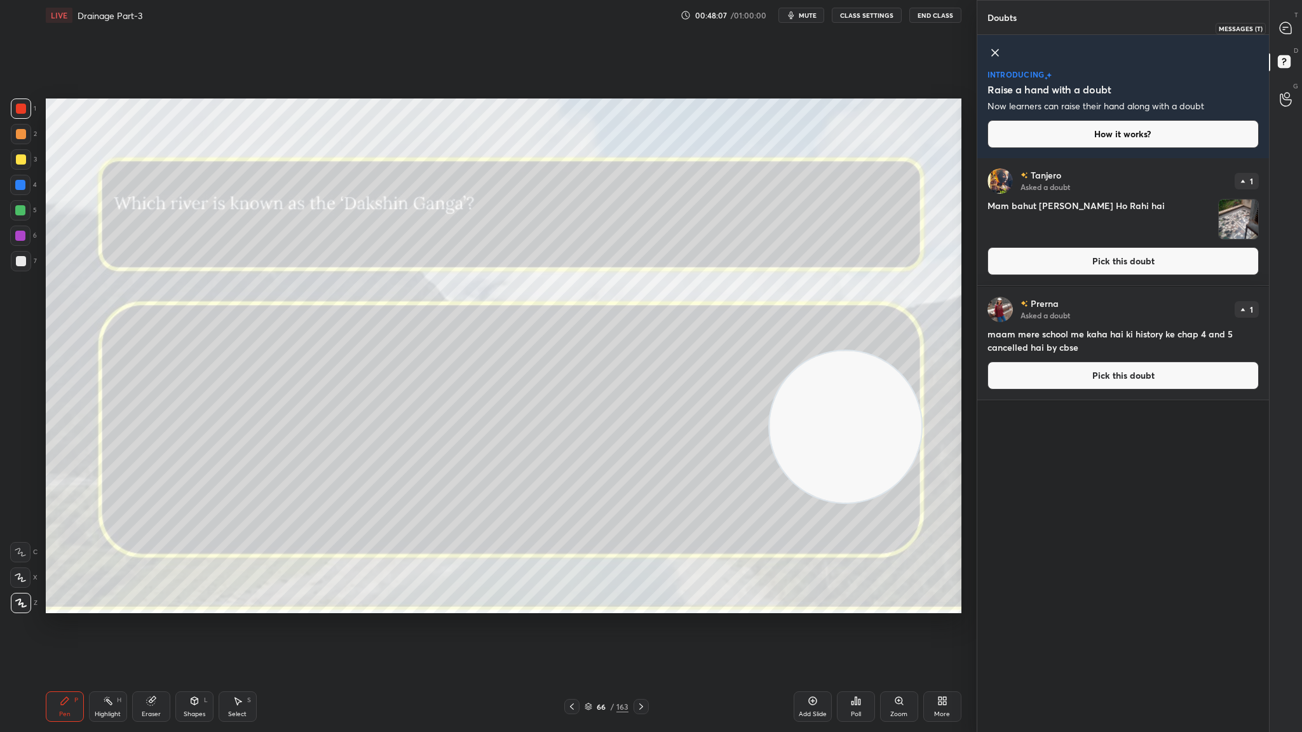
click at [867, 24] on icon at bounding box center [1284, 27] width 11 height 11
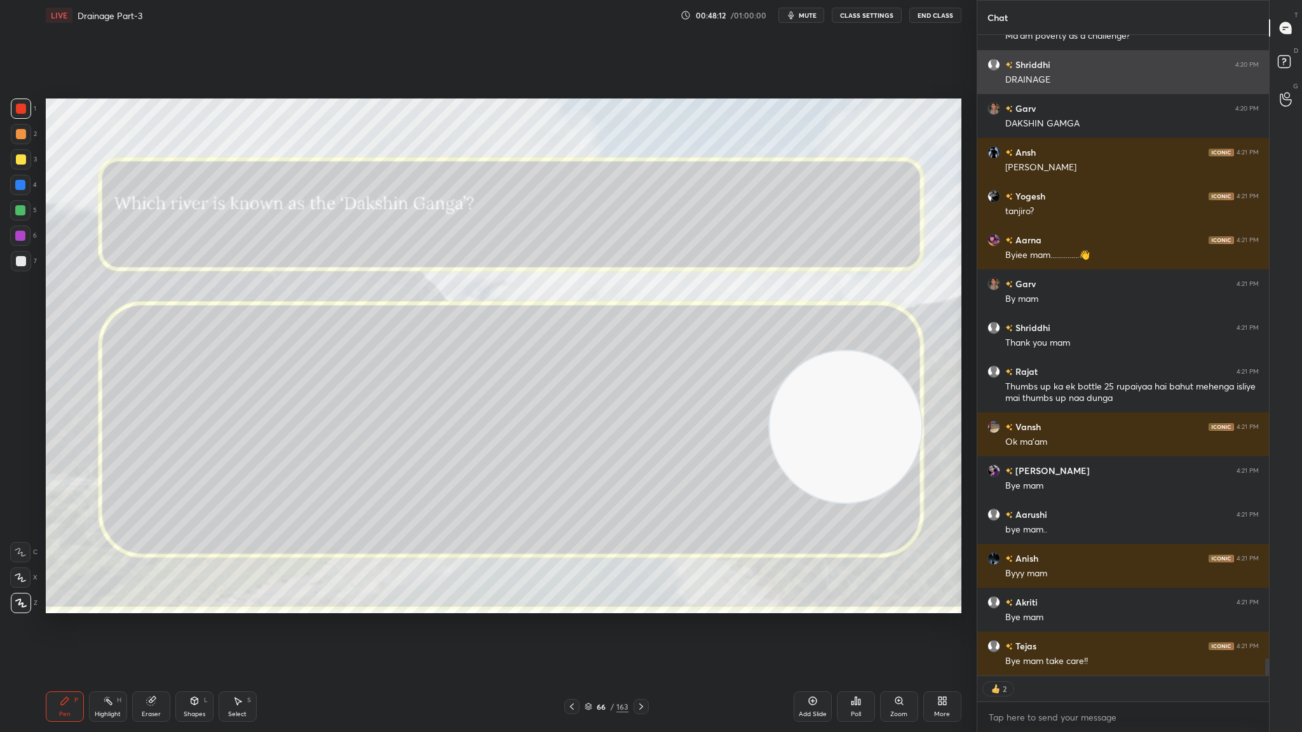
scroll to position [22917, 0]
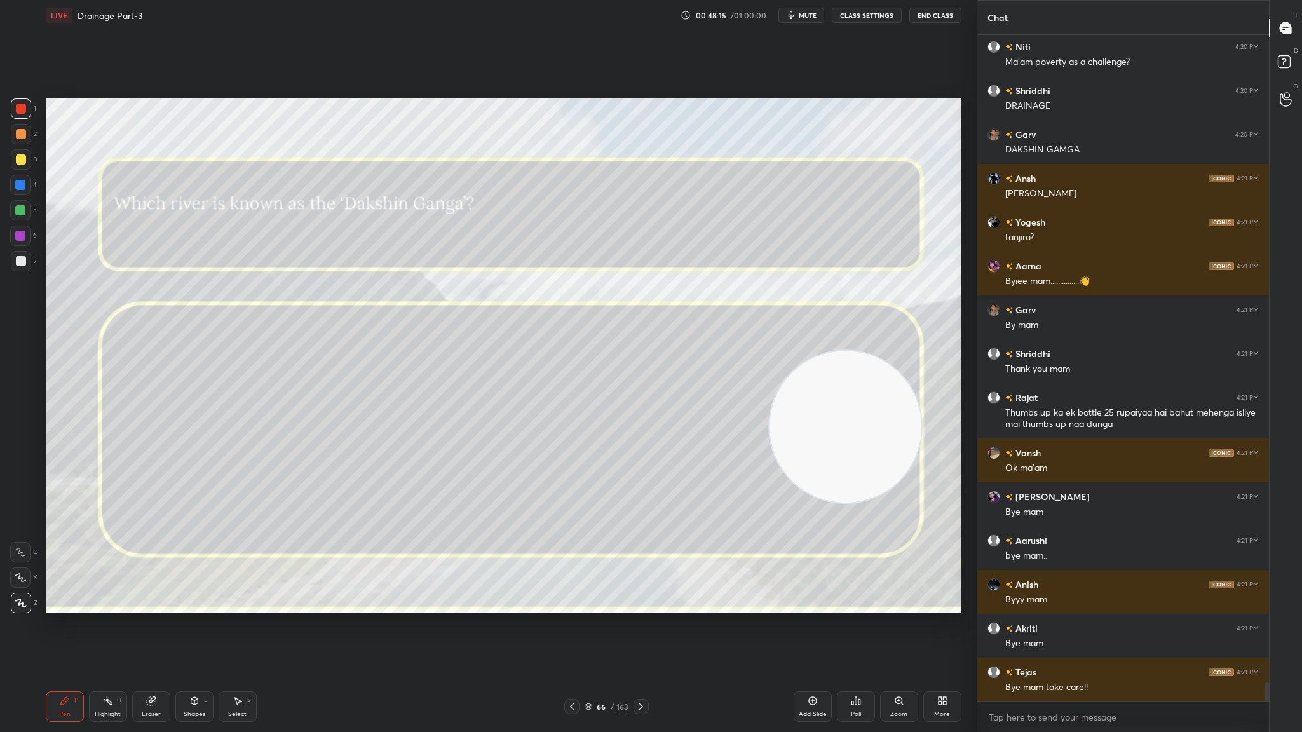
click at [867, 17] on button "End Class" at bounding box center [935, 15] width 52 height 15
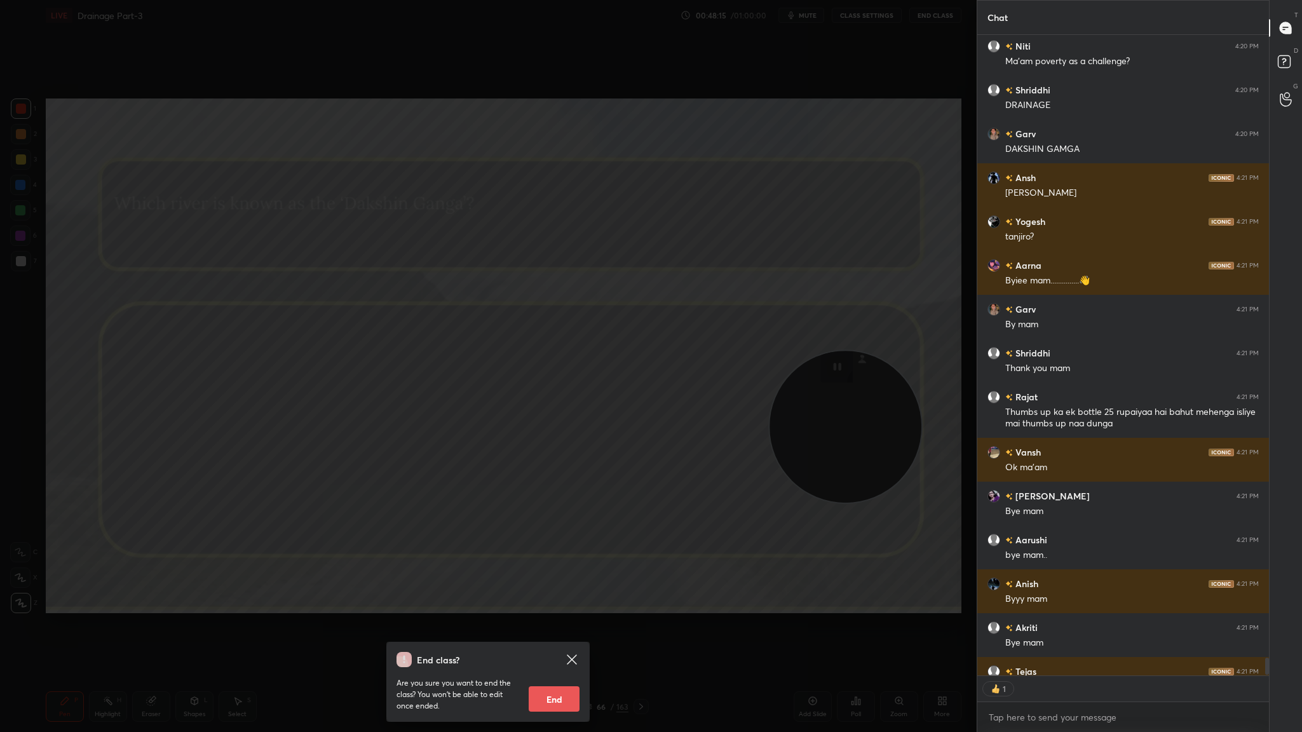
scroll to position [4, 4]
click at [553, 401] on button "End" at bounding box center [554, 698] width 51 height 25
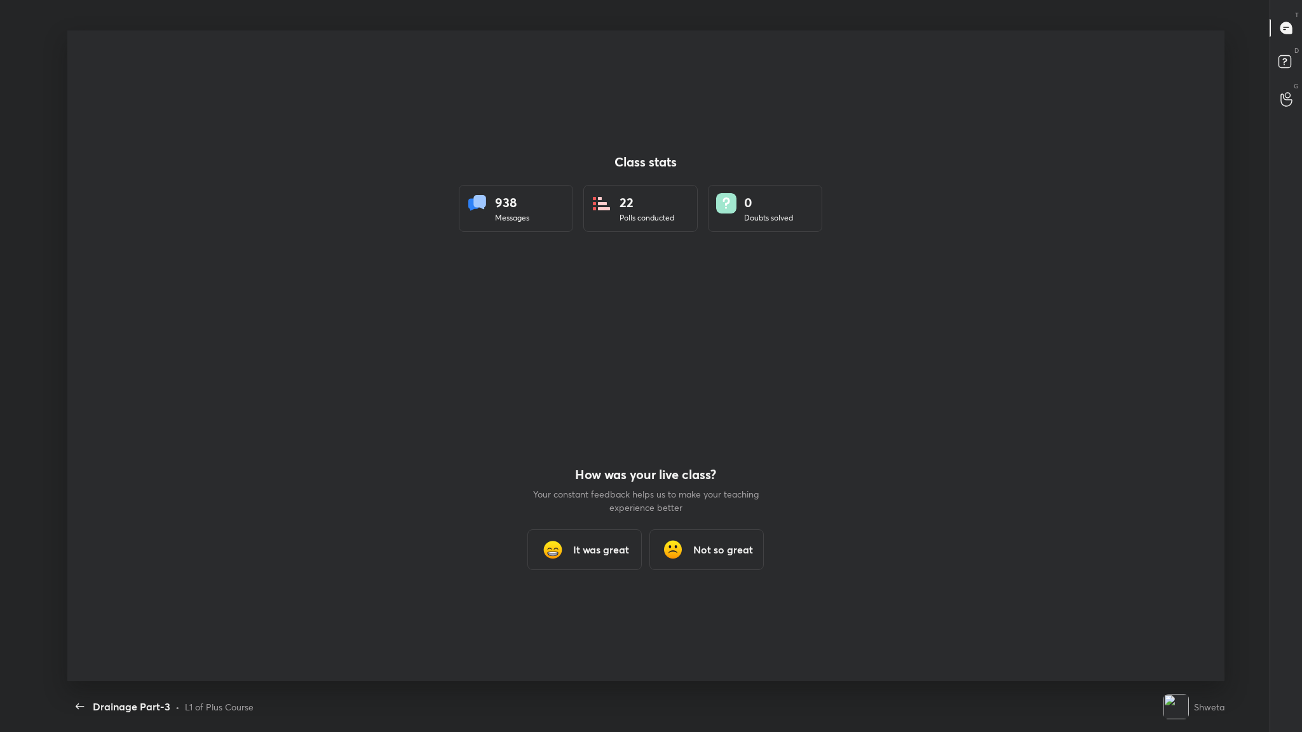
scroll to position [0, 0]
type textarea "x"
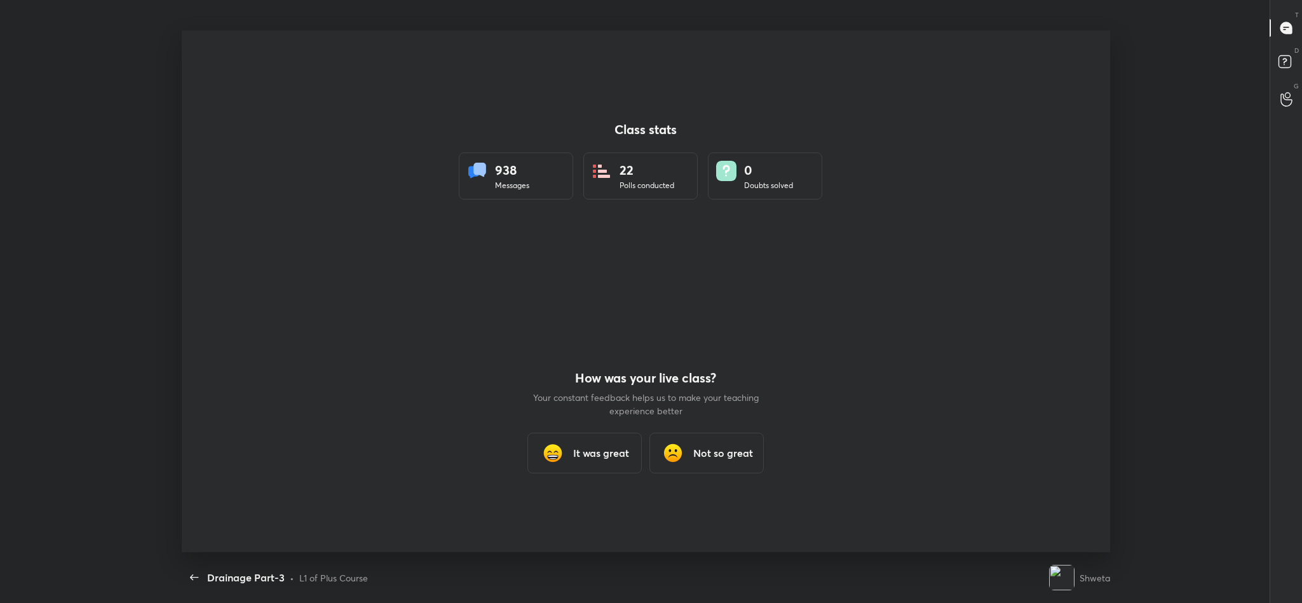
scroll to position [63004, 62235]
type textarea "x"
